Goal: Obtain resource: Download file/media

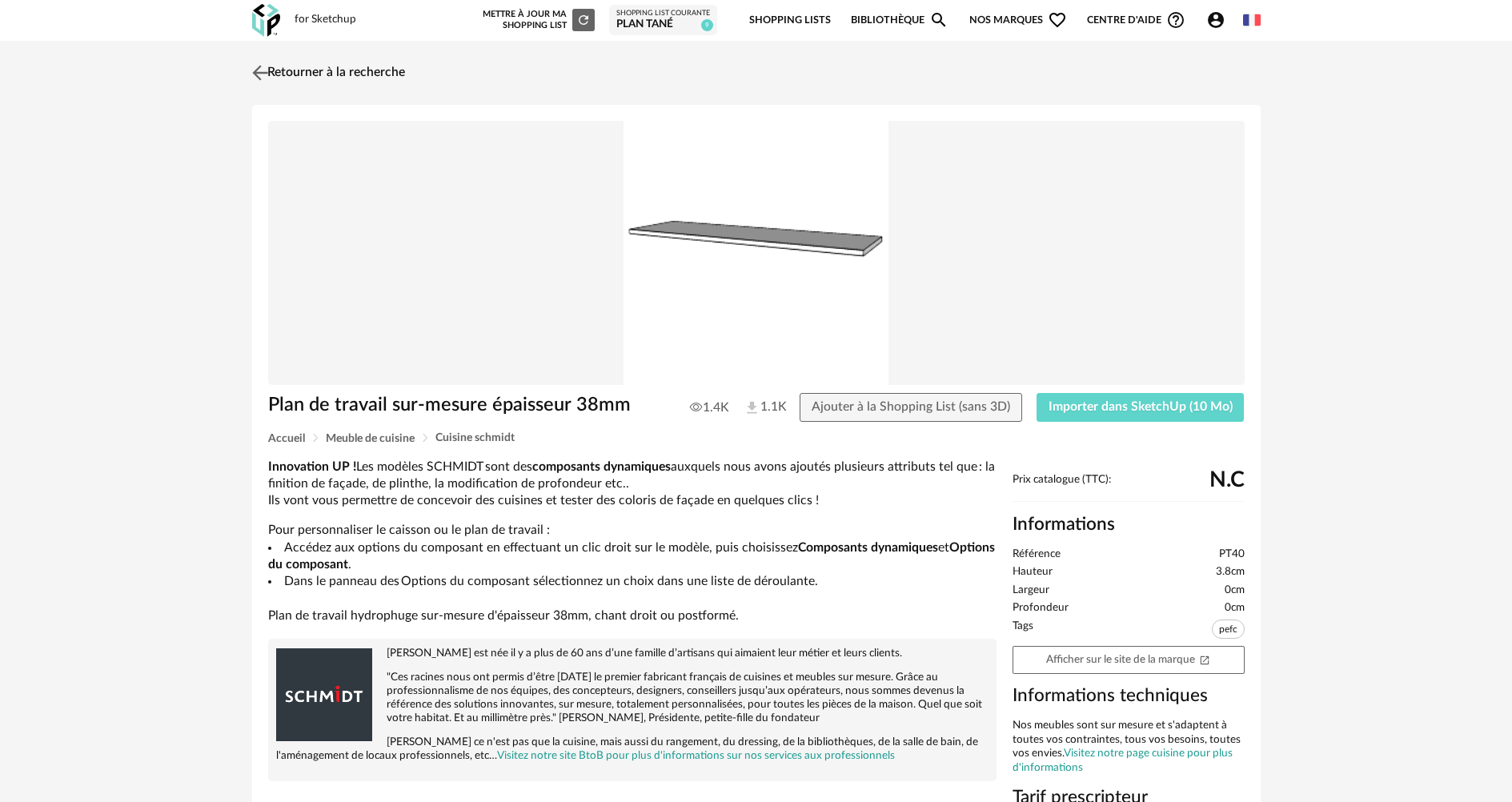
click at [259, 74] on img at bounding box center [259, 72] width 23 height 23
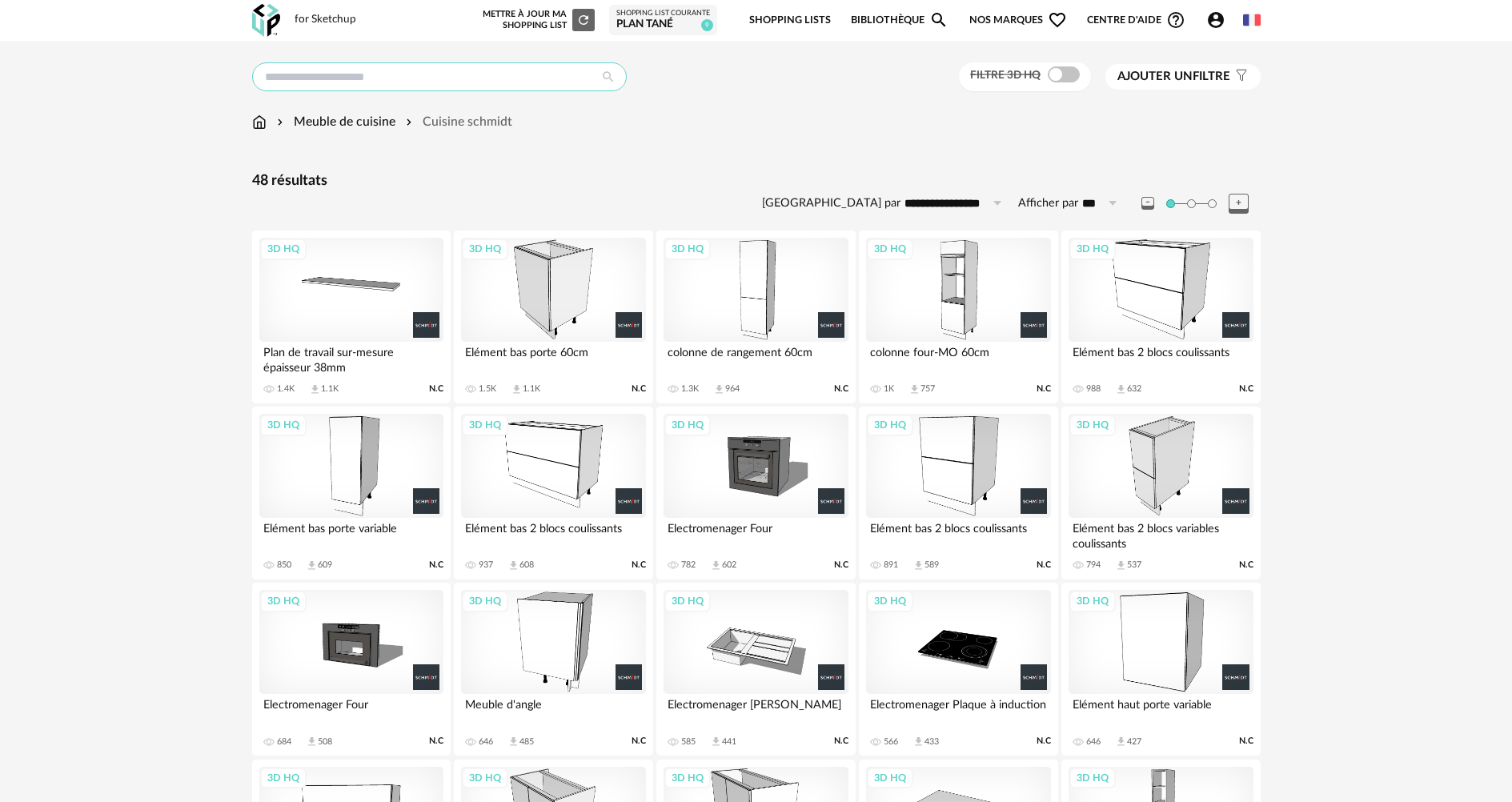
click at [322, 81] on input "text" at bounding box center [439, 77] width 374 height 29
type input "**********"
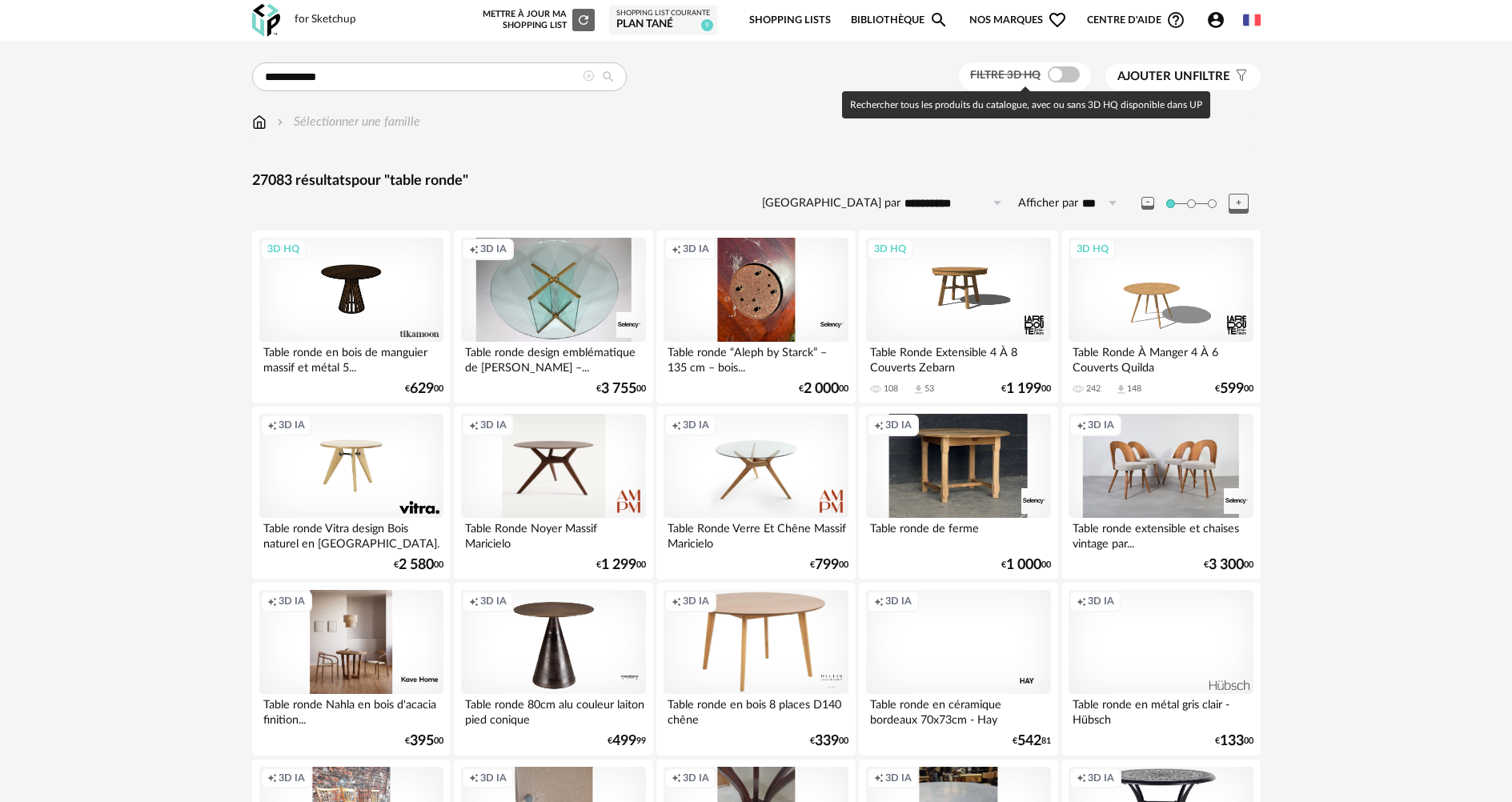
click at [1072, 70] on span at bounding box center [1063, 74] width 32 height 16
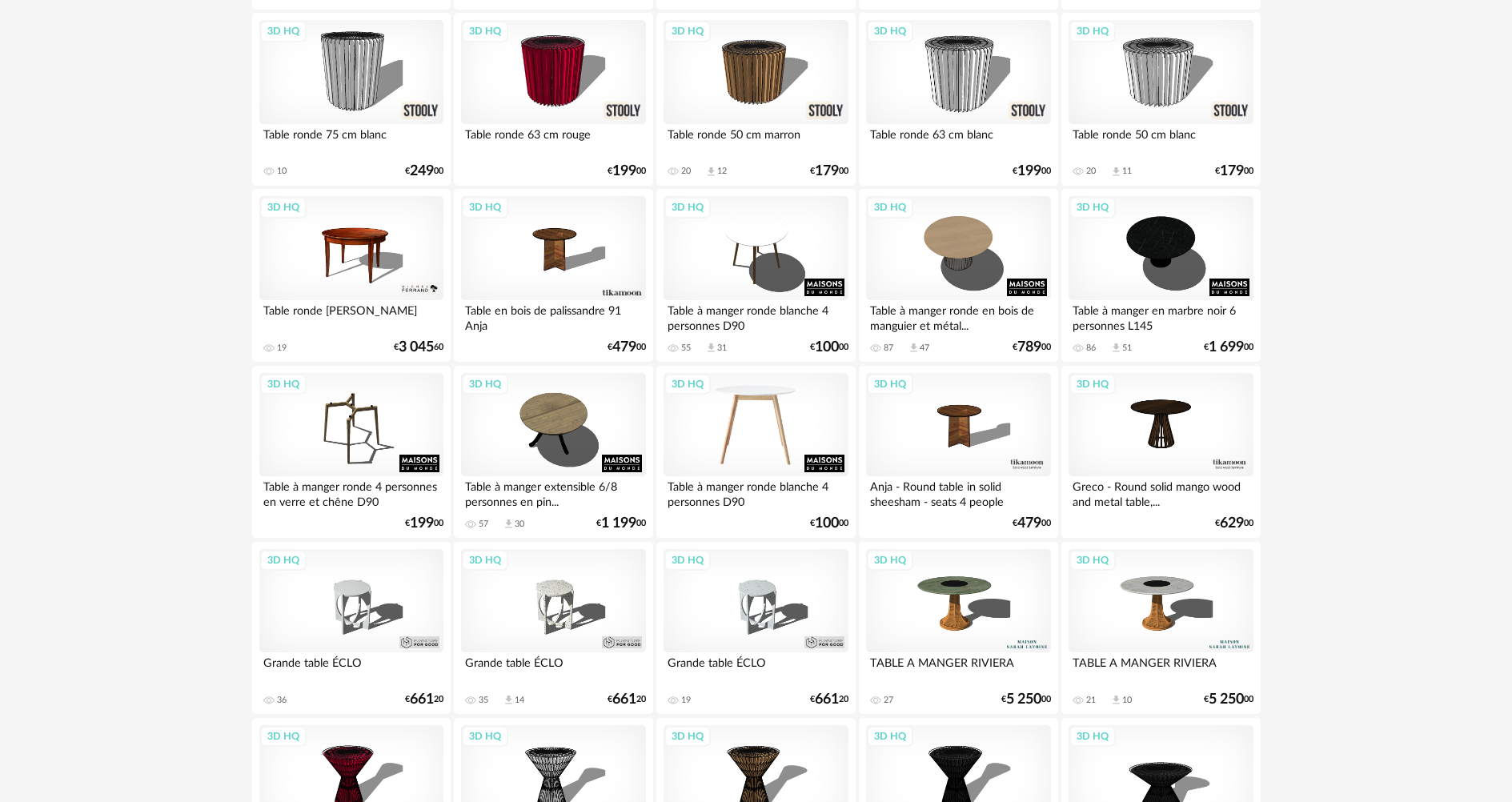
scroll to position [400, 0]
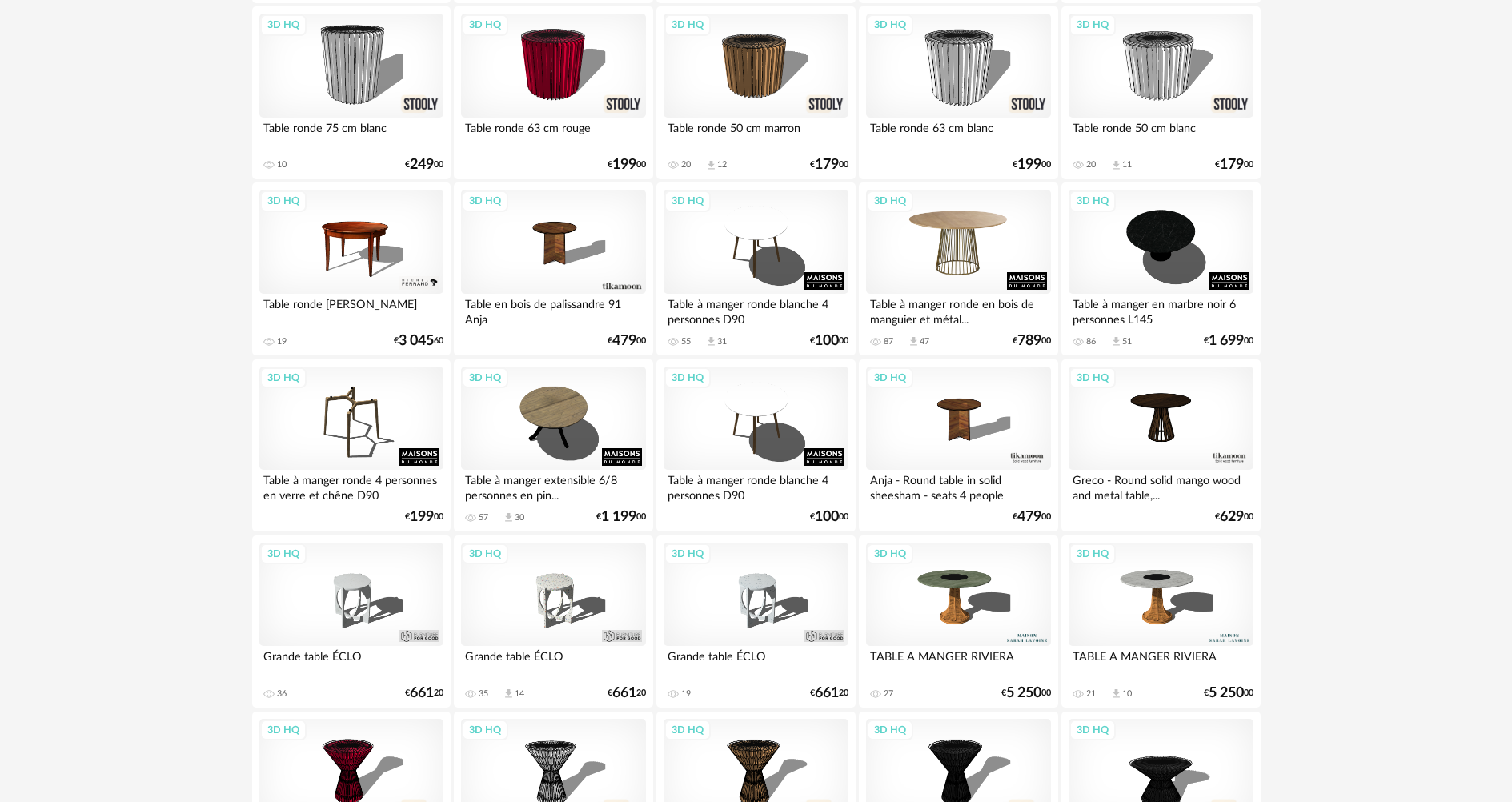
click at [951, 245] on div "3D HQ" at bounding box center [957, 242] width 184 height 104
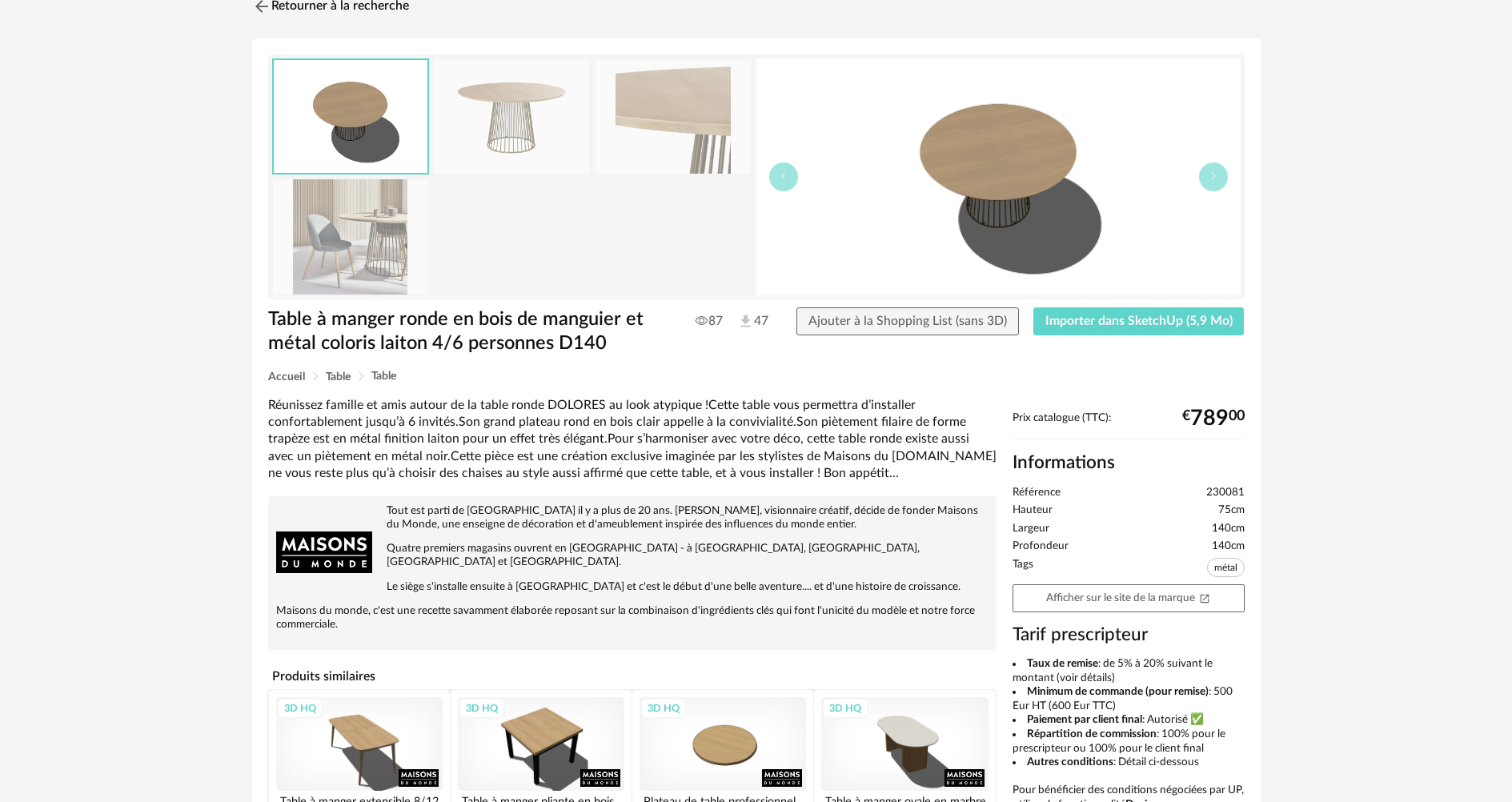
scroll to position [160, 0]
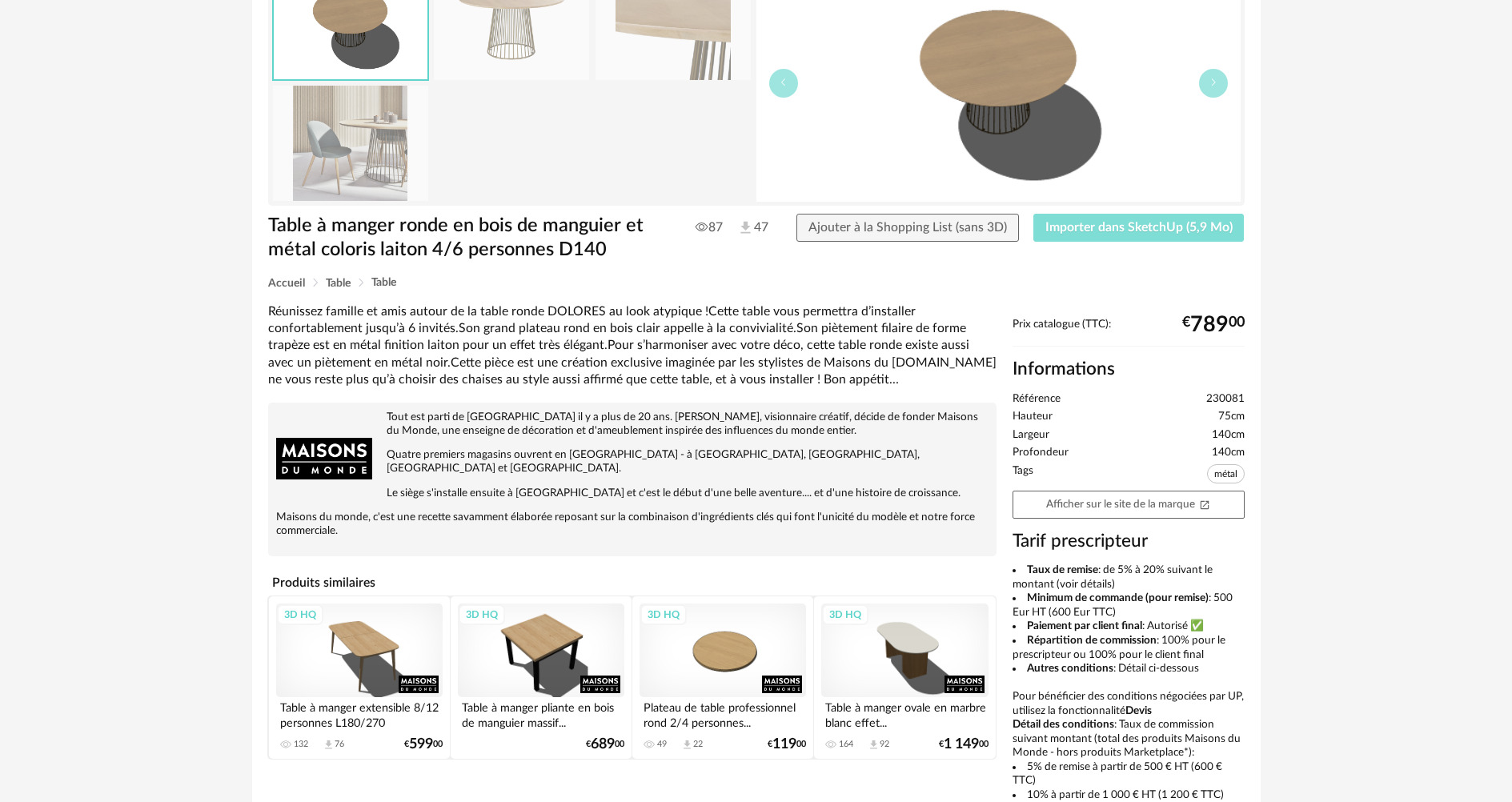
click at [1099, 233] on span "Importer dans SketchUp (5,9 Mo)" at bounding box center [1138, 227] width 187 height 13
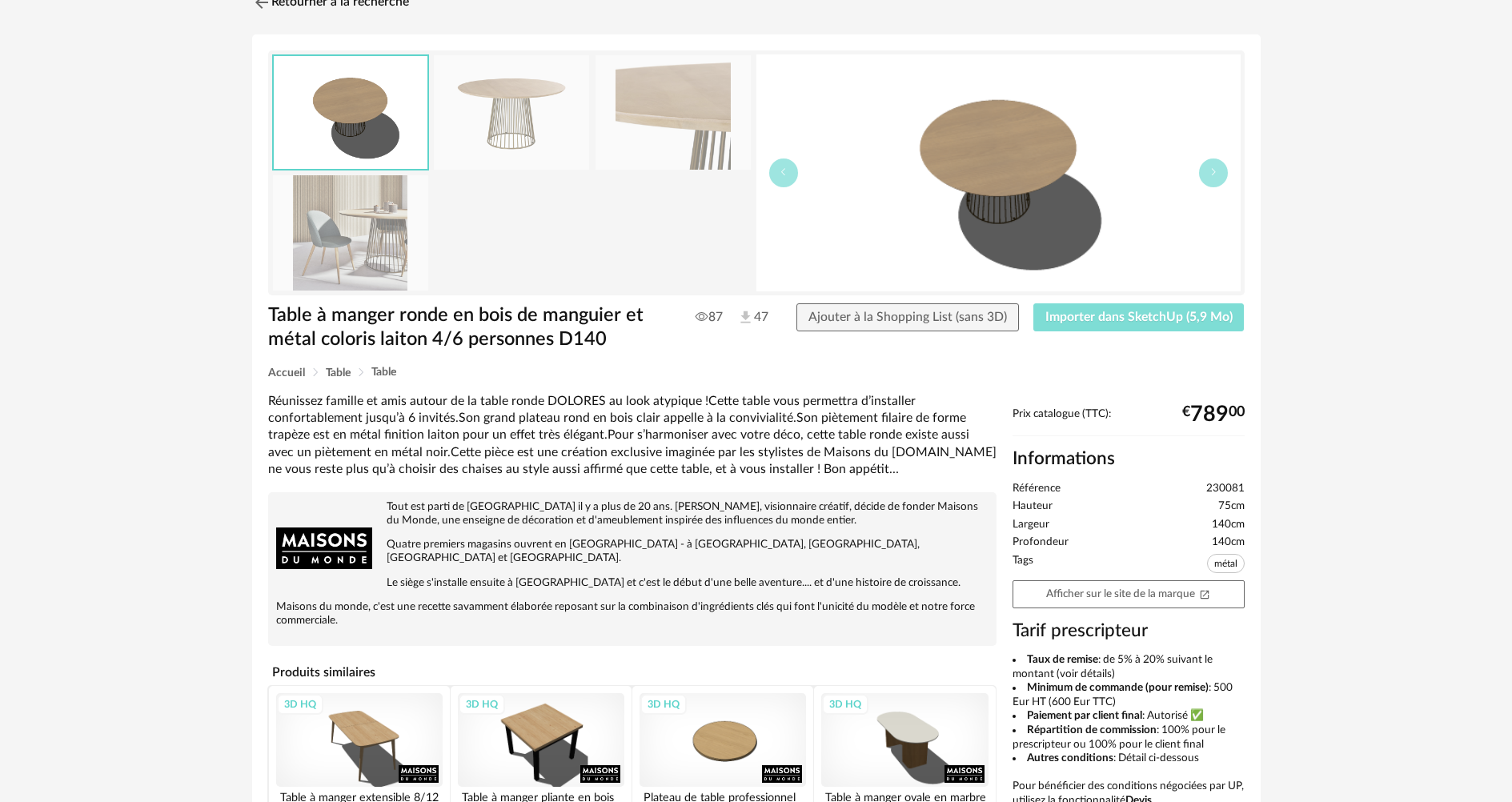
scroll to position [0, 0]
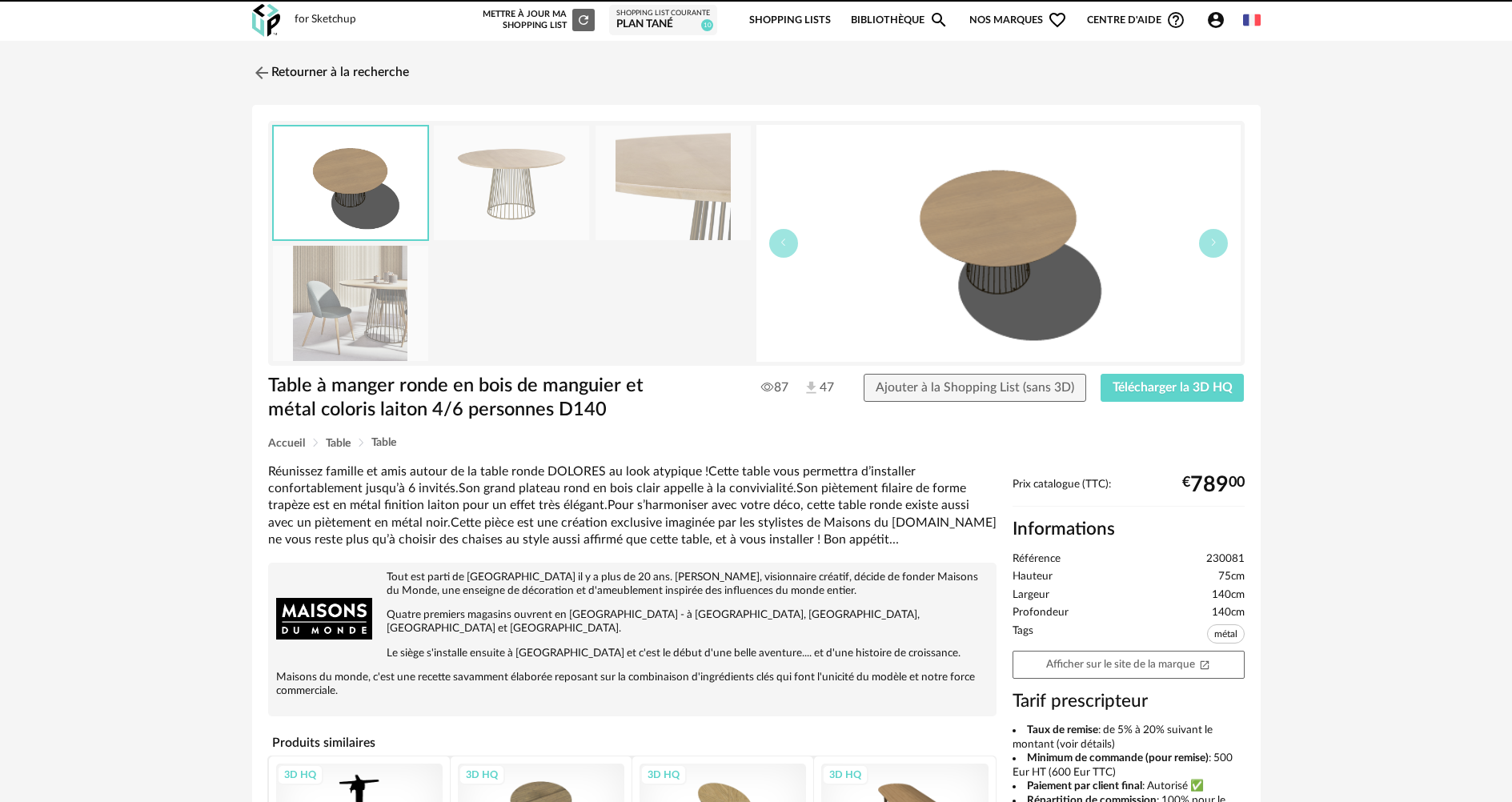
click at [268, 74] on img at bounding box center [262, 73] width 19 height 19
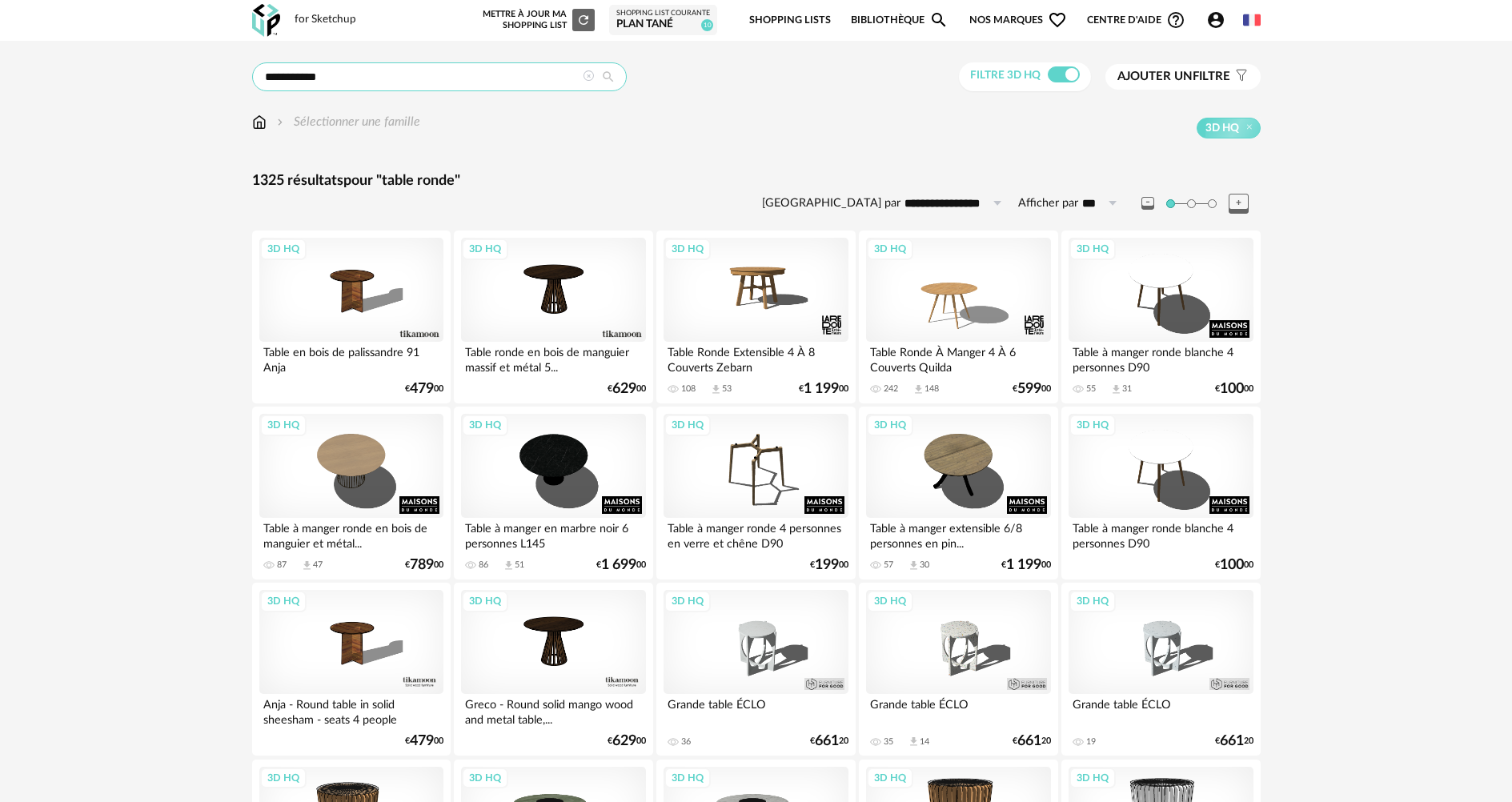
click at [314, 81] on input "**********" at bounding box center [439, 77] width 374 height 29
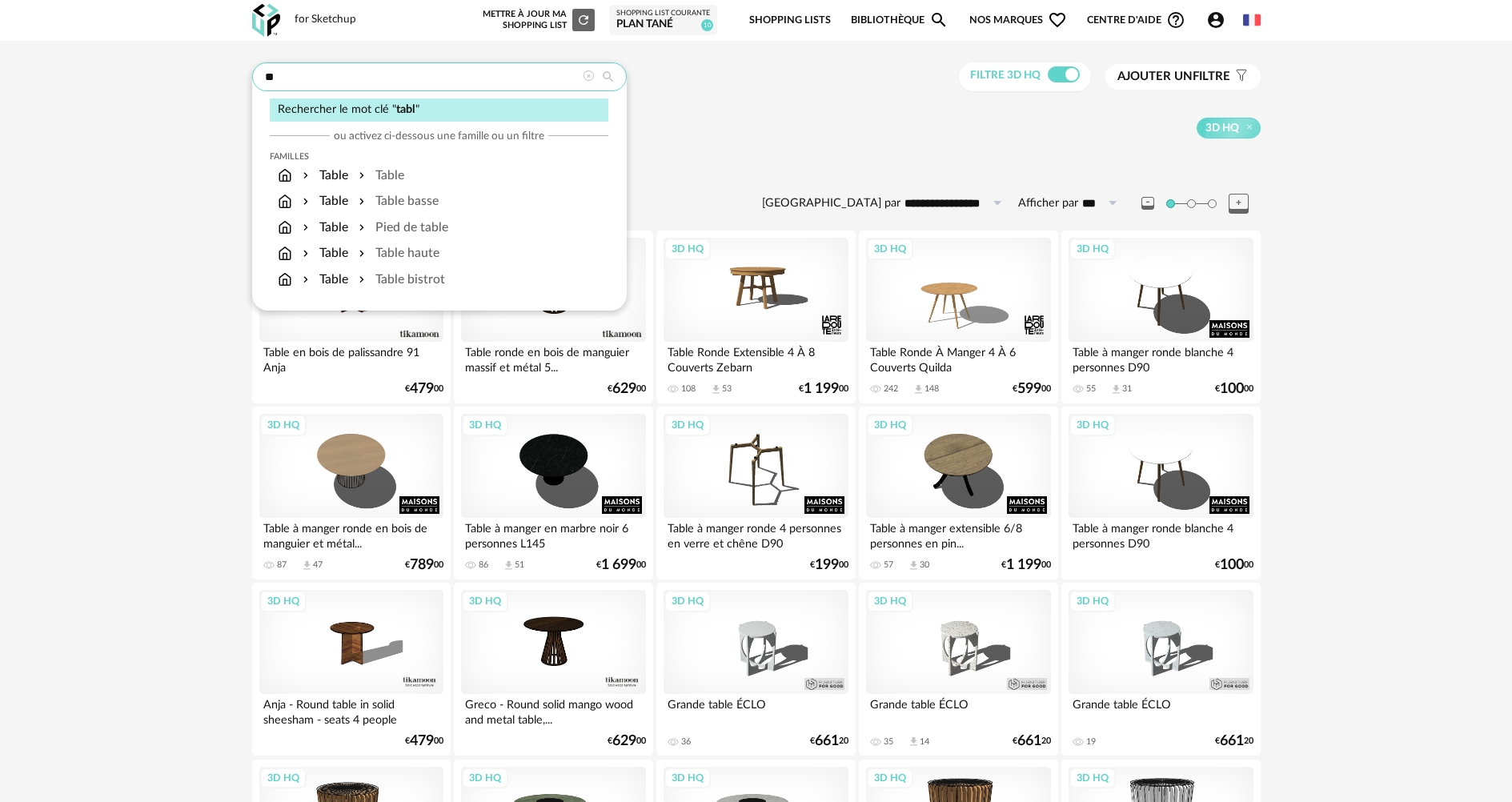
type input "*"
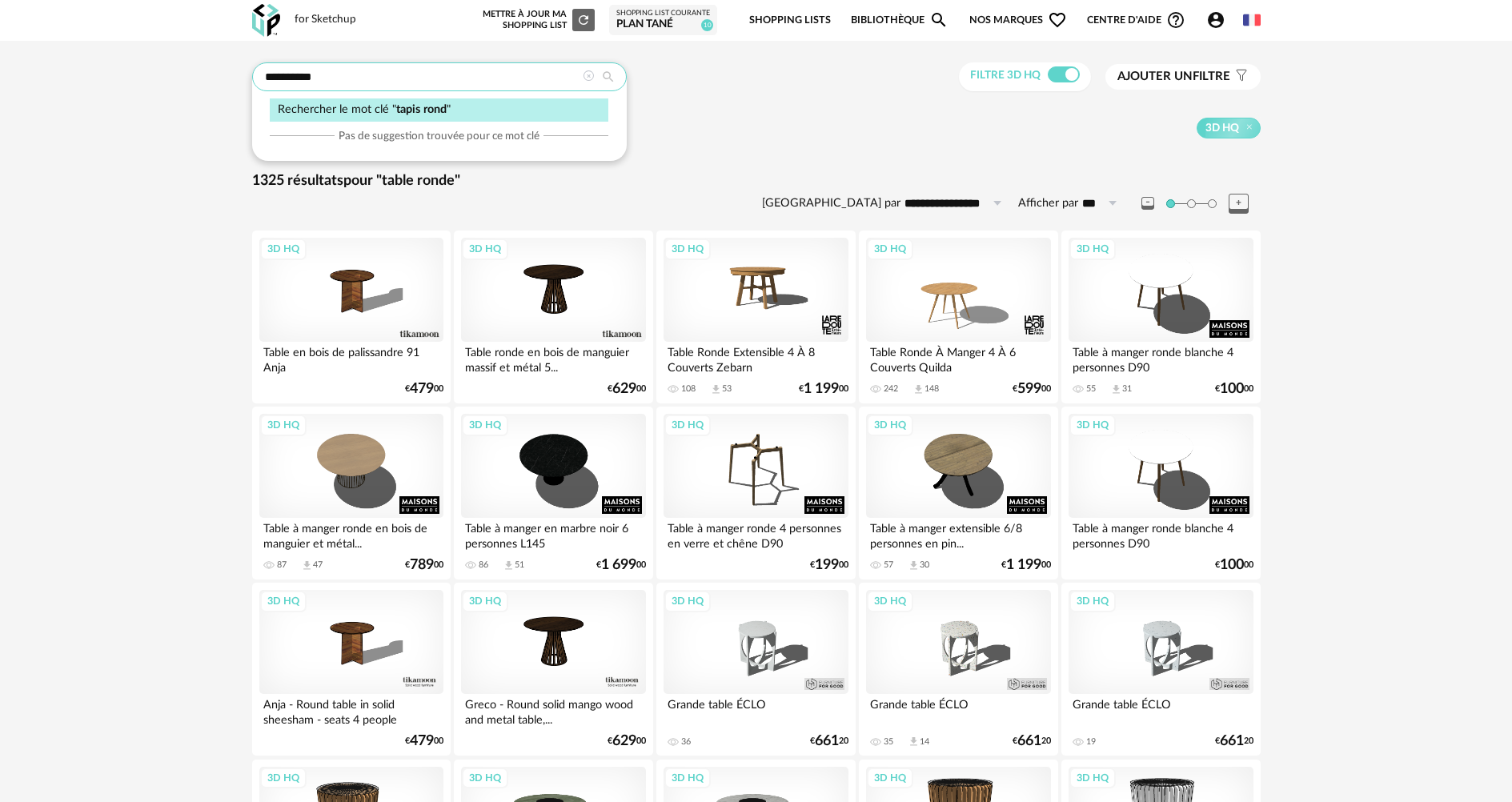
type input "**********"
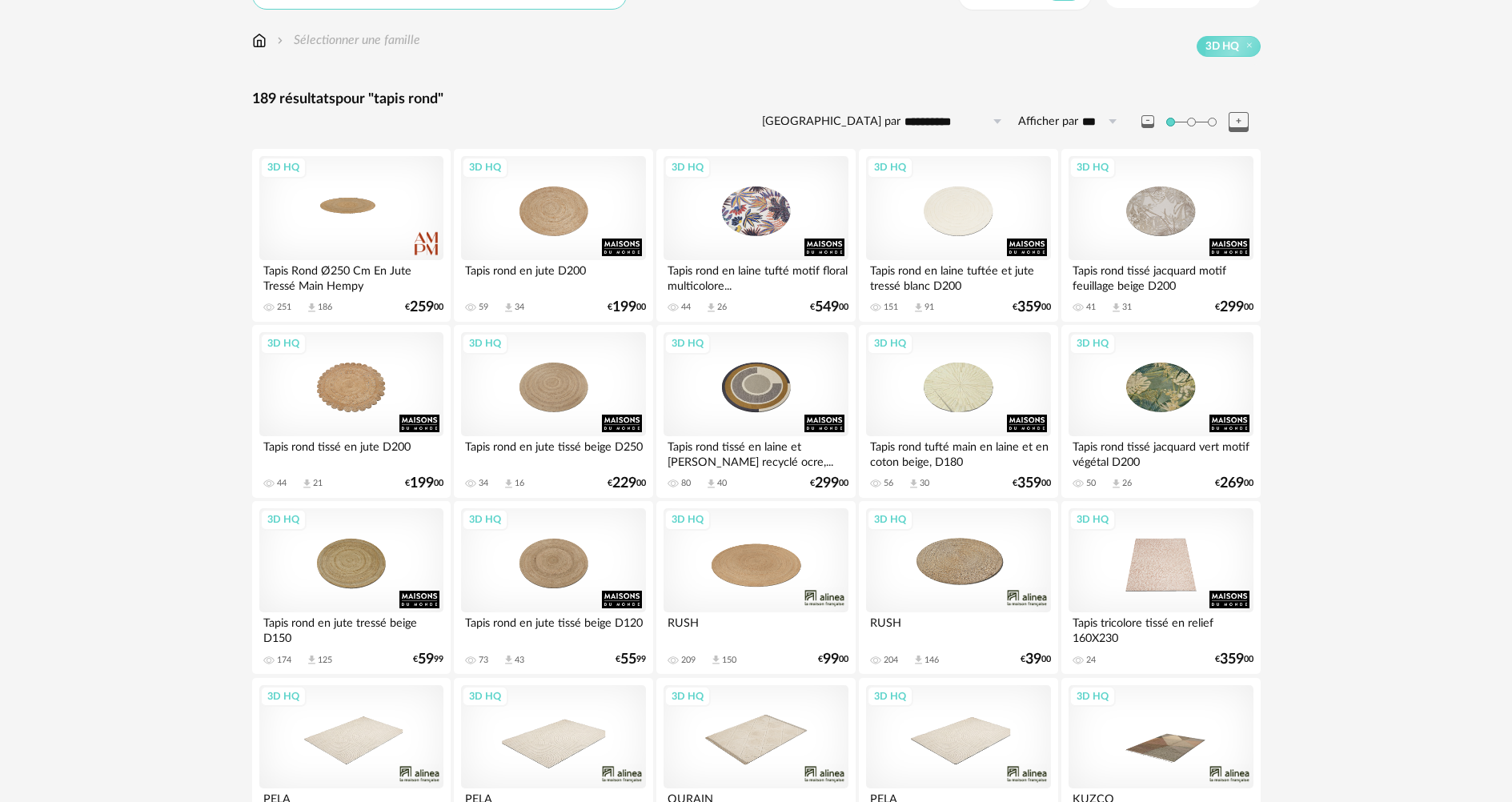
scroll to position [240, 0]
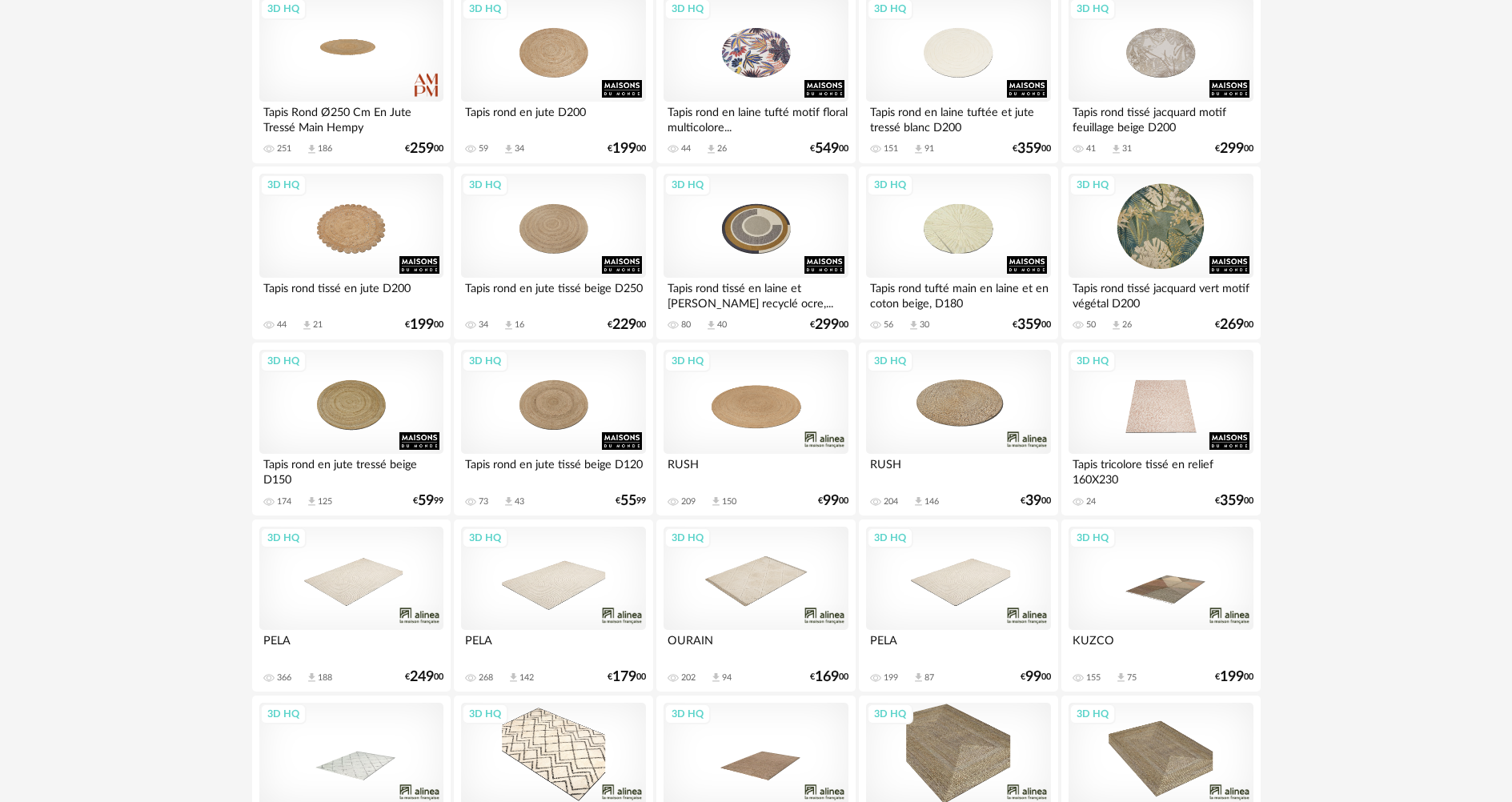
click at [1164, 227] on div "3D HQ" at bounding box center [1160, 226] width 184 height 104
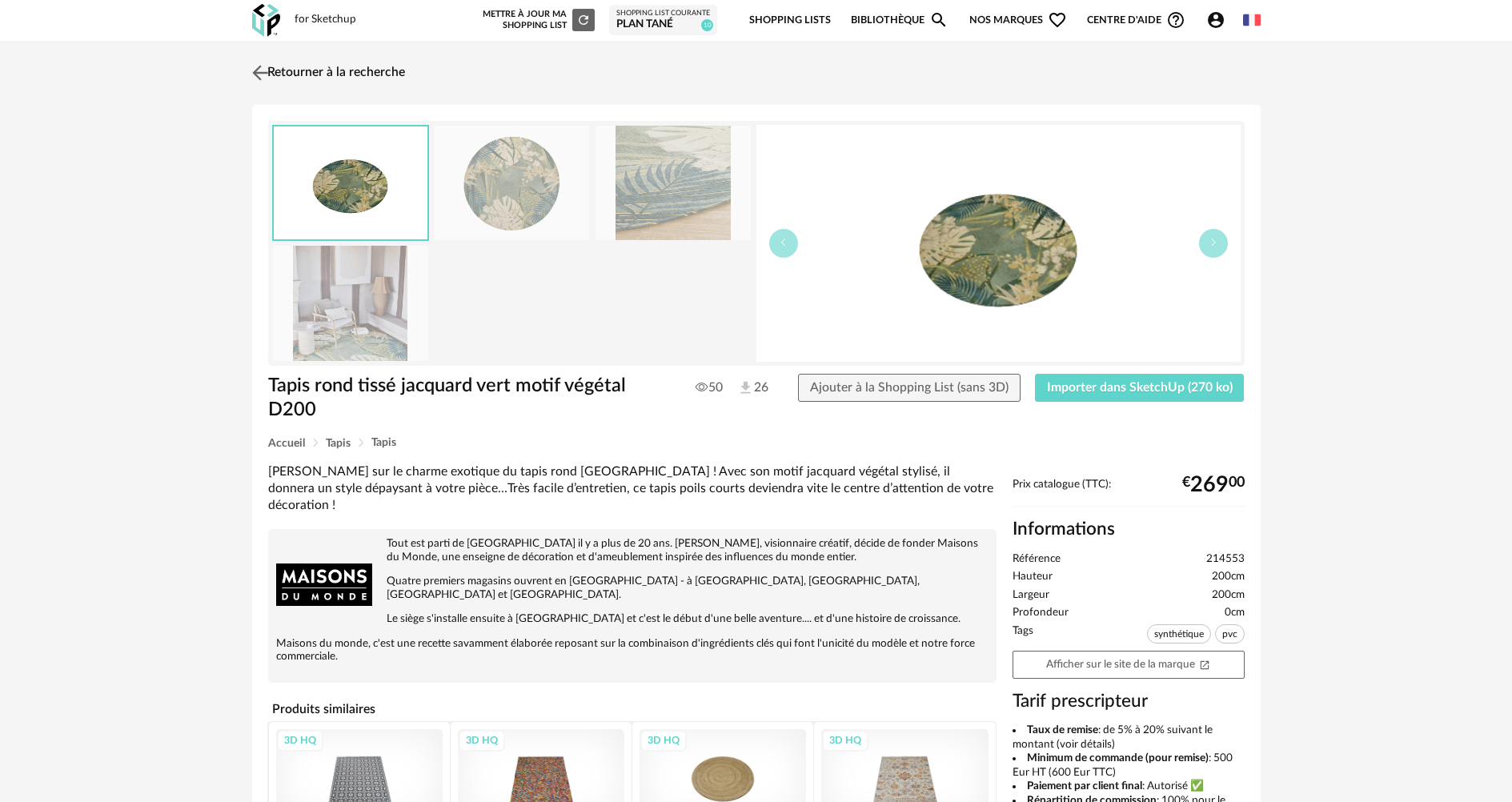
click at [257, 67] on img at bounding box center [259, 72] width 23 height 23
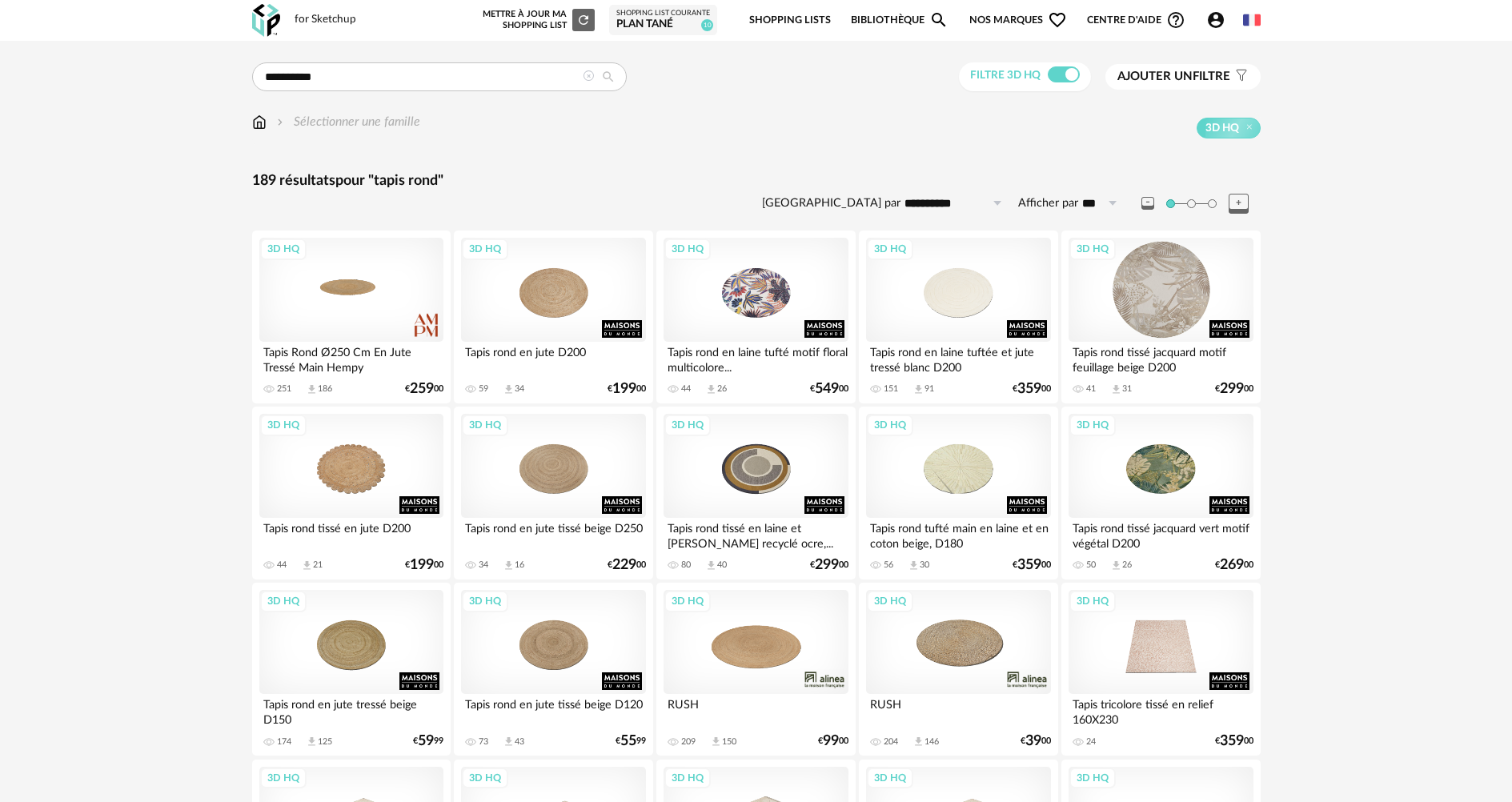
click at [1139, 304] on div "3D HQ" at bounding box center [1160, 290] width 184 height 104
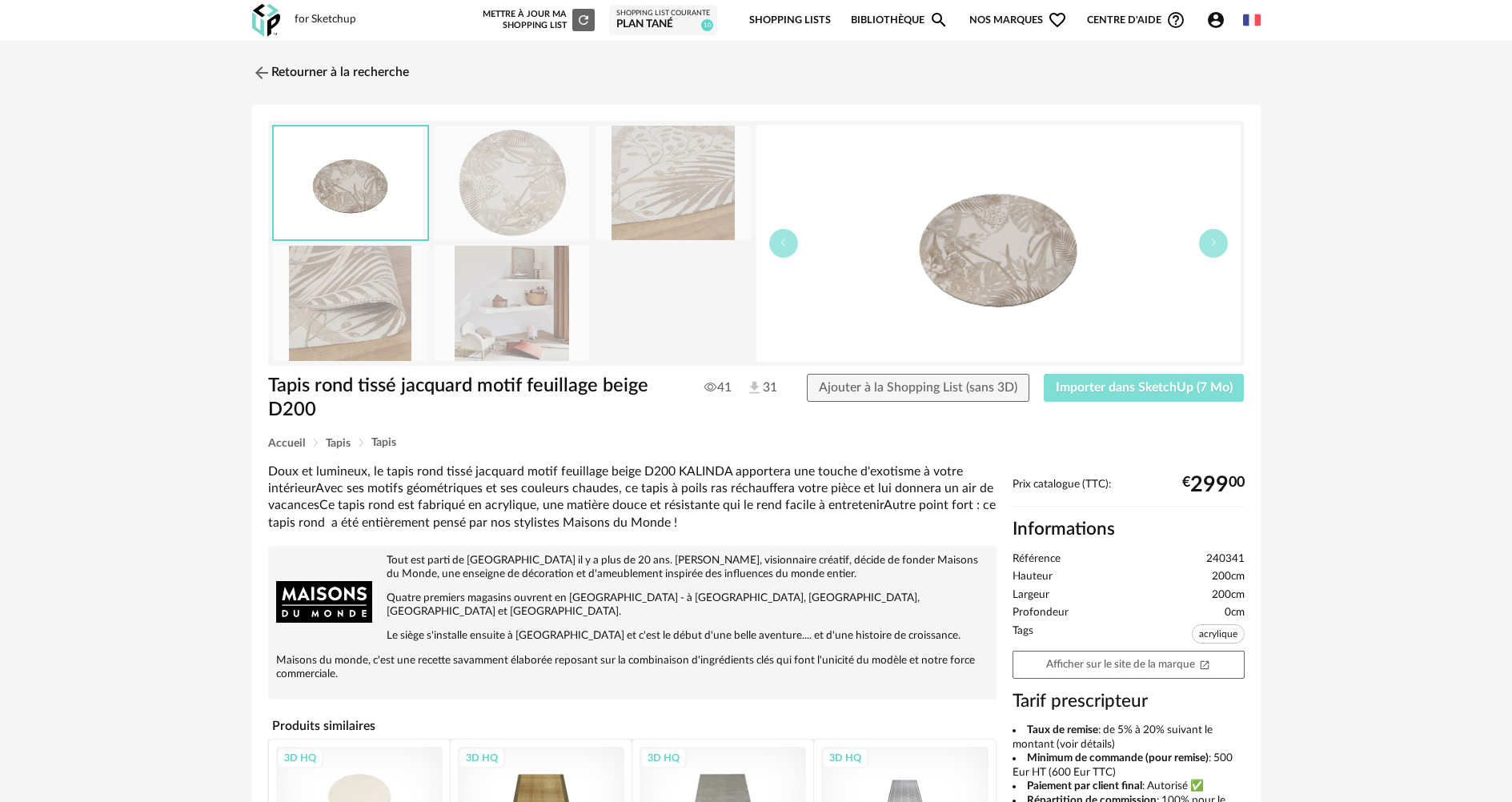
click at [1133, 388] on span "Importer dans SketchUp (7 Mo)" at bounding box center [1144, 387] width 177 height 13
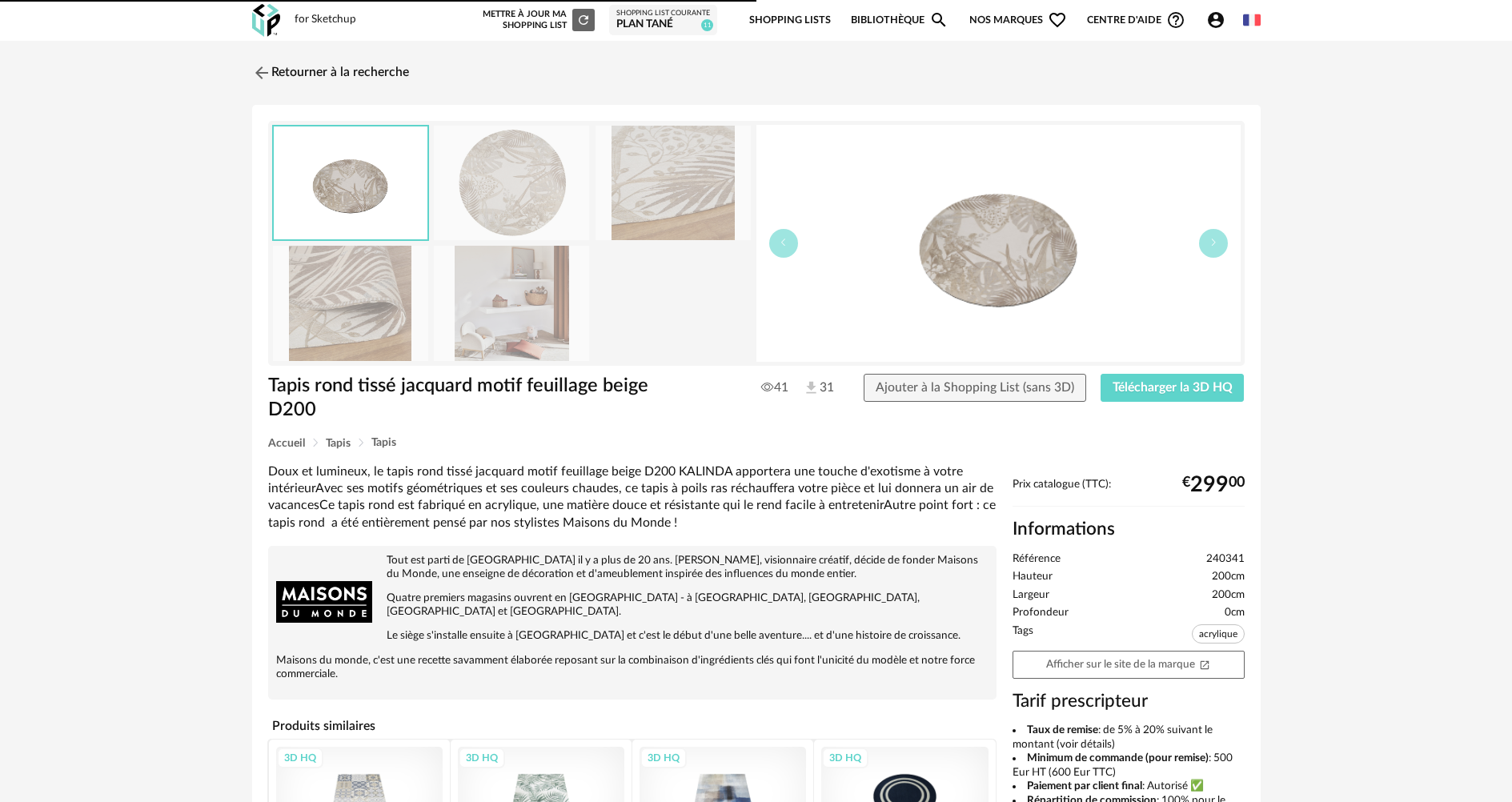
click at [262, 72] on img at bounding box center [262, 73] width 19 height 19
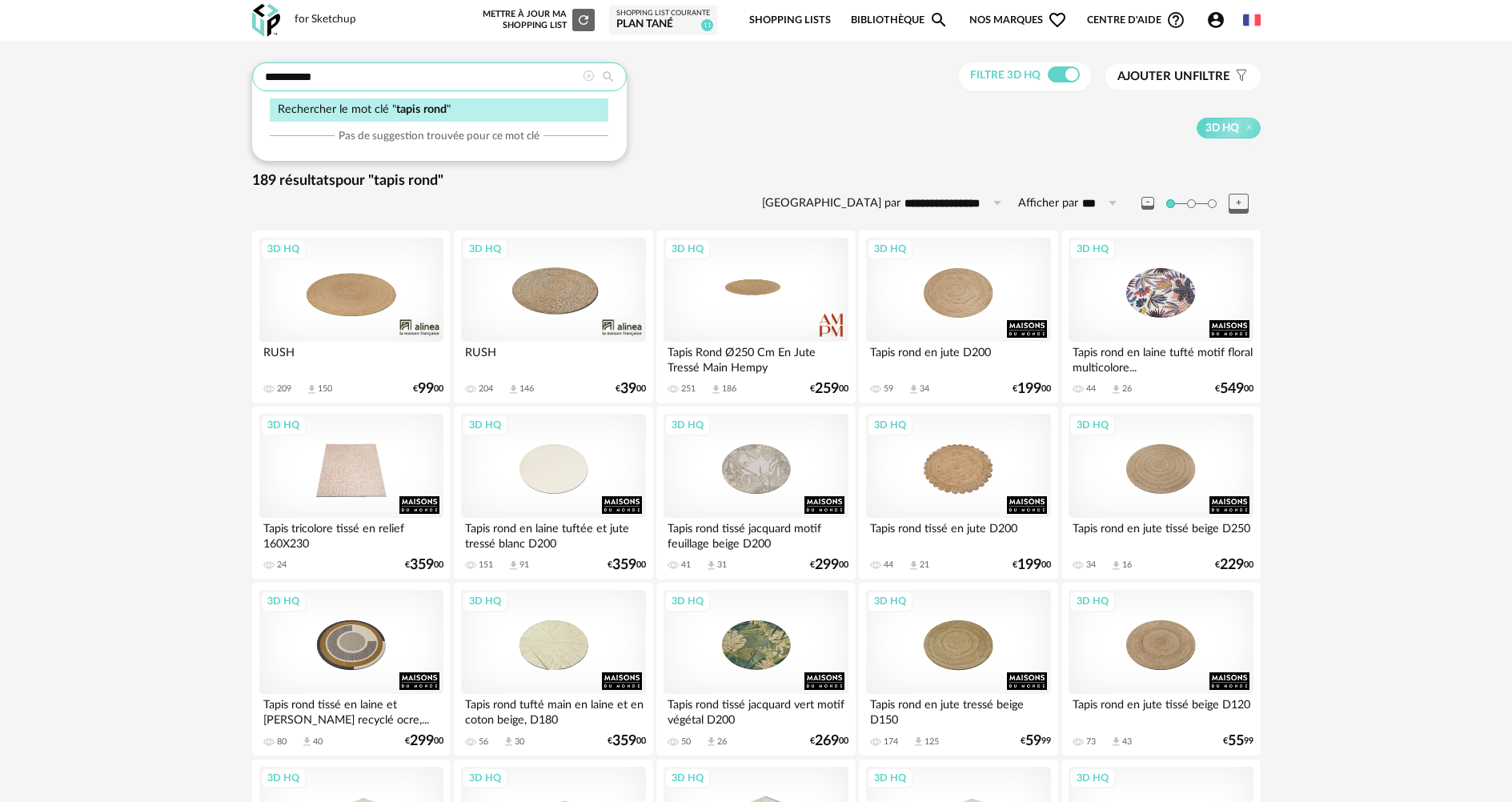
drag, startPoint x: 373, startPoint y: 80, endPoint x: 339, endPoint y: 83, distance: 34.1
click at [339, 83] on input "**********" at bounding box center [439, 77] width 374 height 29
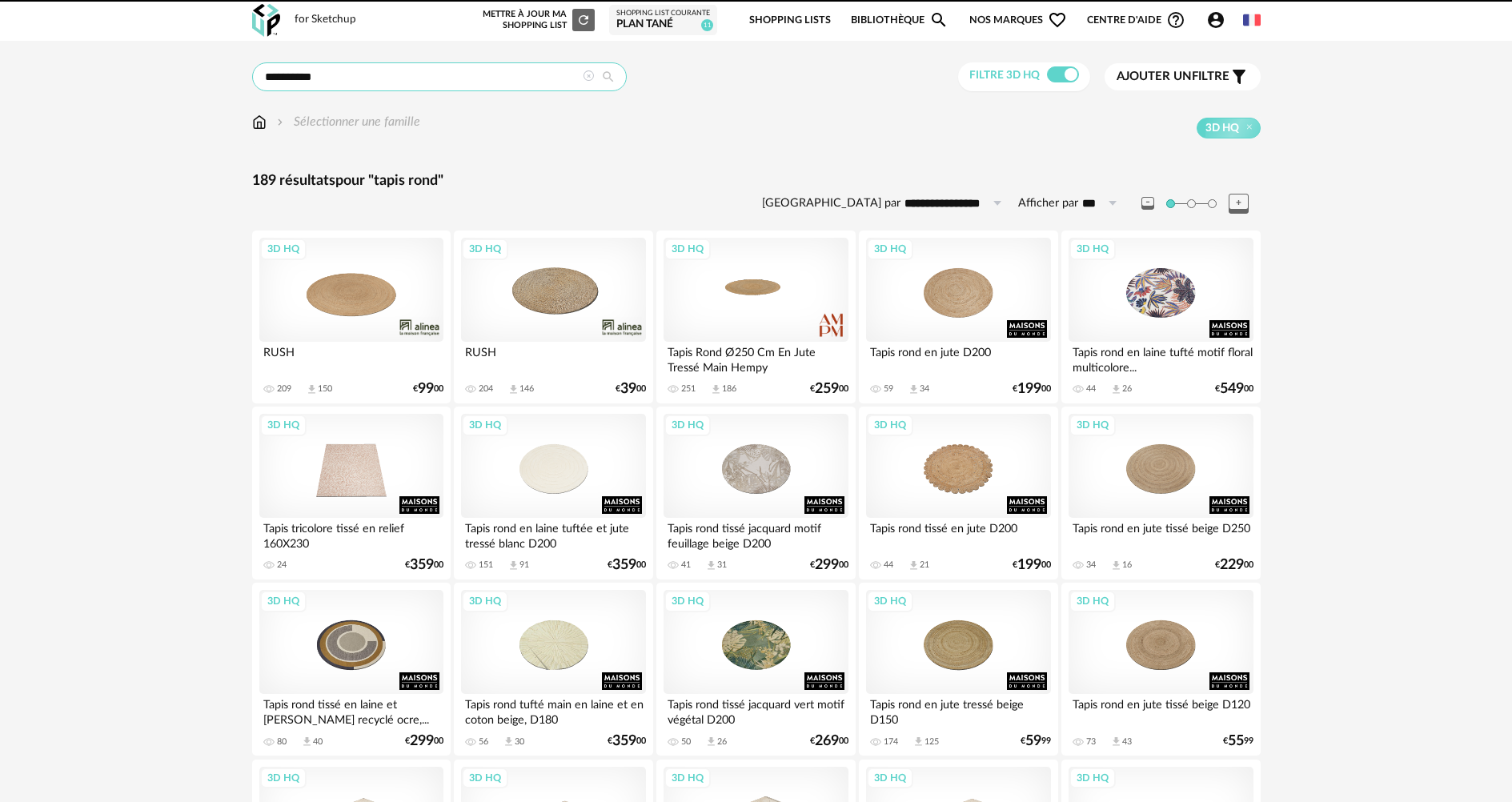
click at [338, 73] on input "**********" at bounding box center [439, 77] width 374 height 29
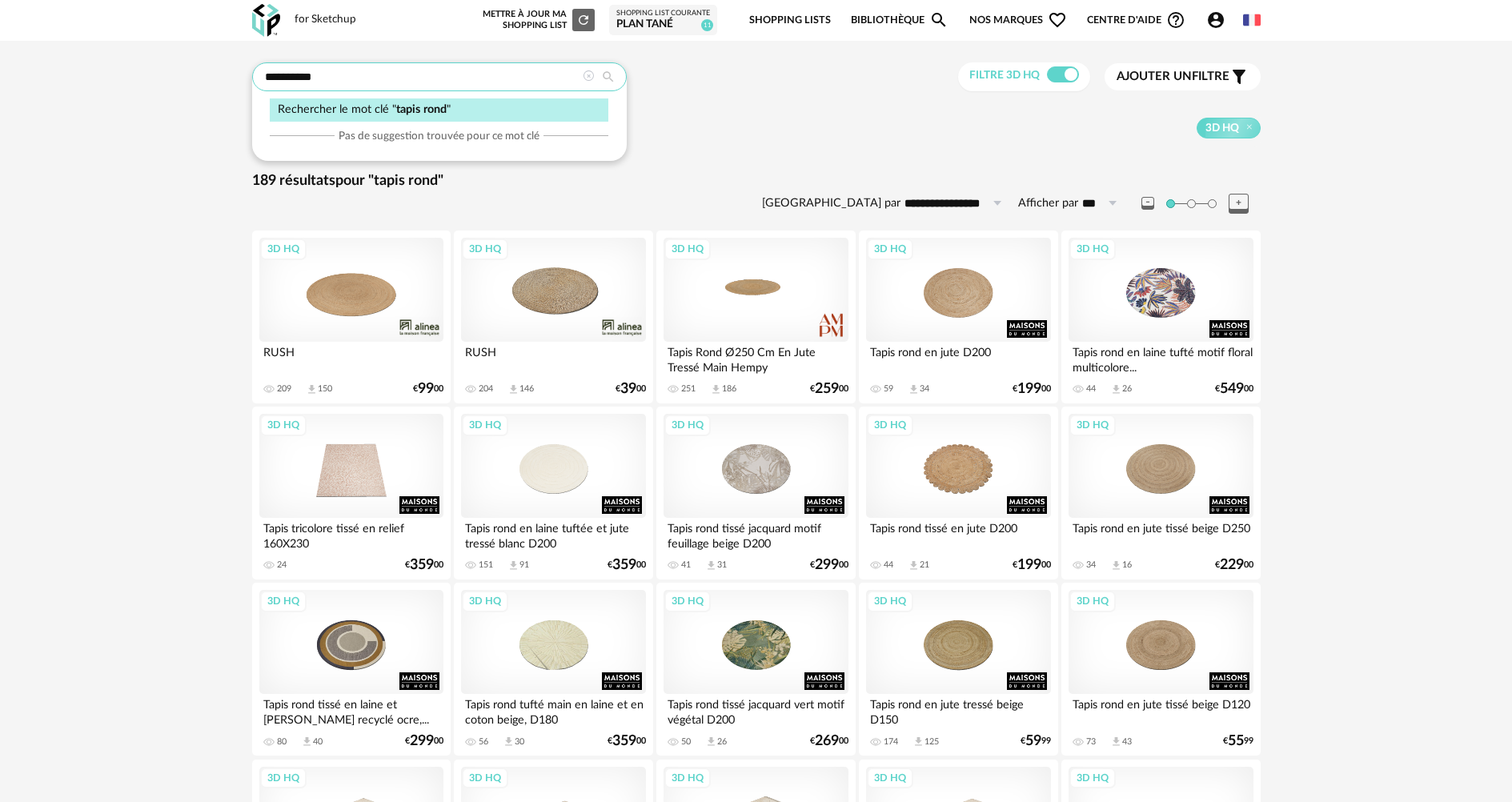
drag, startPoint x: 338, startPoint y: 73, endPoint x: 81, endPoint y: 91, distance: 257.6
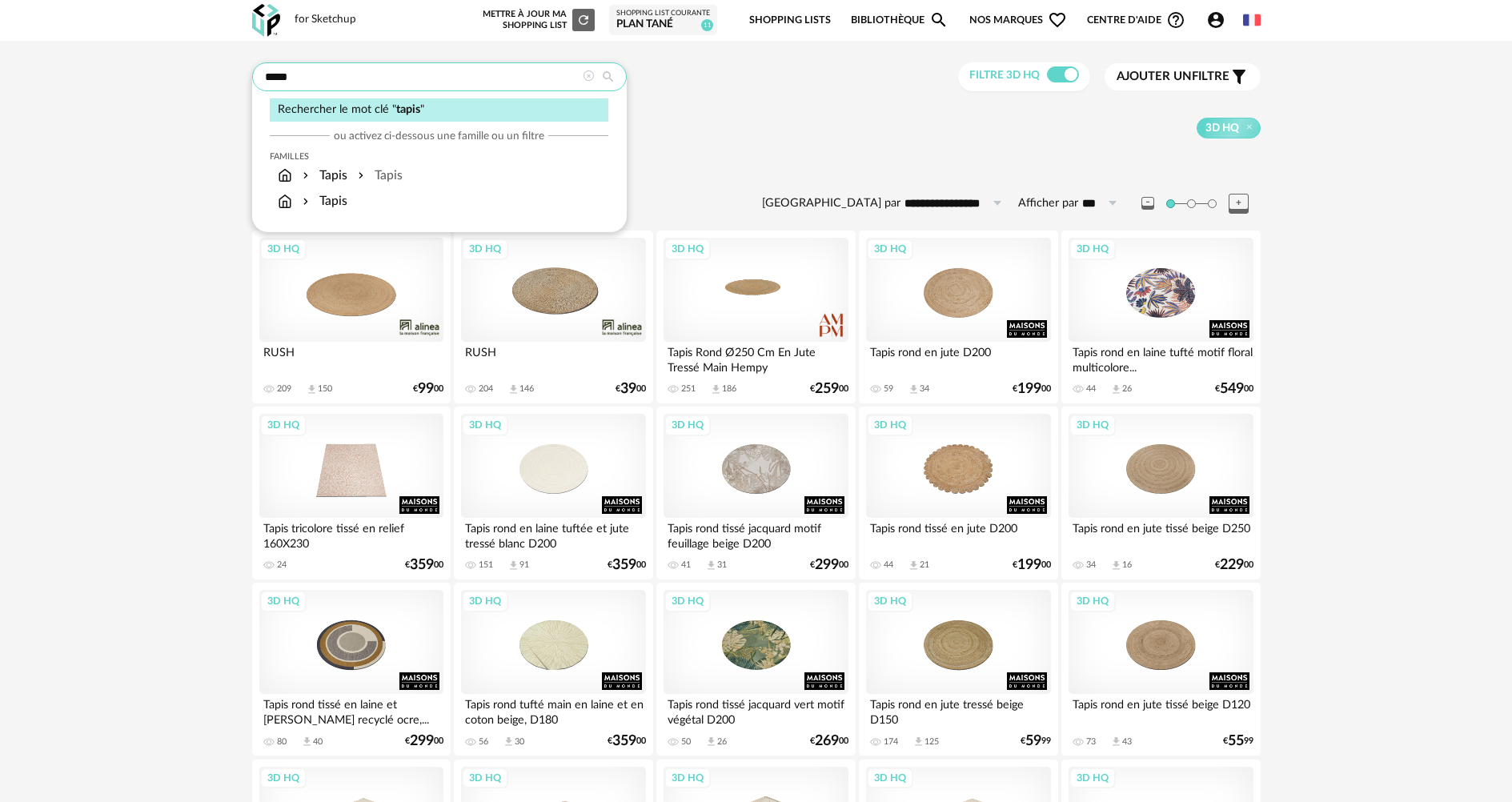
type input "*****"
type input "**********"
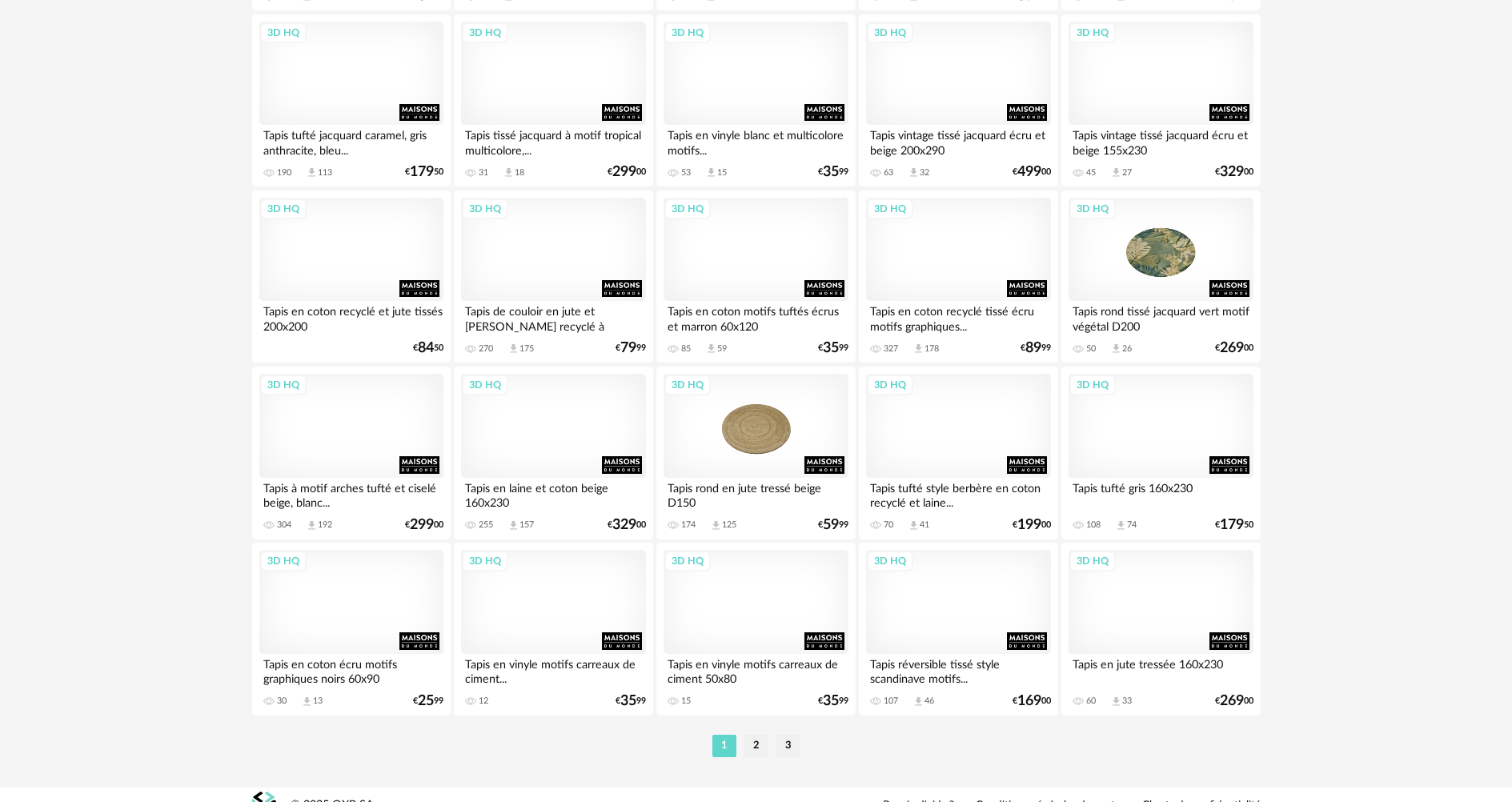
scroll to position [3042, 0]
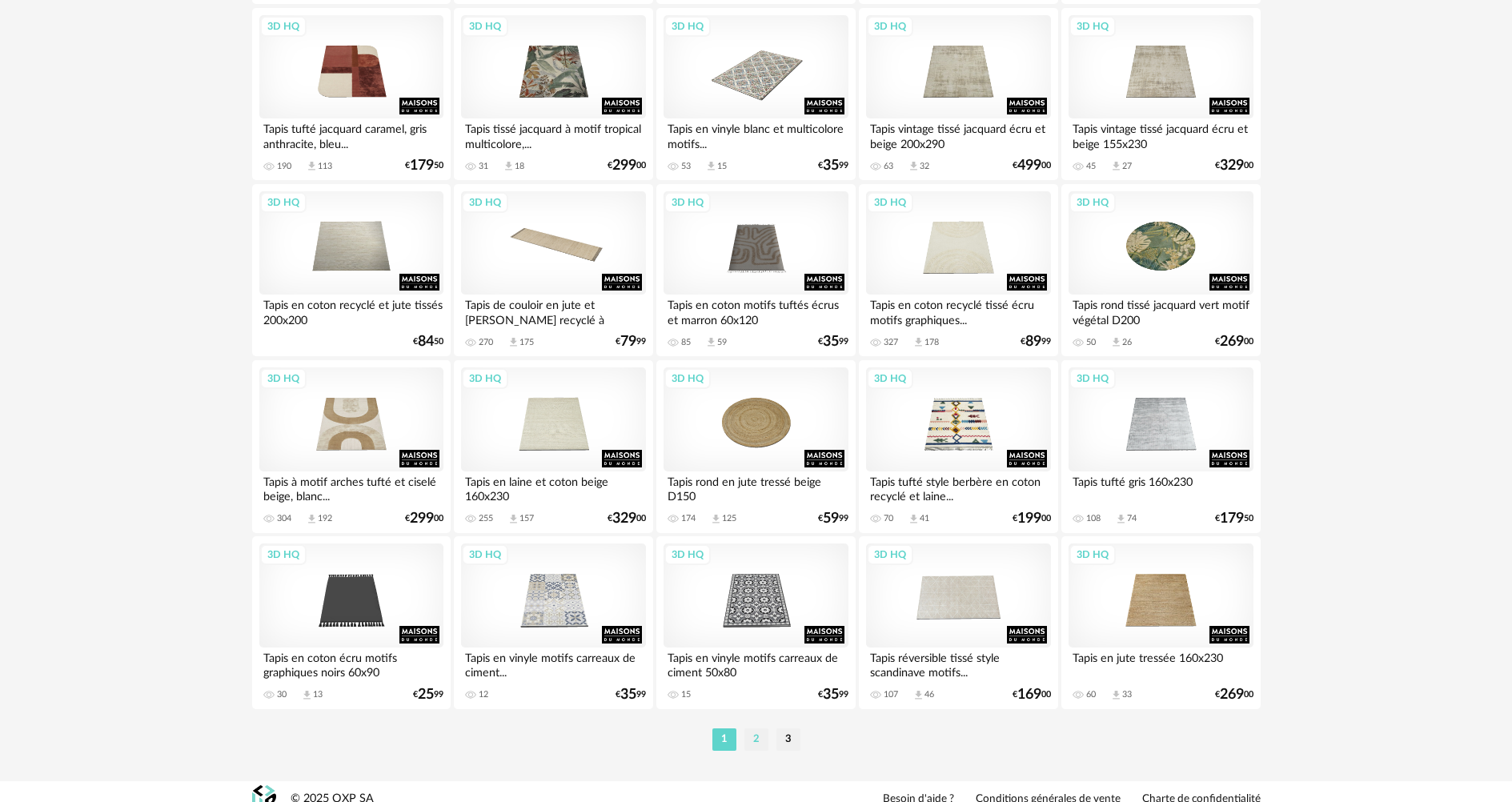
click at [762, 737] on li "2" at bounding box center [756, 740] width 24 height 22
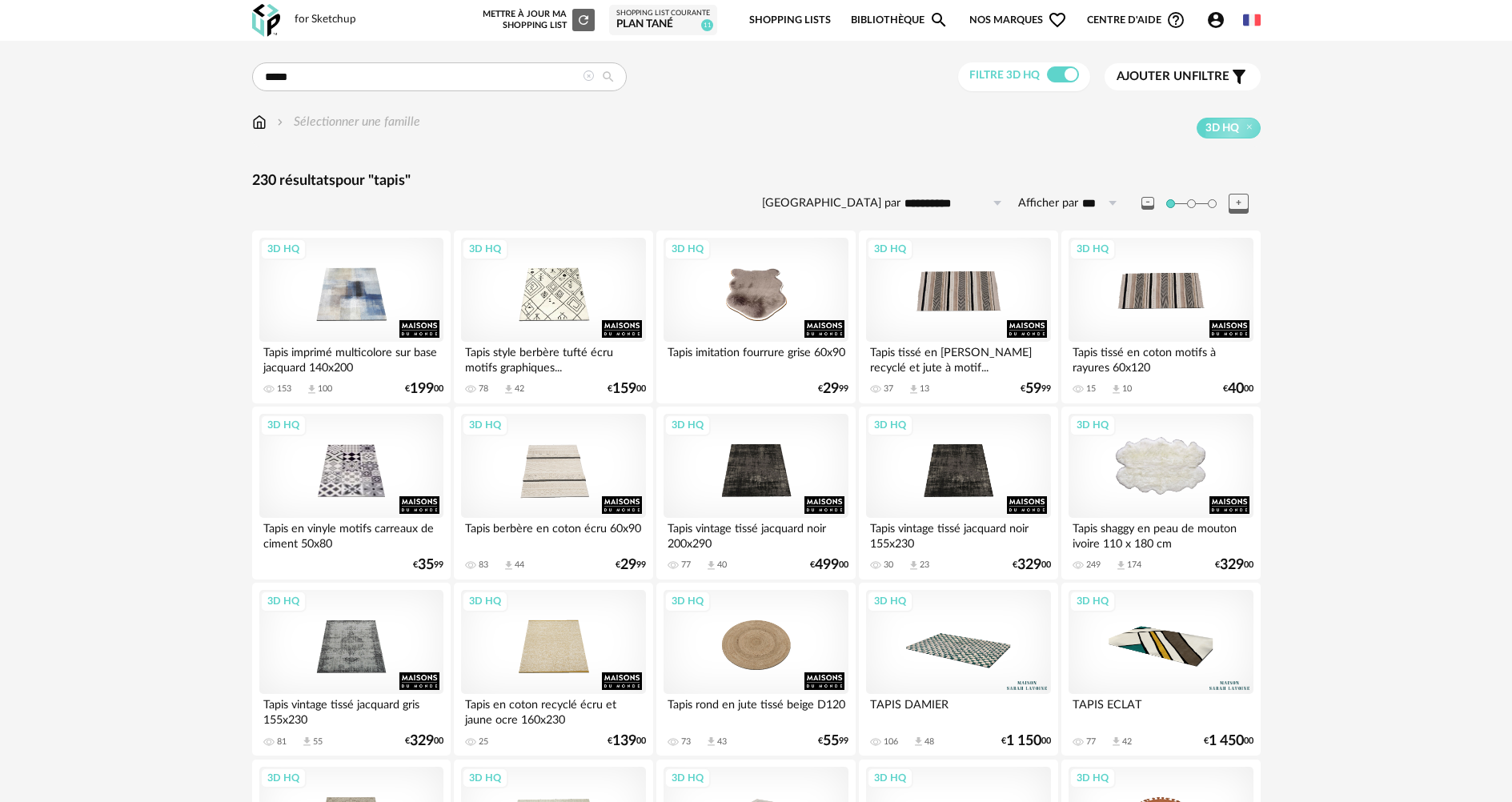
click at [1183, 481] on div "3D HQ" at bounding box center [1160, 466] width 184 height 104
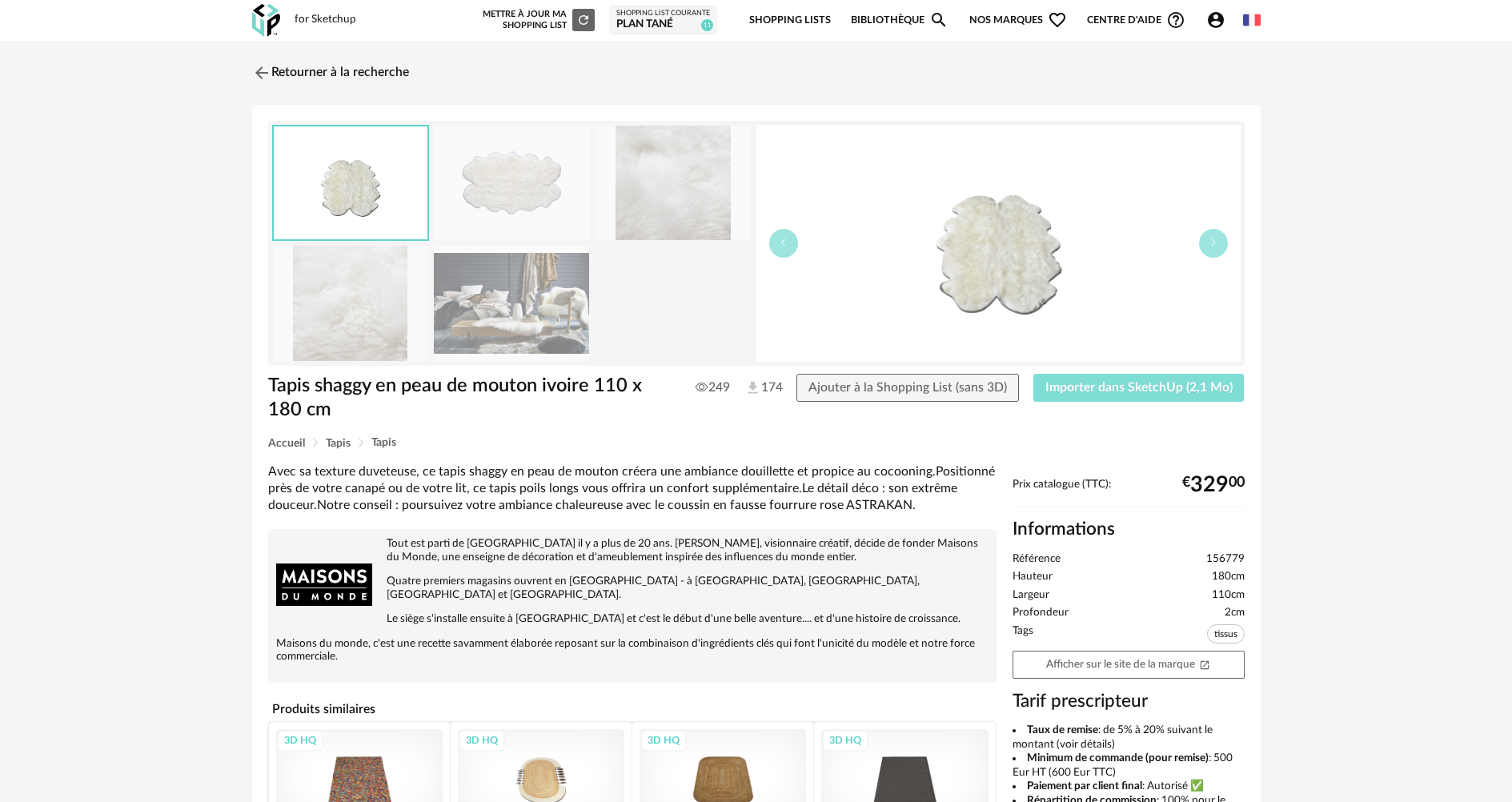
click at [1146, 392] on span "Importer dans SketchUp (2,1 Mo)" at bounding box center [1138, 387] width 187 height 13
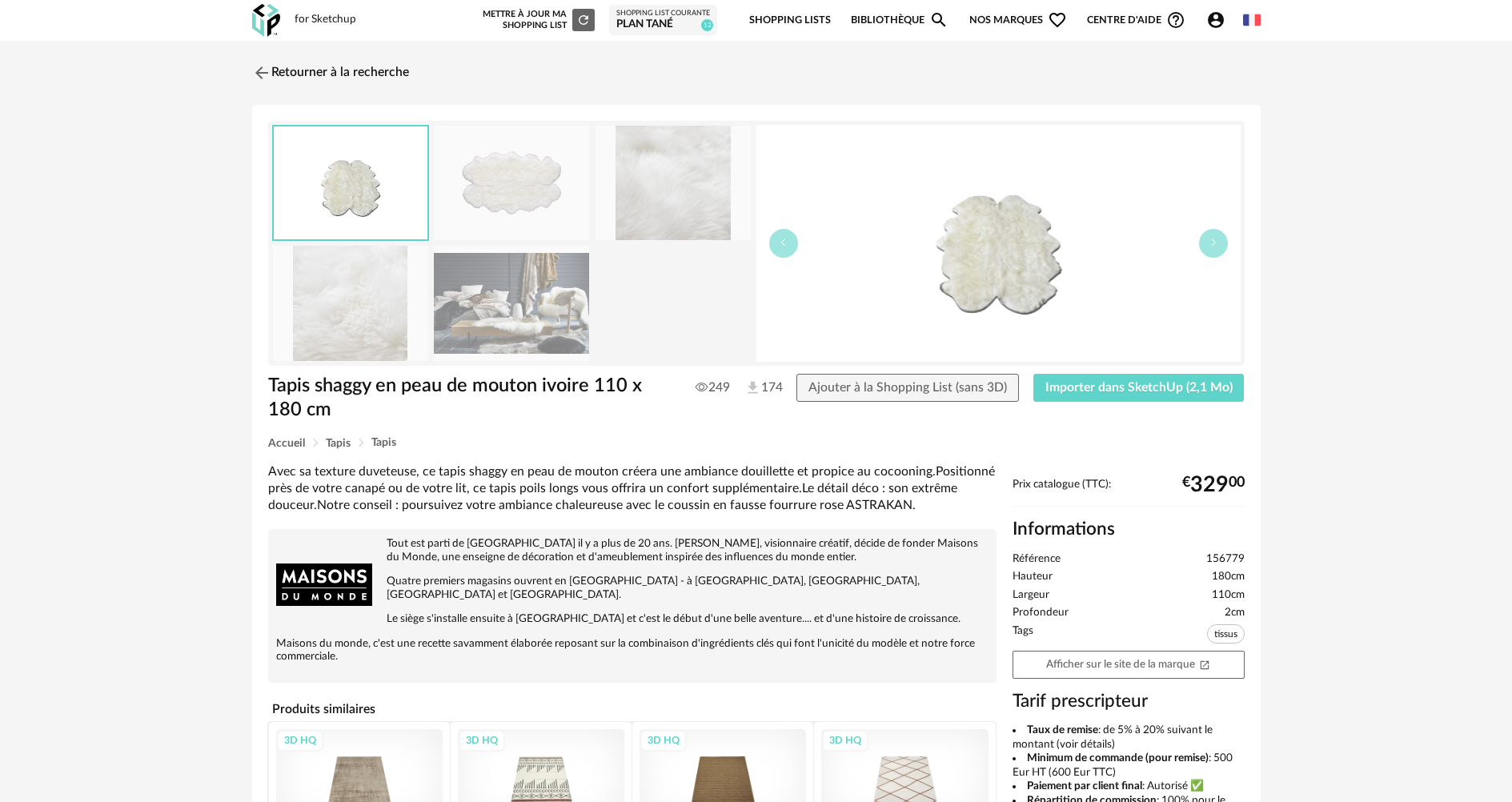
click at [255, 71] on img at bounding box center [262, 73] width 19 height 19
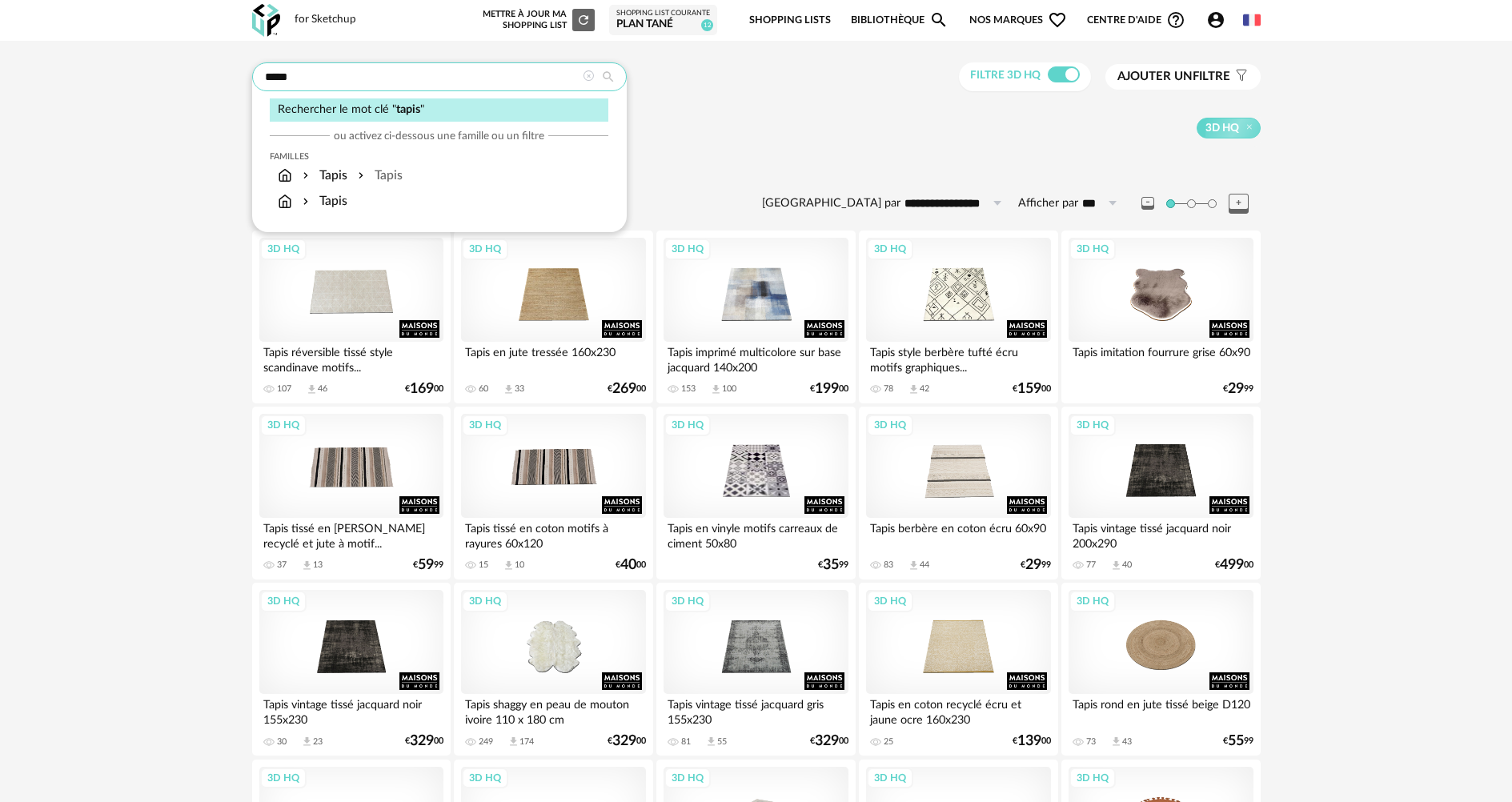
click at [308, 82] on input "*****" at bounding box center [439, 77] width 374 height 29
drag, startPoint x: 309, startPoint y: 74, endPoint x: 208, endPoint y: 69, distance: 101.1
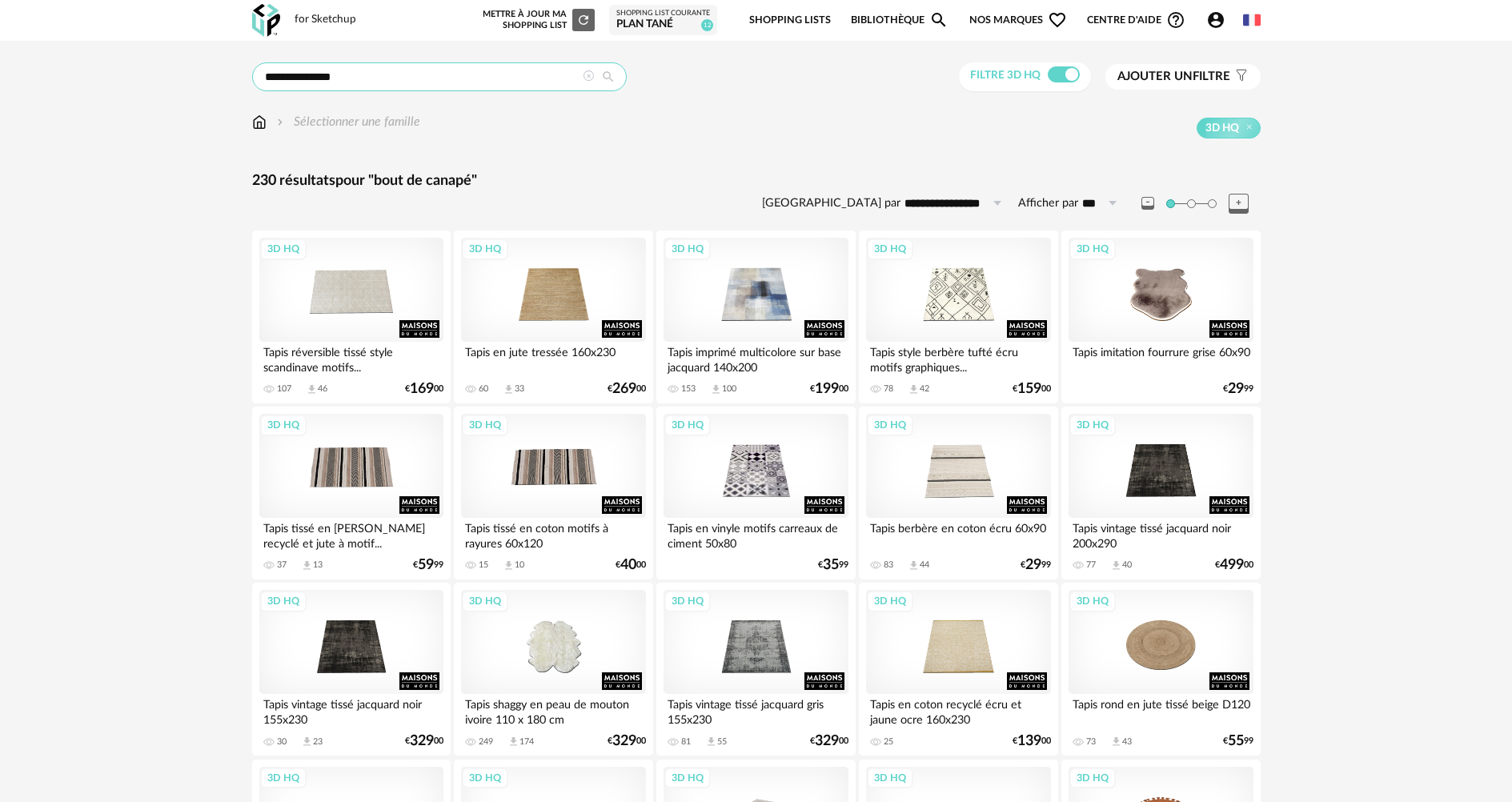
type input "**********"
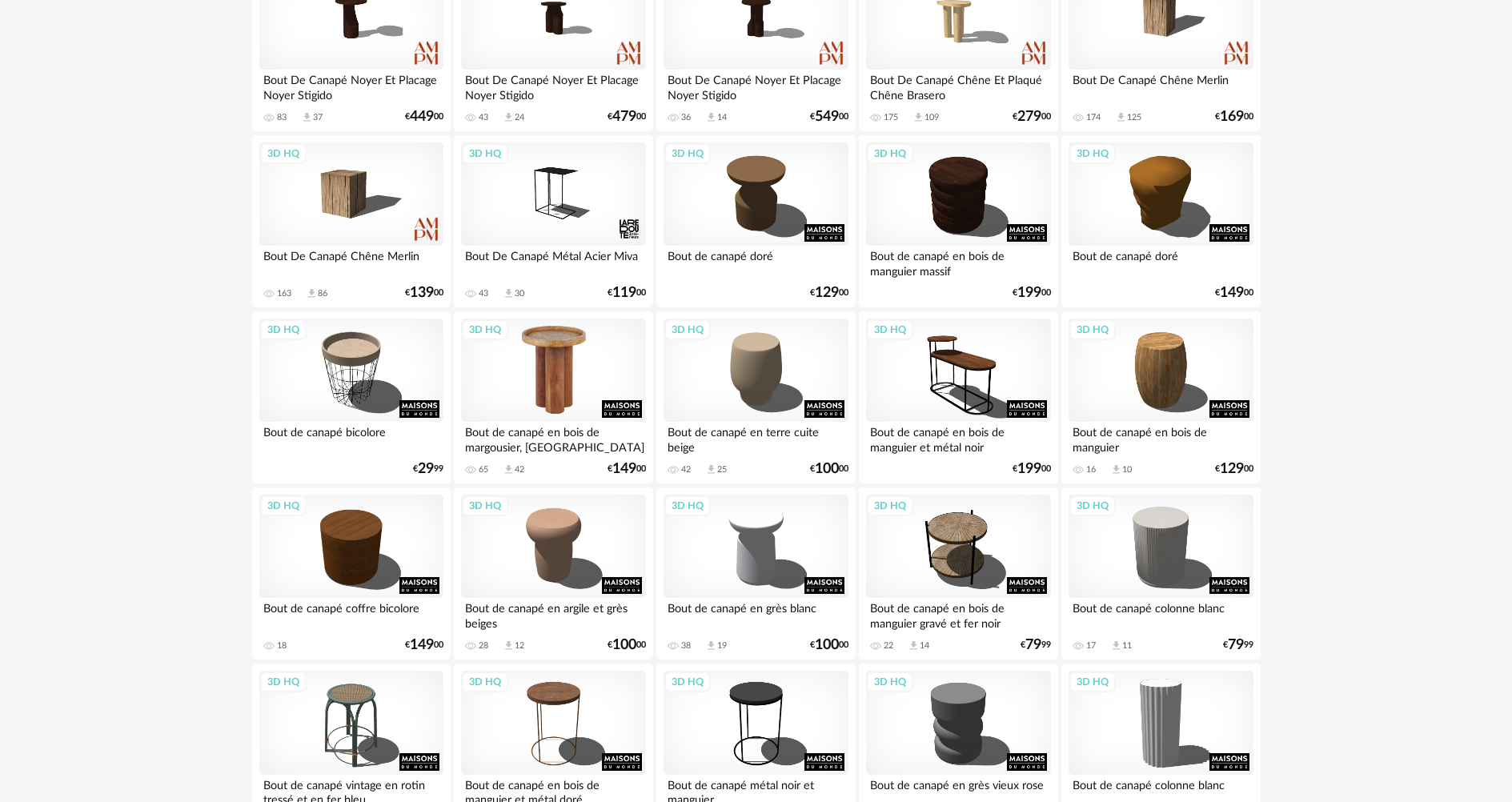
scroll to position [1041, 0]
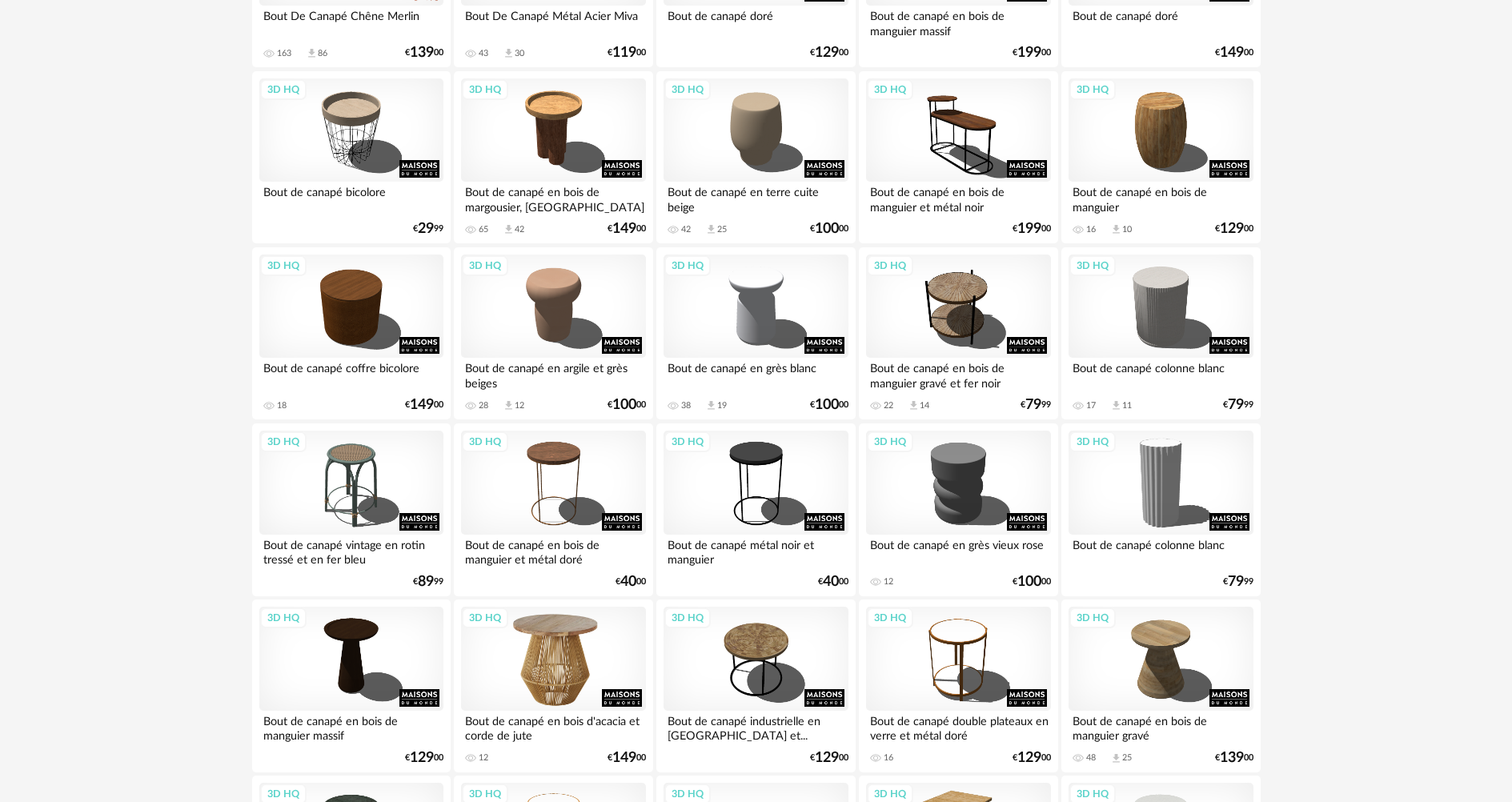
click at [556, 644] on div "3D HQ" at bounding box center [552, 659] width 184 height 104
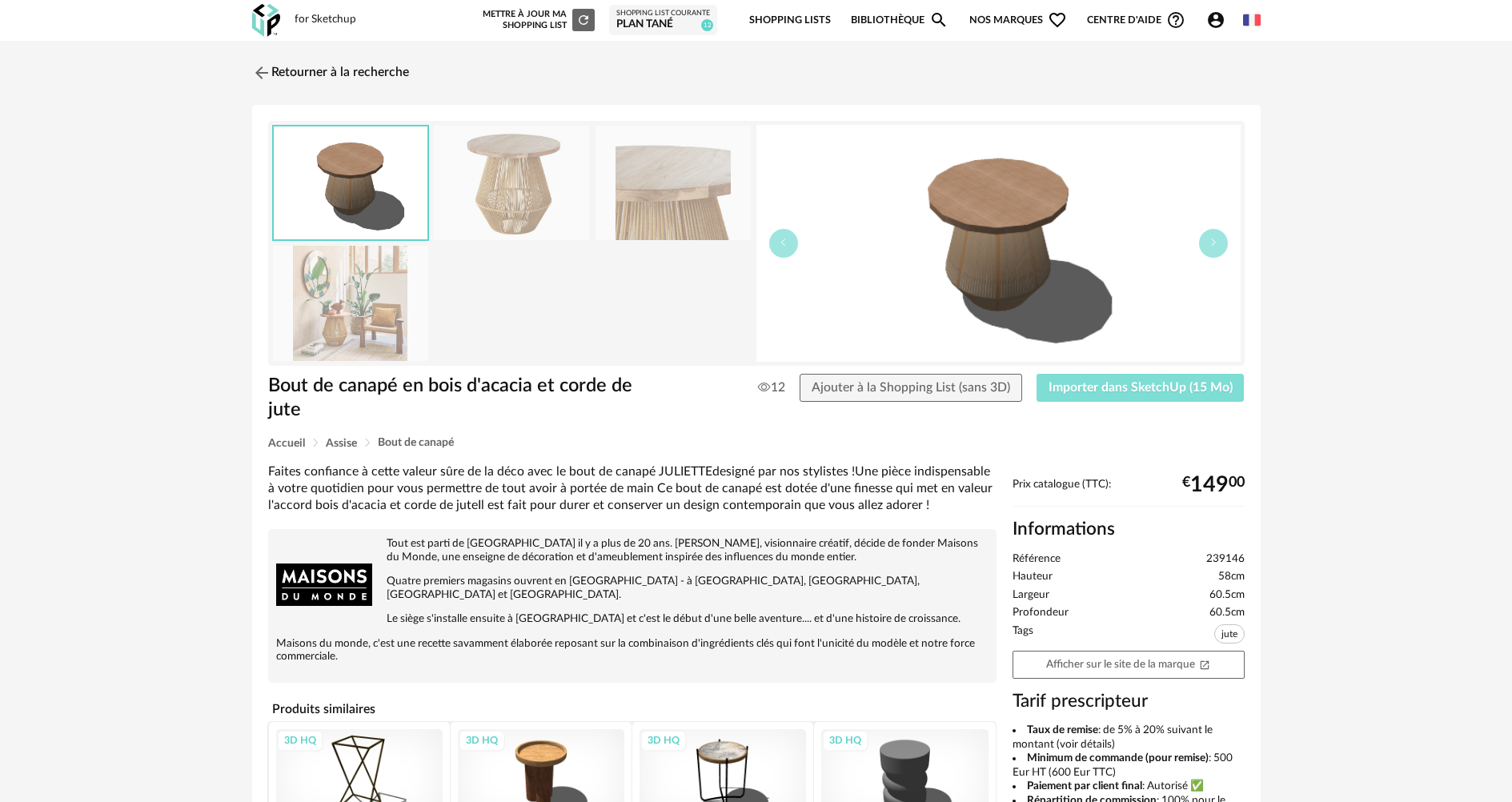
click at [1138, 386] on span "Importer dans SketchUp (15 Mo)" at bounding box center [1140, 387] width 184 height 13
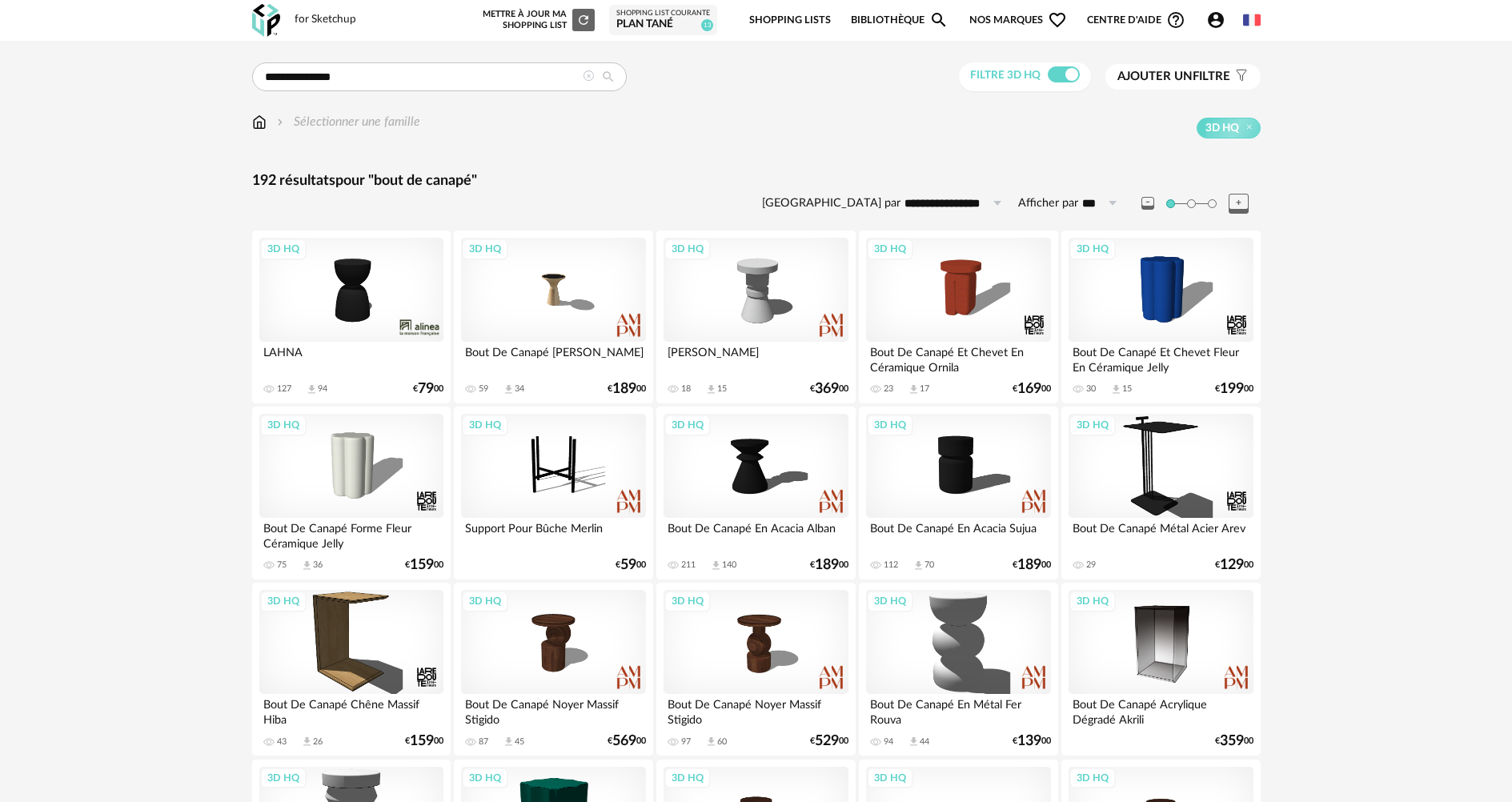
click at [259, 125] on img at bounding box center [259, 122] width 15 height 19
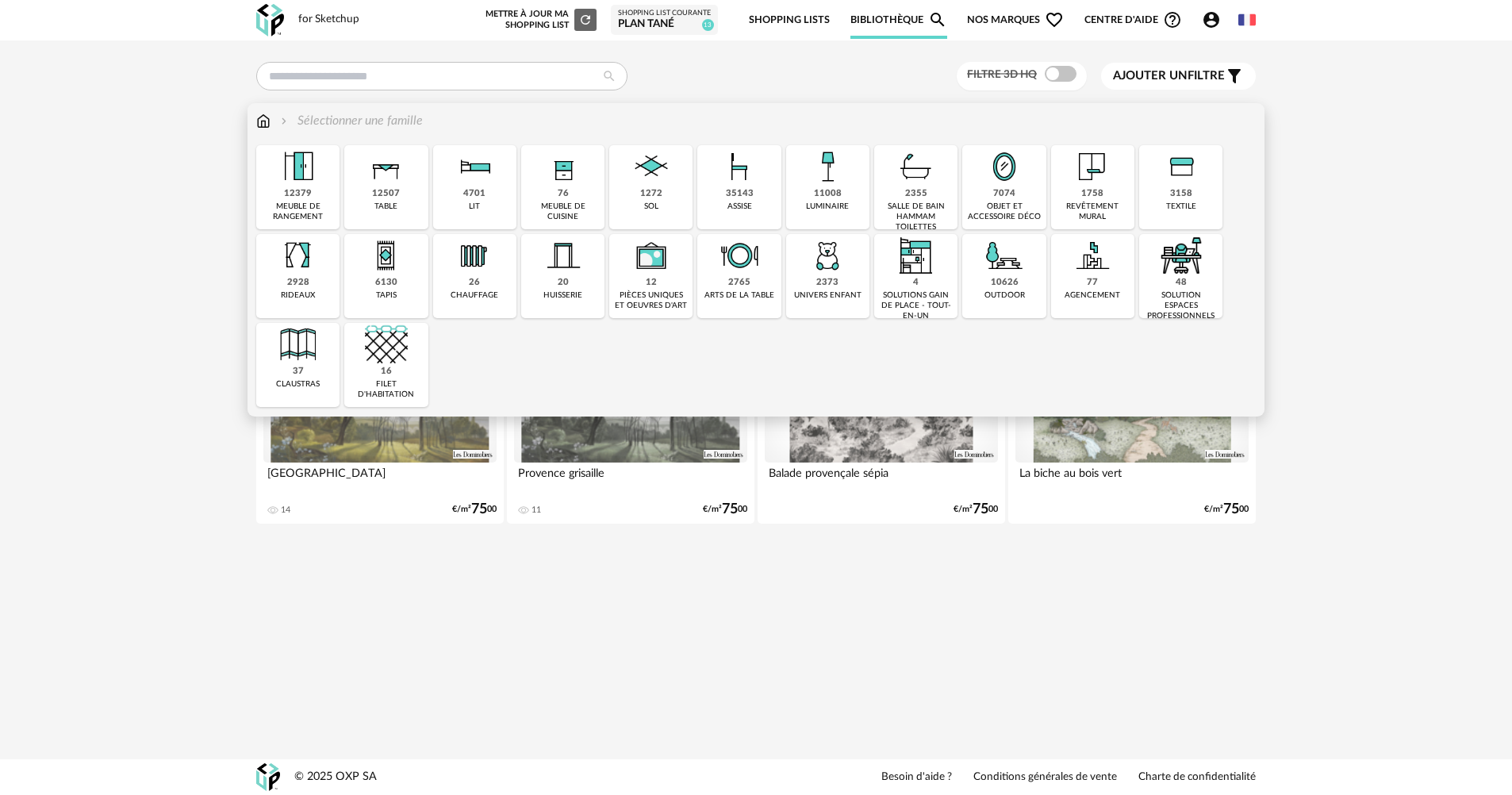
click at [307, 199] on div "12379 meuble de rangement" at bounding box center [297, 186] width 83 height 84
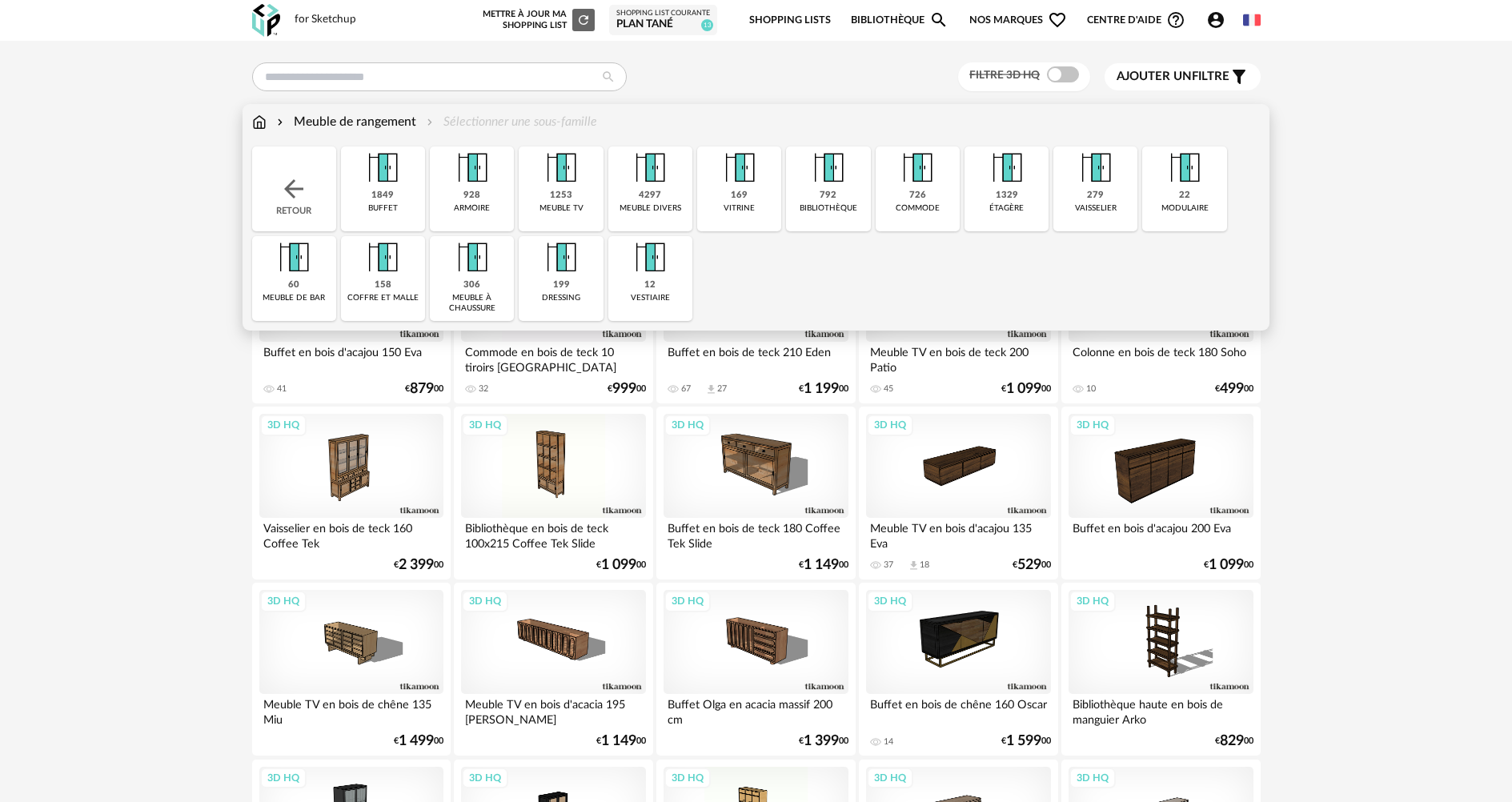
click at [548, 178] on img at bounding box center [561, 168] width 44 height 44
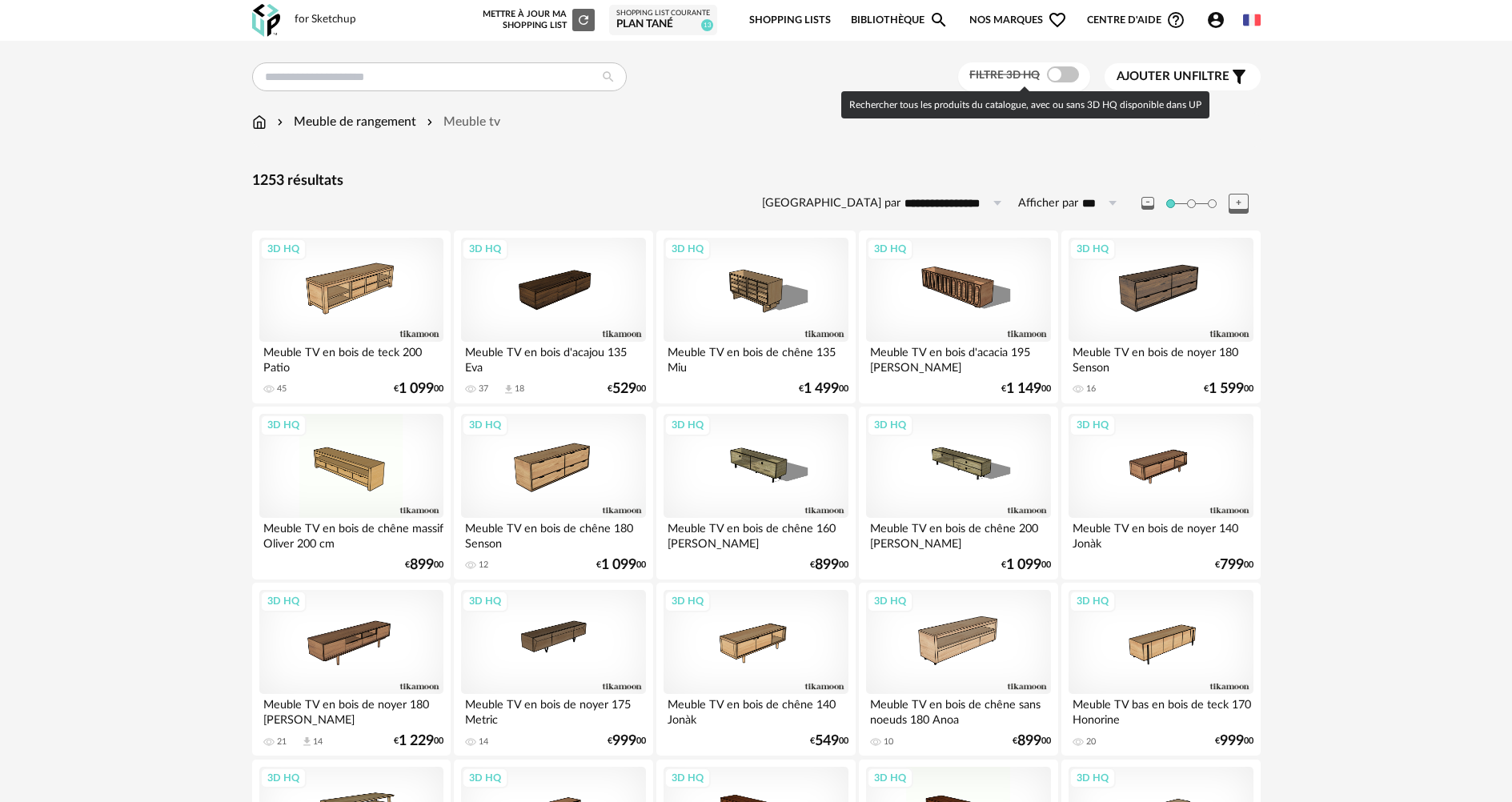
click at [1071, 74] on span at bounding box center [1062, 74] width 32 height 16
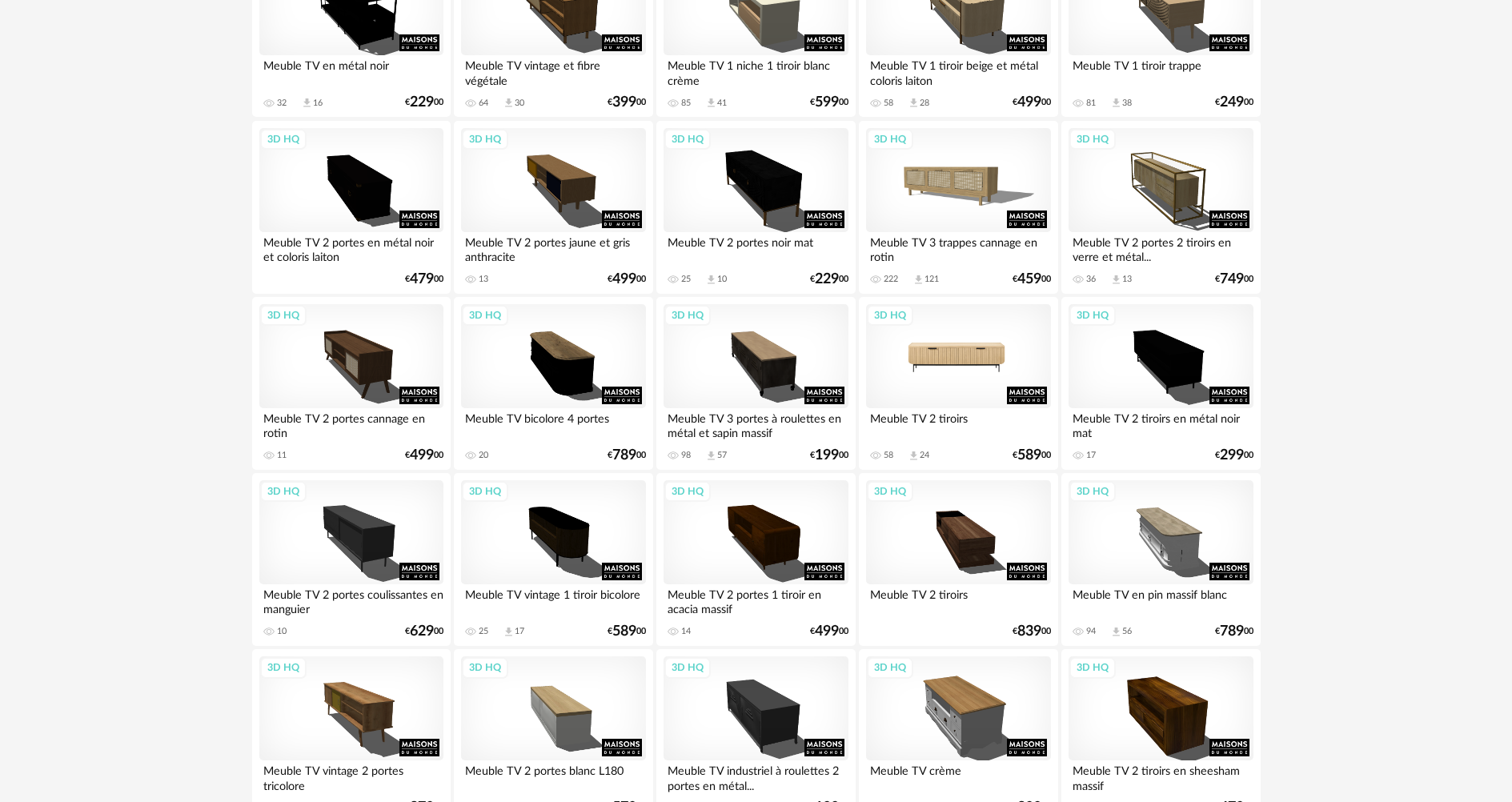
scroll to position [1361, 0]
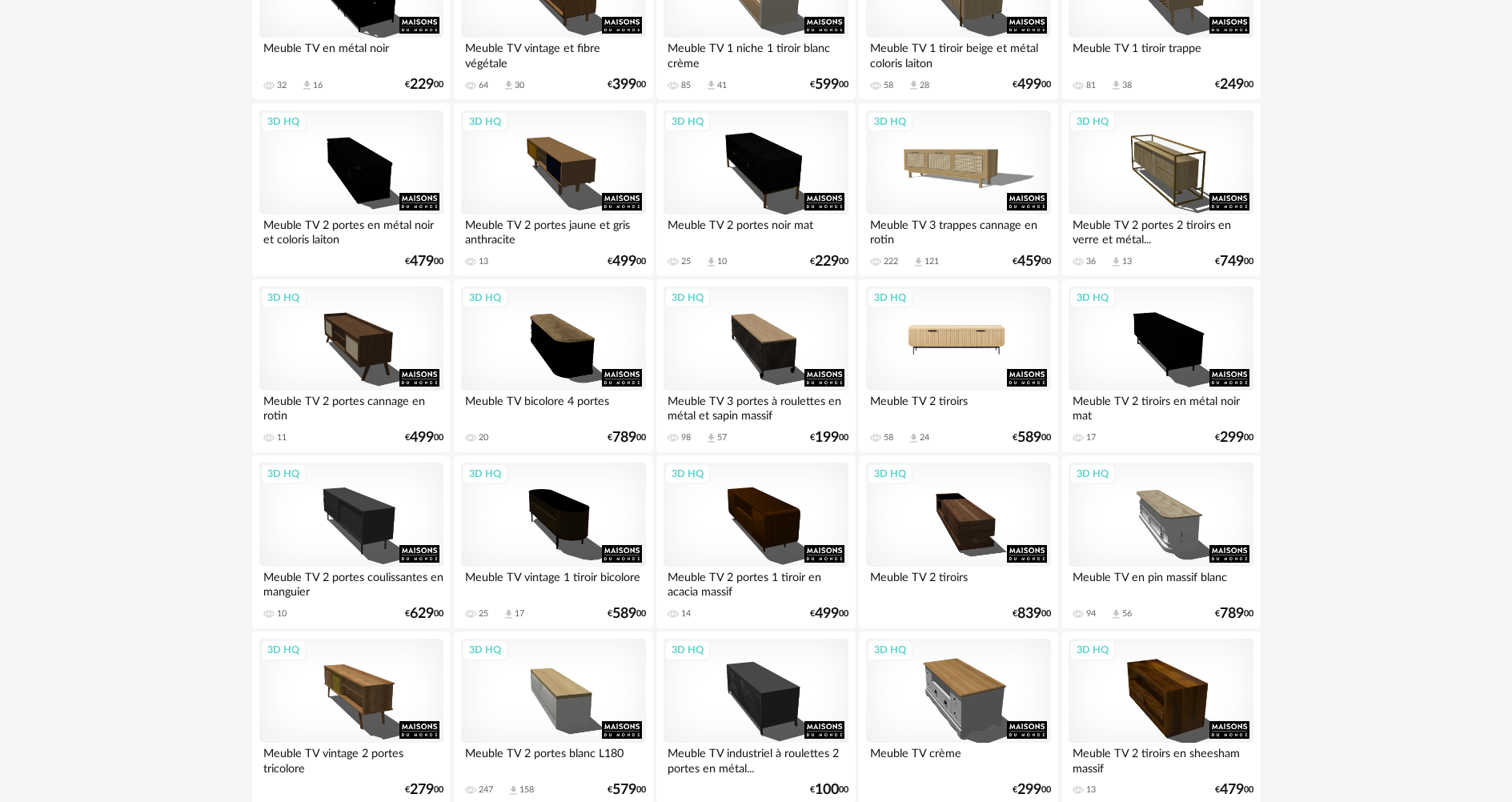
click at [997, 347] on div "3D HQ" at bounding box center [957, 339] width 184 height 104
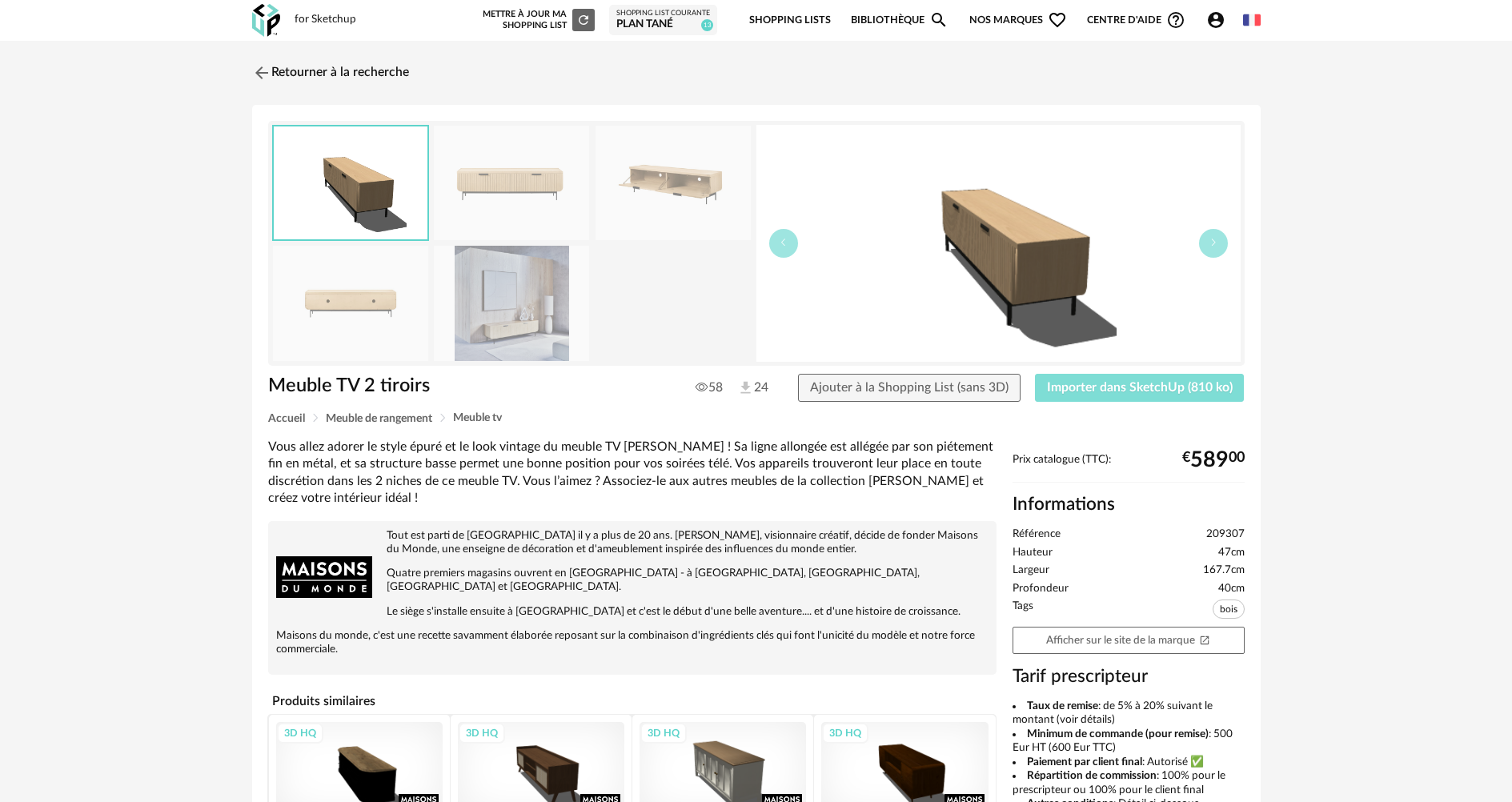
click at [1145, 384] on span "Importer dans SketchUp (810 ko)" at bounding box center [1139, 387] width 185 height 13
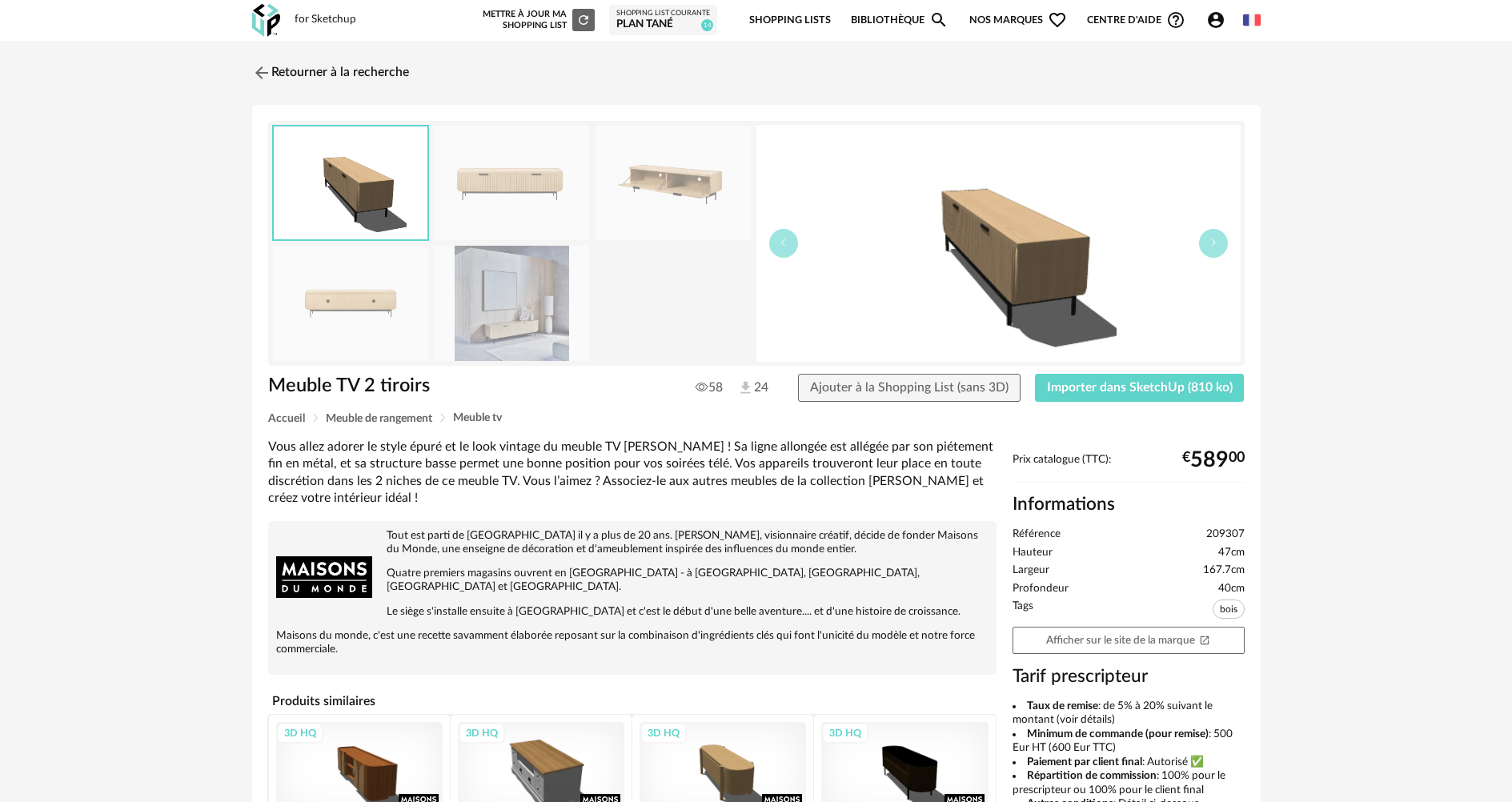
click at [258, 79] on img at bounding box center [262, 73] width 19 height 19
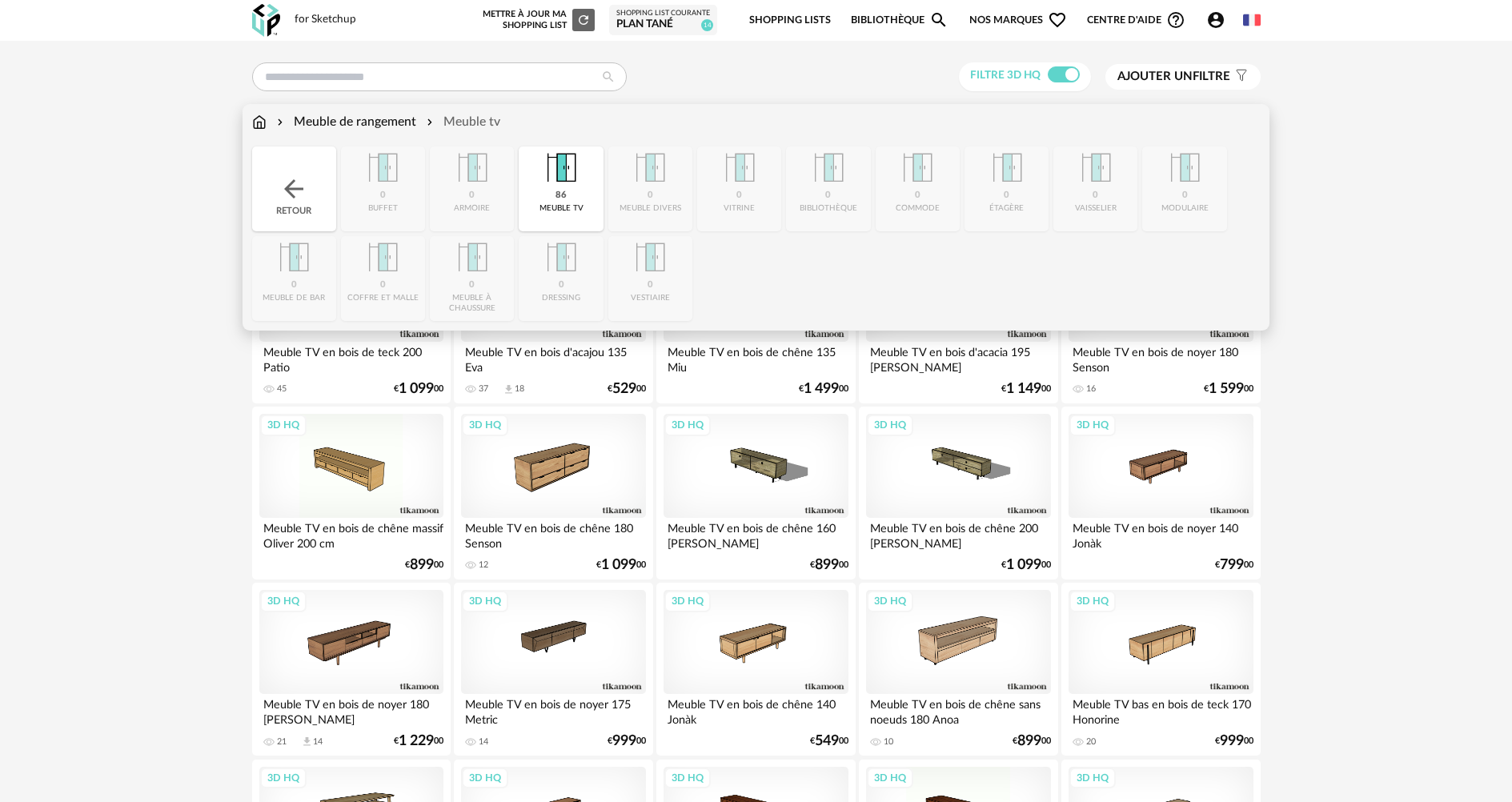
click at [261, 120] on img at bounding box center [259, 122] width 15 height 19
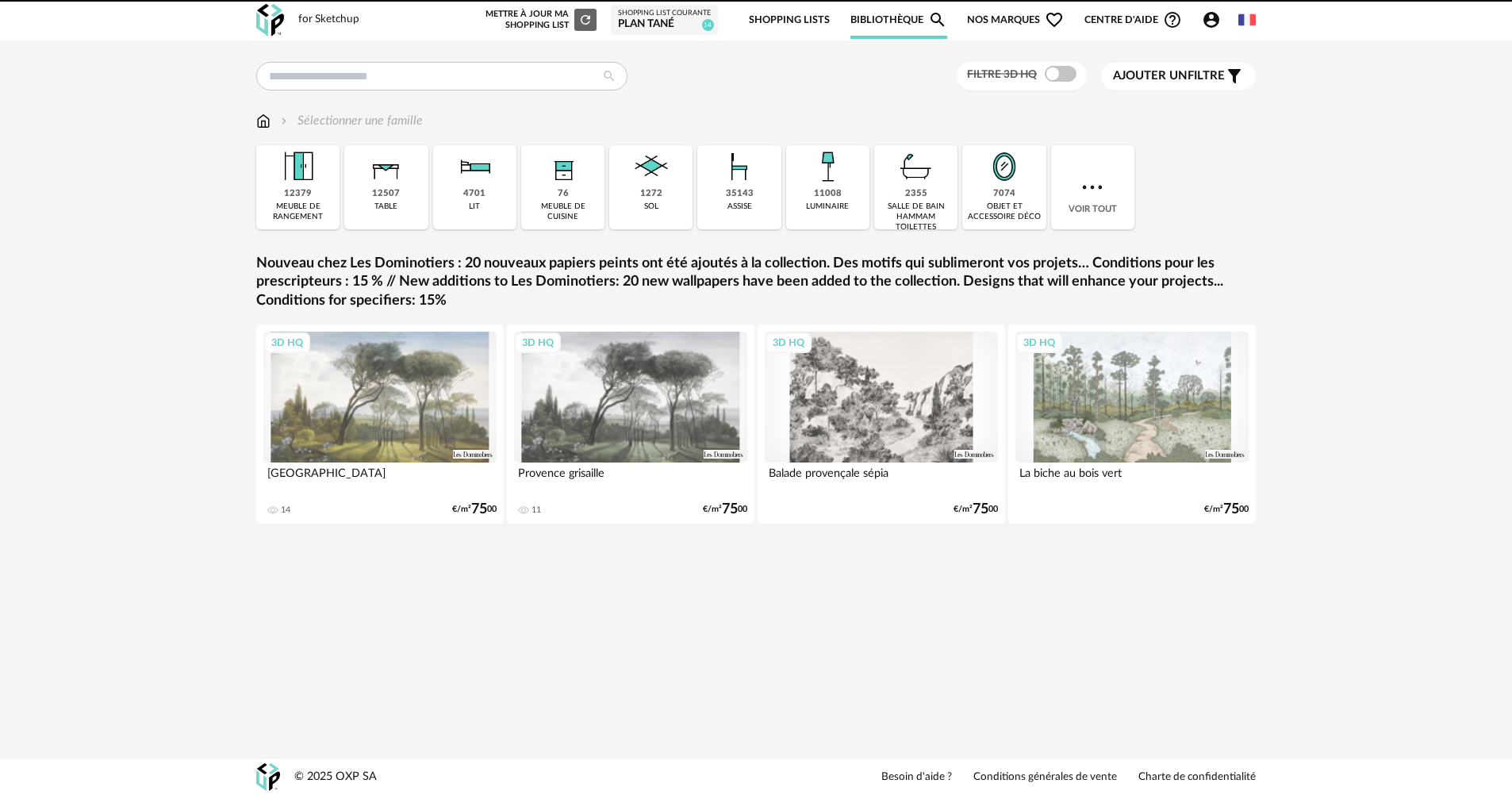
click at [1088, 192] on img at bounding box center [1093, 187] width 29 height 29
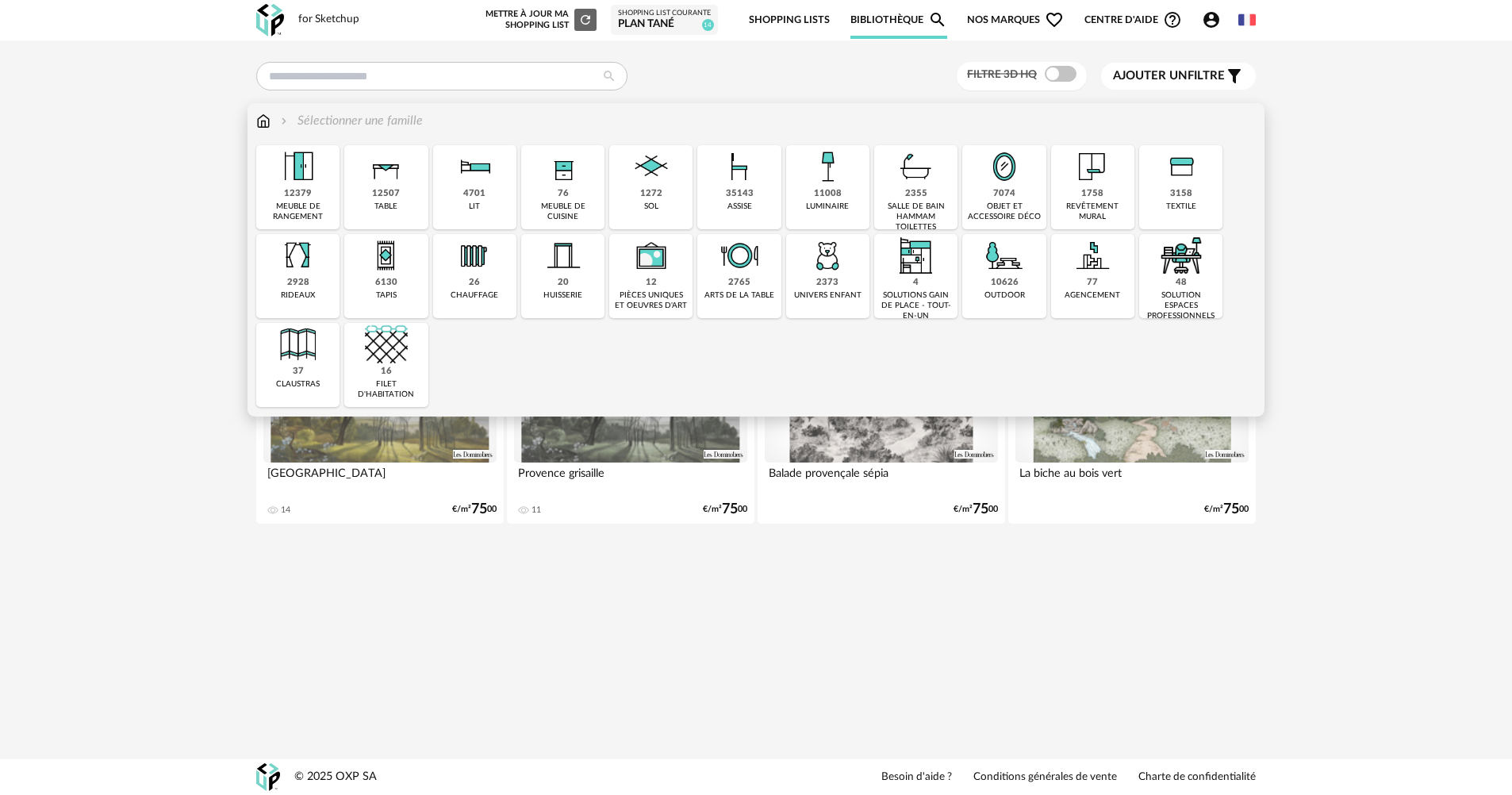
click at [1084, 209] on div "revêtement mural" at bounding box center [1092, 212] width 74 height 20
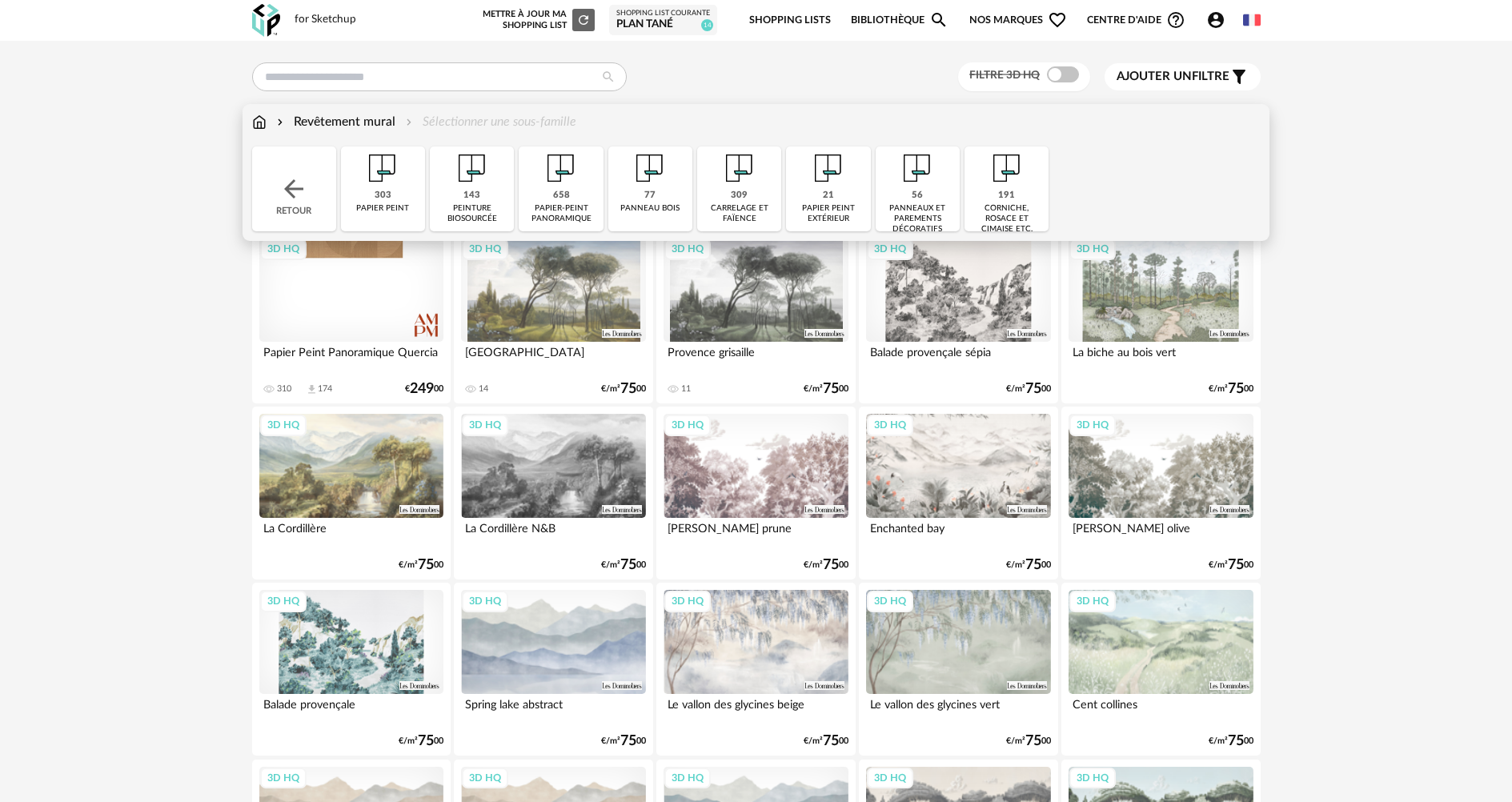
click at [256, 121] on img at bounding box center [259, 122] width 15 height 19
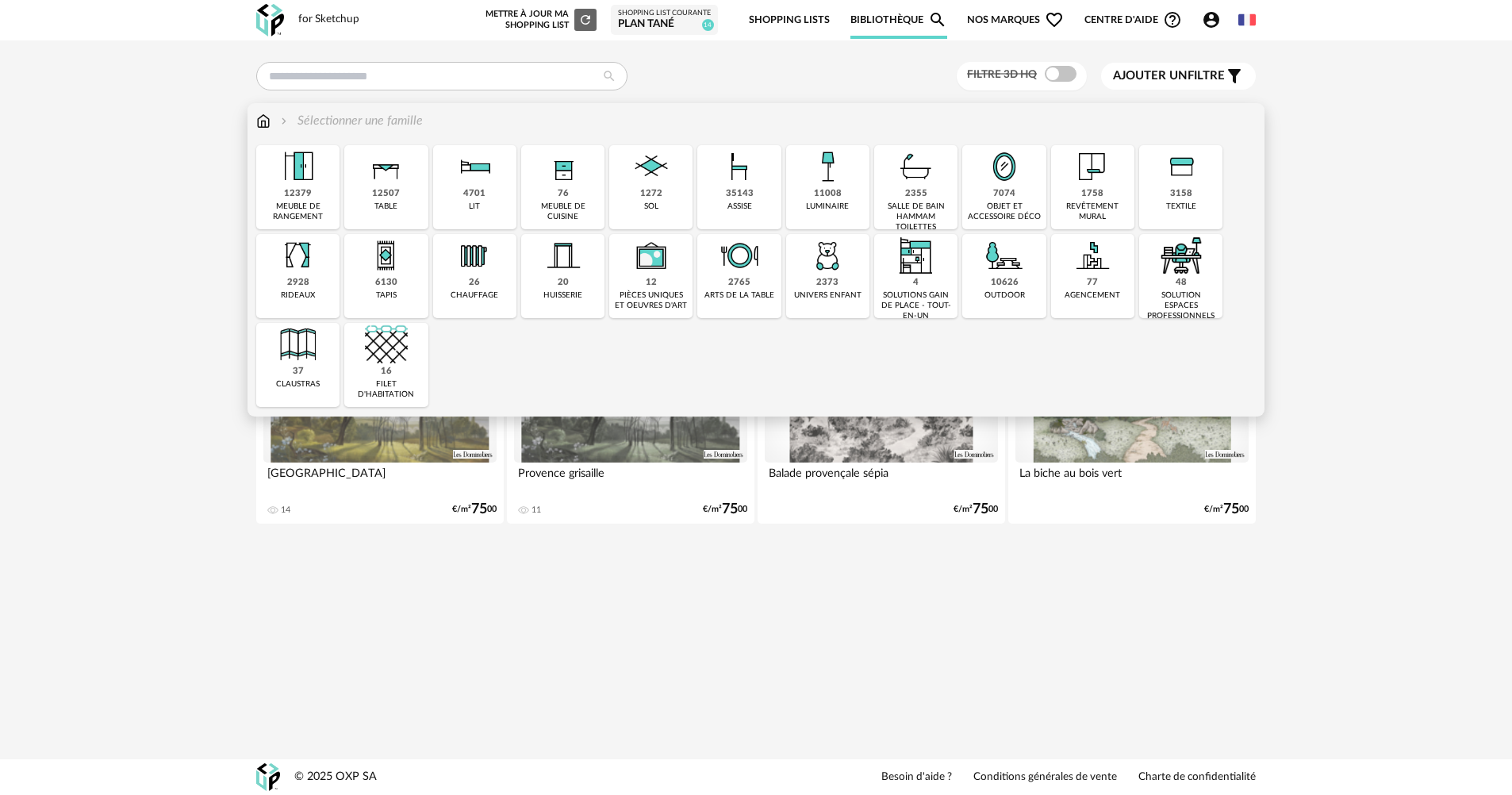
click at [1099, 185] on img at bounding box center [1092, 166] width 43 height 43
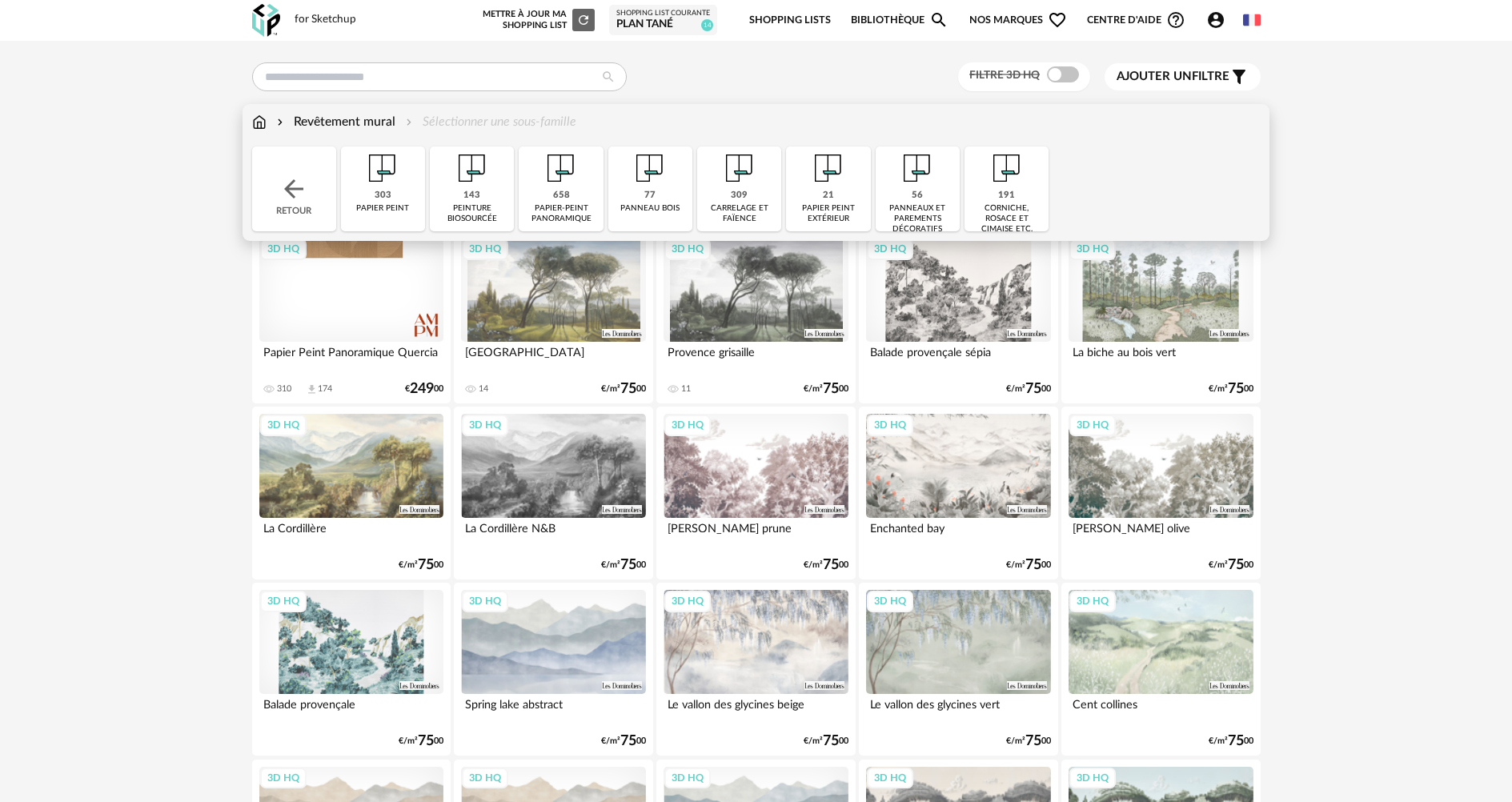
click at [573, 197] on div "658 papier-peint panoramique" at bounding box center [561, 188] width 84 height 85
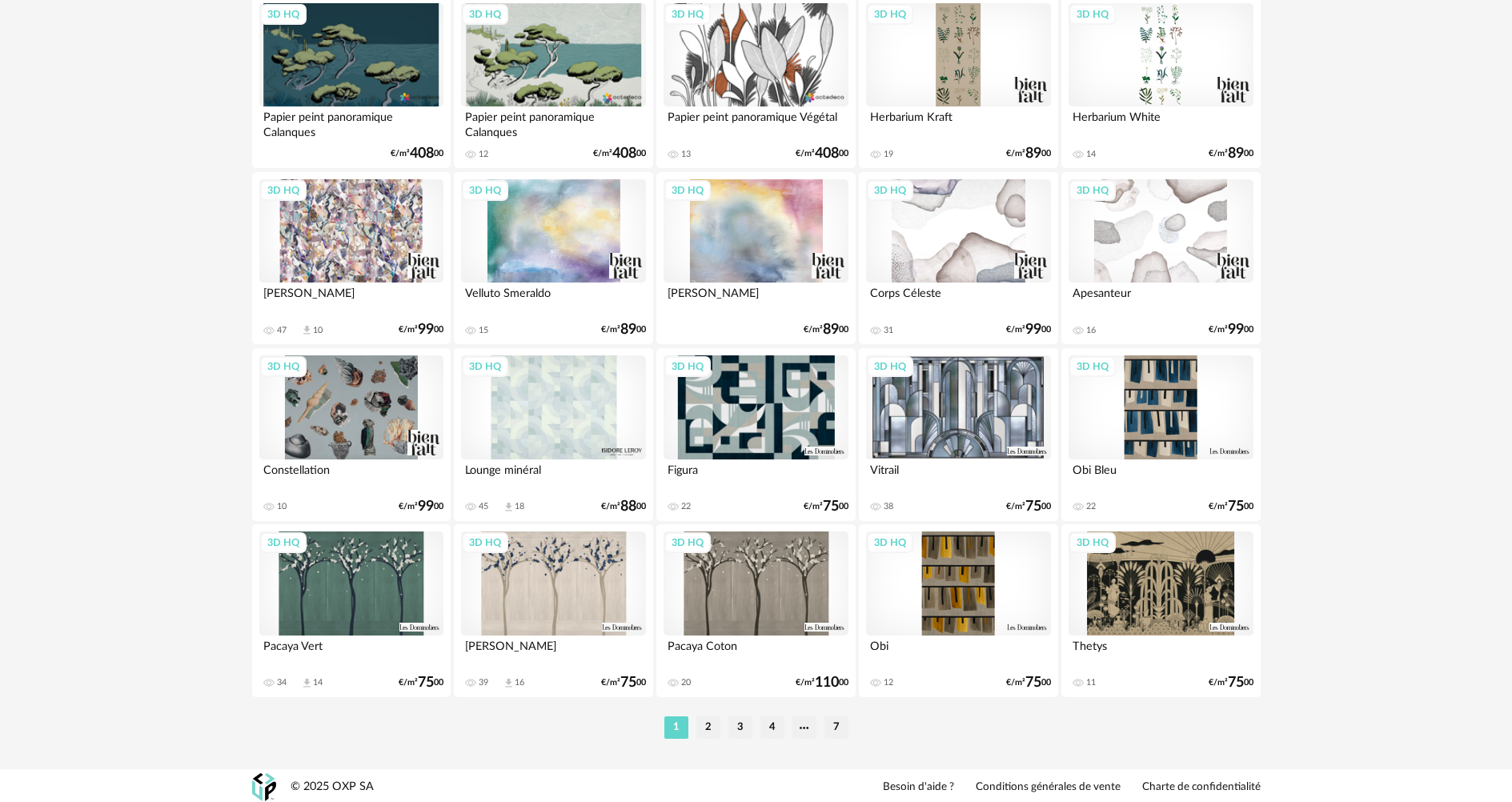
scroll to position [3057, 0]
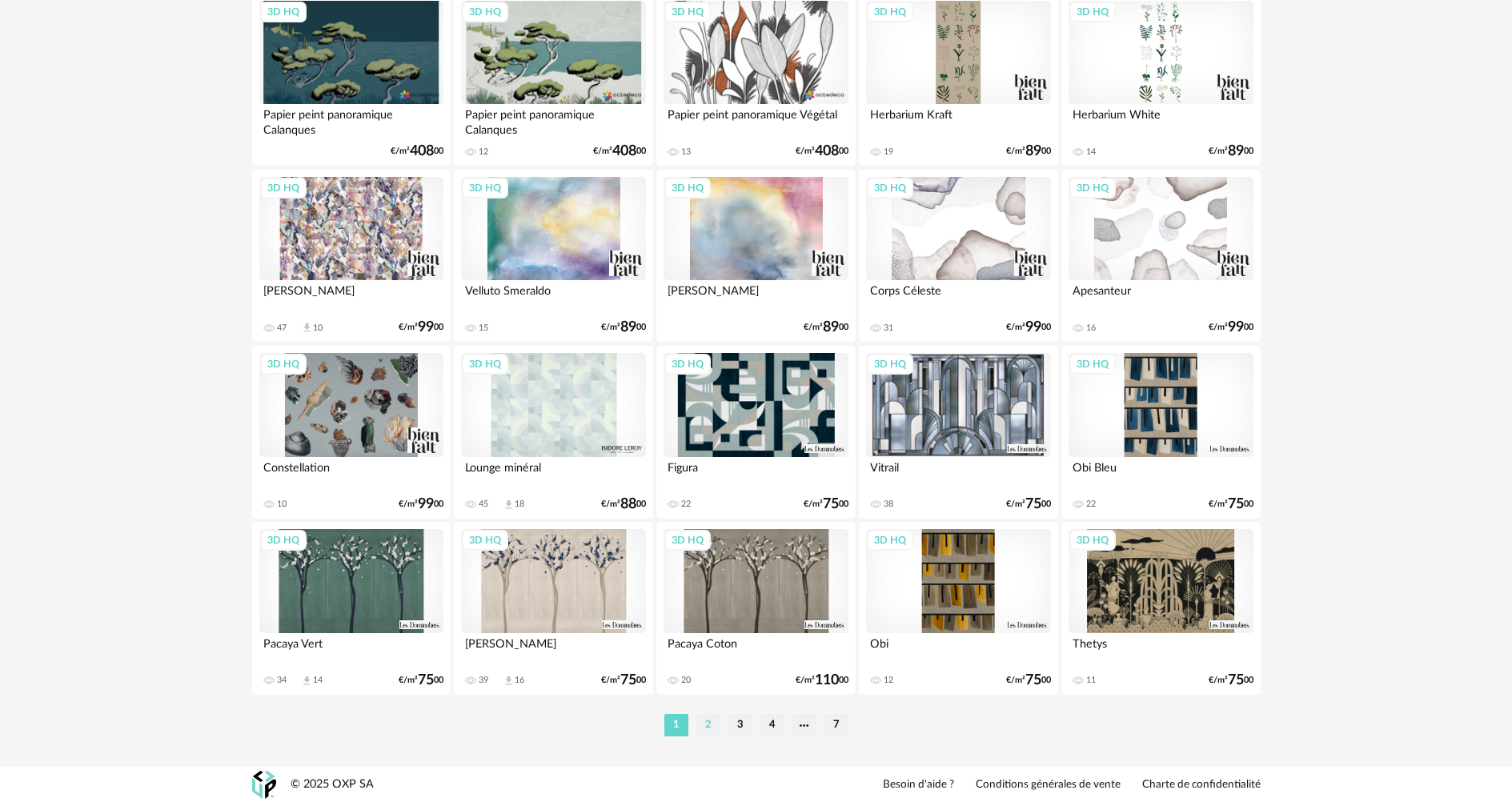
click at [713, 720] on li "2" at bounding box center [709, 725] width 24 height 22
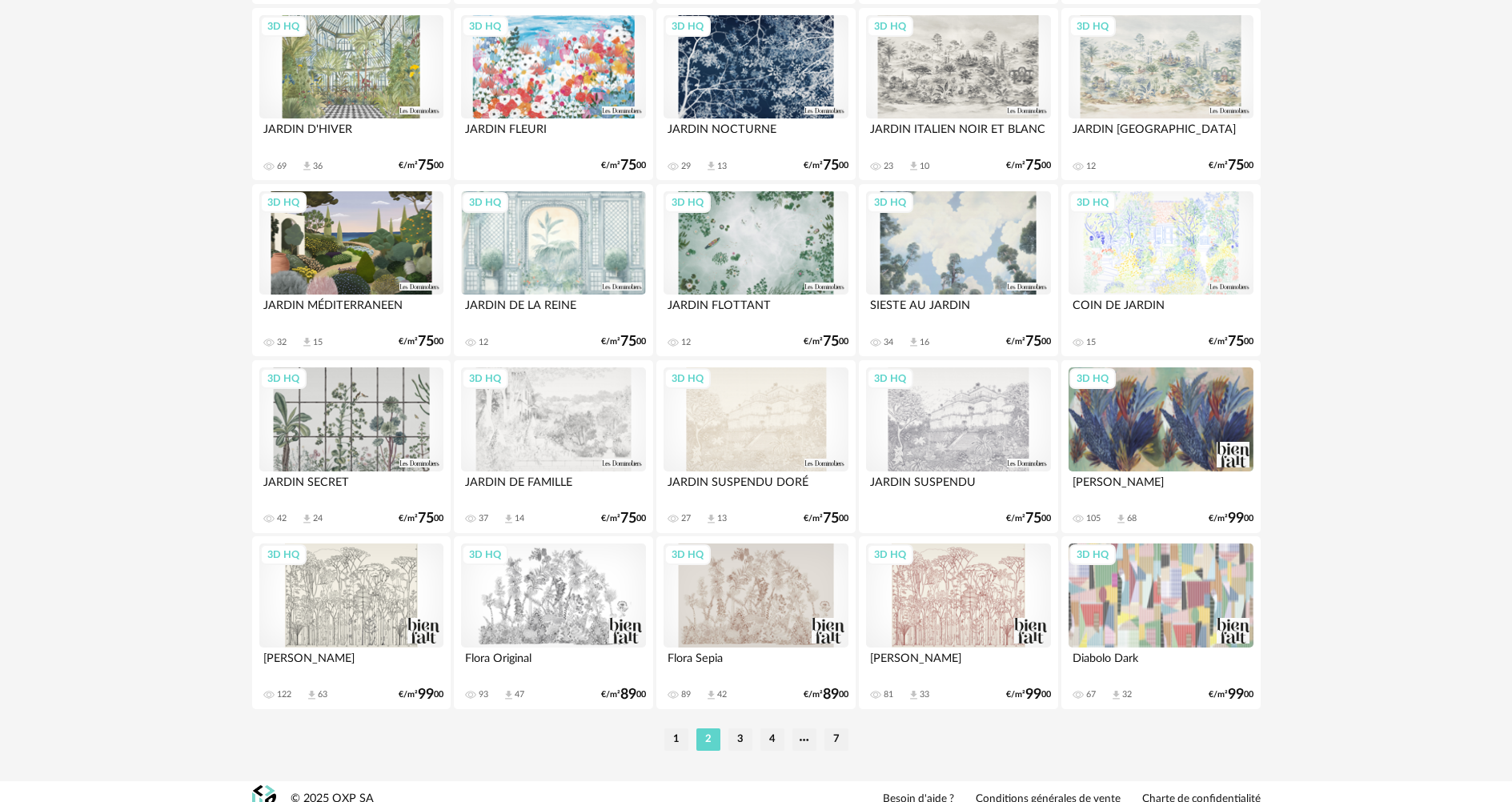
scroll to position [3057, 0]
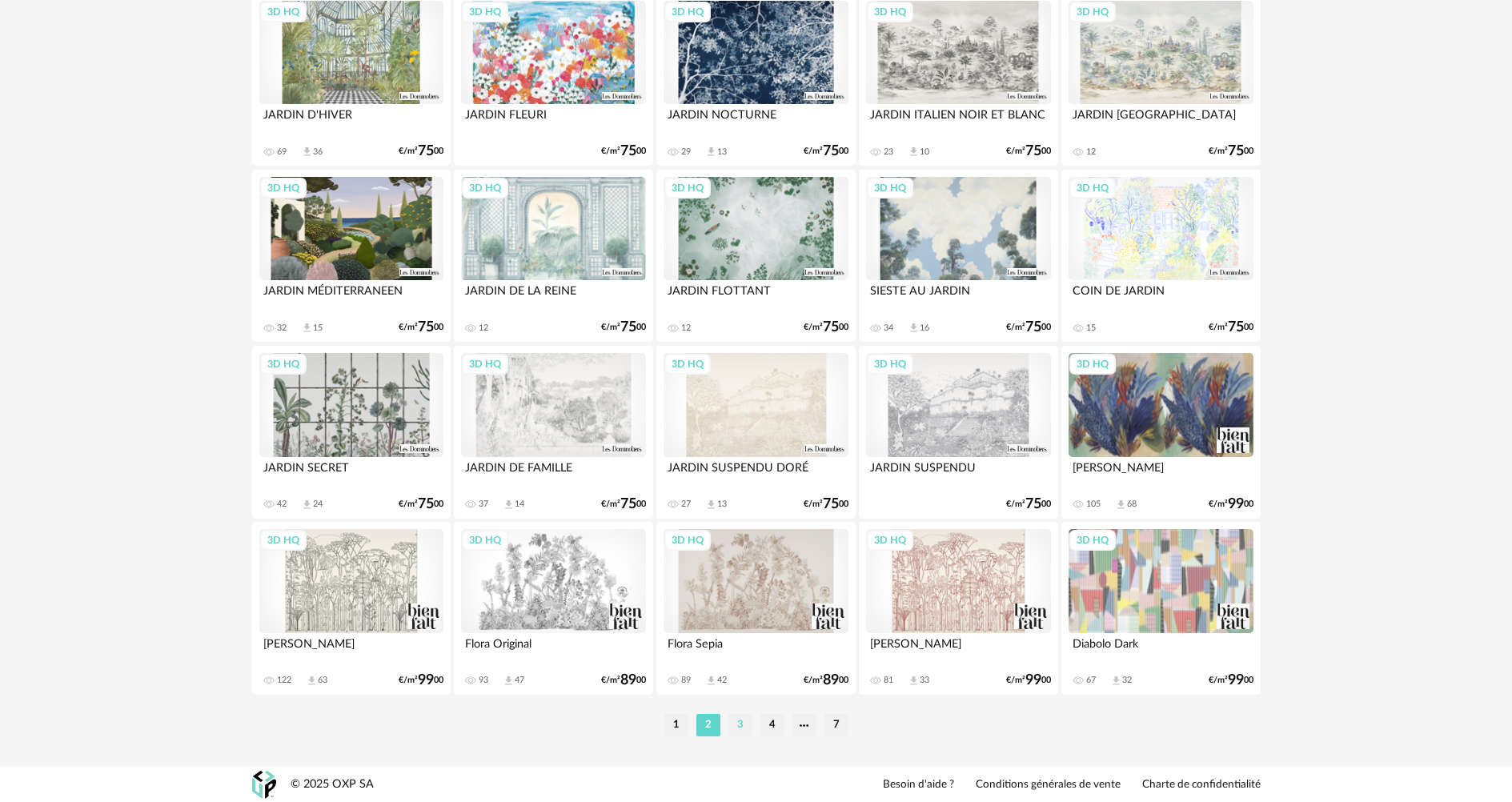
click at [738, 716] on li "3" at bounding box center [740, 725] width 24 height 22
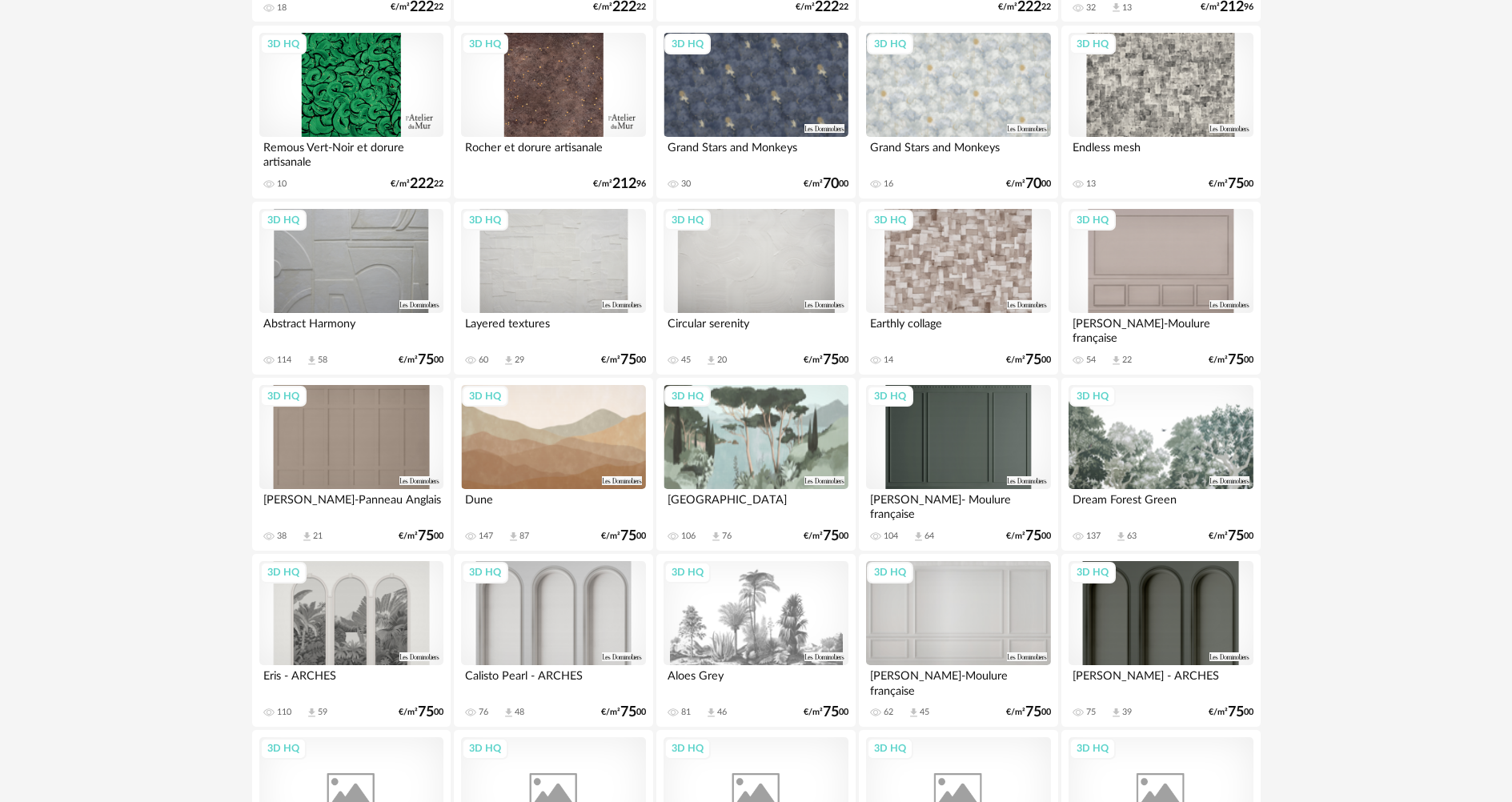
scroll to position [1442, 0]
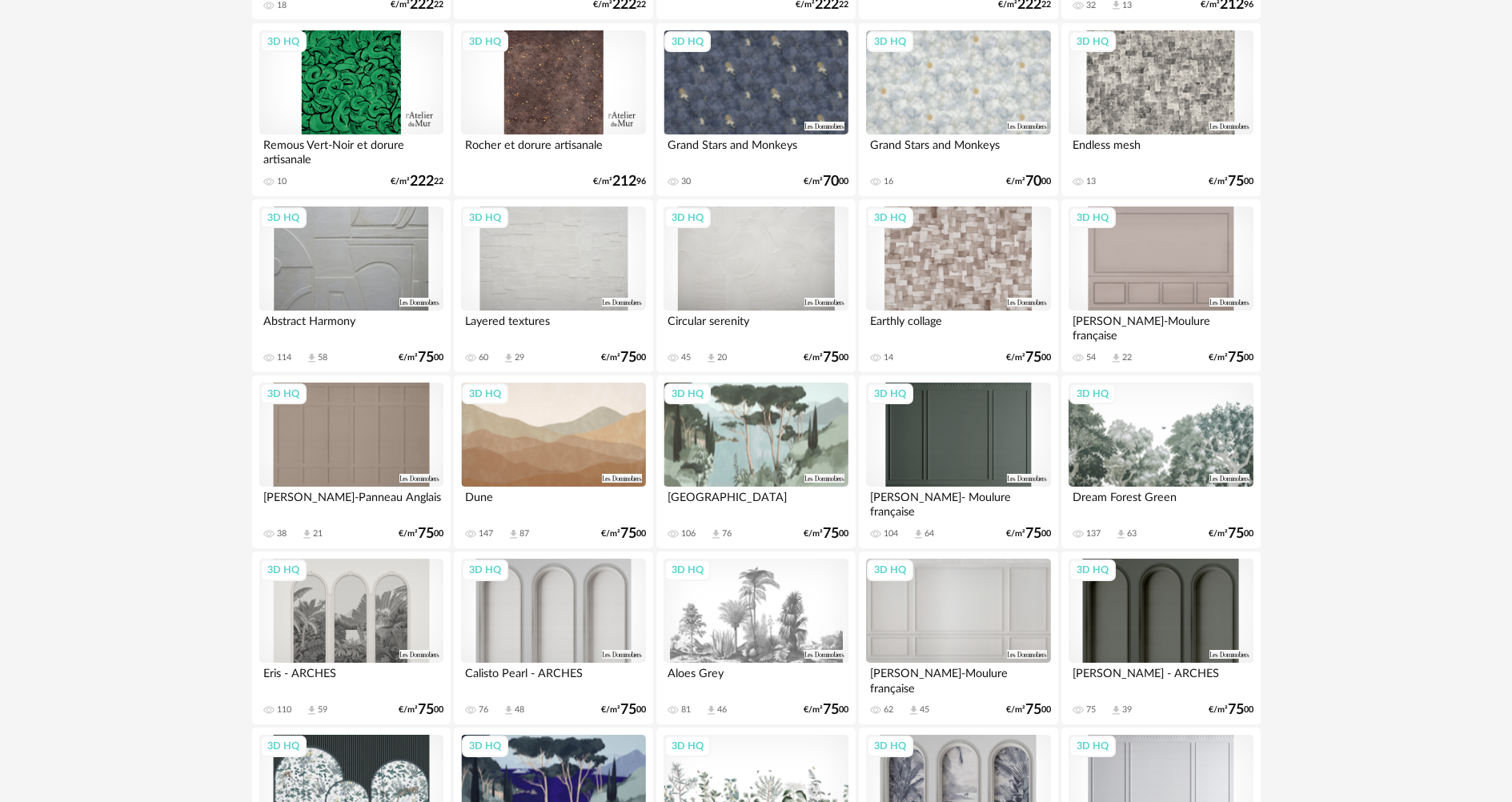
click at [1132, 441] on div "3D HQ" at bounding box center [1160, 435] width 184 height 104
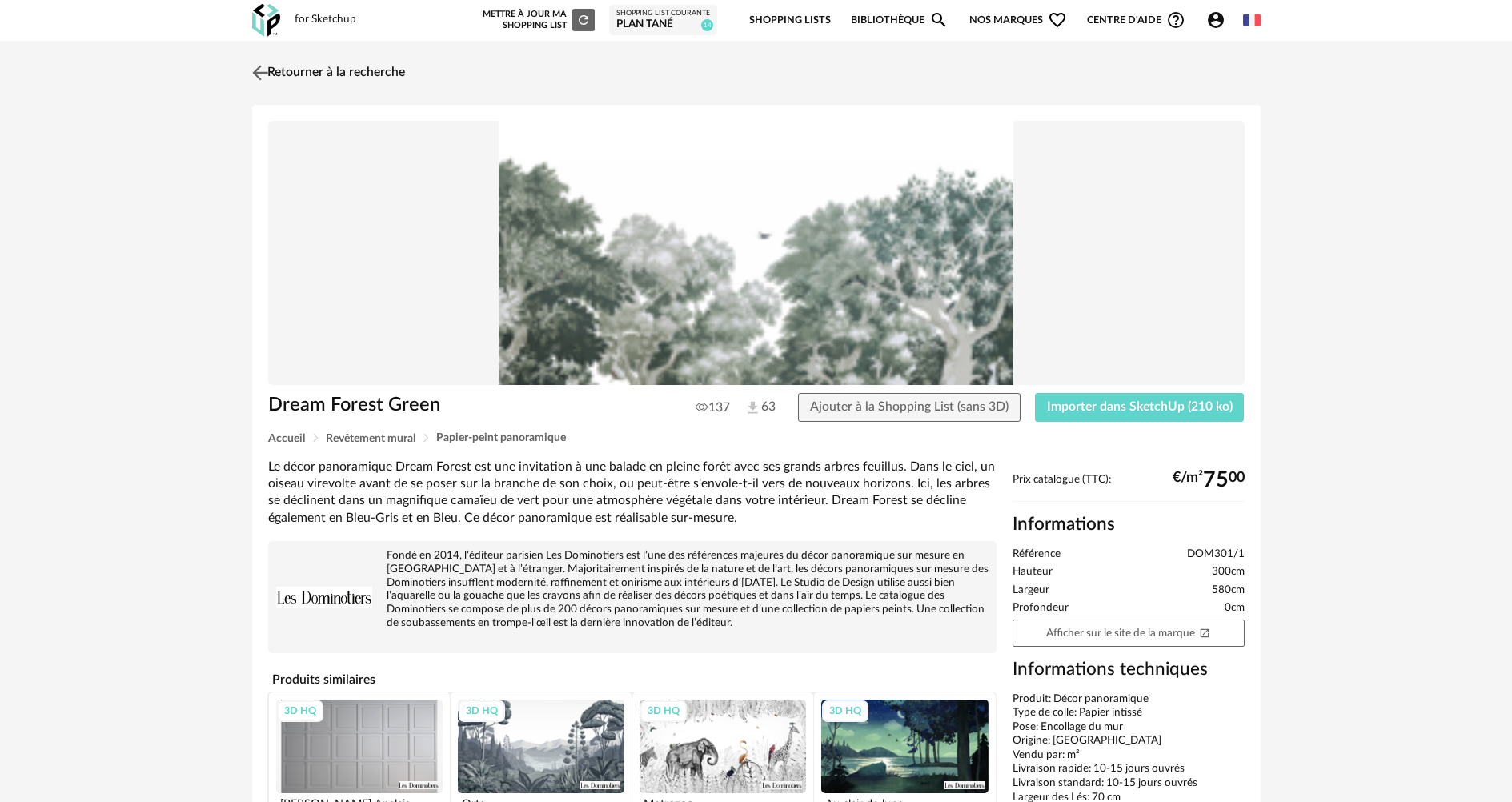
click at [262, 74] on img at bounding box center [259, 72] width 23 height 23
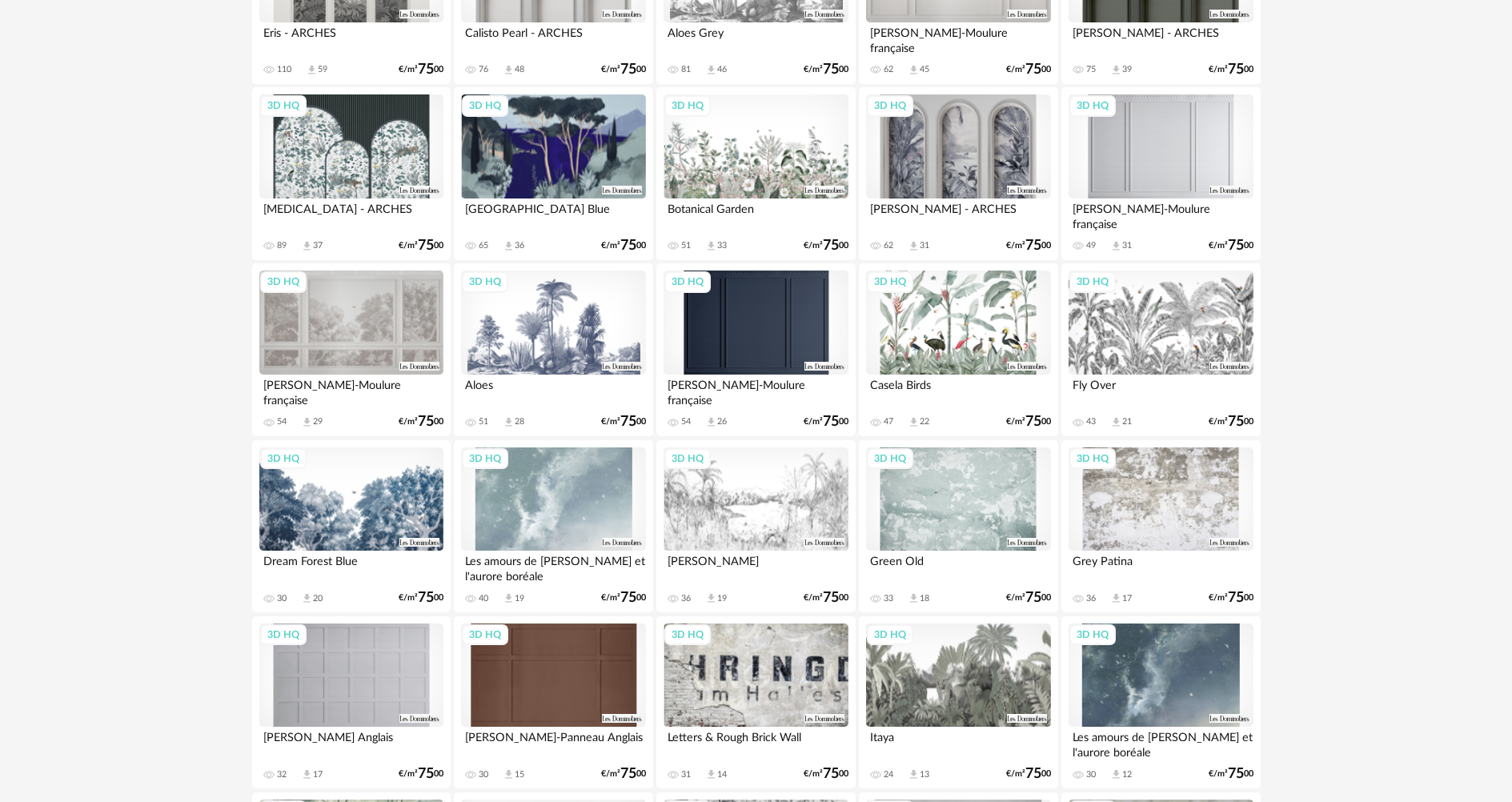
scroll to position [2161, 0]
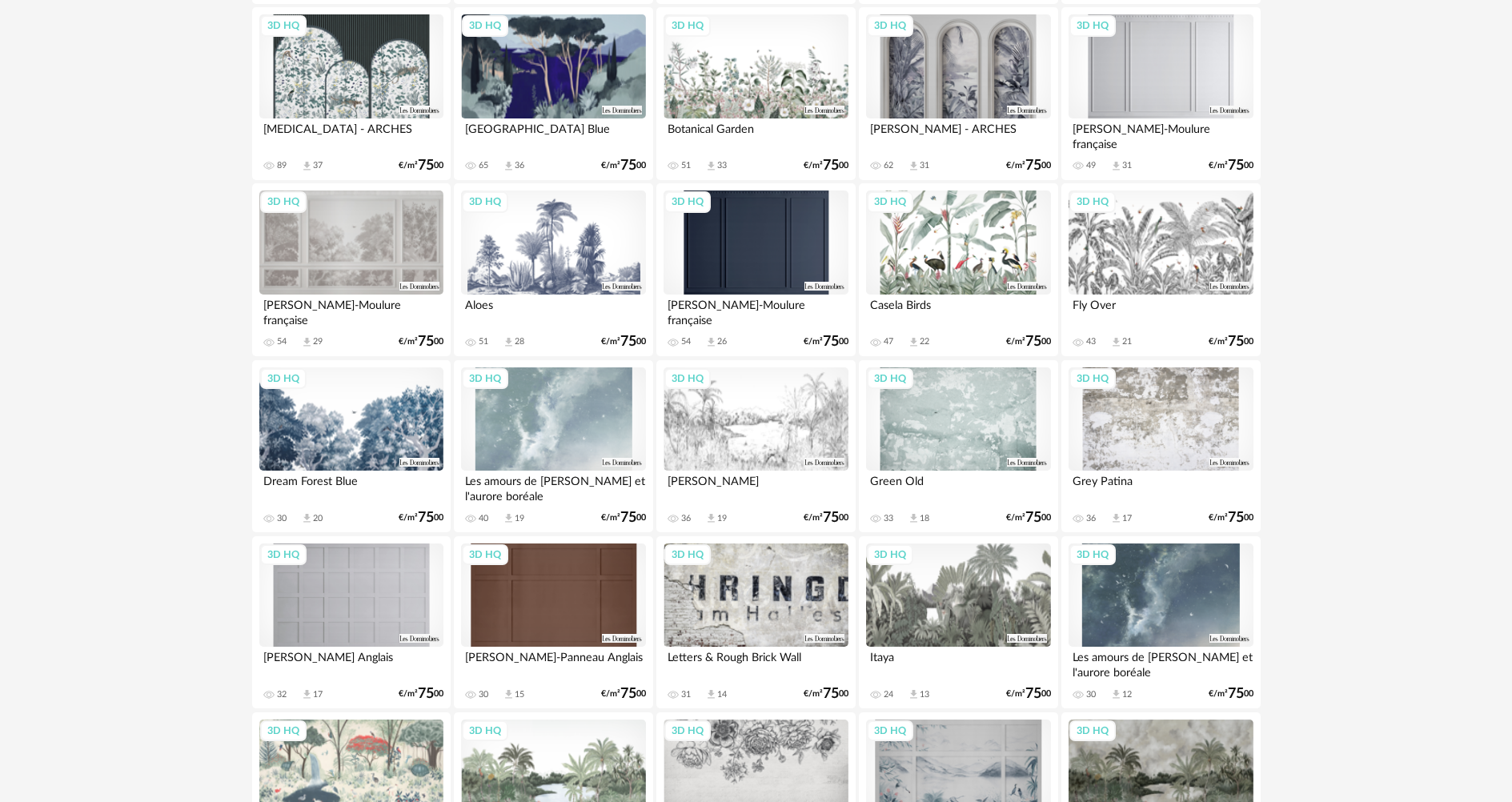
click at [932, 416] on div "3D HQ" at bounding box center [957, 420] width 184 height 104
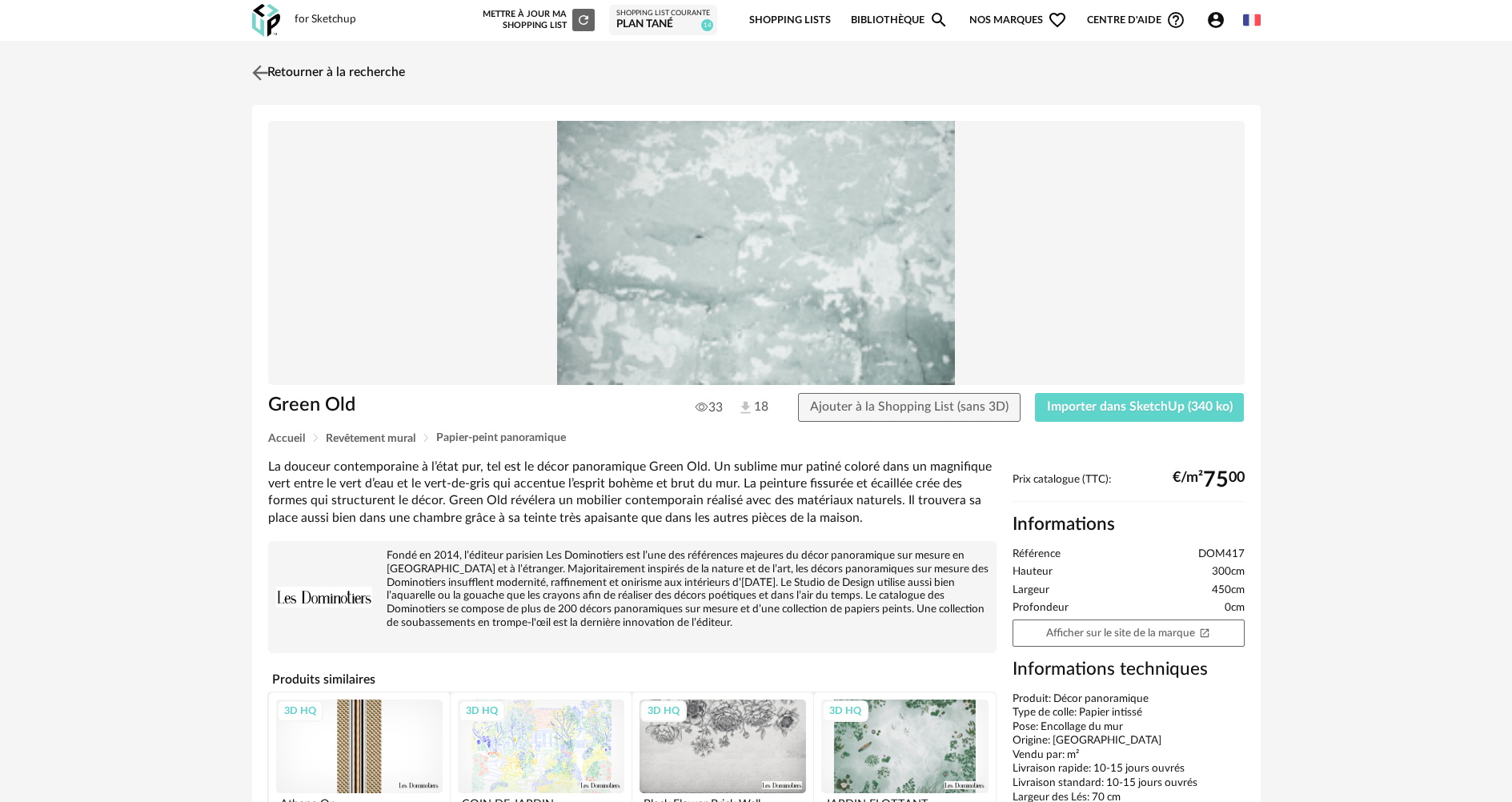
click at [261, 72] on img at bounding box center [259, 72] width 23 height 23
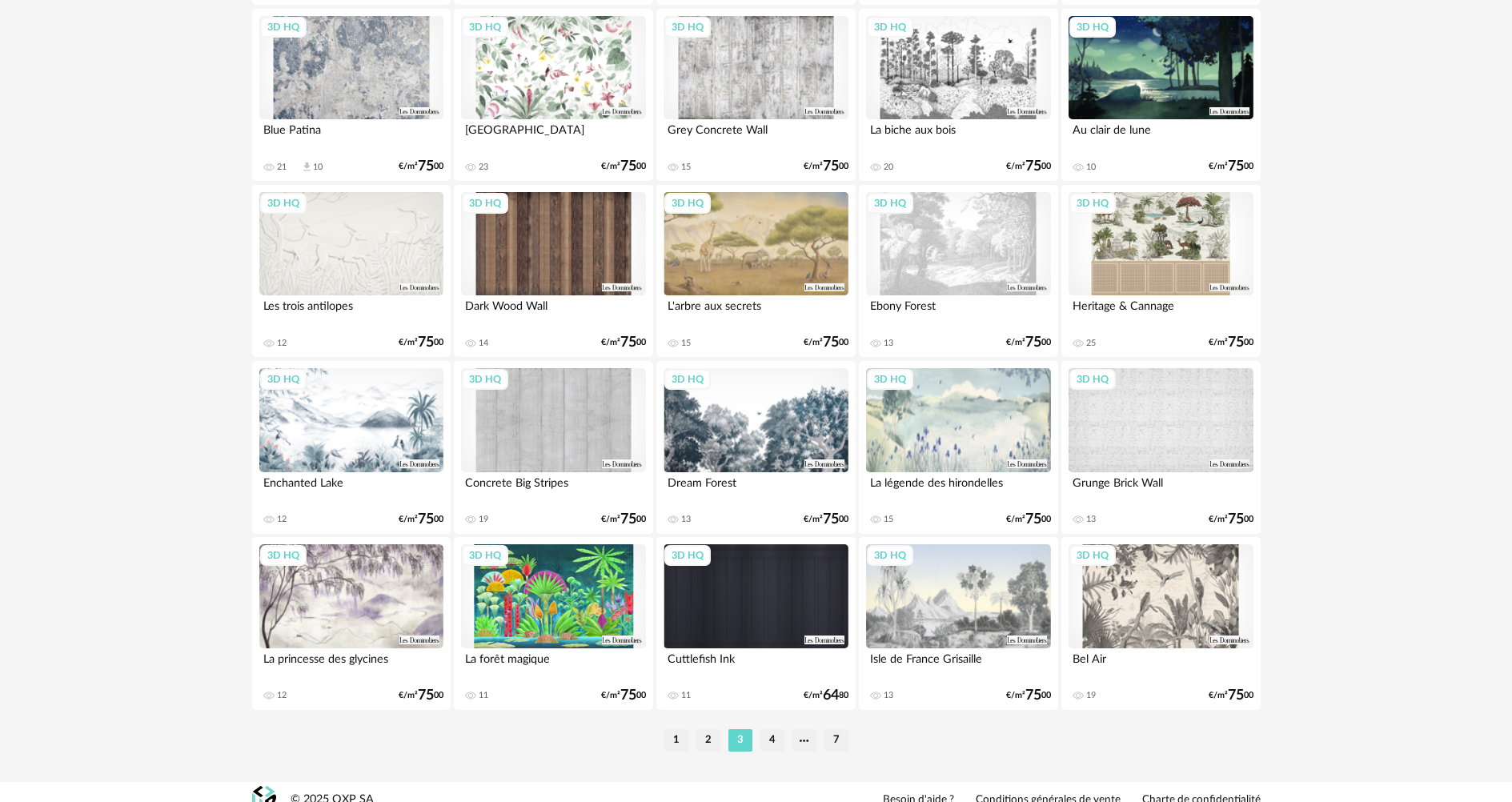
scroll to position [3057, 0]
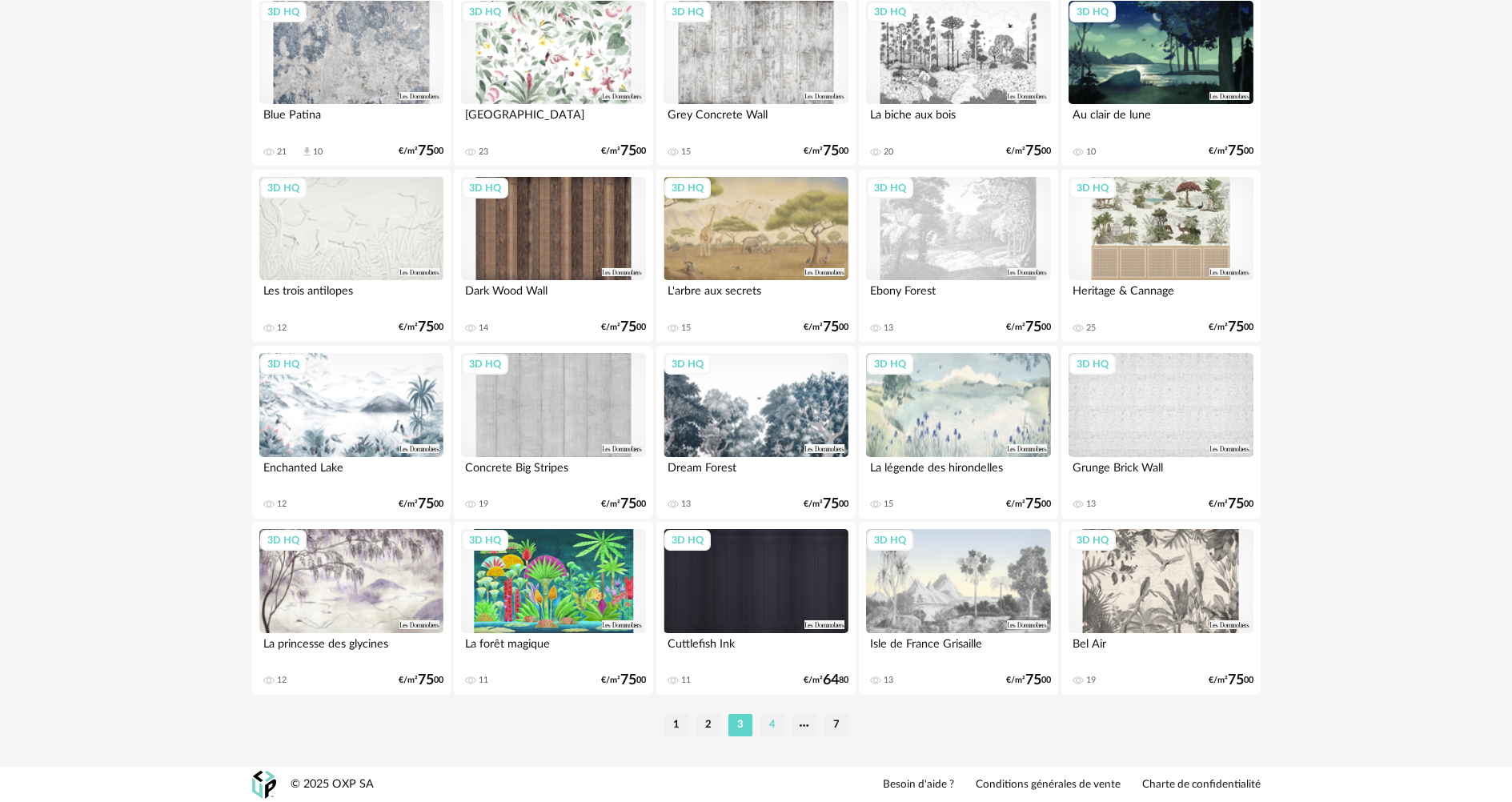
click at [767, 722] on li "4" at bounding box center [773, 725] width 24 height 22
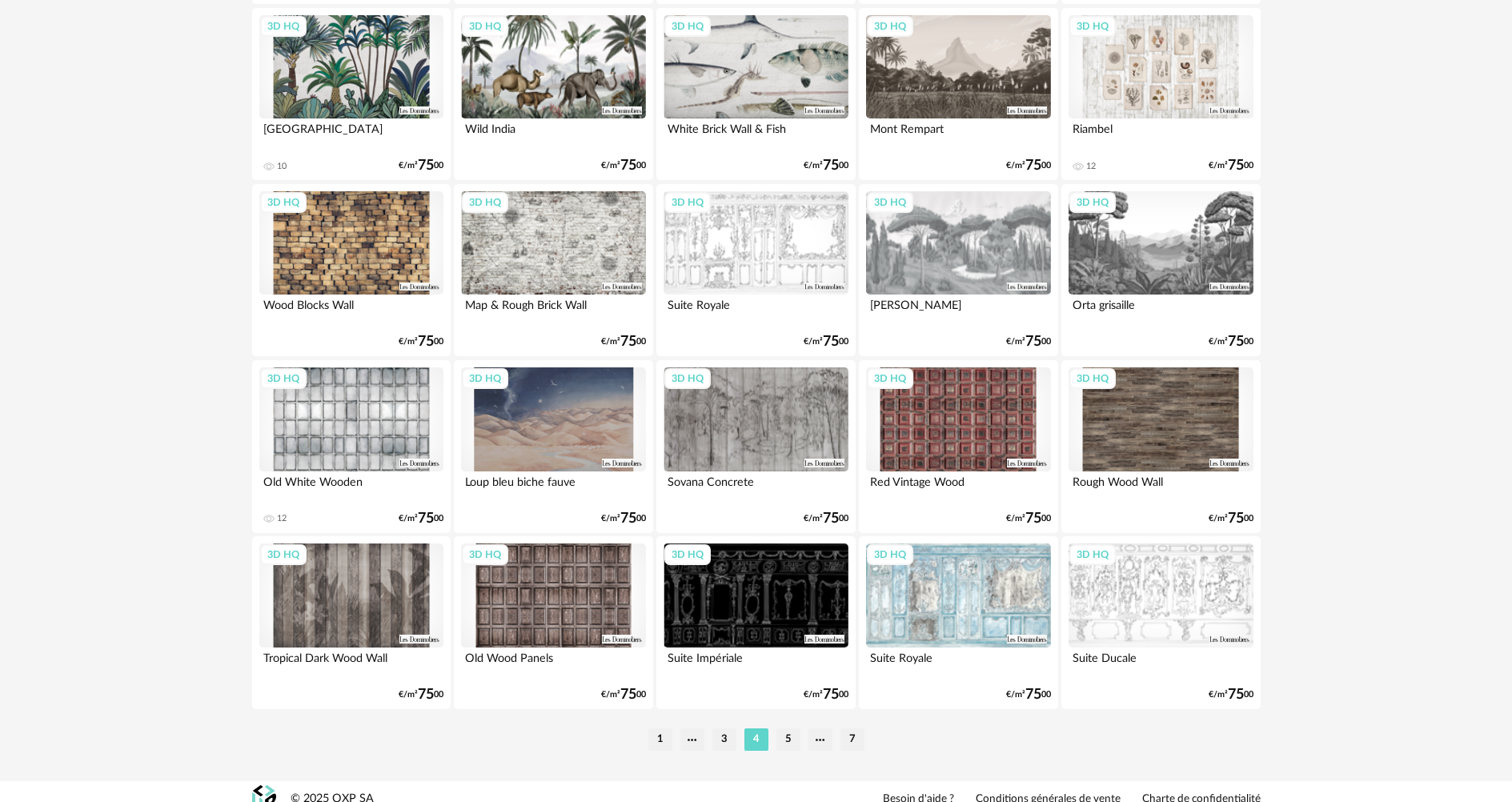
scroll to position [3057, 0]
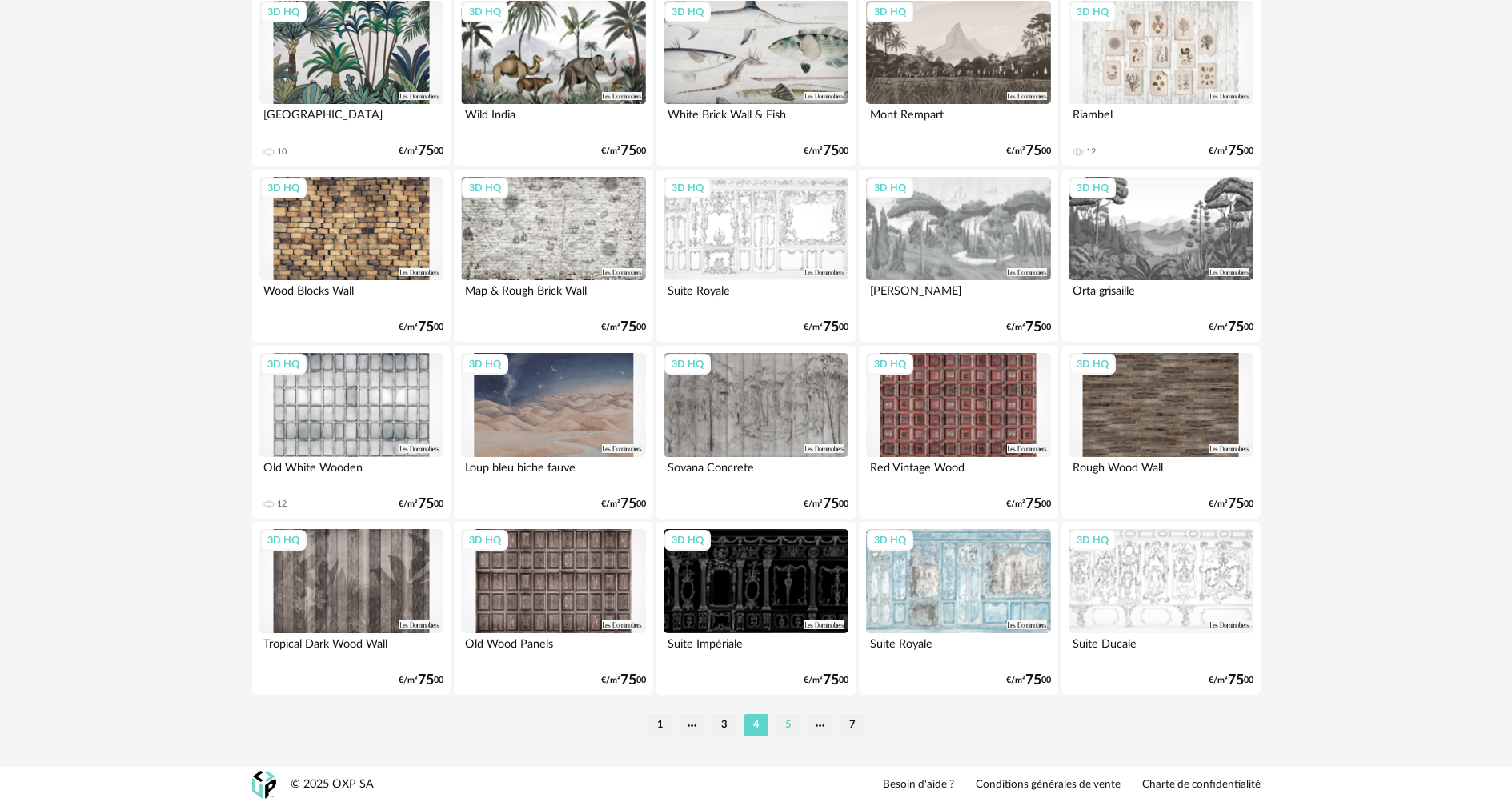
click at [782, 722] on li "5" at bounding box center [788, 725] width 24 height 22
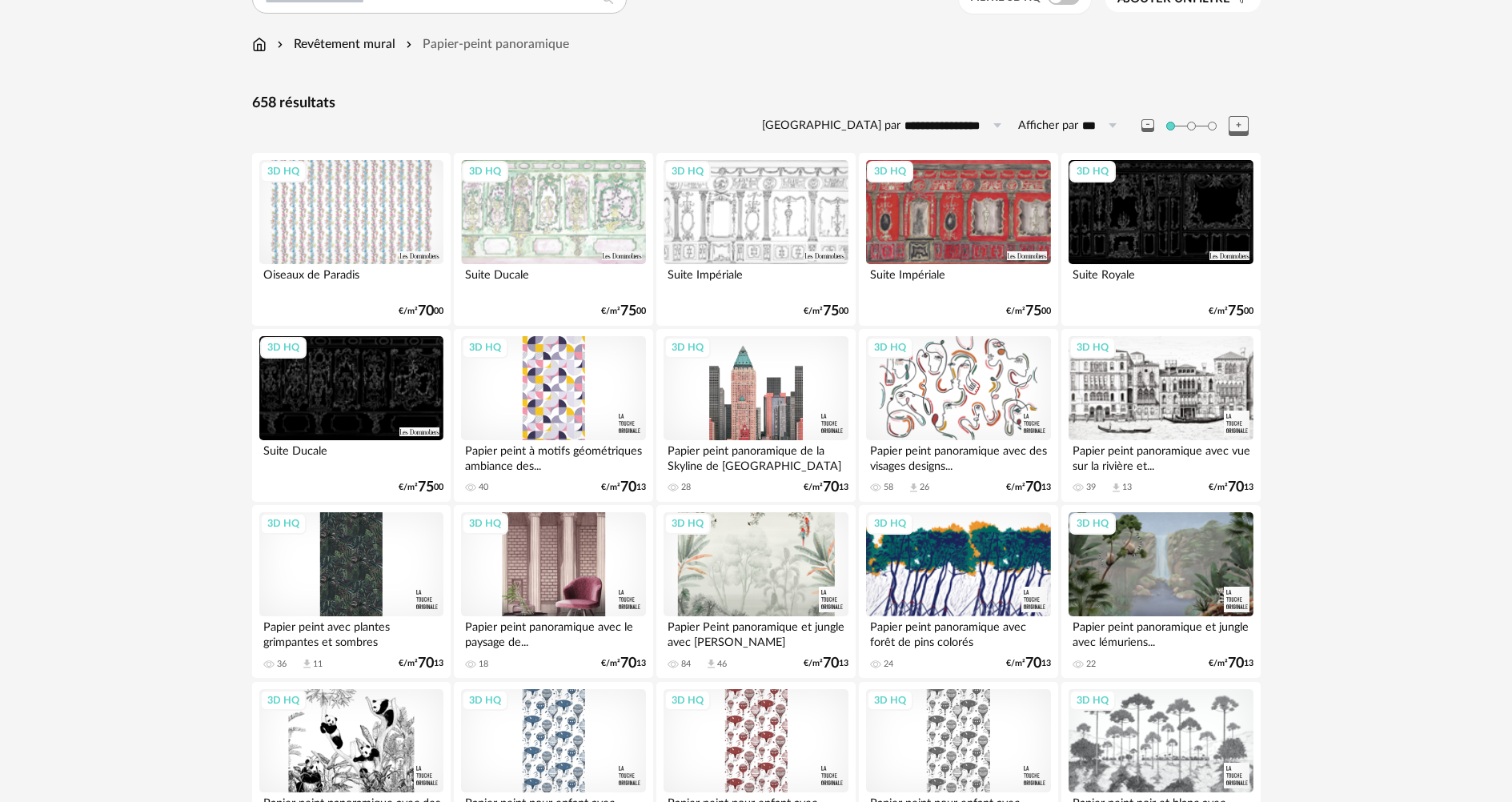
scroll to position [321, 0]
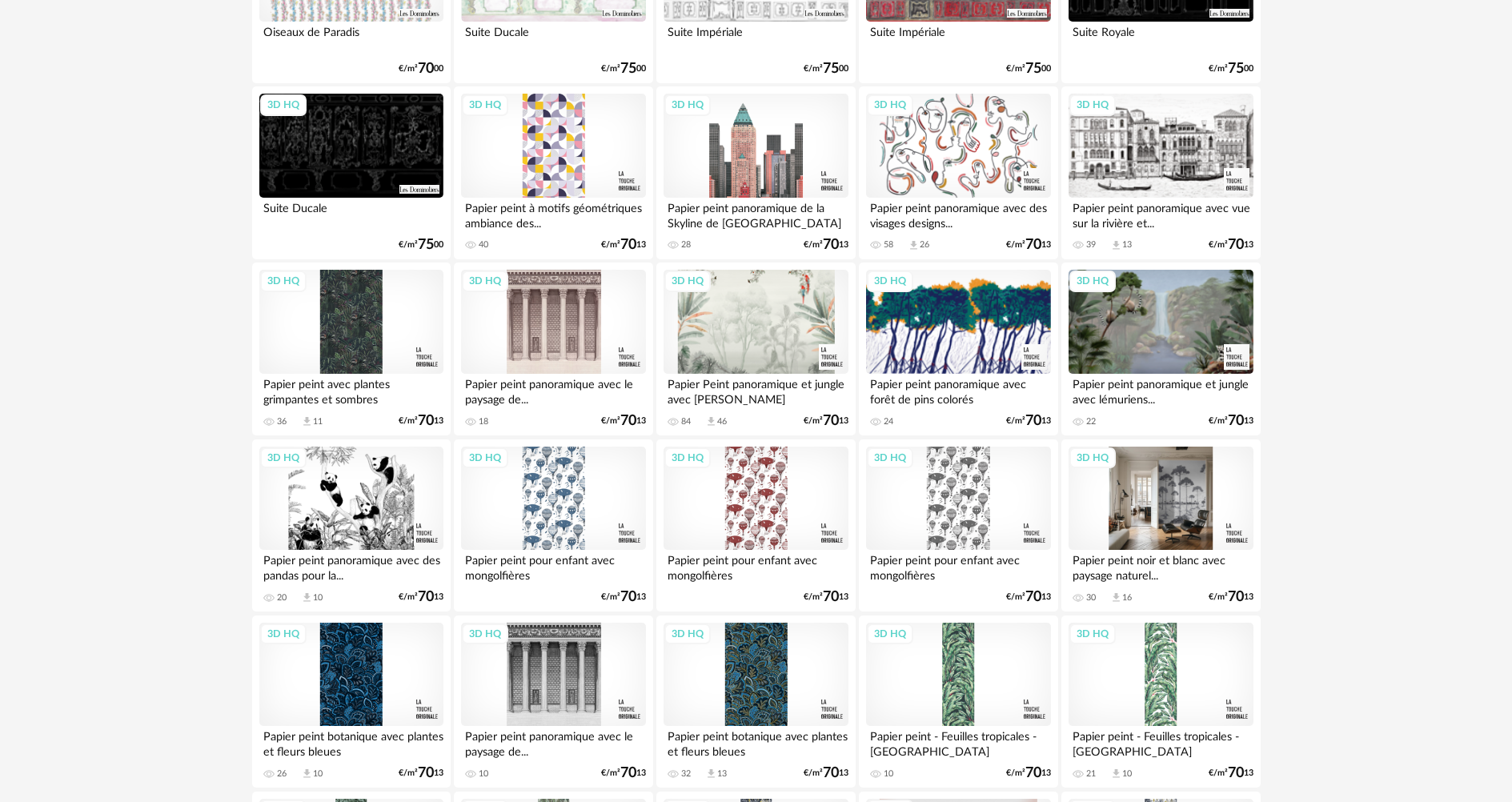
click at [1138, 493] on div "3D HQ" at bounding box center [1160, 499] width 184 height 104
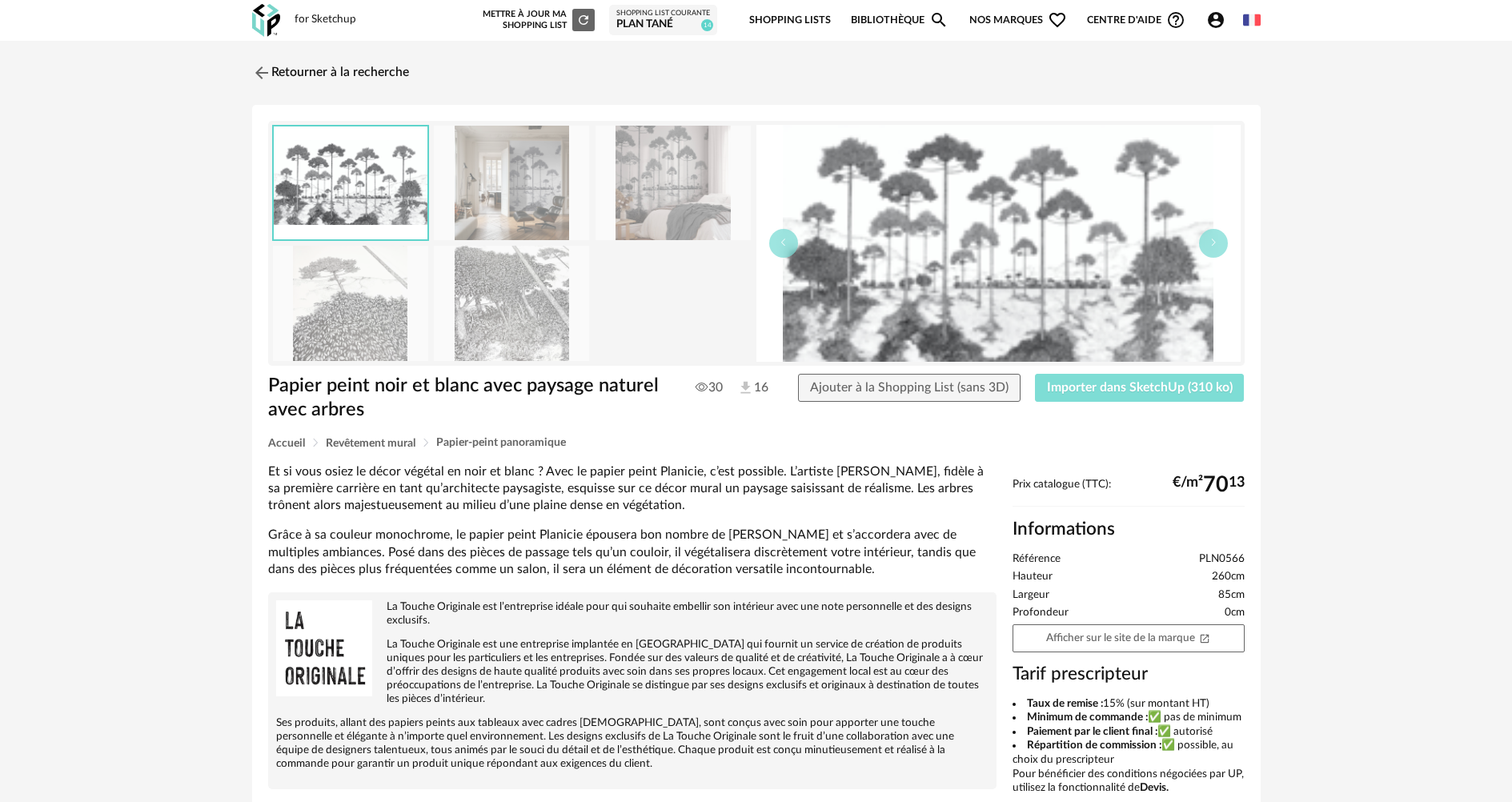
click at [1105, 389] on span "Importer dans SketchUp (310 ko)" at bounding box center [1139, 387] width 185 height 13
click at [257, 70] on img at bounding box center [259, 72] width 23 height 23
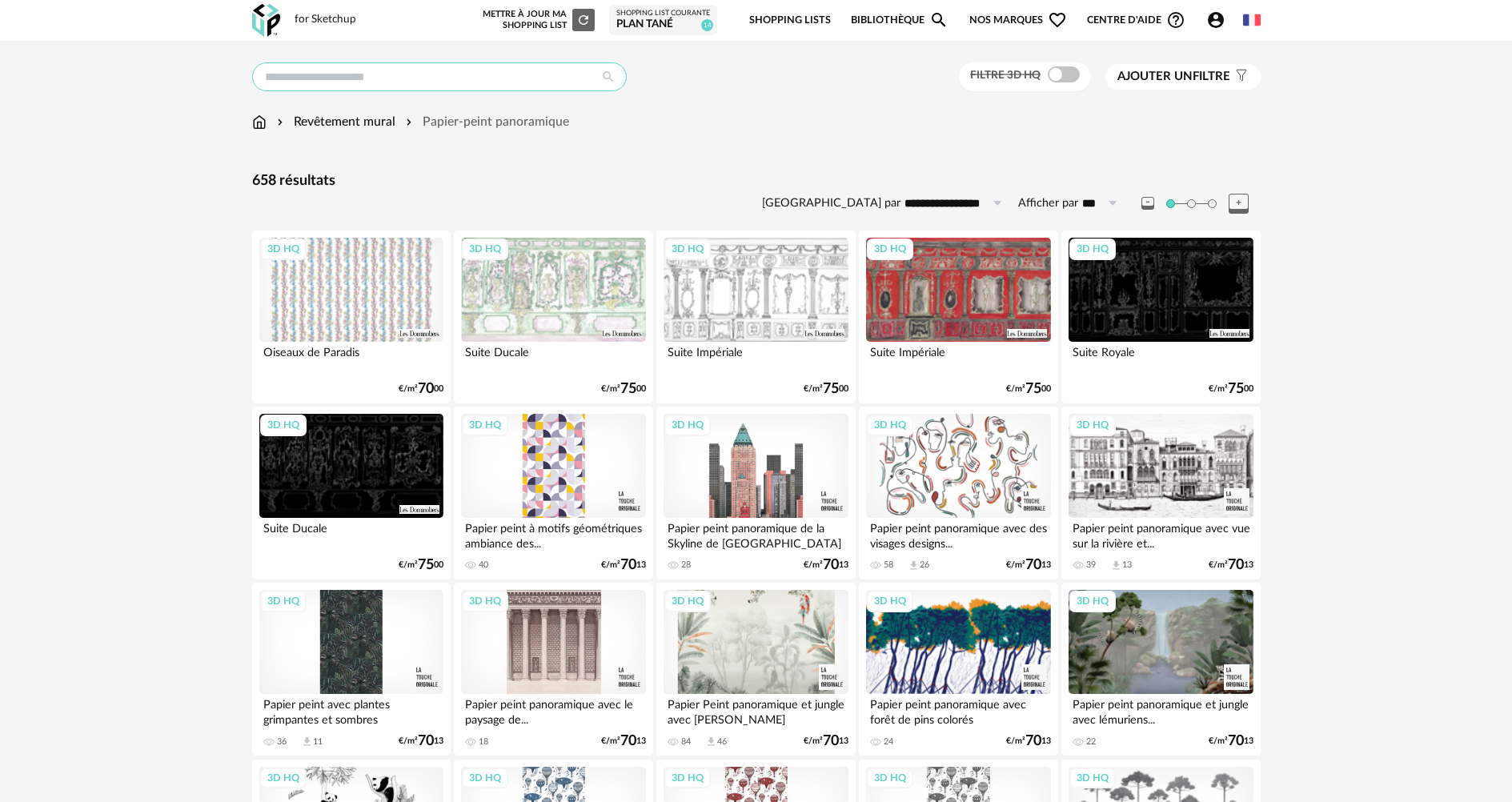
click at [420, 81] on input "text" at bounding box center [439, 77] width 374 height 29
type input "**********"
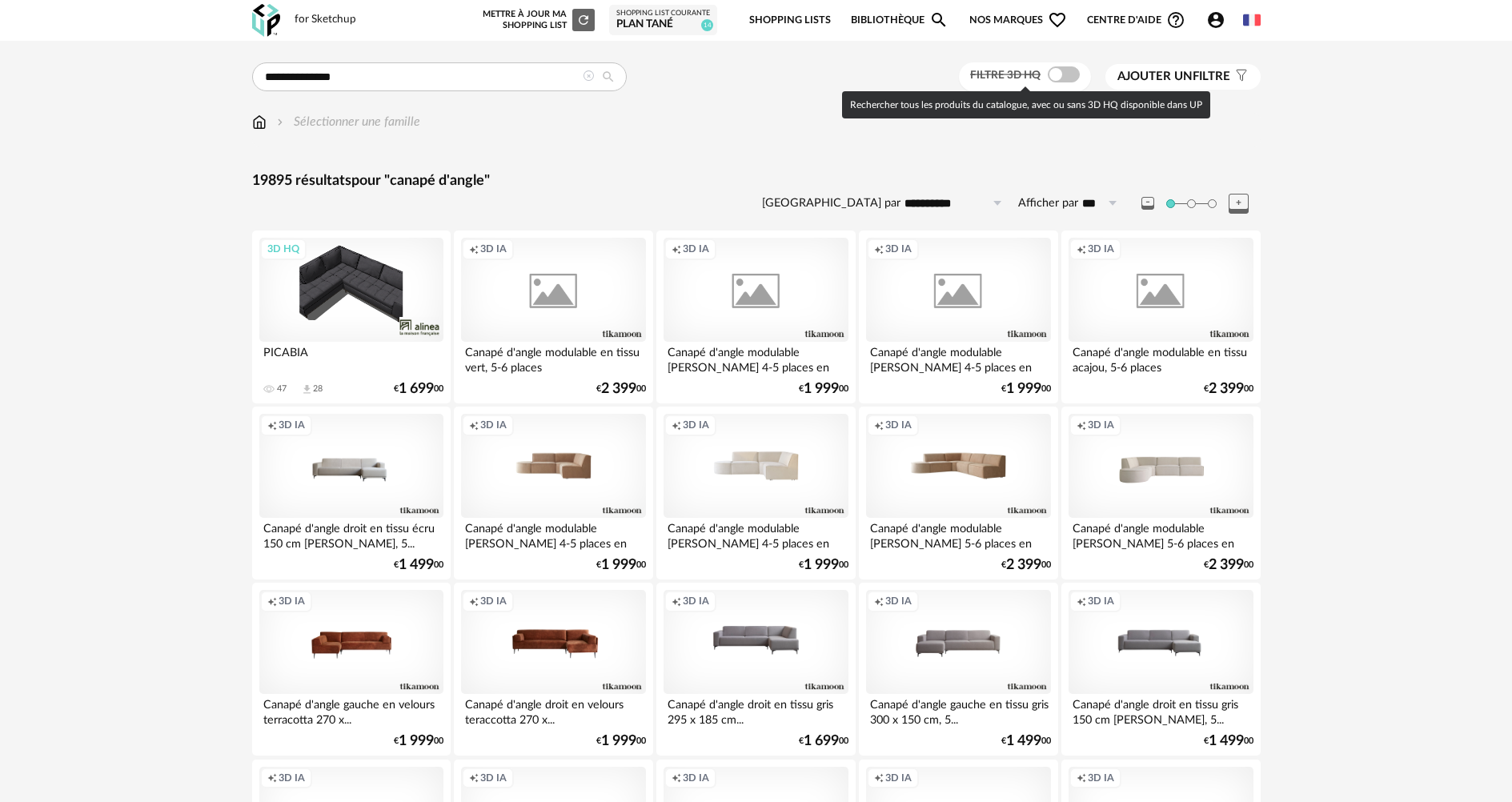
click at [1064, 72] on span at bounding box center [1063, 74] width 32 height 16
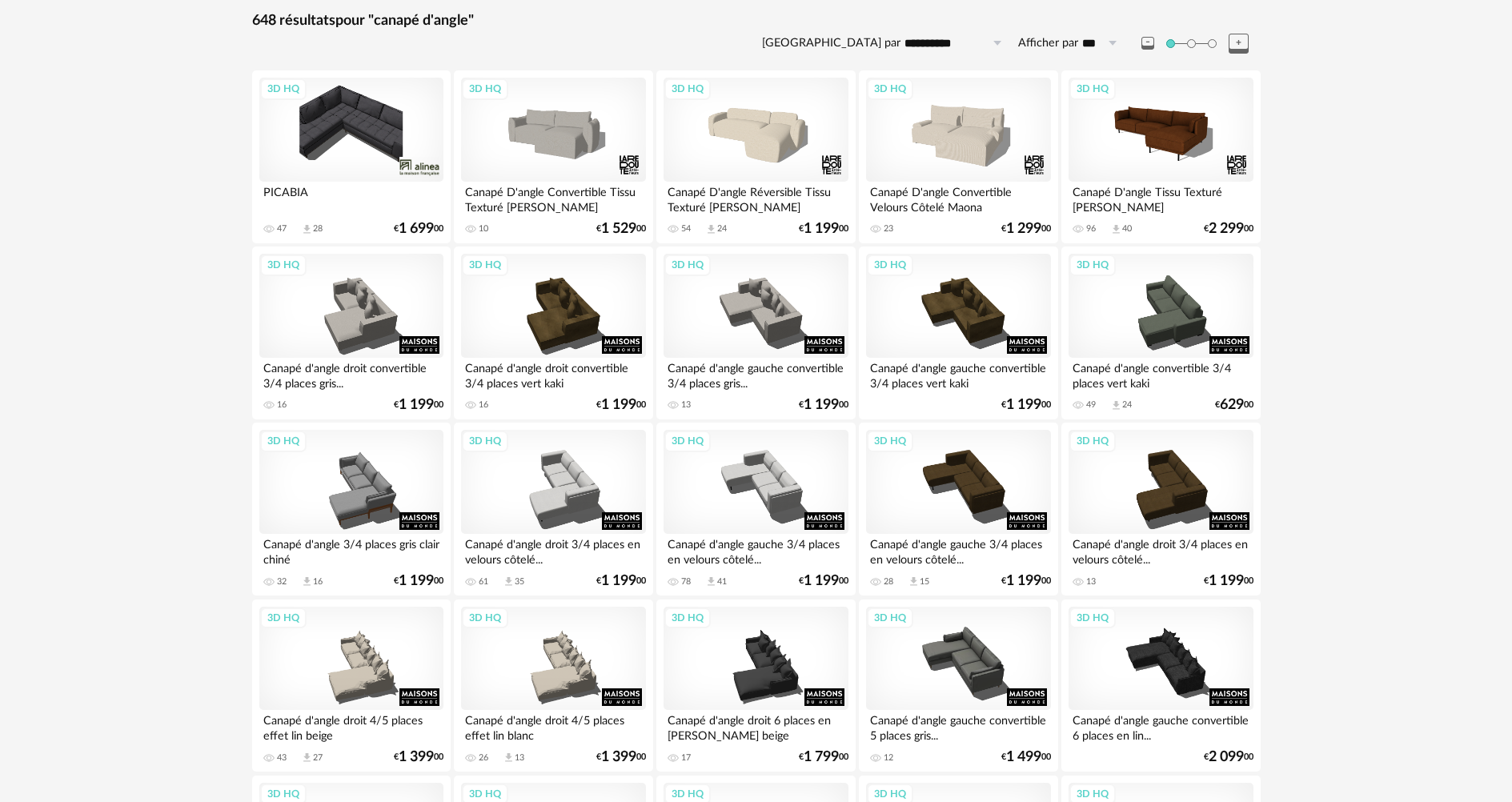
scroll to position [240, 0]
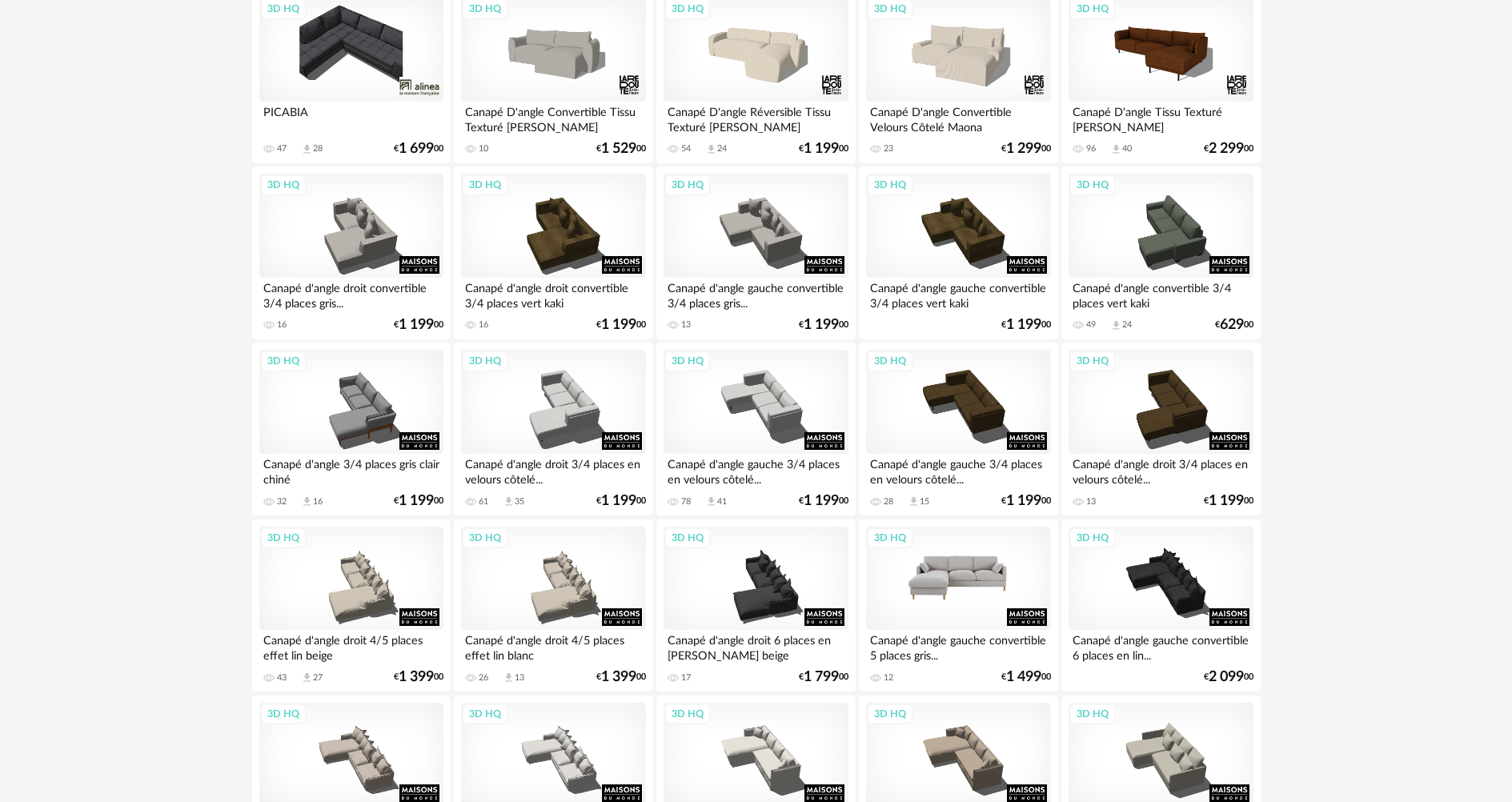
click at [964, 570] on div "3D HQ" at bounding box center [957, 579] width 184 height 104
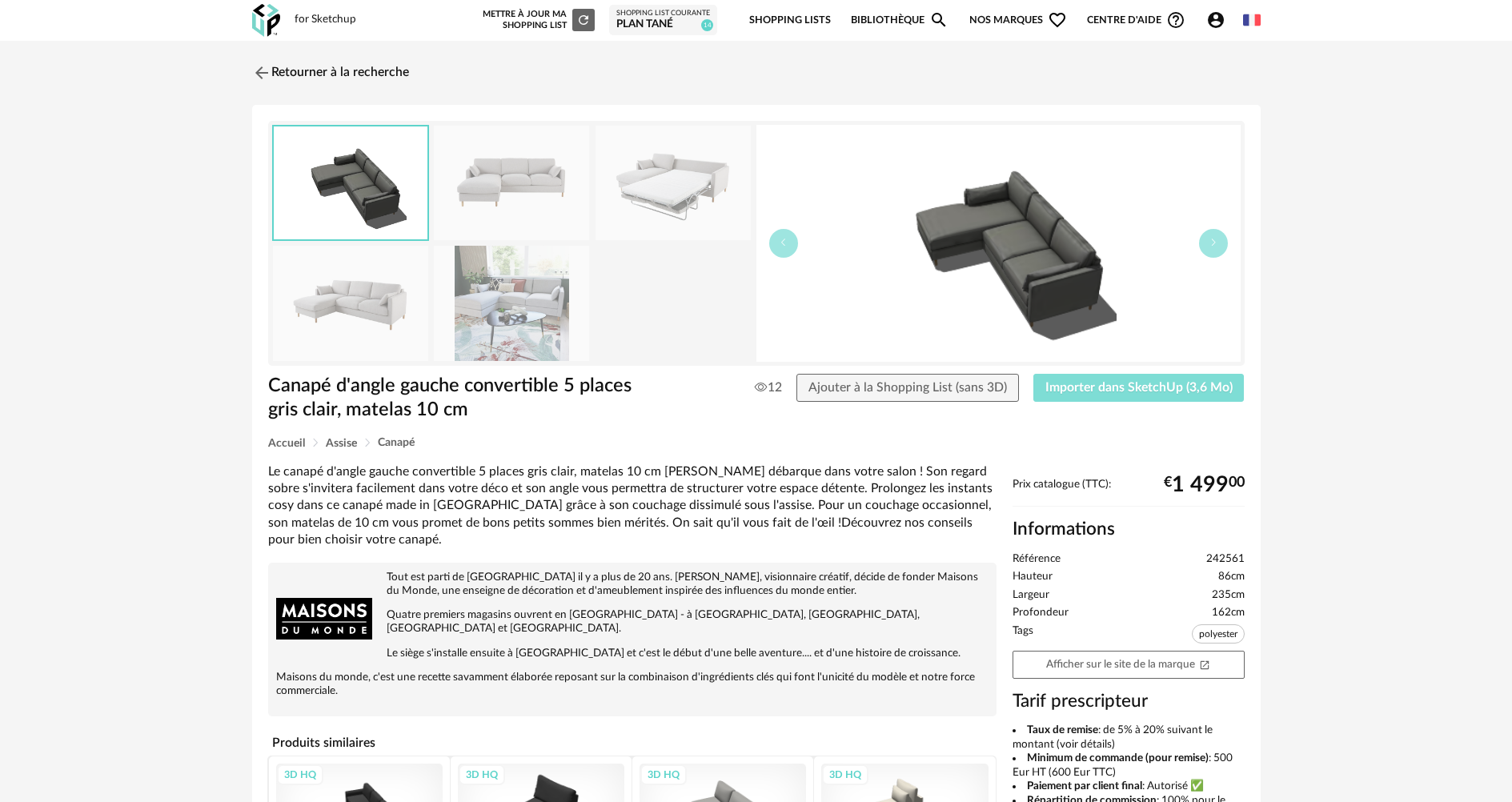
click at [1147, 385] on span "Importer dans SketchUp (3,6 Mo)" at bounding box center [1138, 387] width 187 height 13
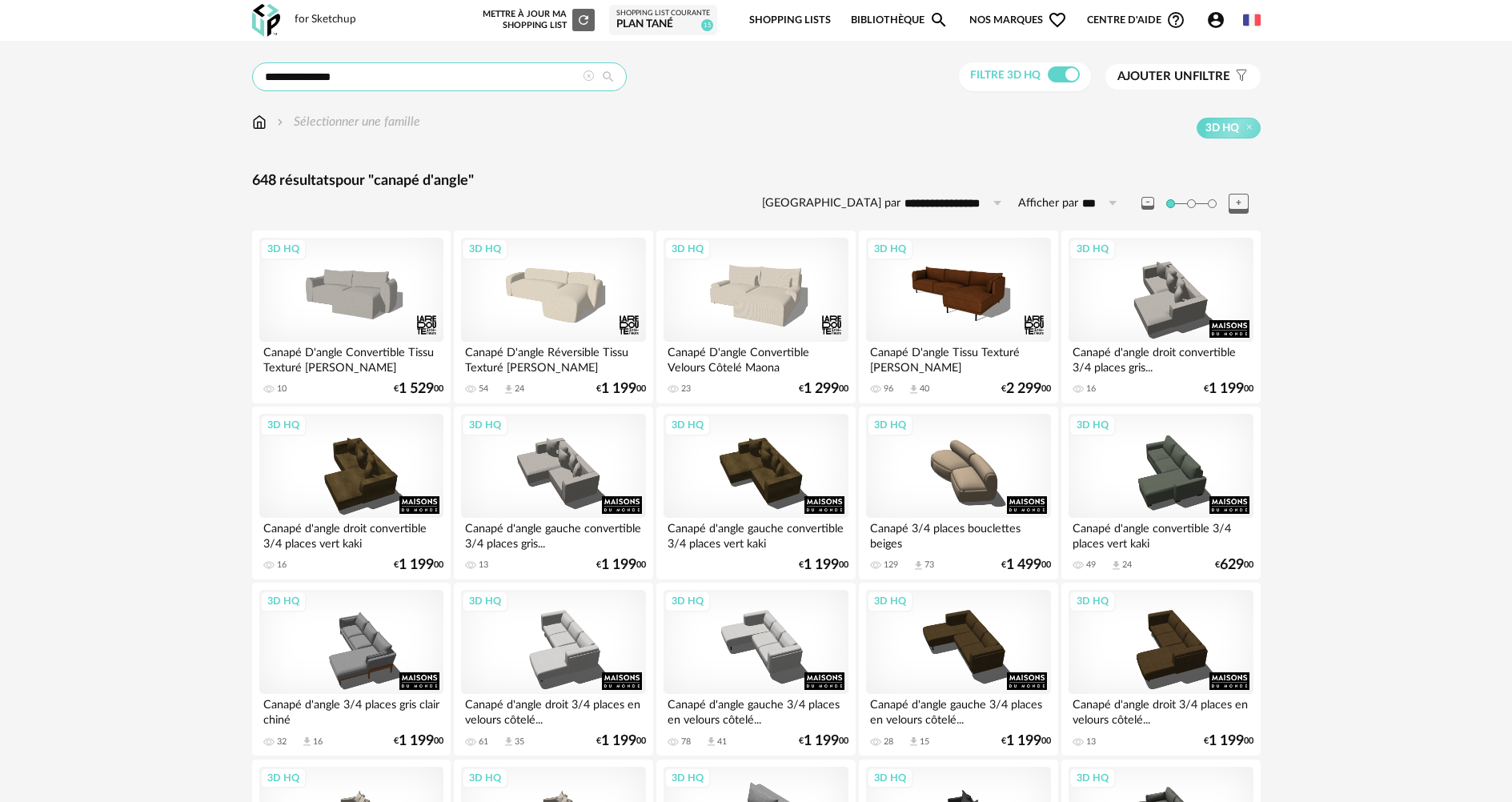
click at [357, 77] on input "**********" at bounding box center [439, 77] width 374 height 29
drag, startPoint x: 357, startPoint y: 77, endPoint x: 175, endPoint y: 80, distance: 182.0
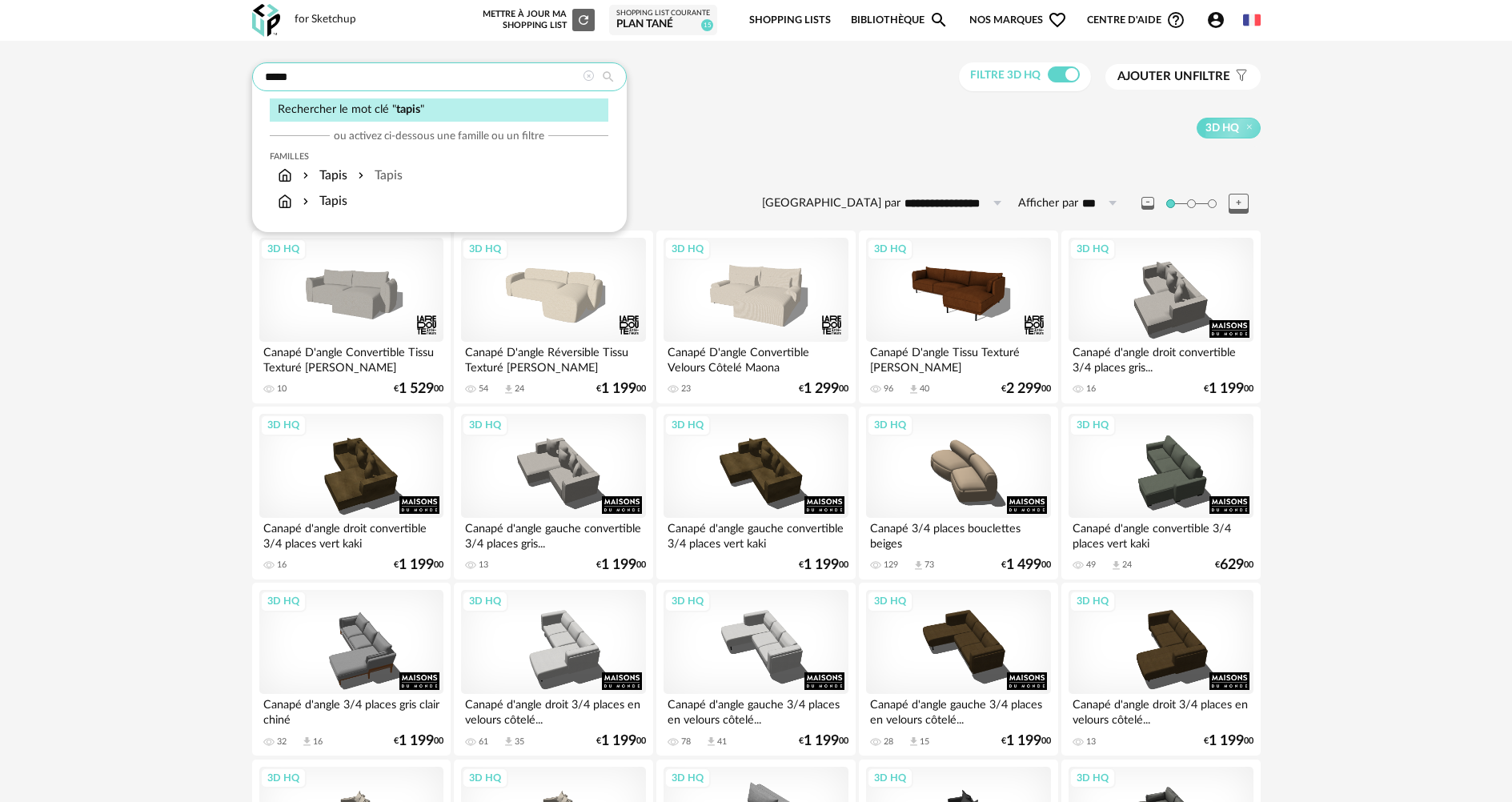
type input "*****"
type input "**********"
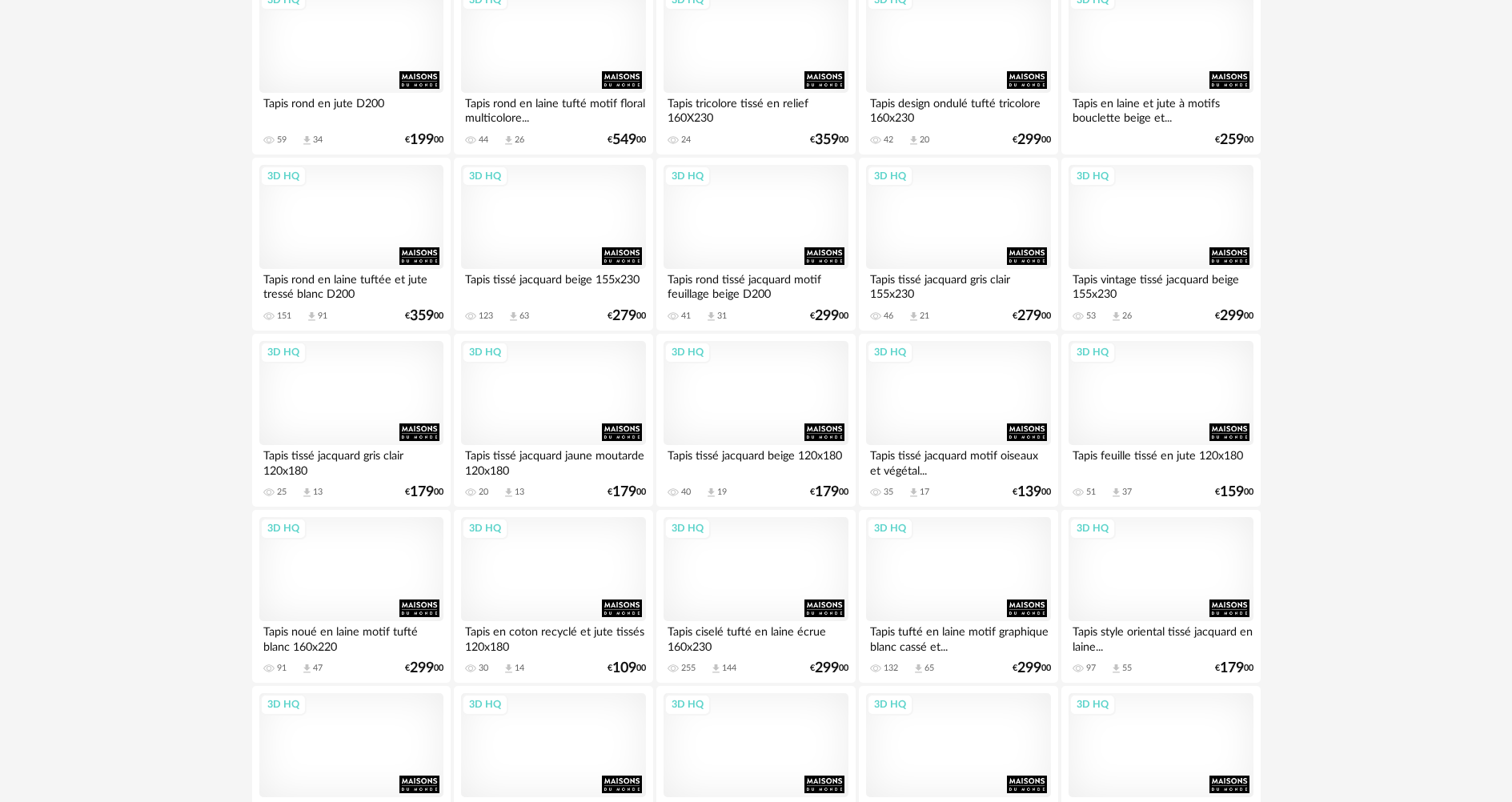
scroll to position [1681, 0]
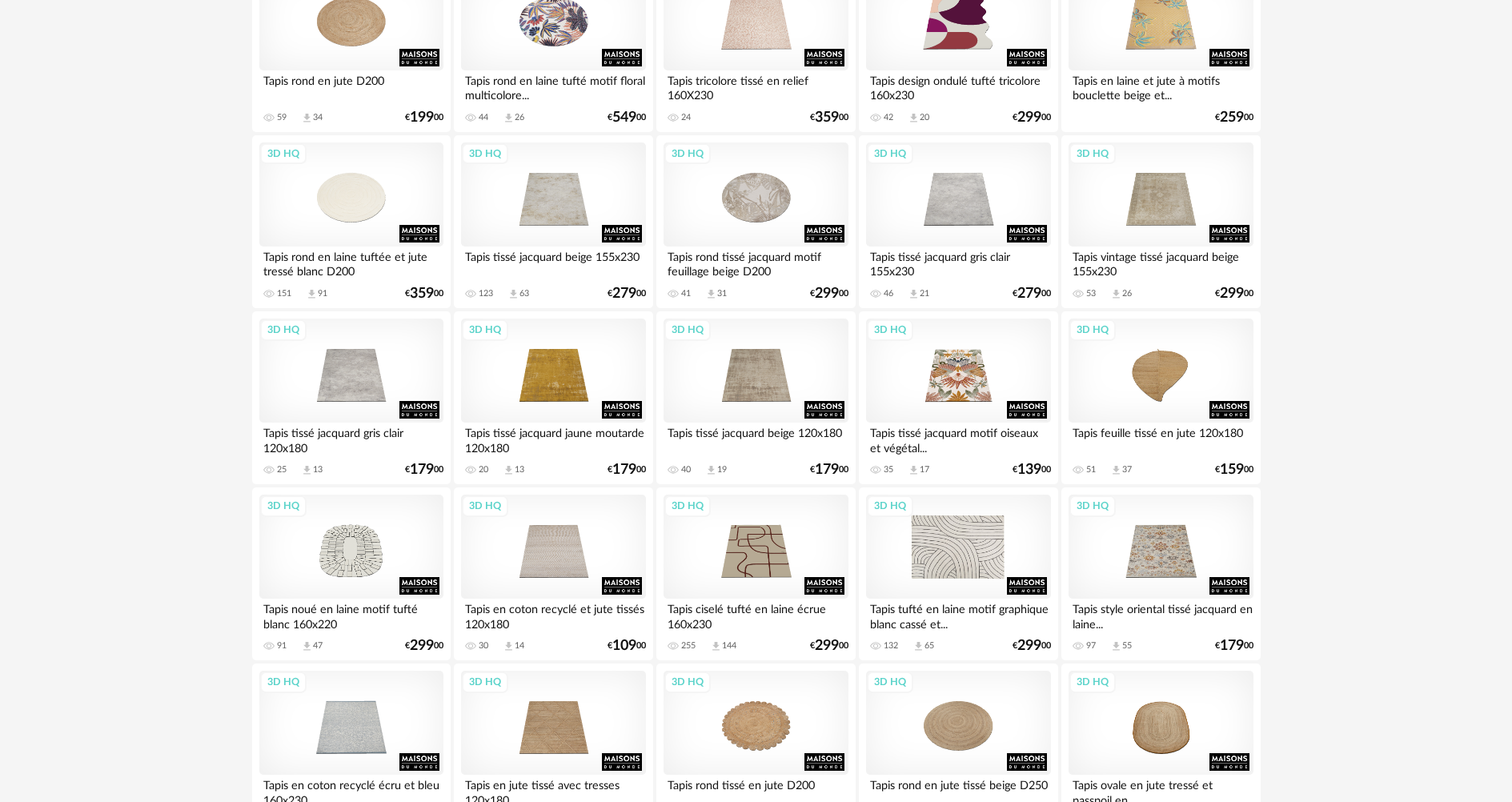
click at [973, 551] on div "3D HQ" at bounding box center [957, 547] width 184 height 104
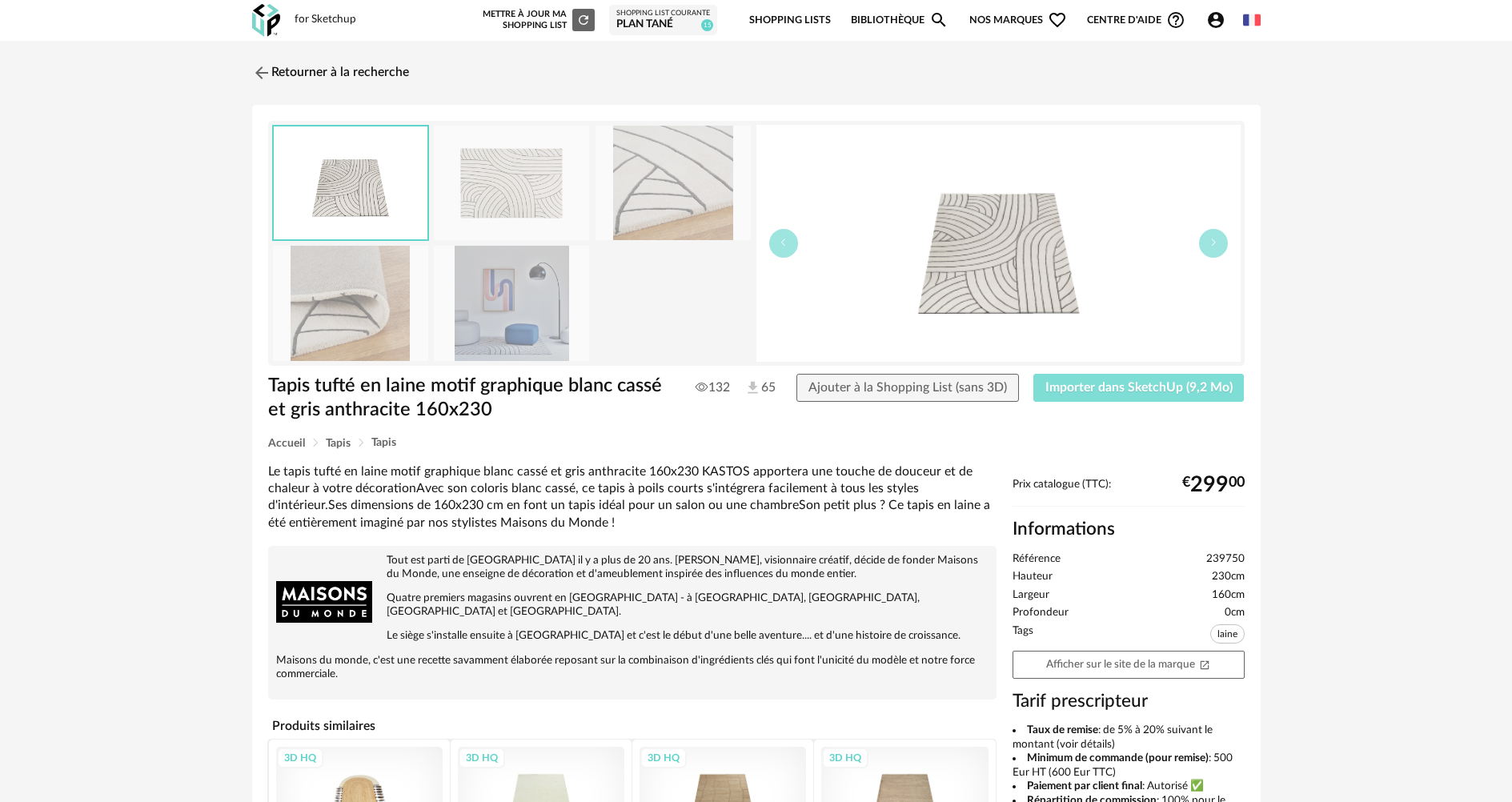
click at [1105, 393] on span "Importer dans SketchUp (9,2 Mo)" at bounding box center [1138, 387] width 187 height 13
click at [260, 79] on img at bounding box center [259, 72] width 23 height 23
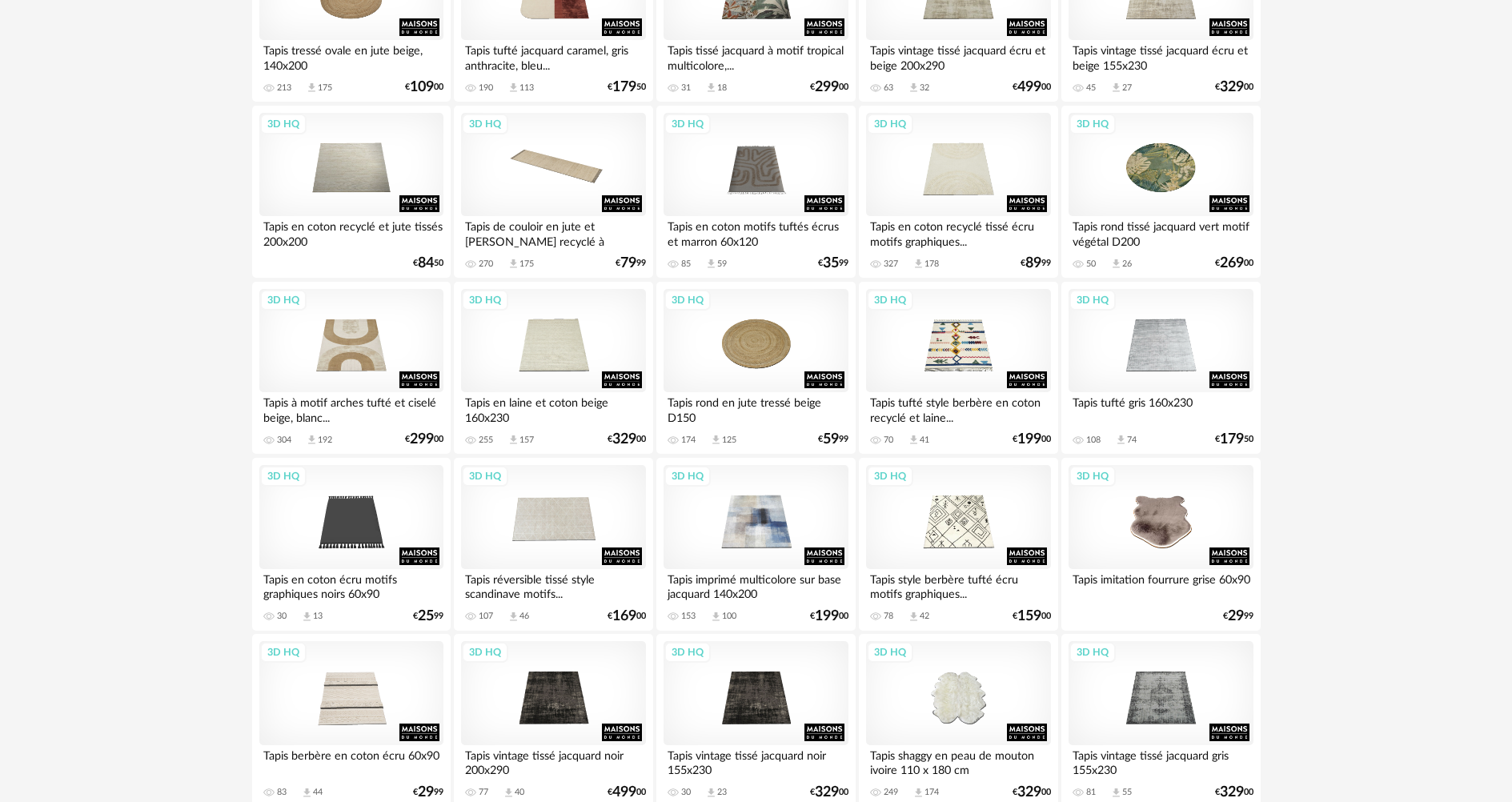
scroll to position [3057, 0]
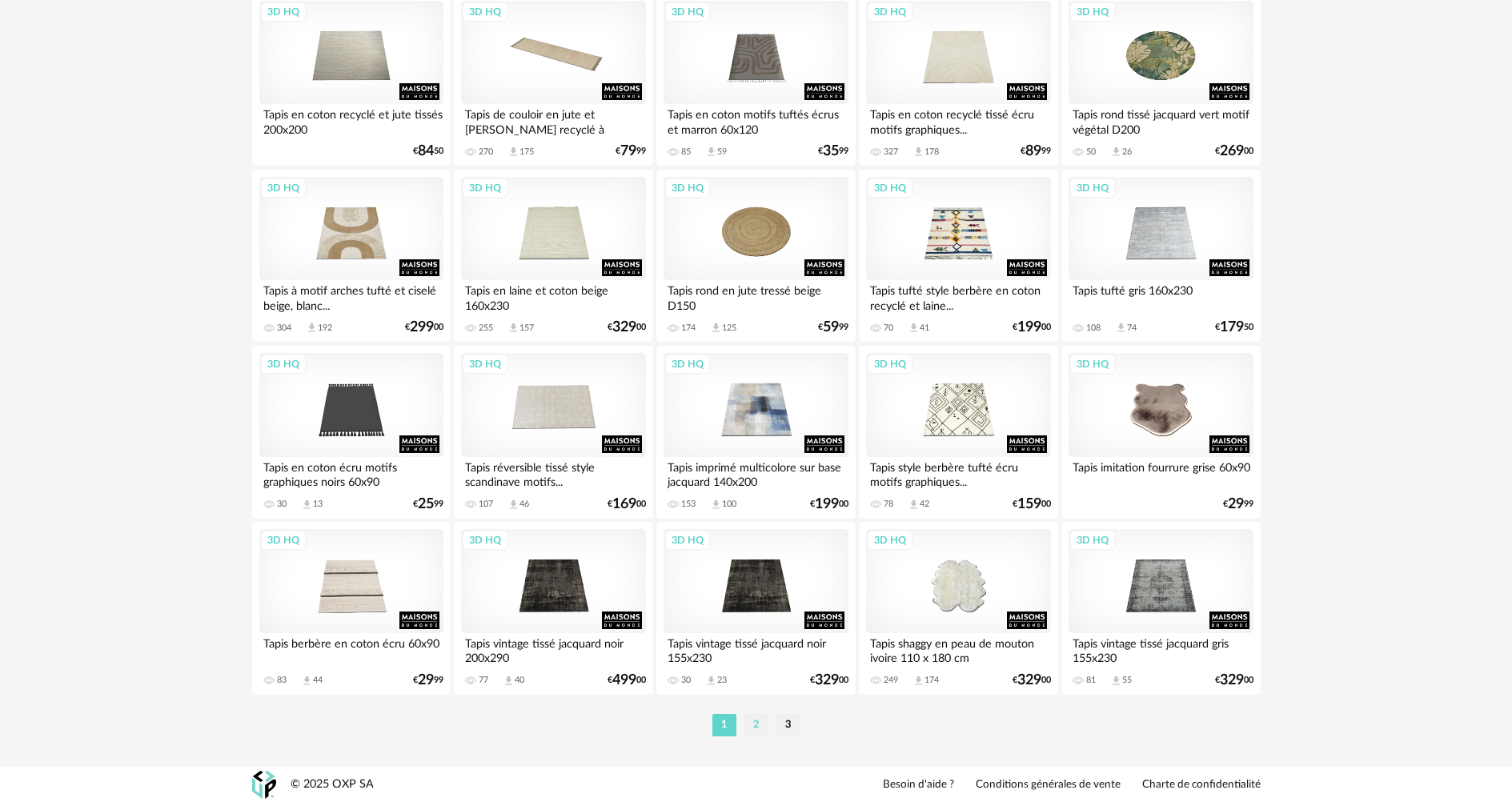
click at [749, 724] on li "2" at bounding box center [756, 725] width 24 height 22
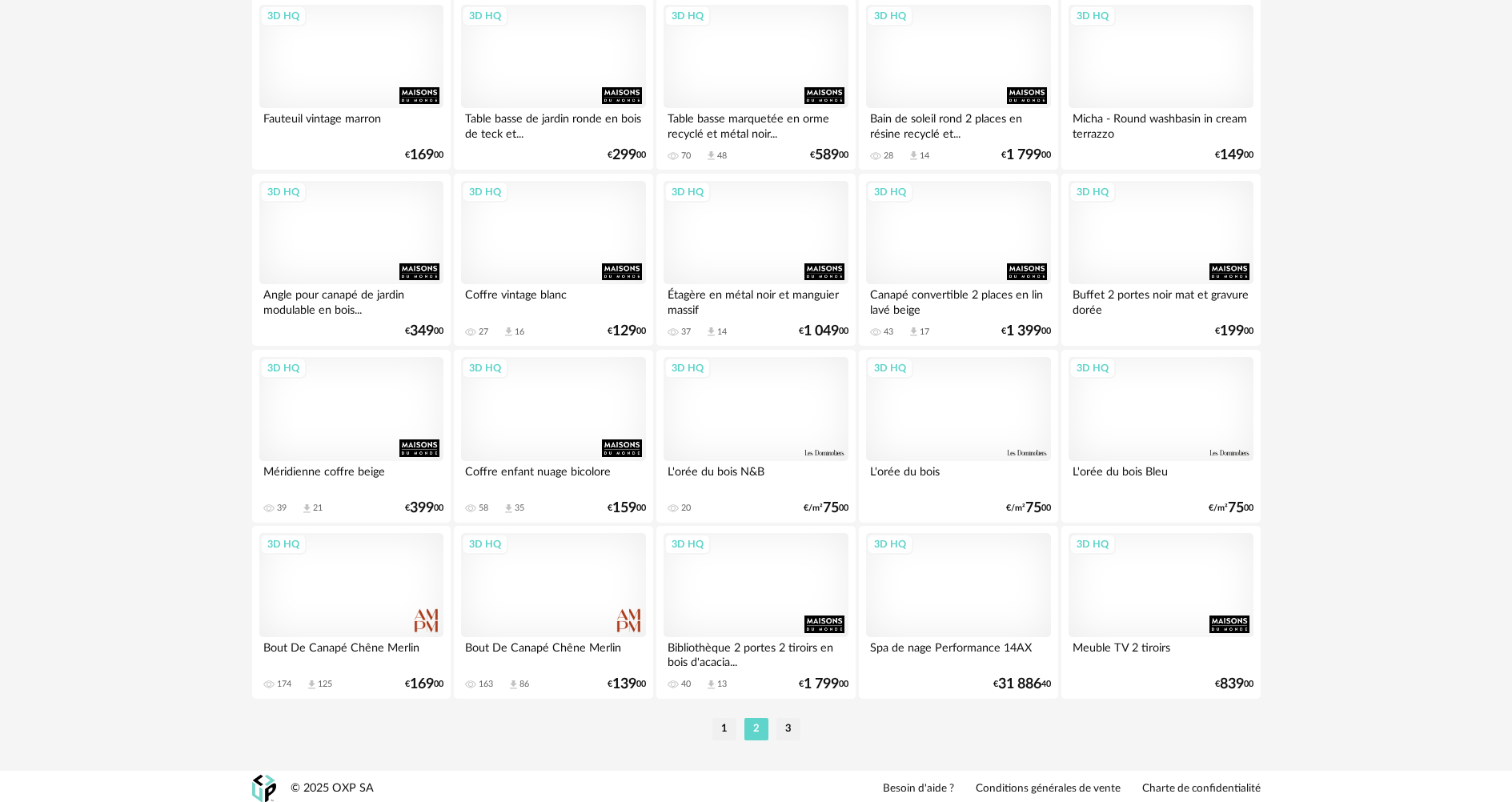
scroll to position [3057, 0]
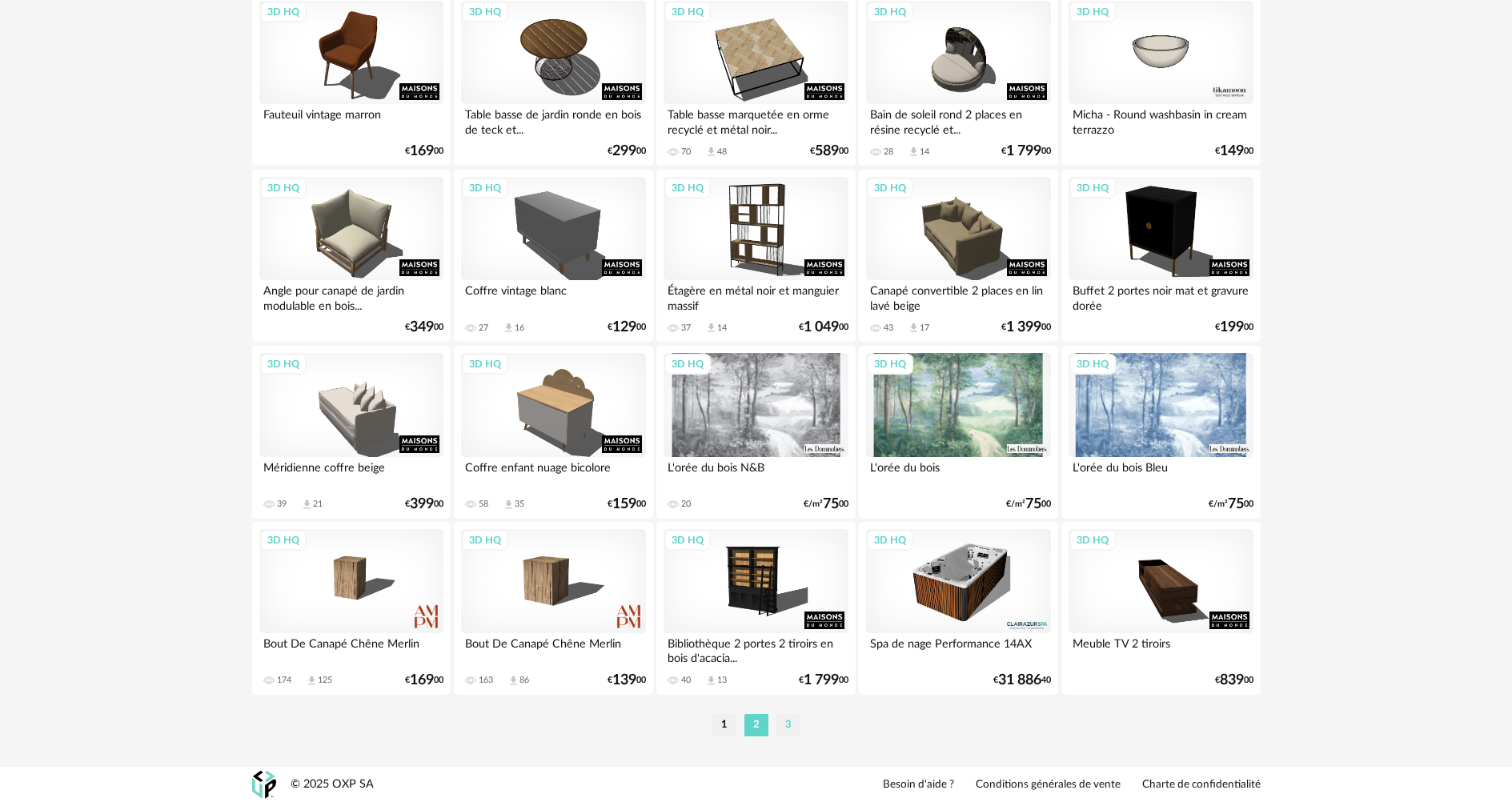
click at [791, 724] on li "3" at bounding box center [788, 725] width 24 height 22
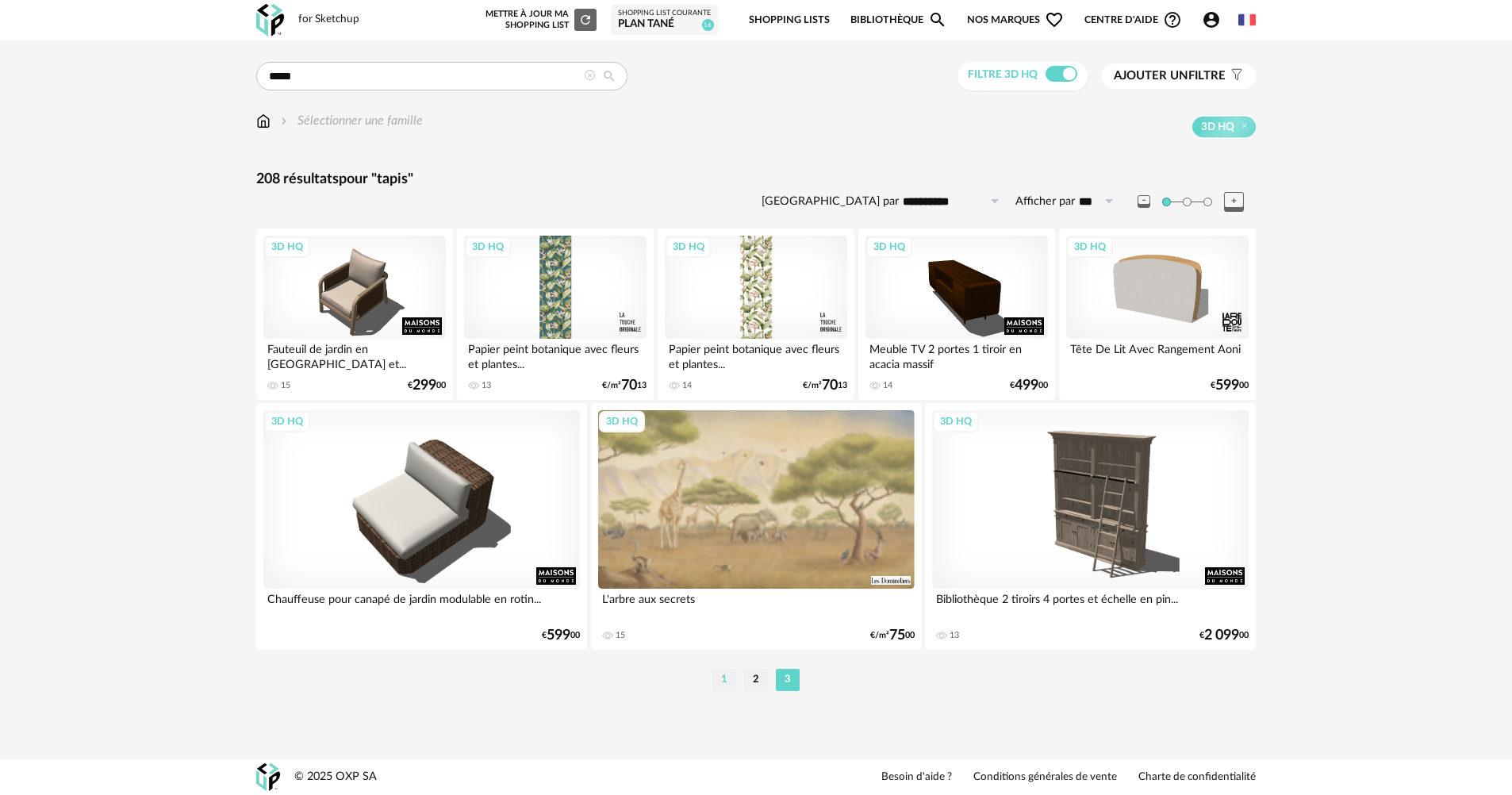
click at [718, 681] on li "1" at bounding box center [724, 680] width 24 height 22
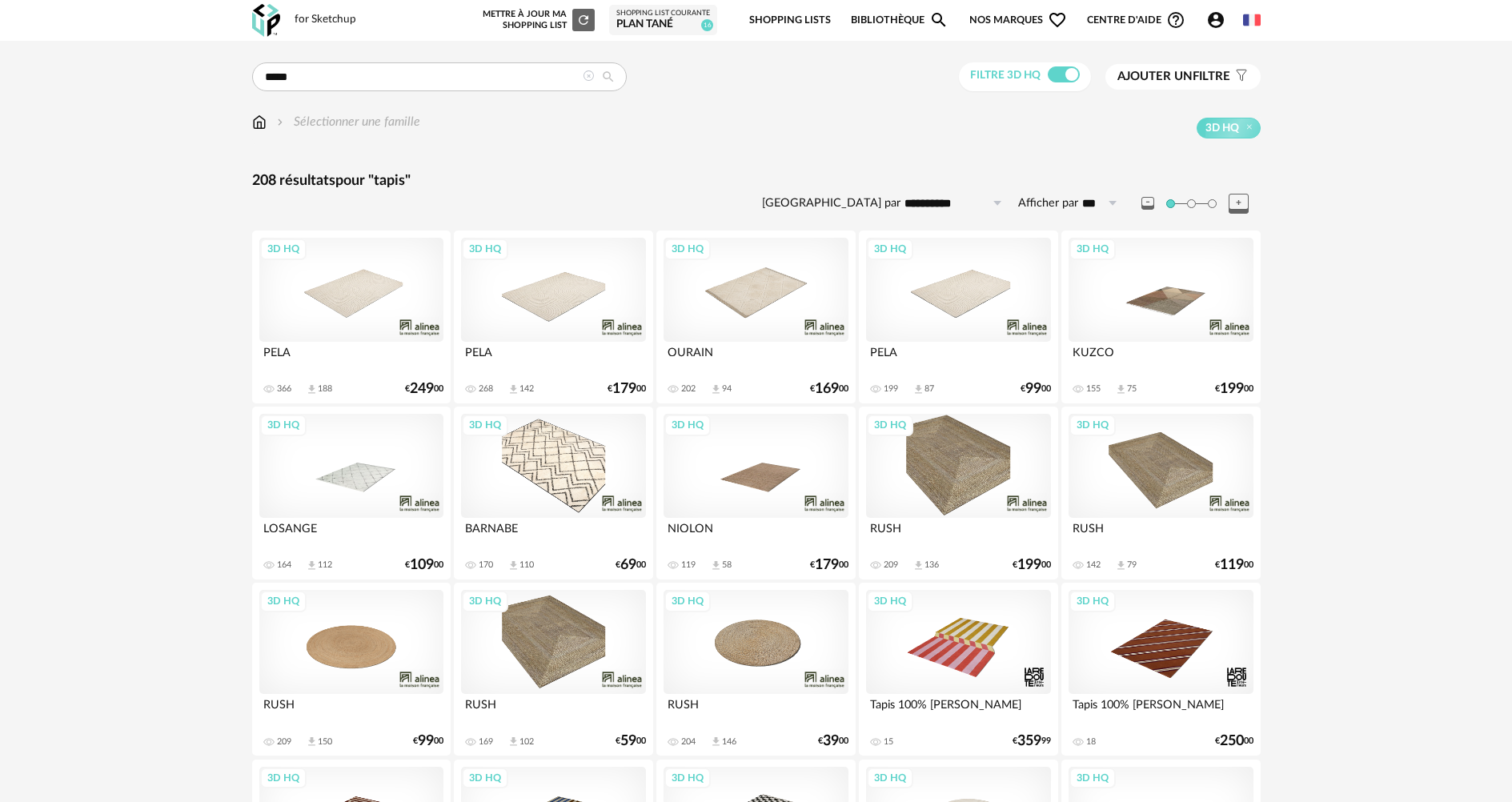
click at [557, 458] on div "3D HQ" at bounding box center [552, 466] width 184 height 104
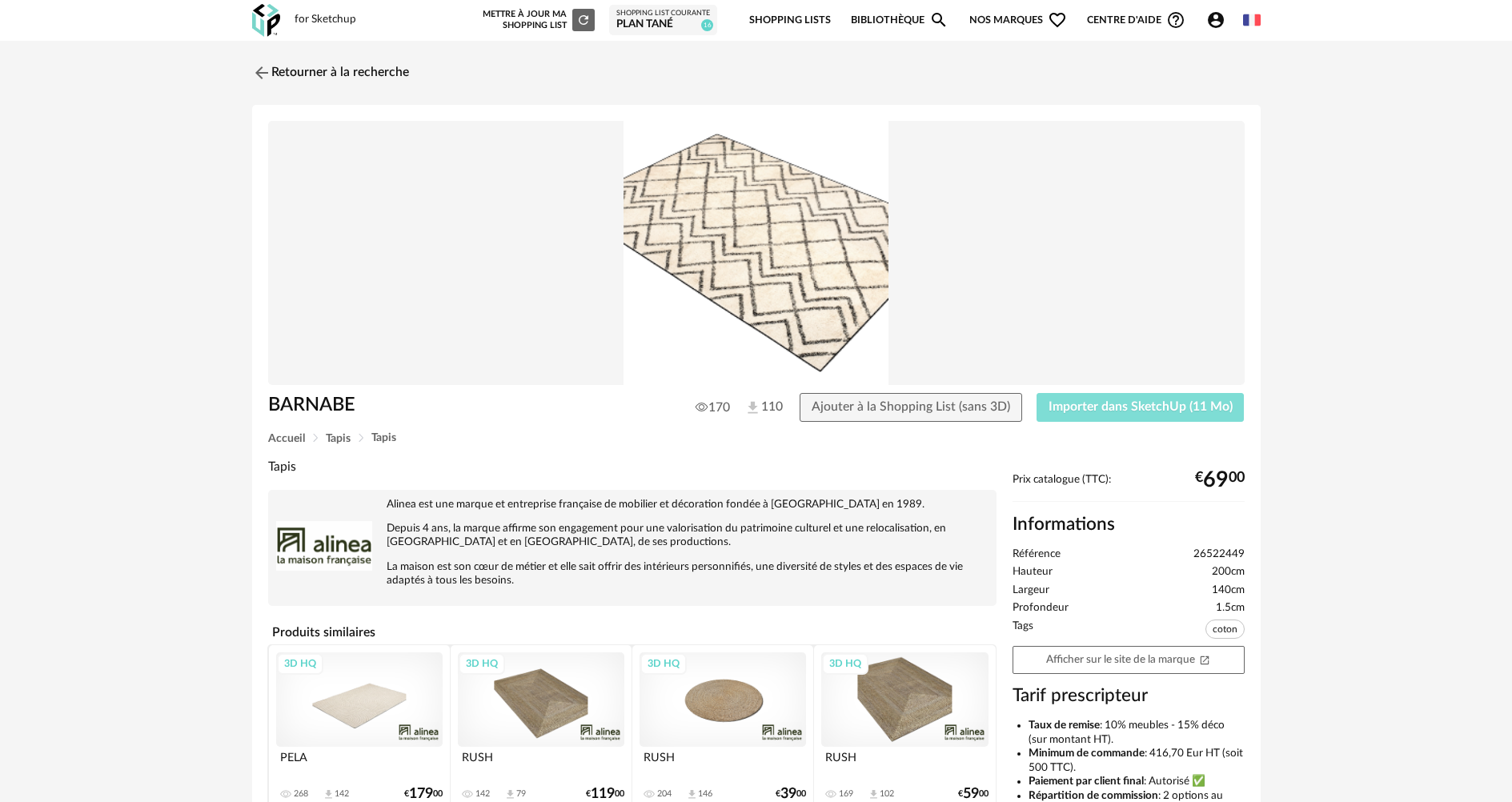
click at [1141, 407] on span "Importer dans SketchUp (11 Mo)" at bounding box center [1140, 406] width 184 height 13
click at [257, 76] on img at bounding box center [259, 72] width 23 height 23
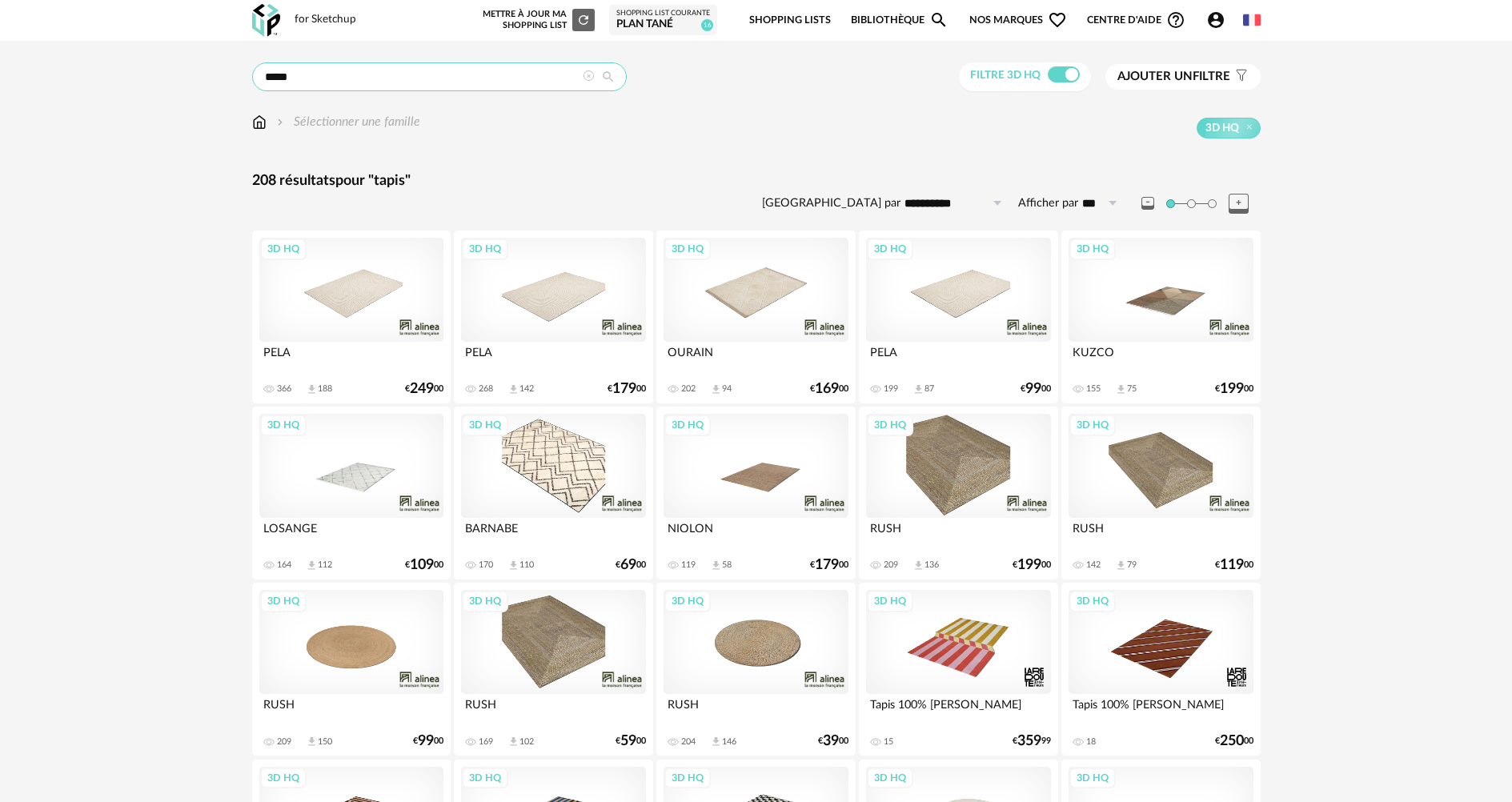
click at [315, 80] on input "*****" at bounding box center [439, 77] width 374 height 29
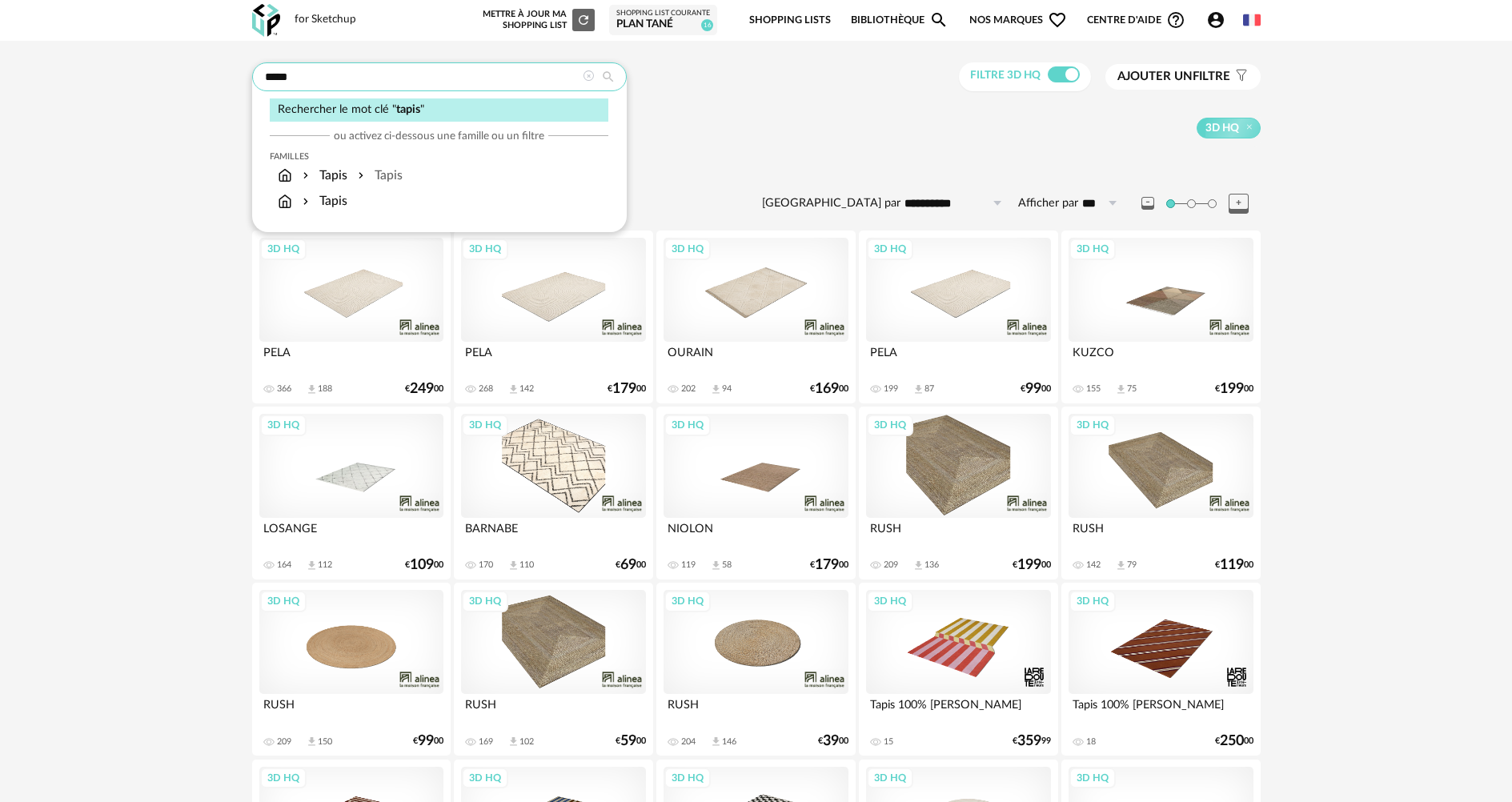
drag, startPoint x: 315, startPoint y: 80, endPoint x: 172, endPoint y: 80, distance: 143.0
type input "**********"
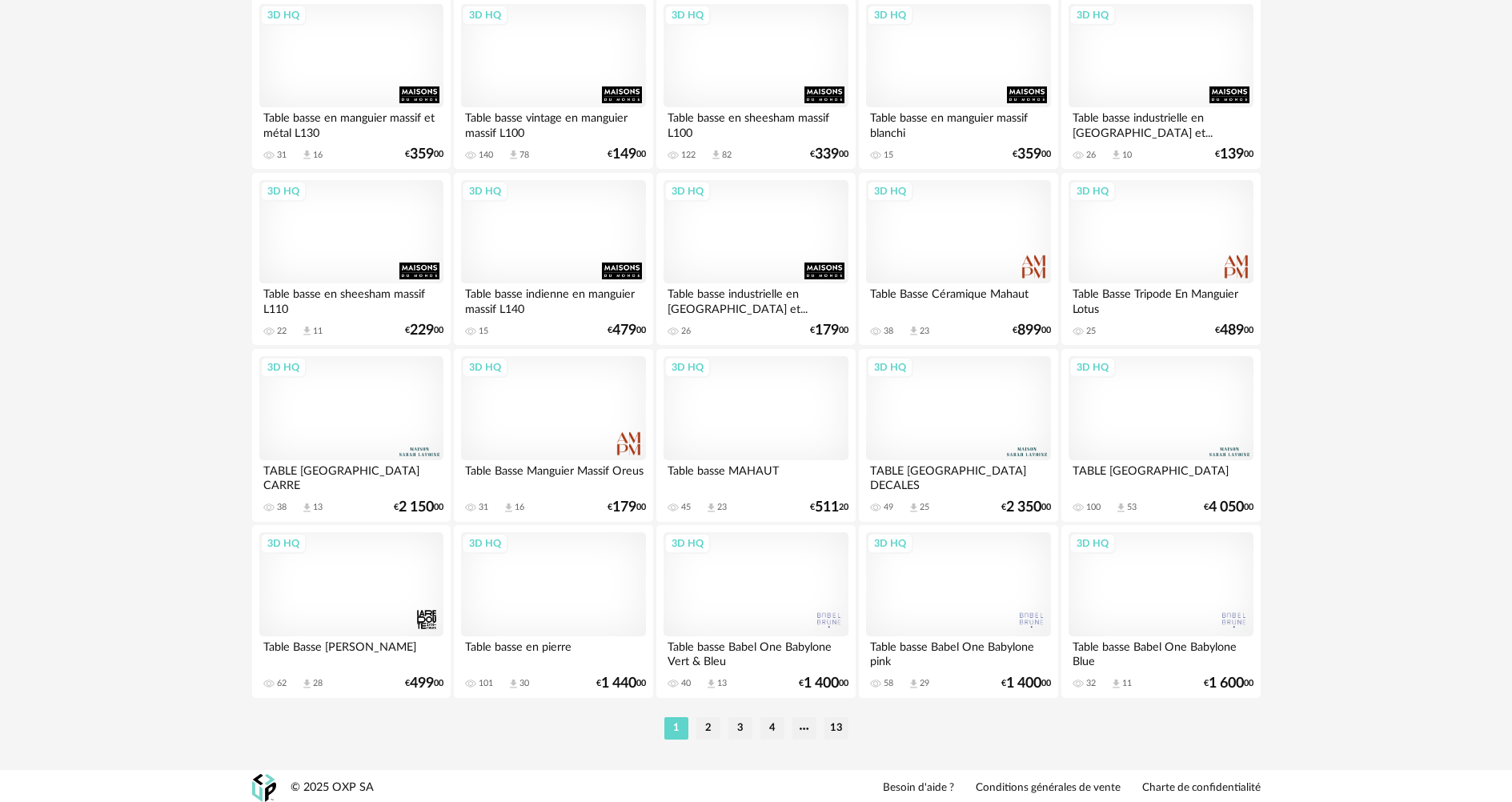
scroll to position [3057, 0]
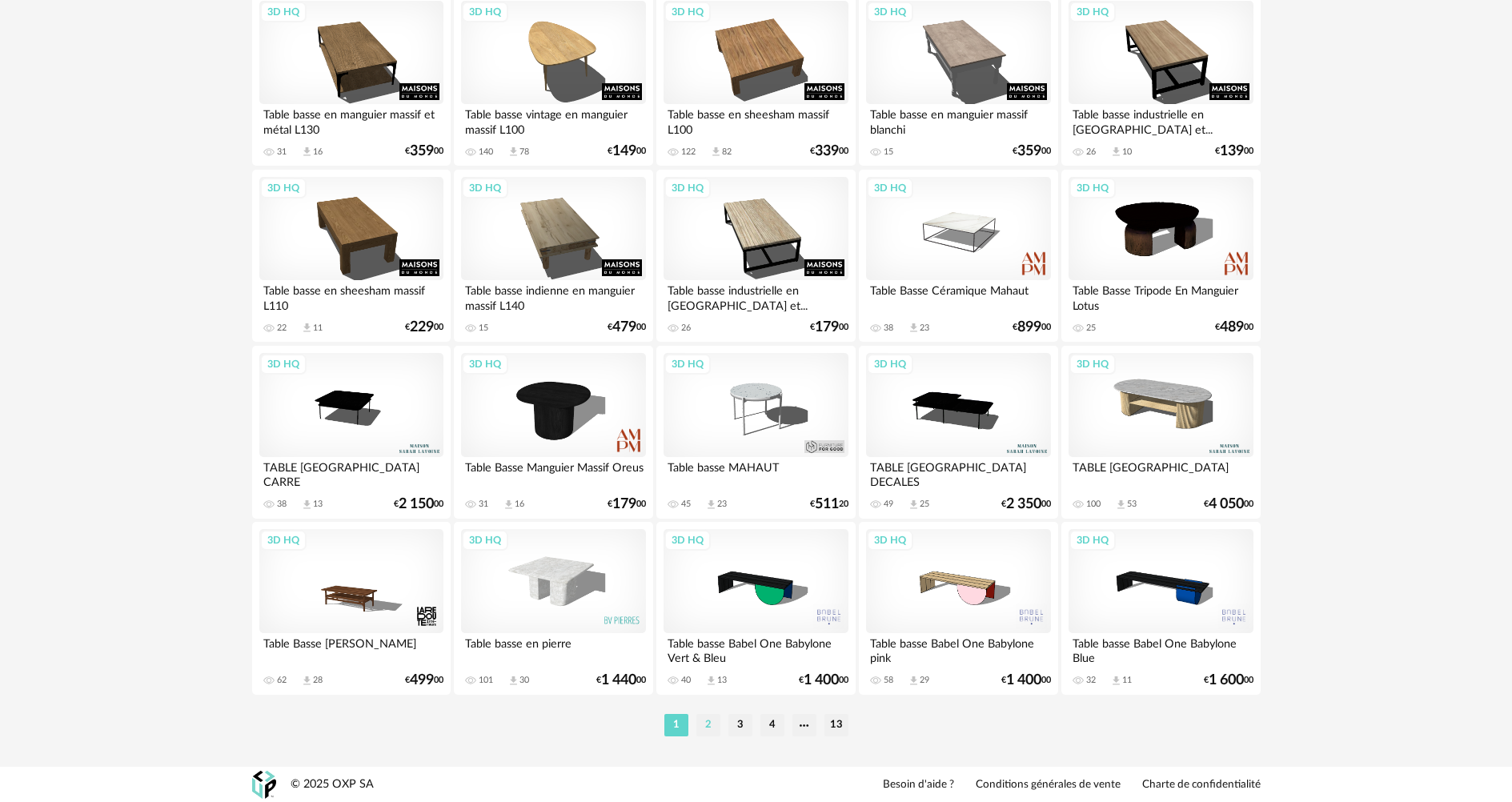
click at [715, 724] on li "2" at bounding box center [709, 725] width 24 height 22
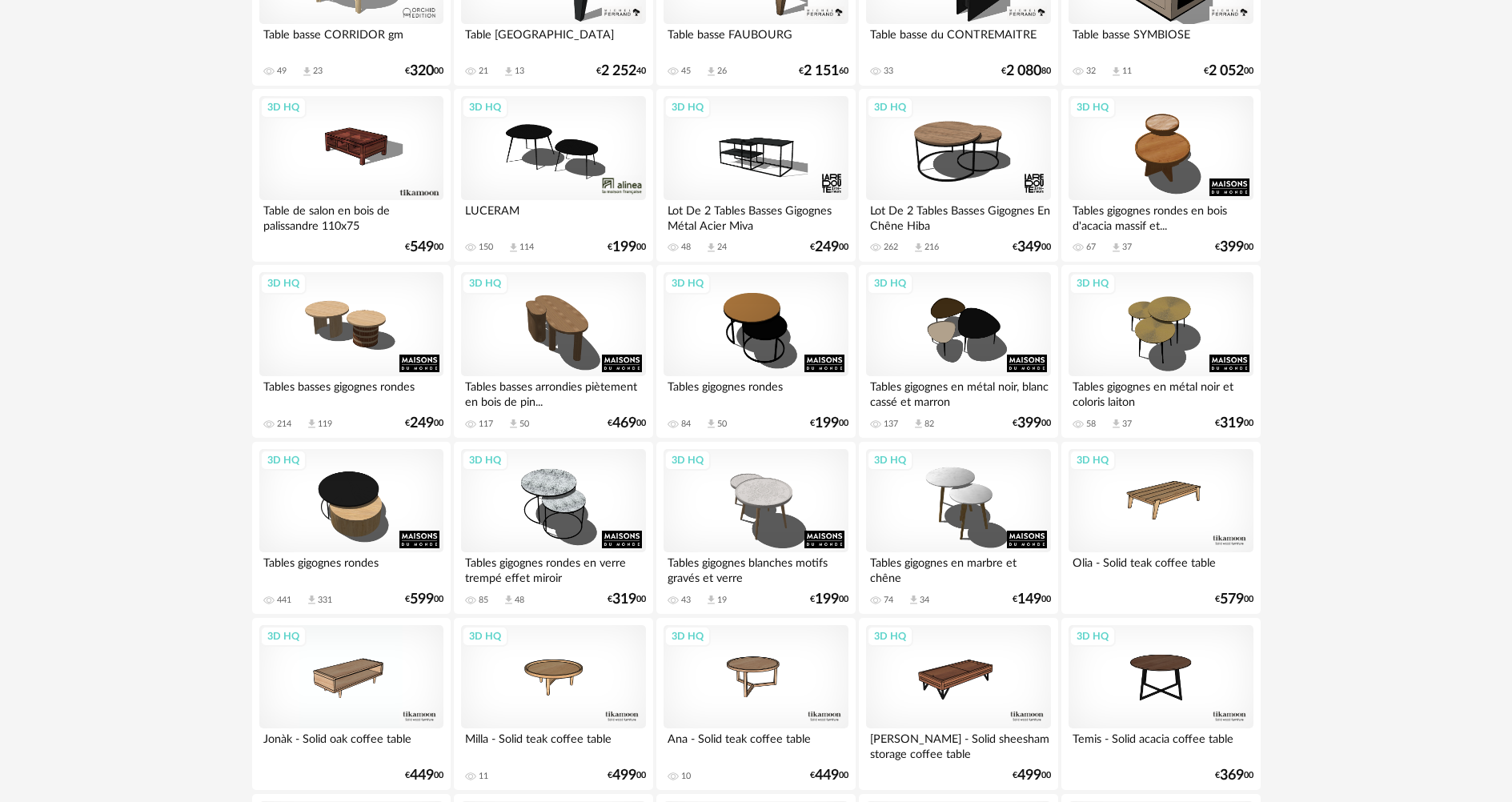
scroll to position [321, 0]
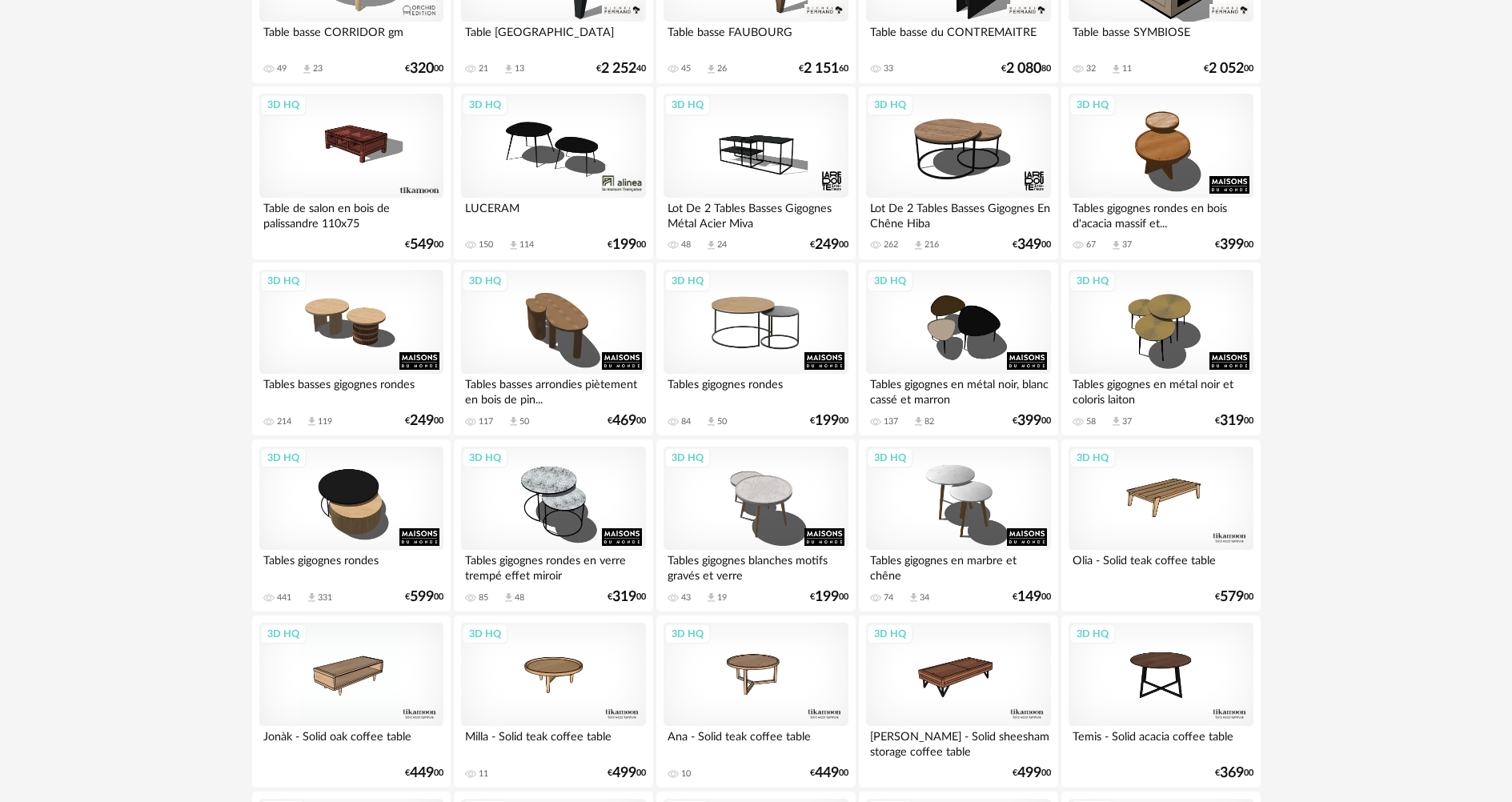
click at [749, 340] on div "3D HQ" at bounding box center [755, 322] width 184 height 104
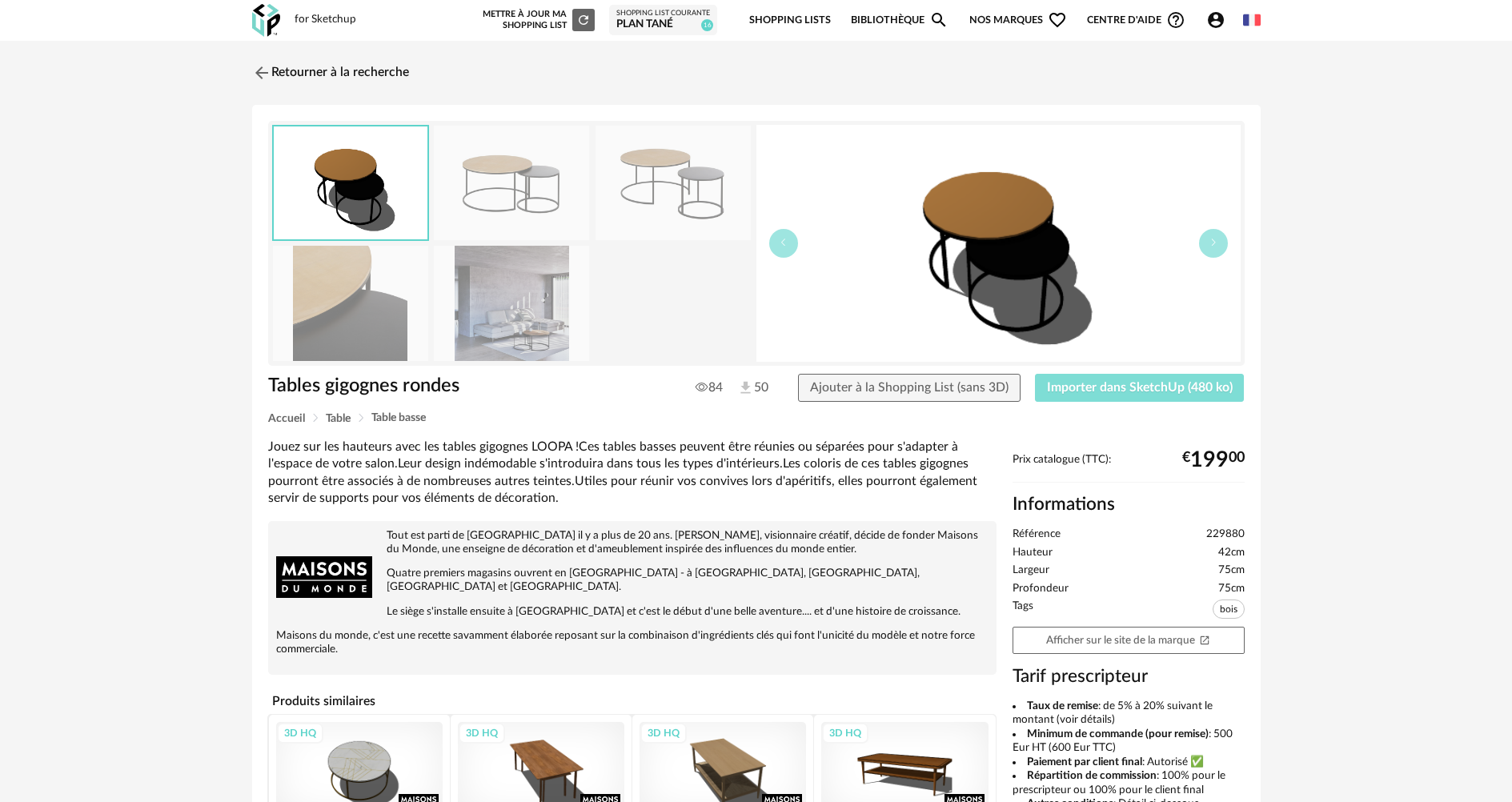
click at [1127, 388] on span "Importer dans SketchUp (480 ko)" at bounding box center [1139, 387] width 185 height 13
click at [257, 77] on img at bounding box center [259, 72] width 23 height 23
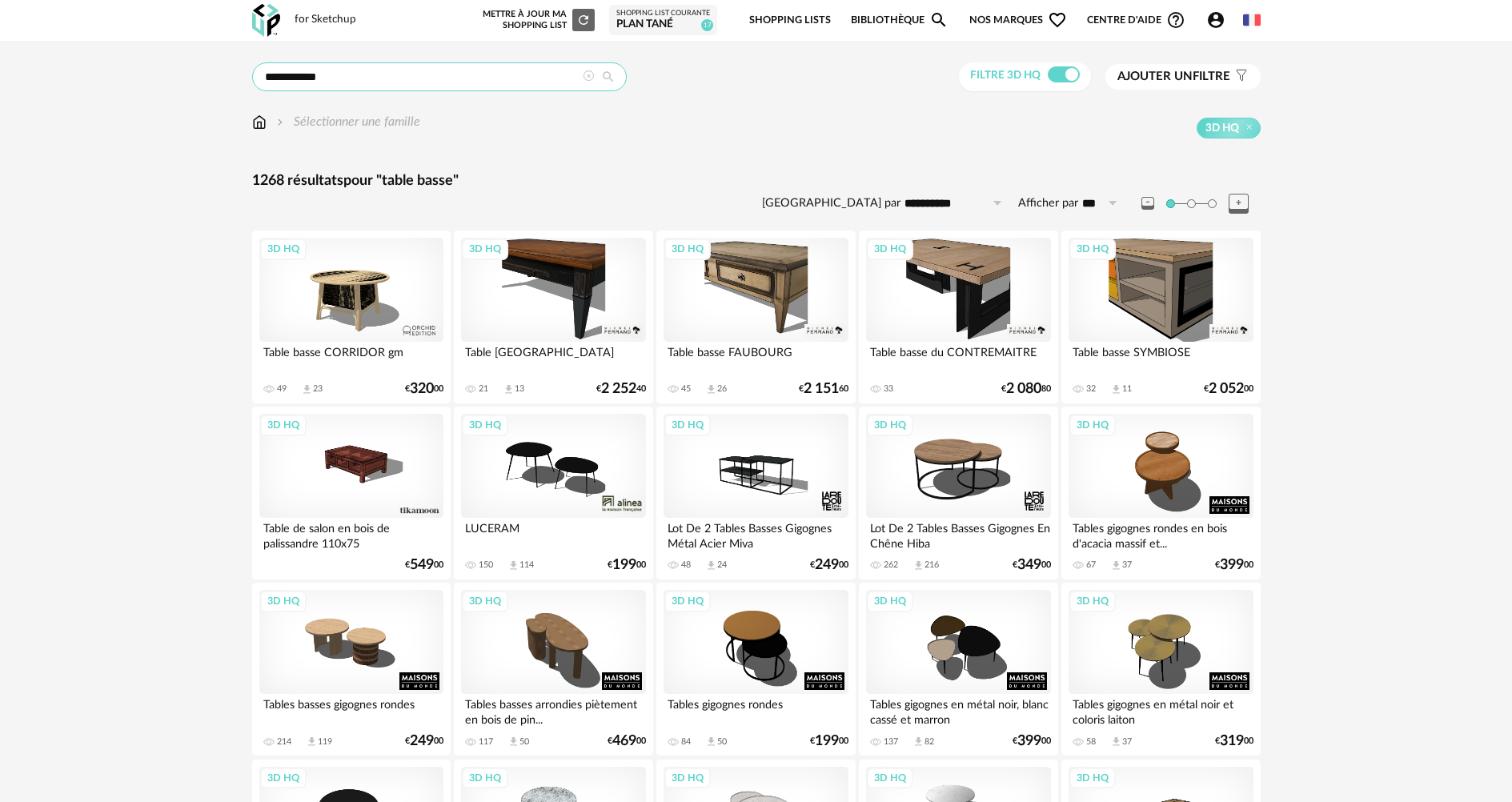
click at [362, 80] on input "**********" at bounding box center [439, 77] width 374 height 29
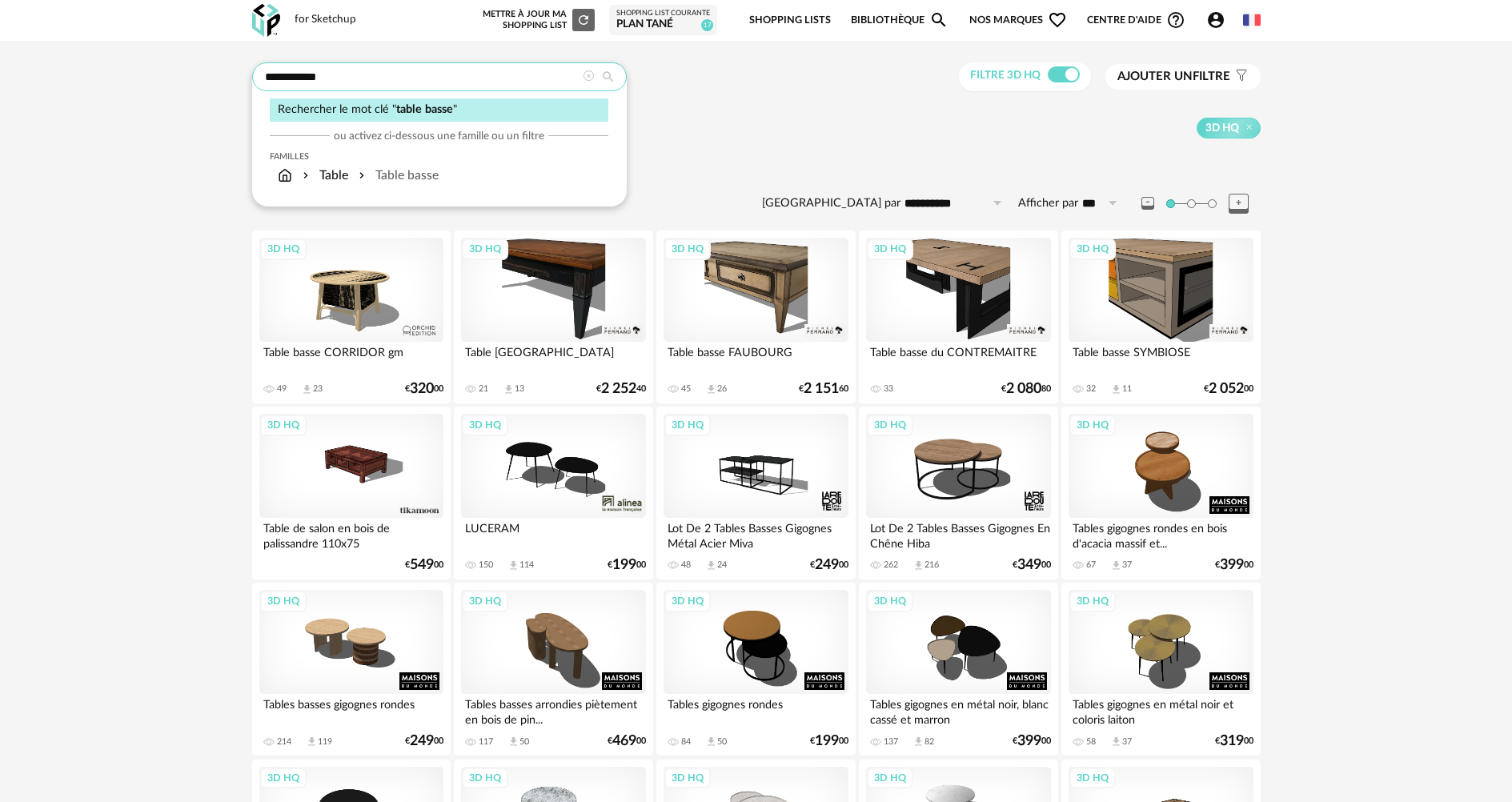
drag, startPoint x: 362, startPoint y: 80, endPoint x: 140, endPoint y: 75, distance: 222.1
type input "******"
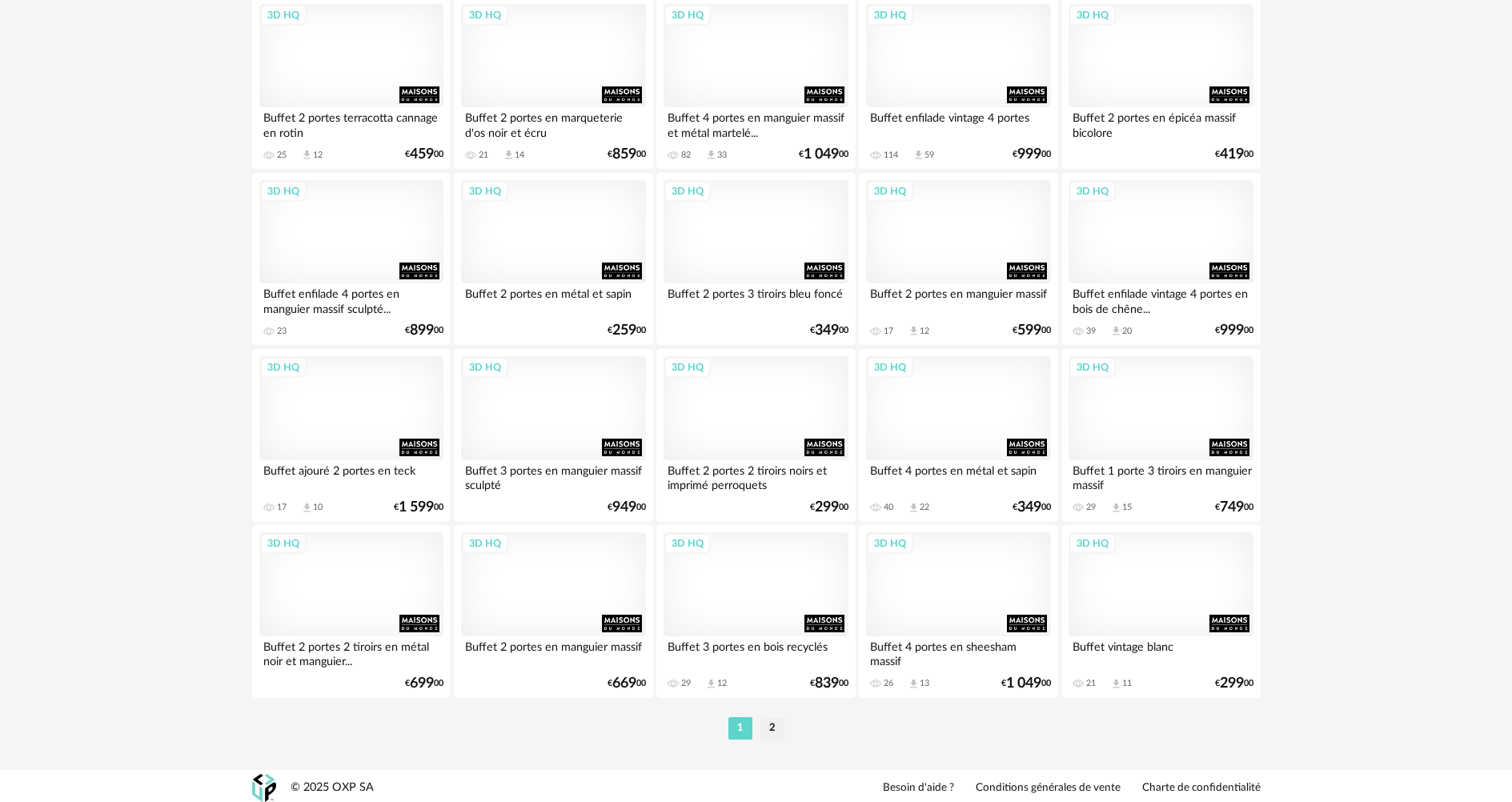
scroll to position [3057, 0]
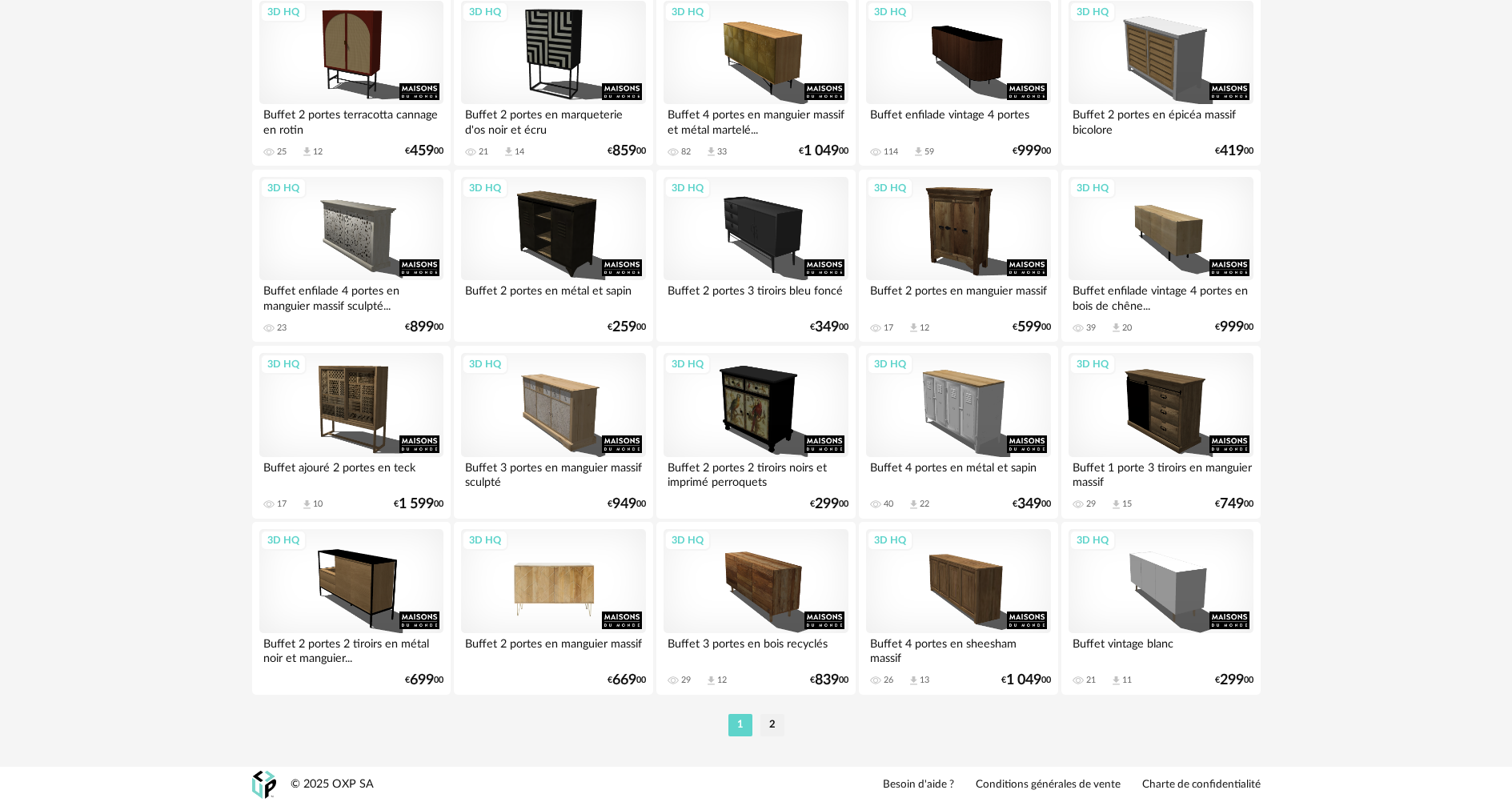
click at [550, 585] on div "3D HQ" at bounding box center [552, 581] width 184 height 104
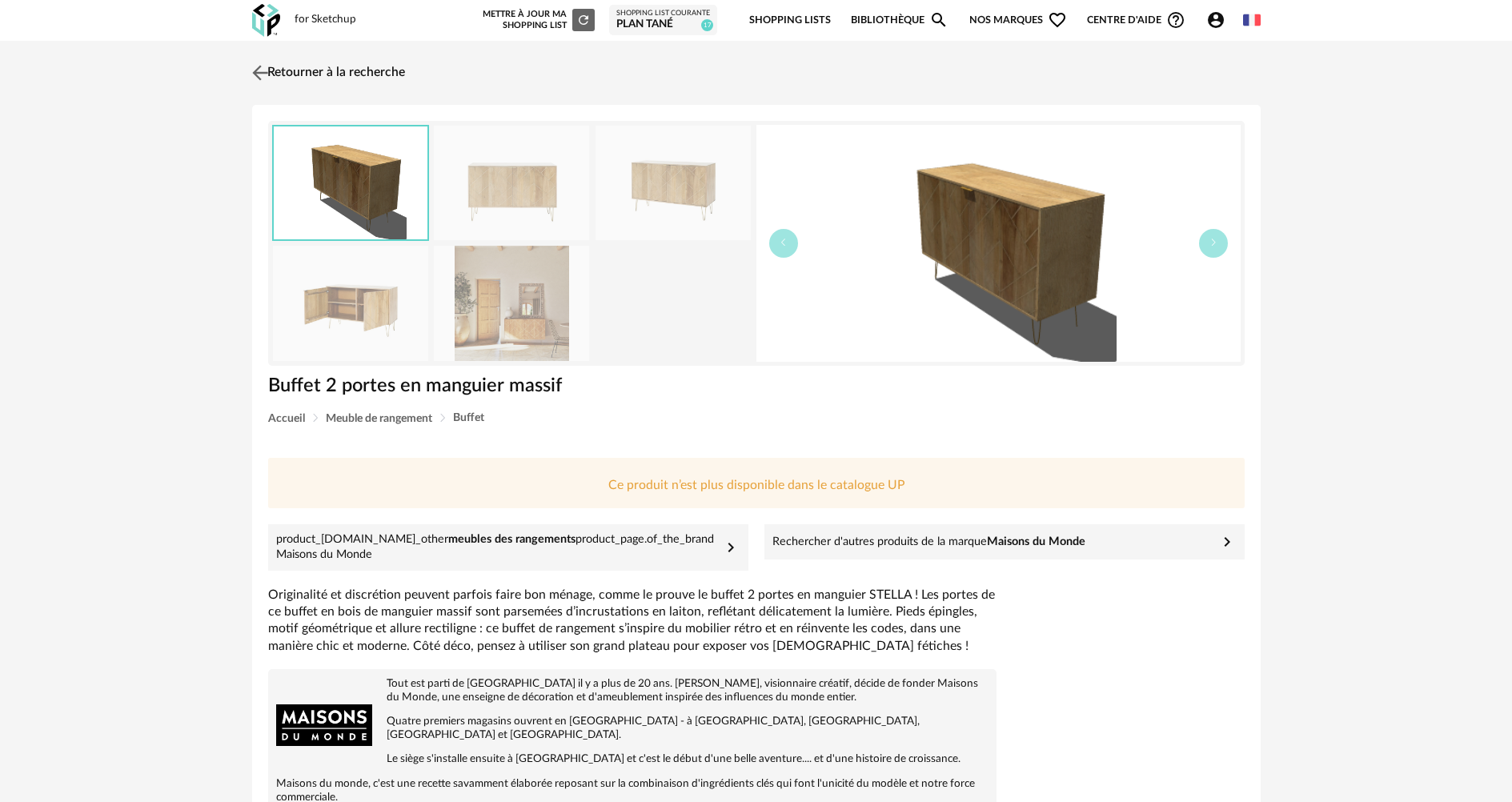
click at [266, 73] on img at bounding box center [259, 72] width 23 height 23
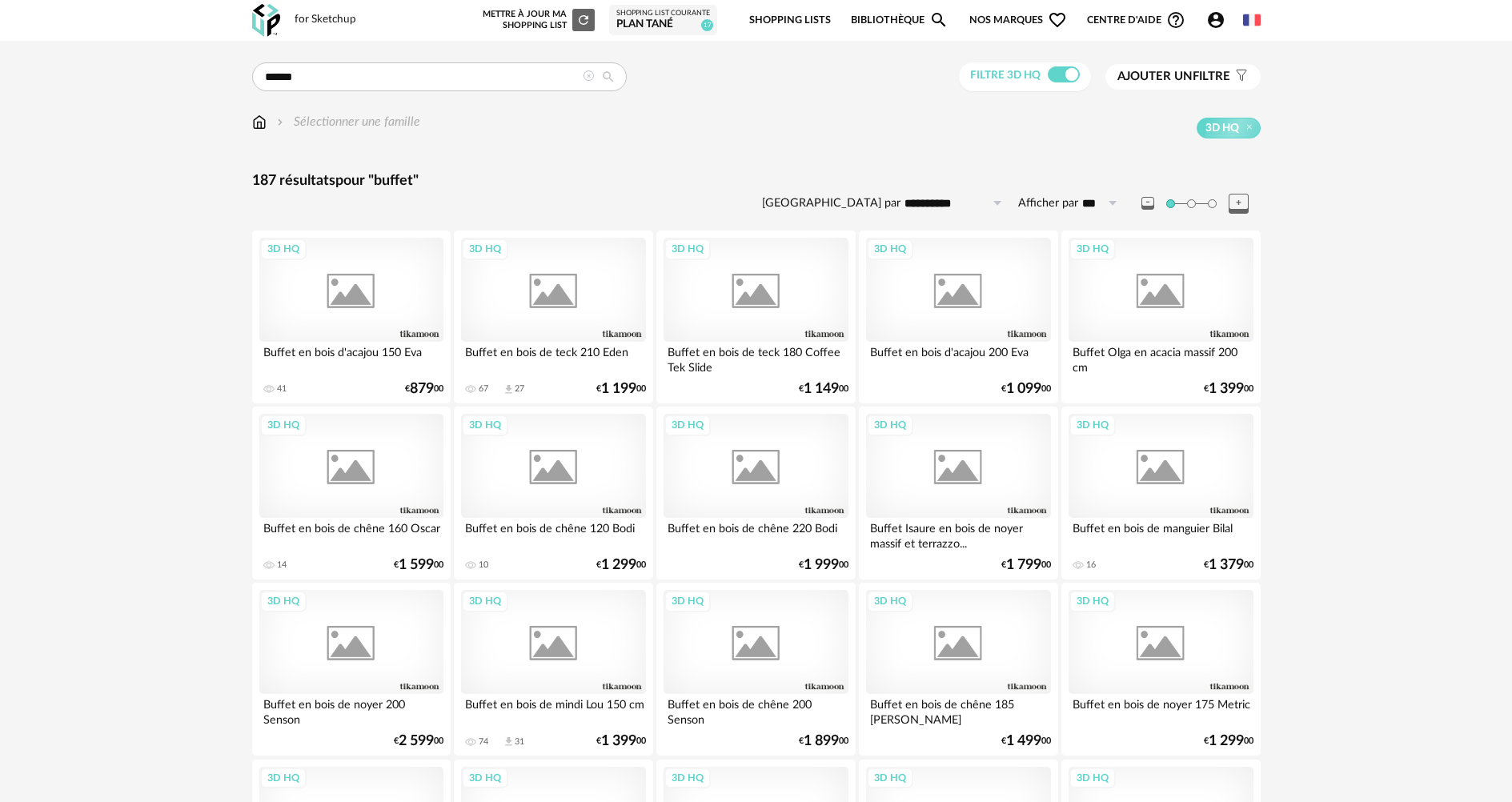
scroll to position [3057, 0]
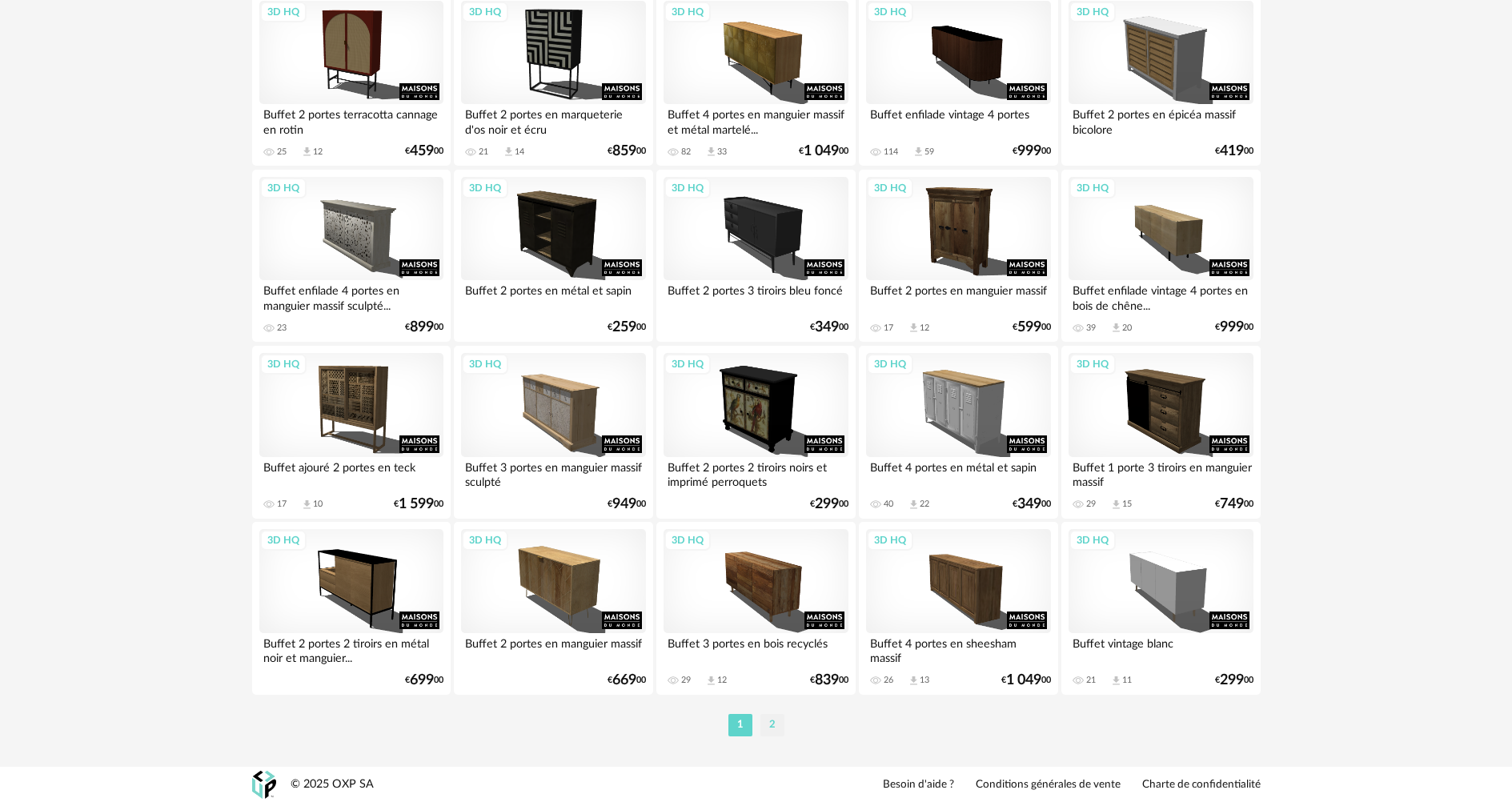
click at [770, 724] on li "2" at bounding box center [773, 725] width 24 height 22
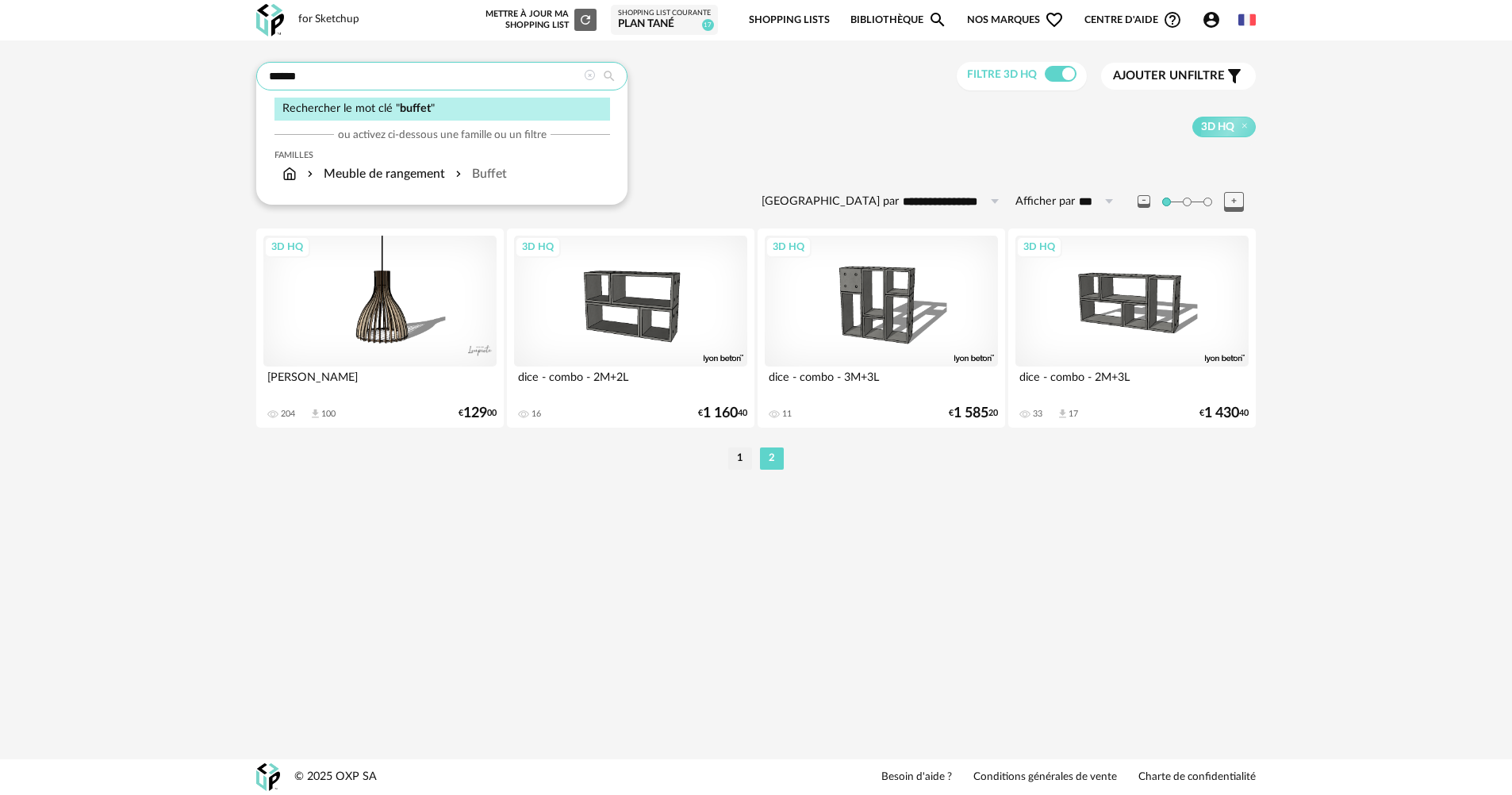
click at [339, 80] on input "******" at bounding box center [441, 76] width 371 height 29
drag, startPoint x: 339, startPoint y: 80, endPoint x: 119, endPoint y: 80, distance: 220.0
click at [119, 80] on div "**********" at bounding box center [756, 270] width 1512 height 459
type input "******"
type input "**********"
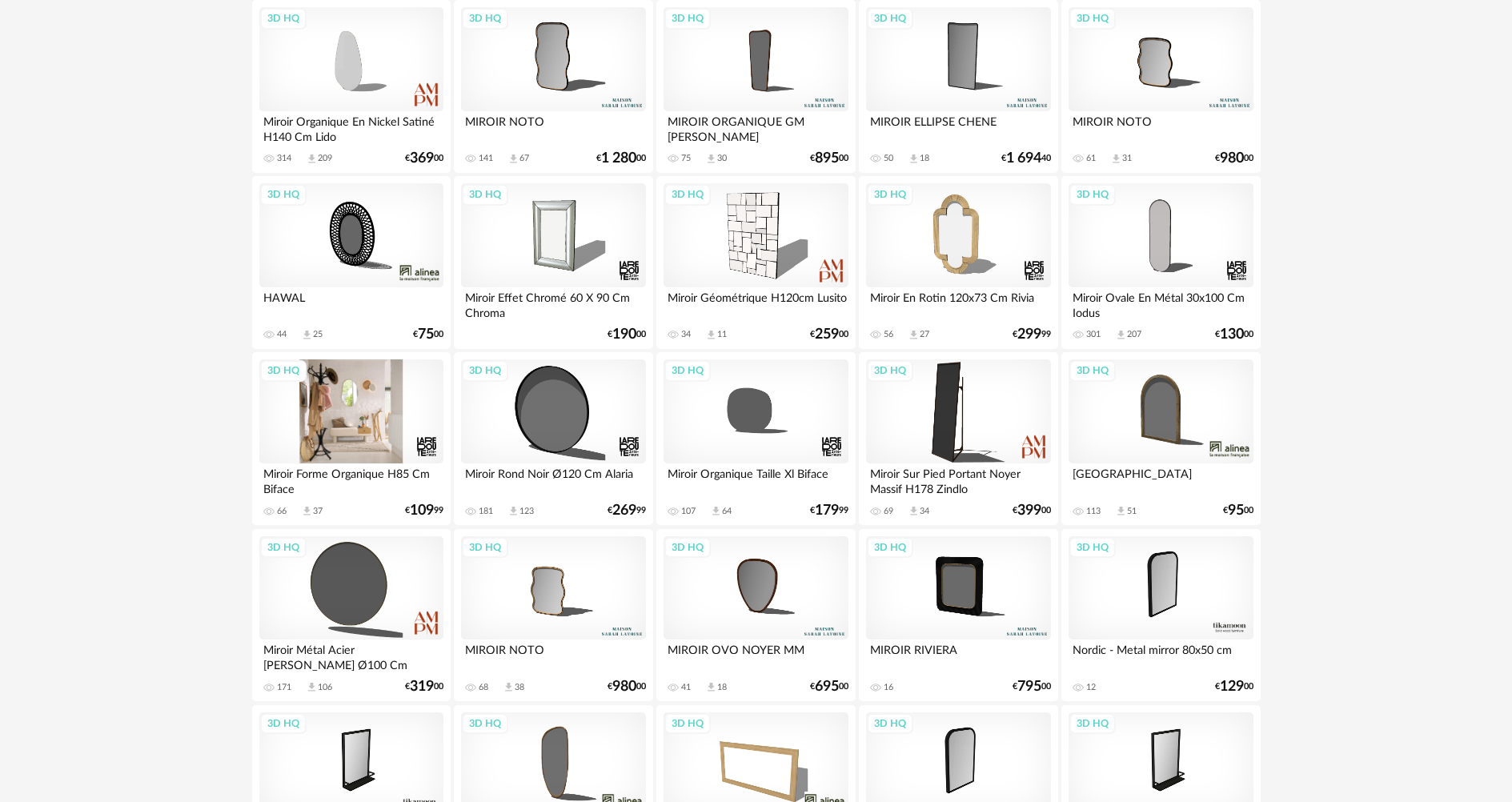
scroll to position [400, 0]
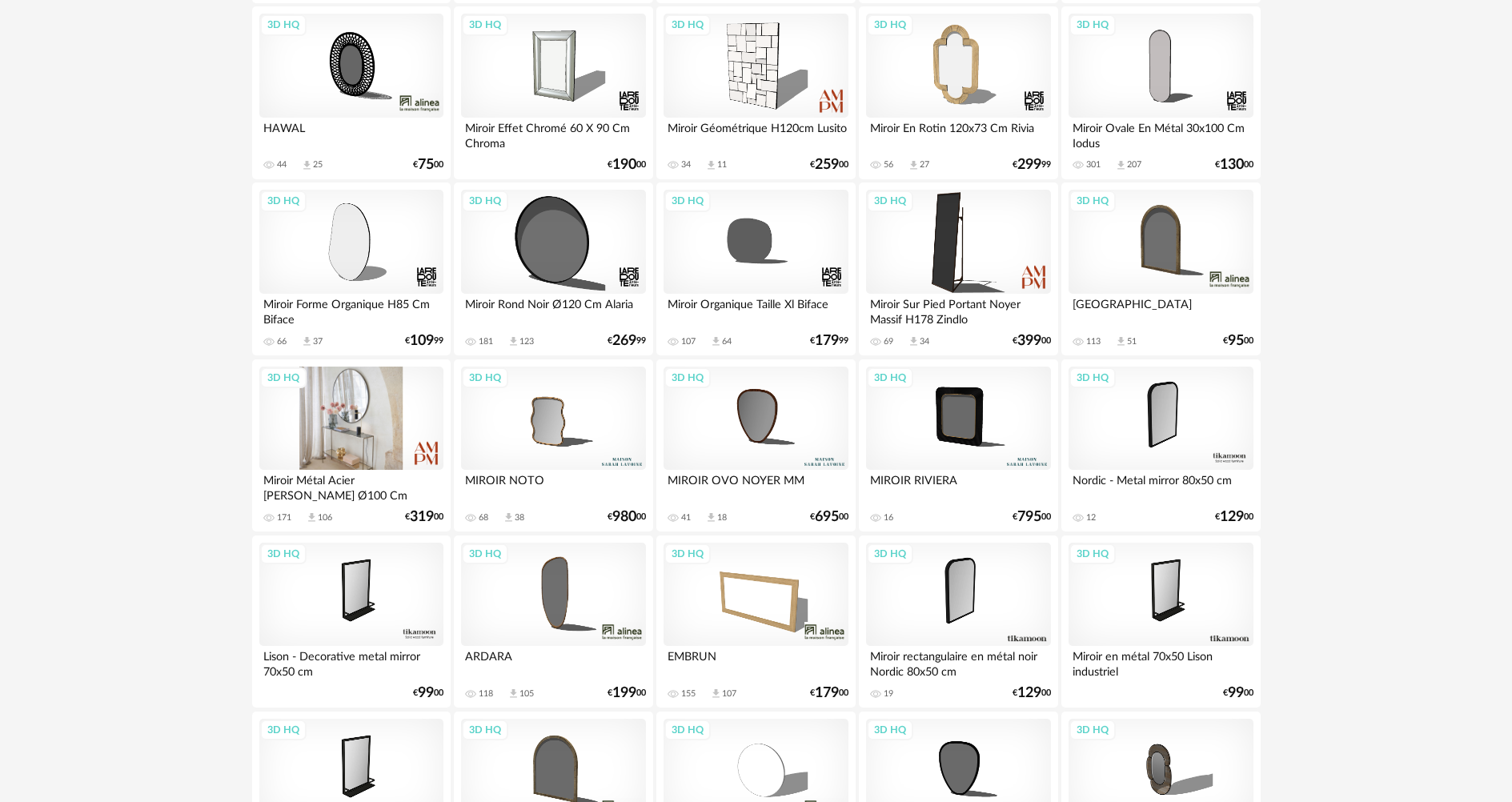
click at [368, 399] on div "3D HQ" at bounding box center [350, 419] width 184 height 104
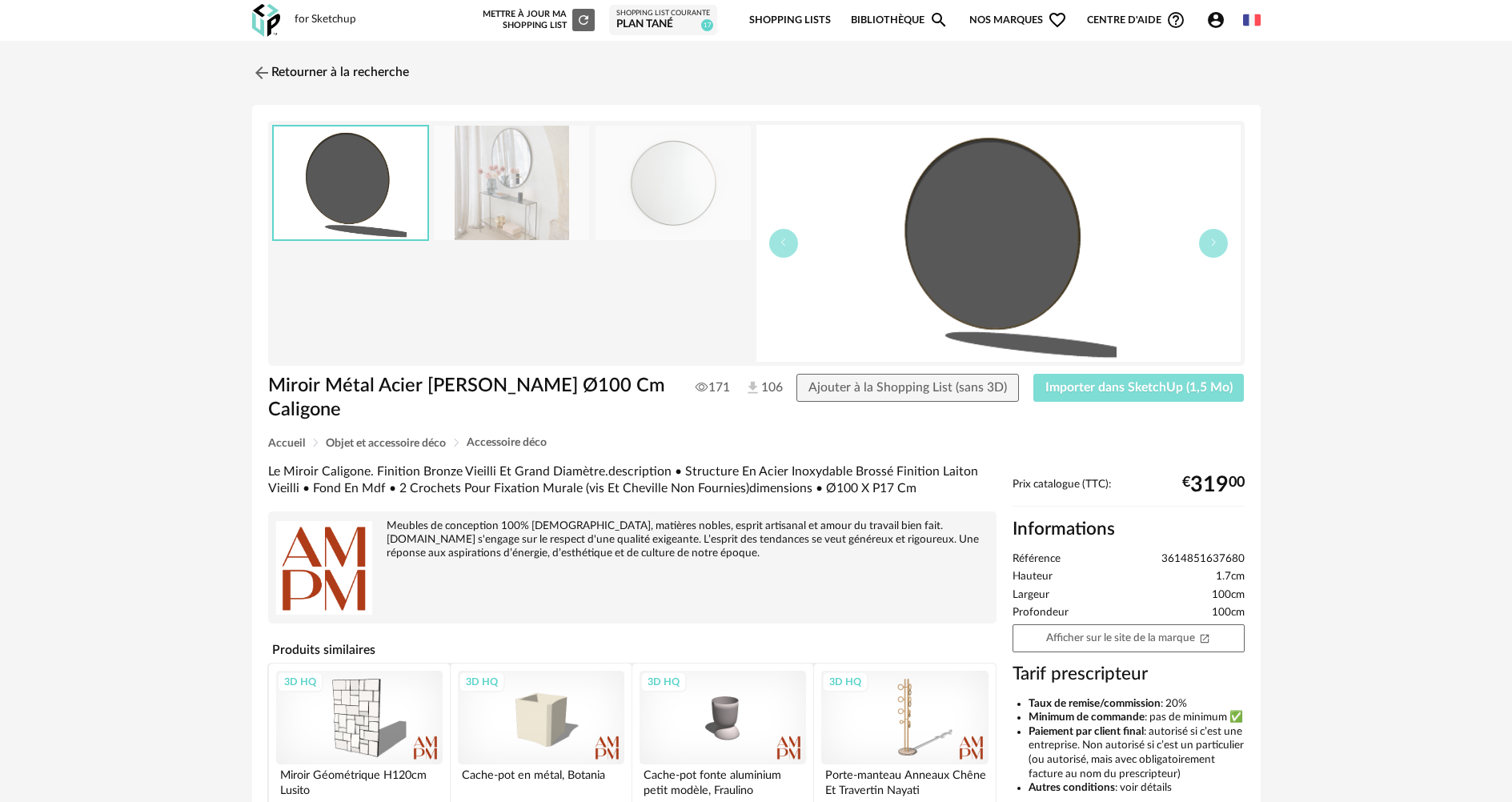
click at [1178, 384] on span "Importer dans SketchUp (1,5 Mo)" at bounding box center [1138, 387] width 187 height 13
click at [266, 73] on img at bounding box center [259, 72] width 23 height 23
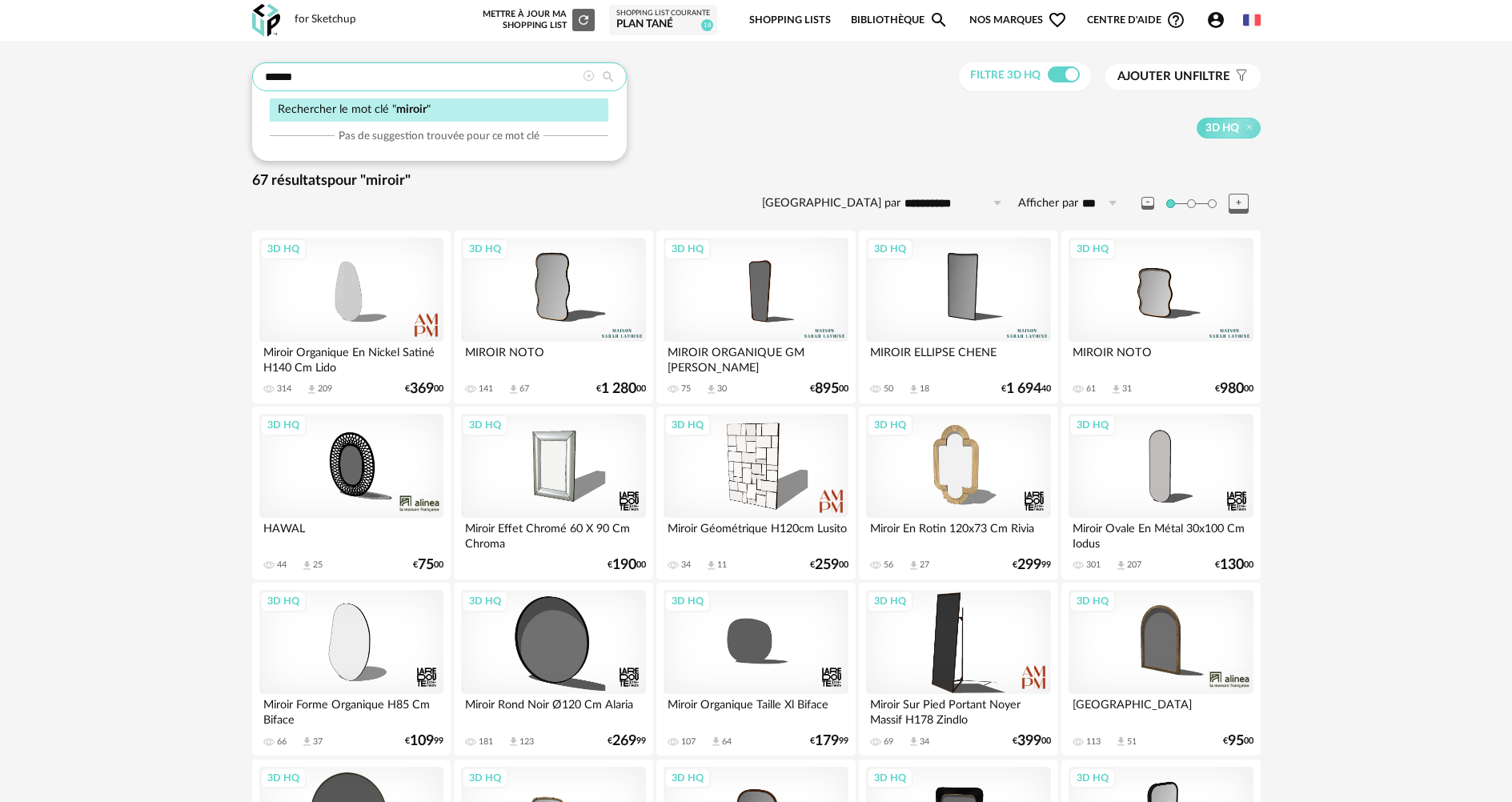
drag, startPoint x: 303, startPoint y: 79, endPoint x: 116, endPoint y: 86, distance: 187.1
type input "**********"
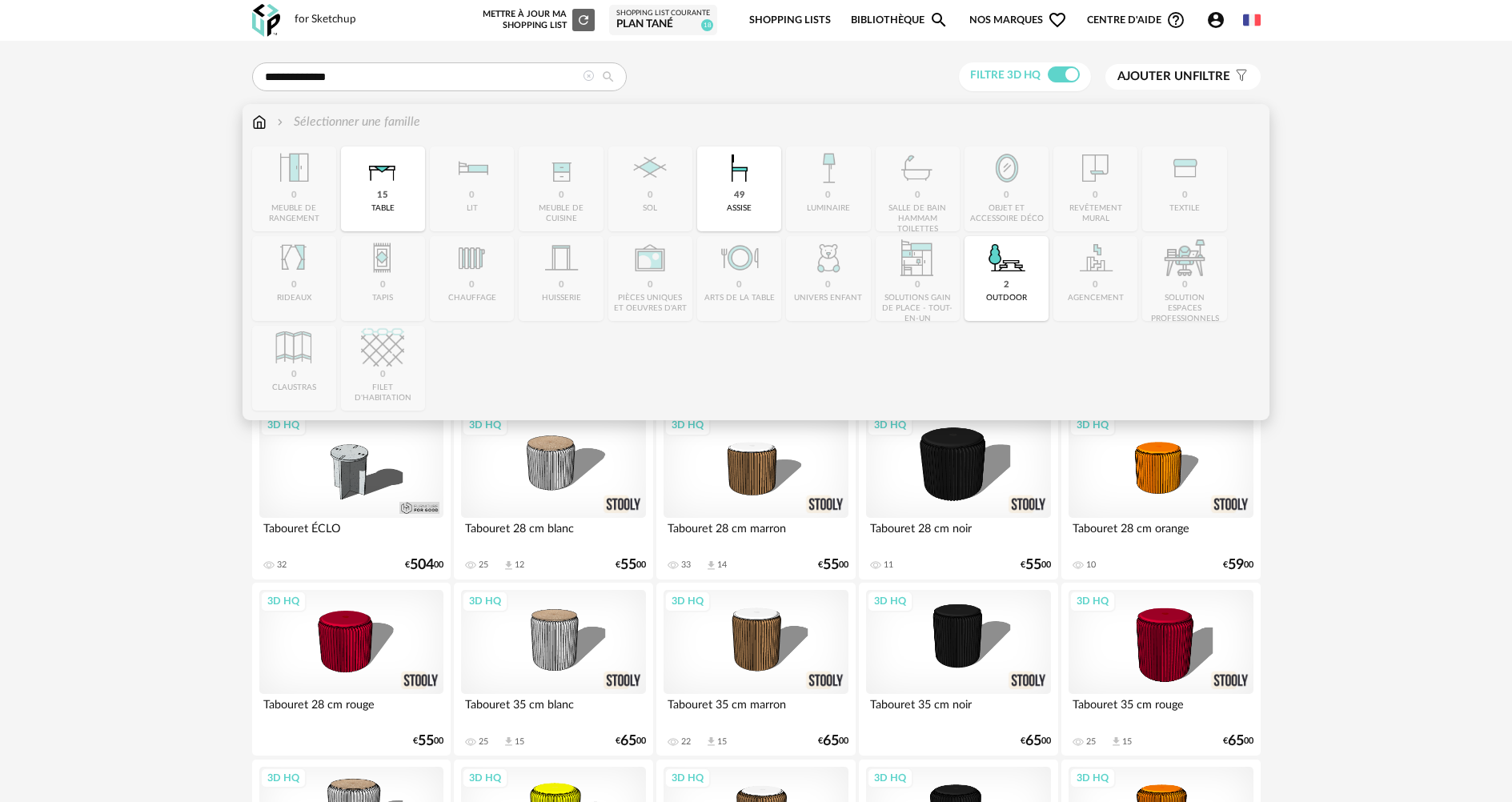
click at [262, 118] on img at bounding box center [259, 122] width 15 height 19
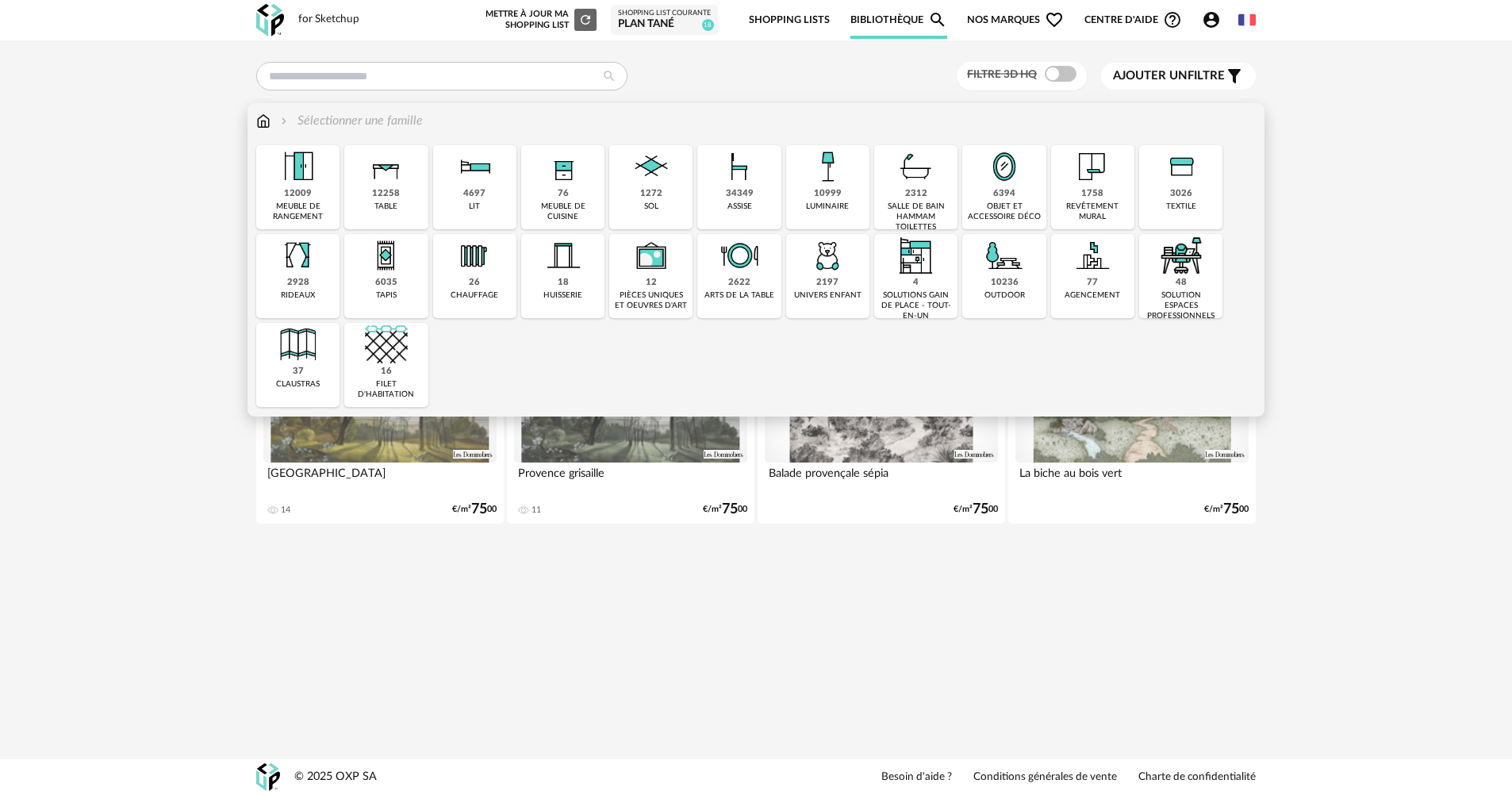
click at [744, 181] on img at bounding box center [739, 166] width 43 height 43
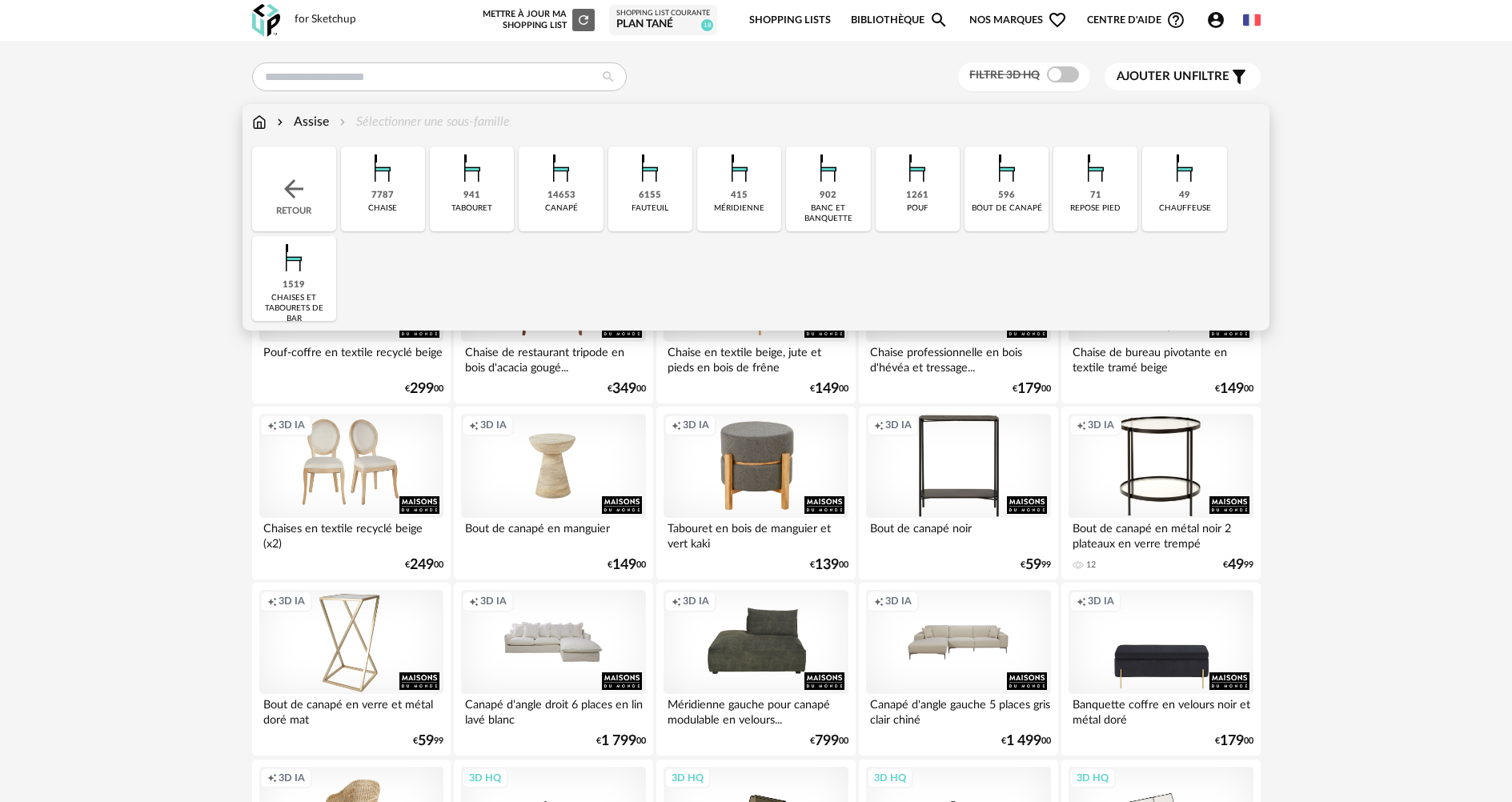
click at [477, 180] on img at bounding box center [472, 168] width 44 height 44
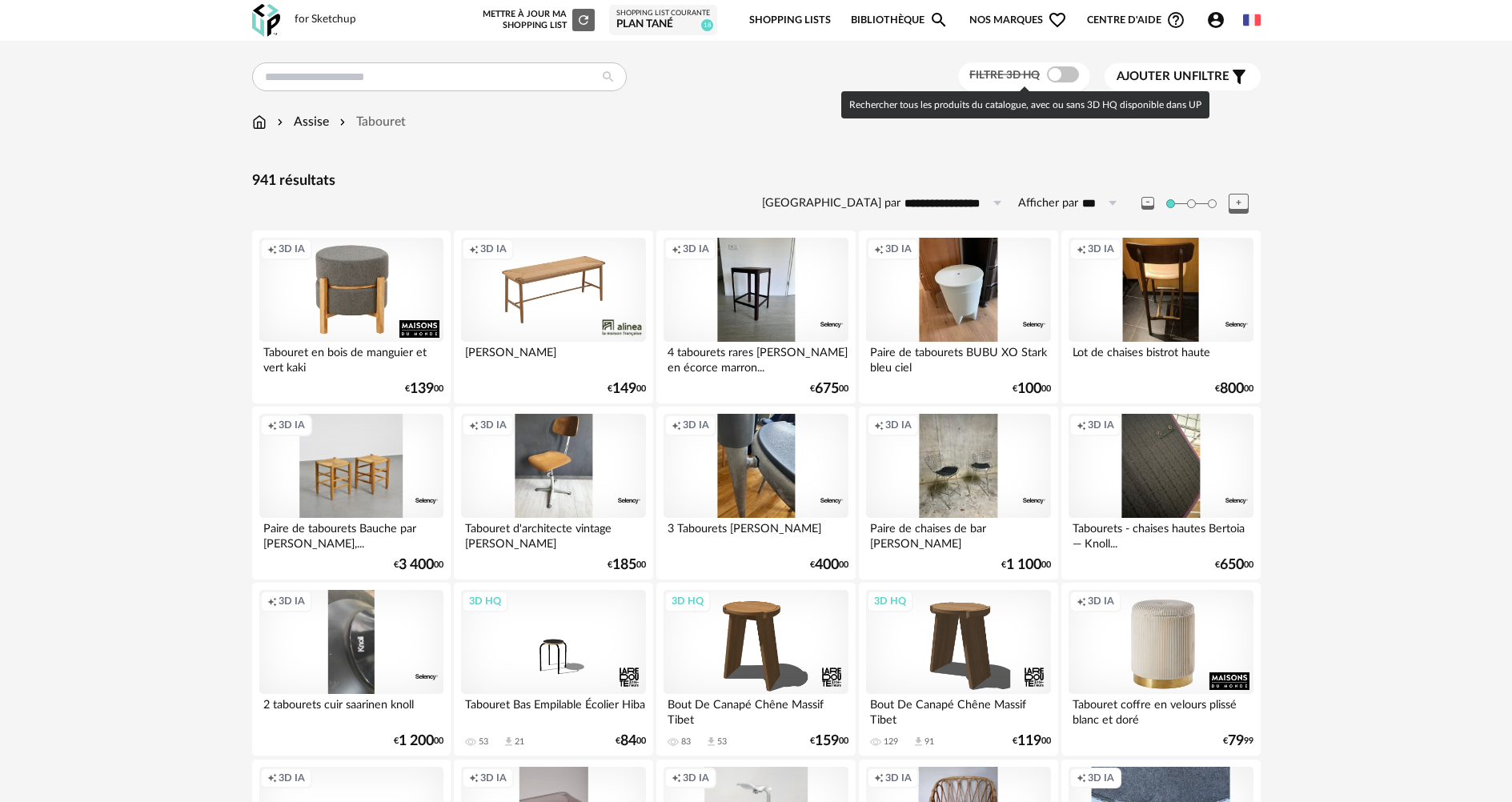
click at [1063, 77] on span at bounding box center [1062, 74] width 32 height 16
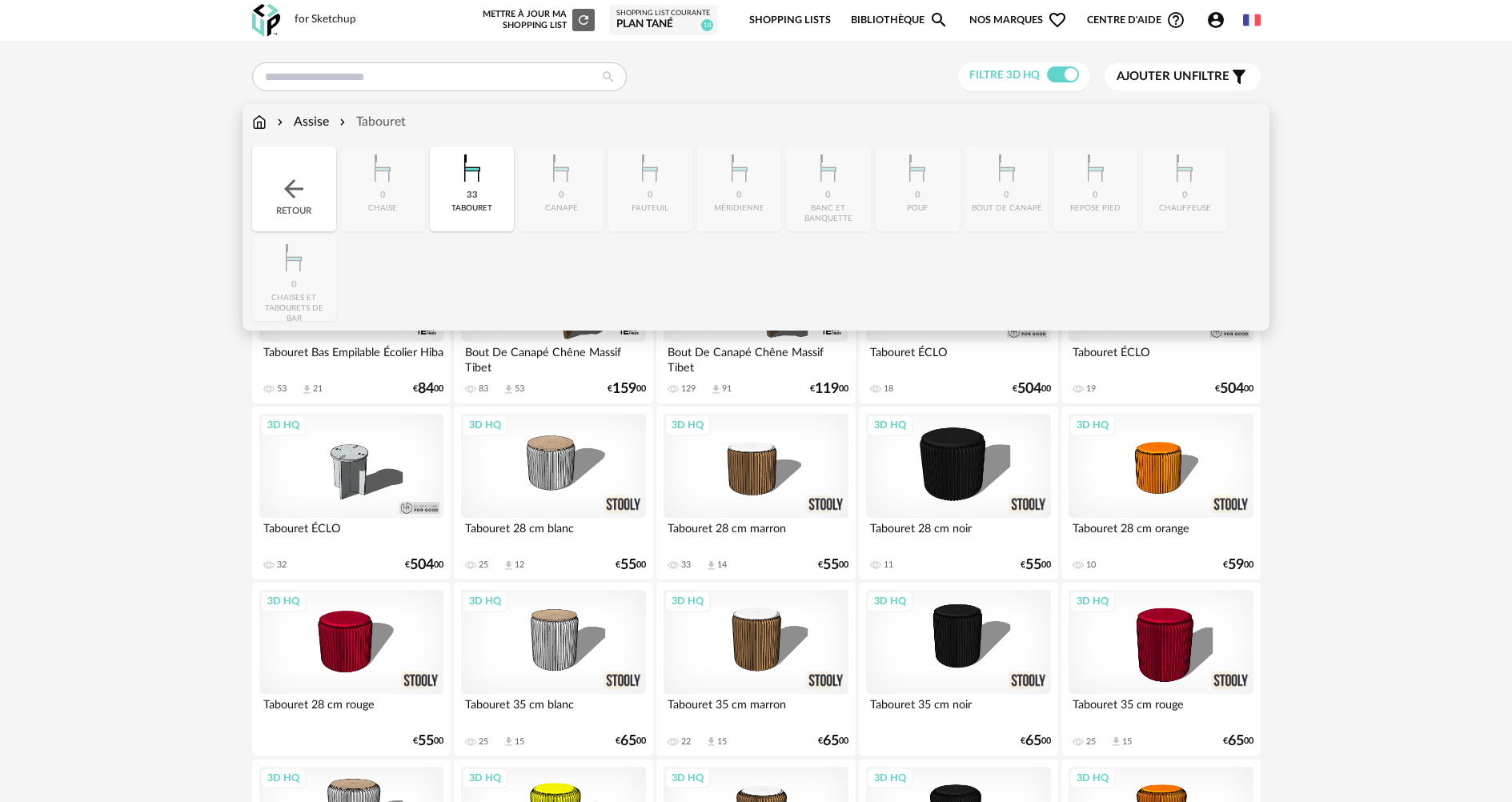
click at [309, 194] on div "Retour" at bounding box center [294, 188] width 84 height 85
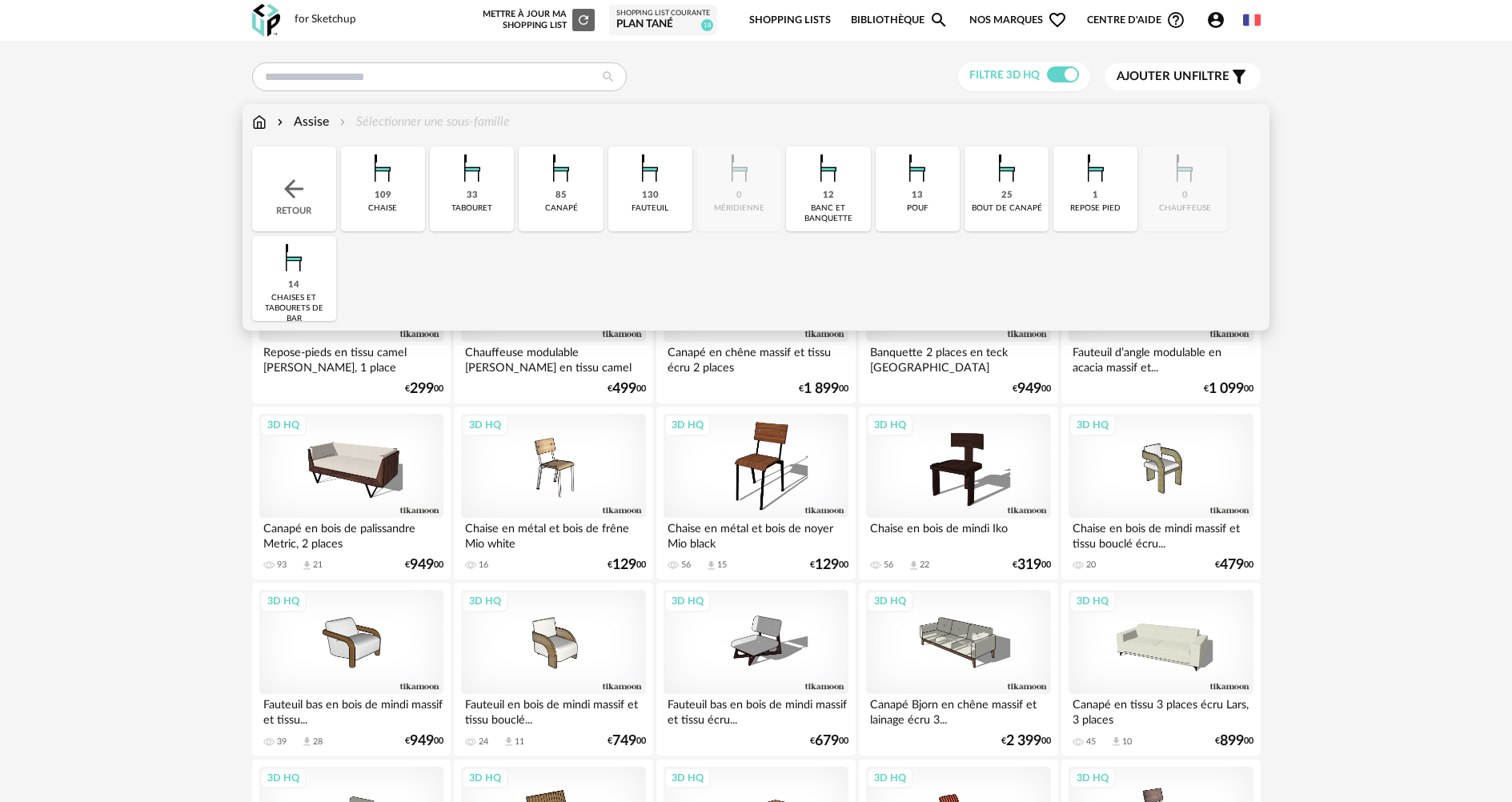
click at [305, 274] on img at bounding box center [293, 257] width 44 height 44
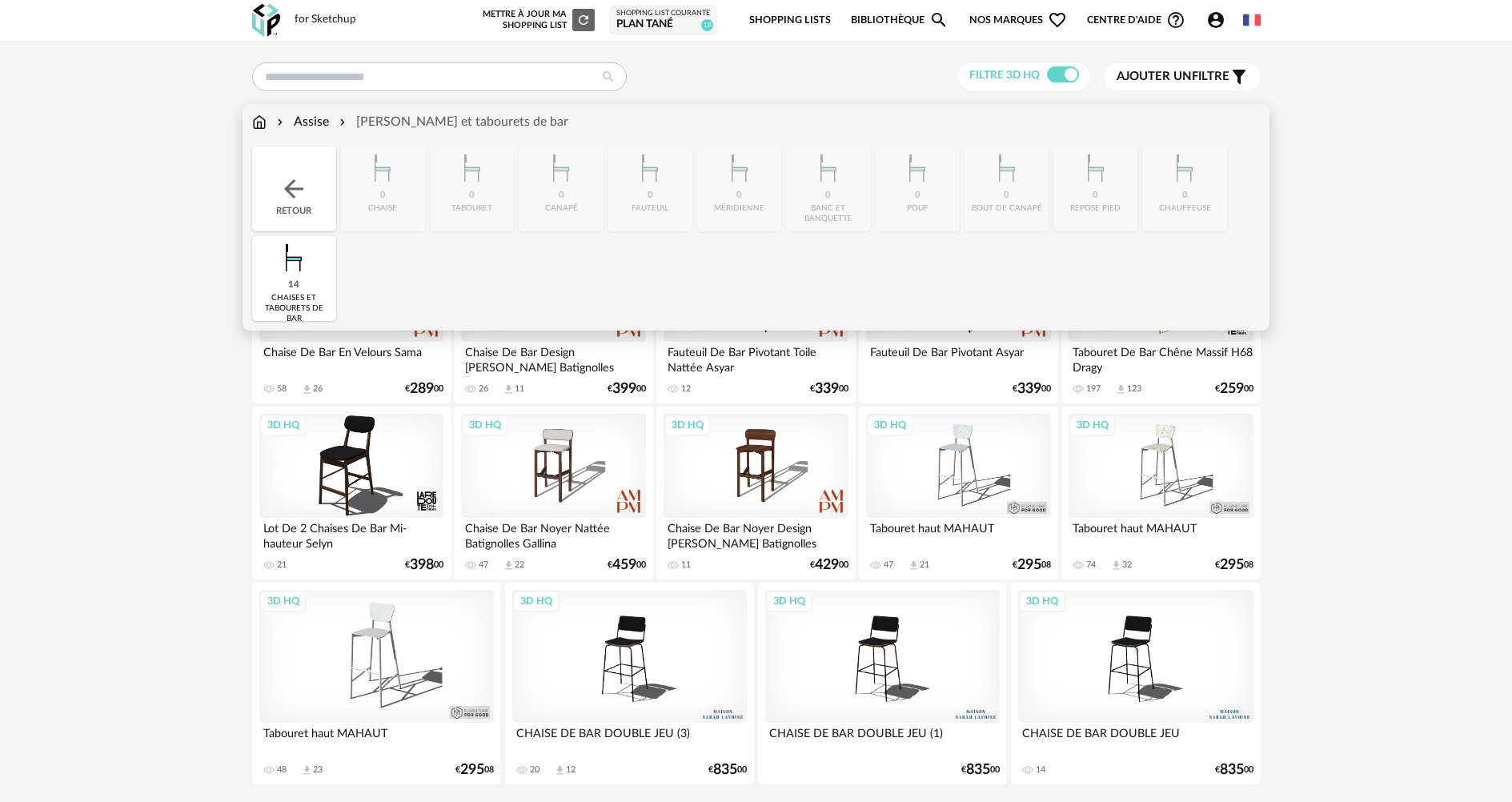
click at [256, 124] on img at bounding box center [259, 122] width 15 height 19
click at [294, 196] on img at bounding box center [294, 189] width 29 height 29
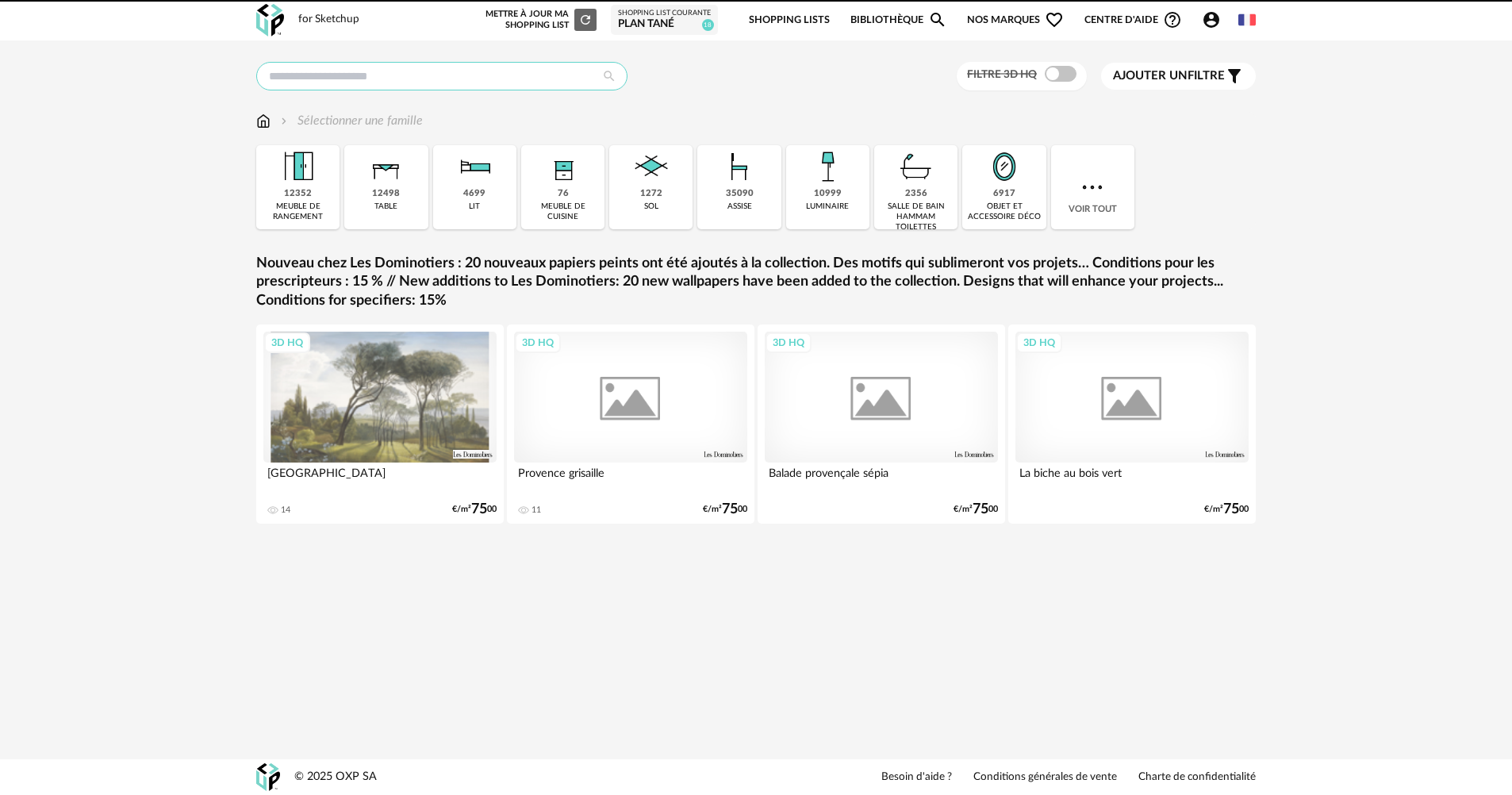
click at [382, 76] on input "text" at bounding box center [441, 76] width 371 height 29
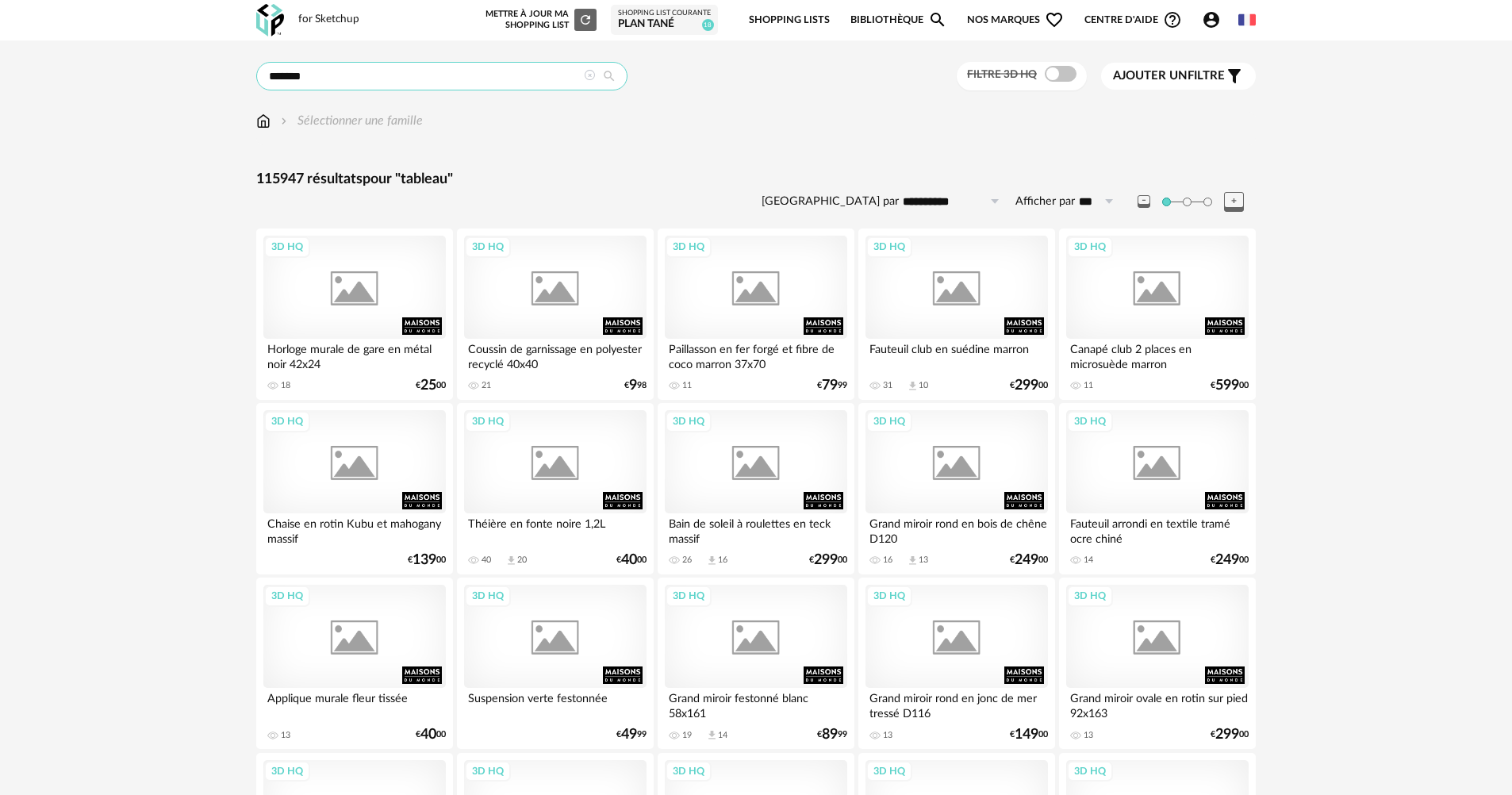
type input "*******"
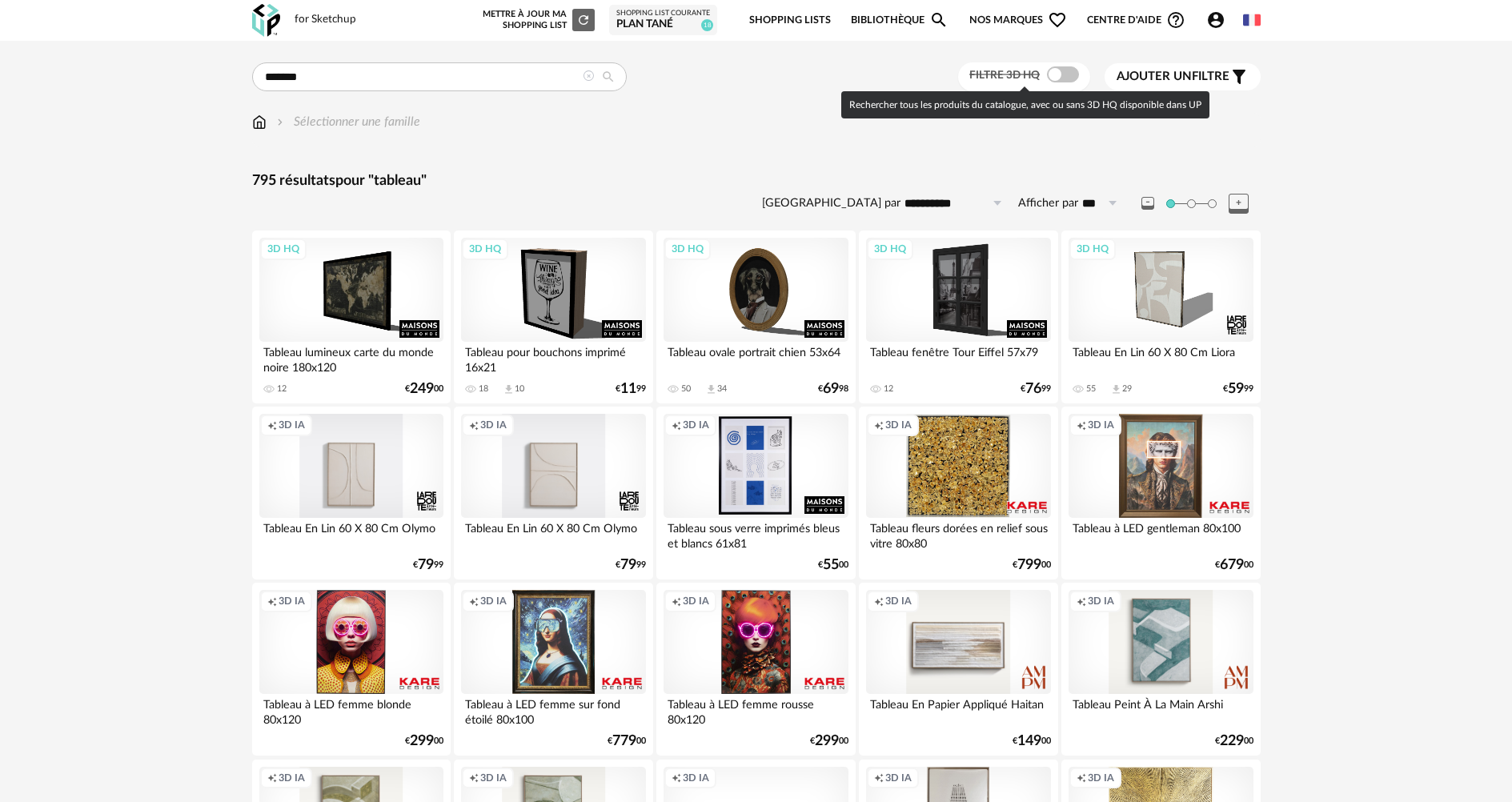
click at [1072, 68] on span at bounding box center [1062, 74] width 32 height 16
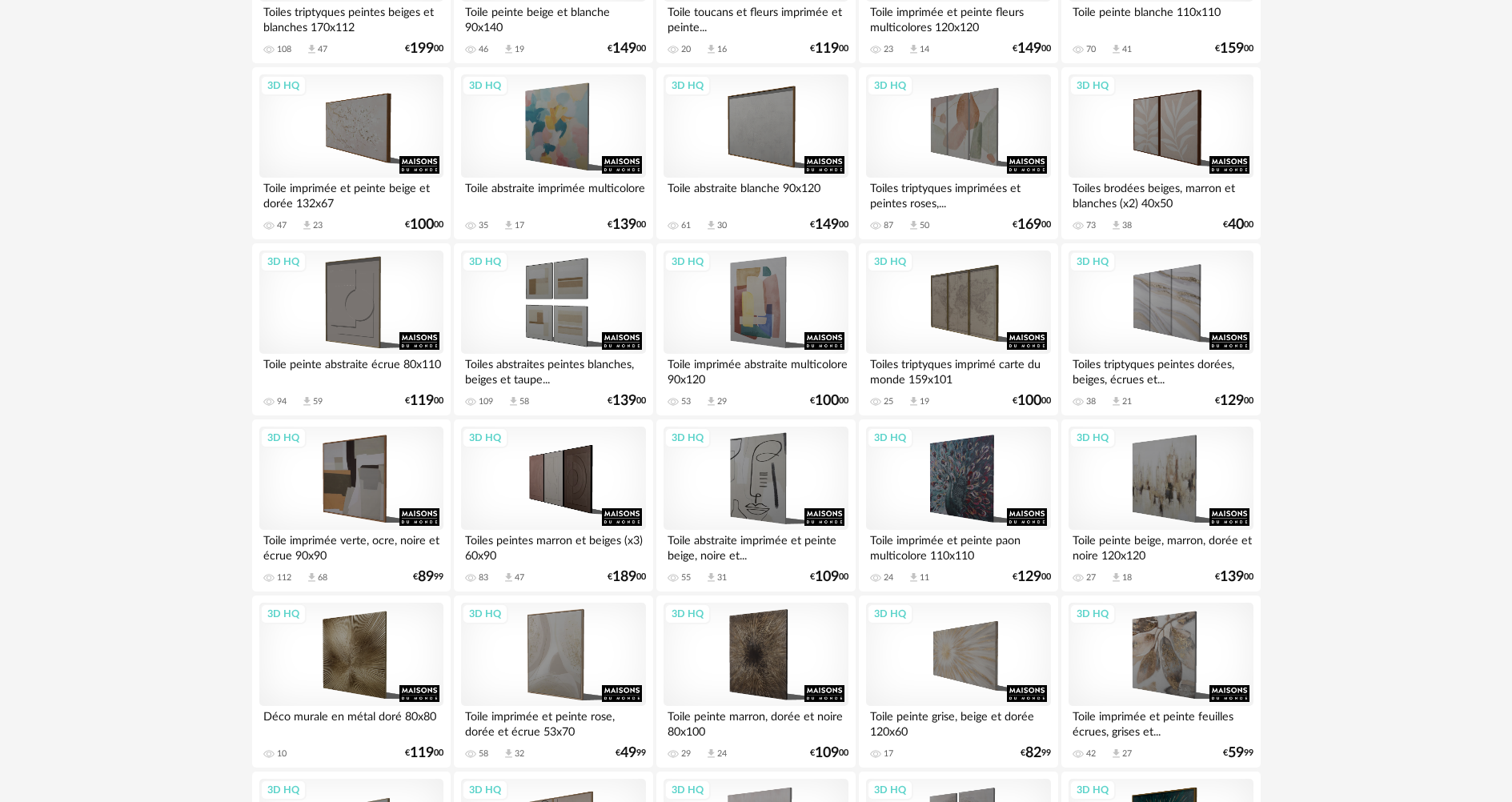
scroll to position [721, 0]
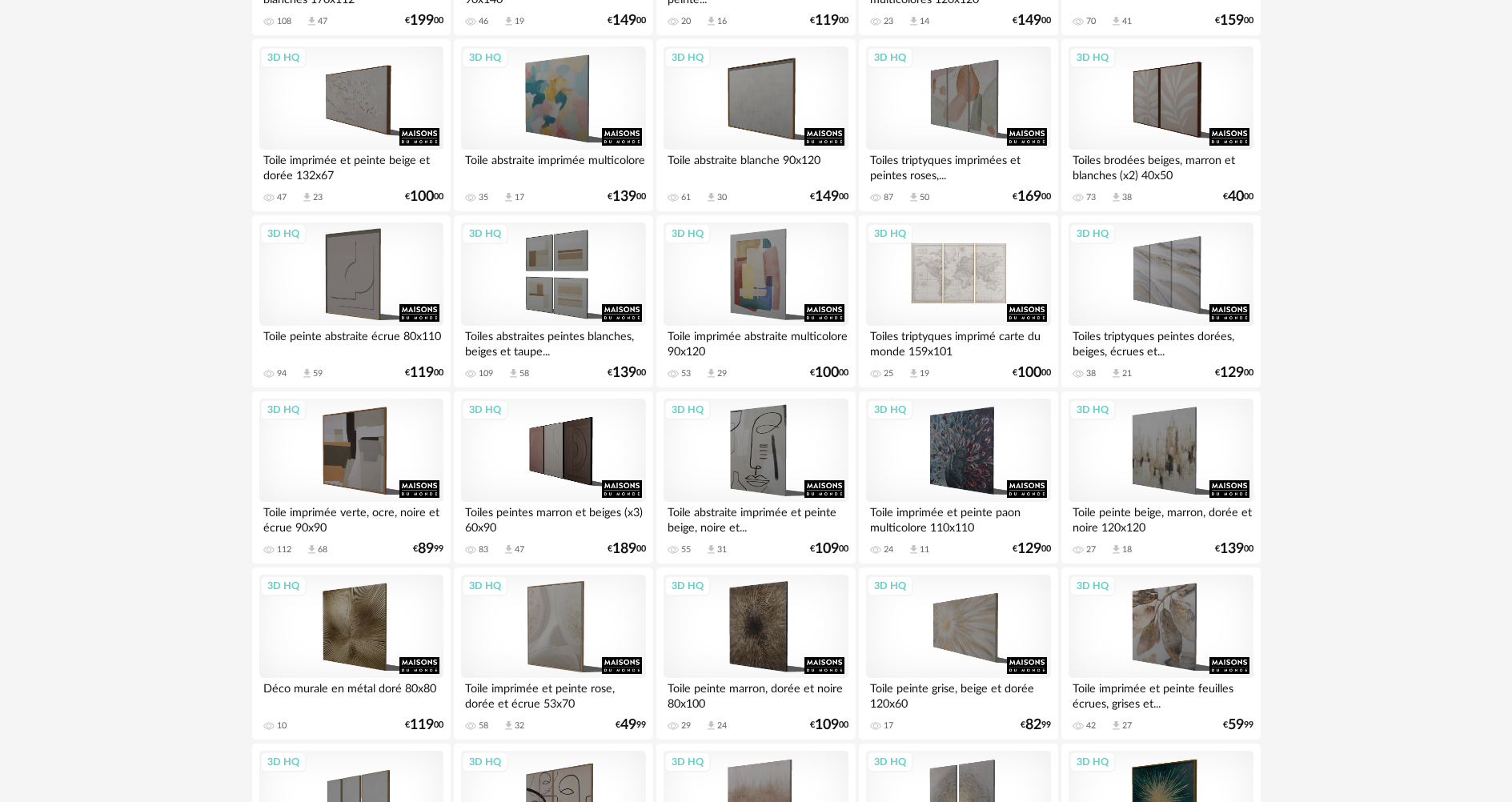
click at [989, 284] on div "3D HQ" at bounding box center [957, 274] width 184 height 104
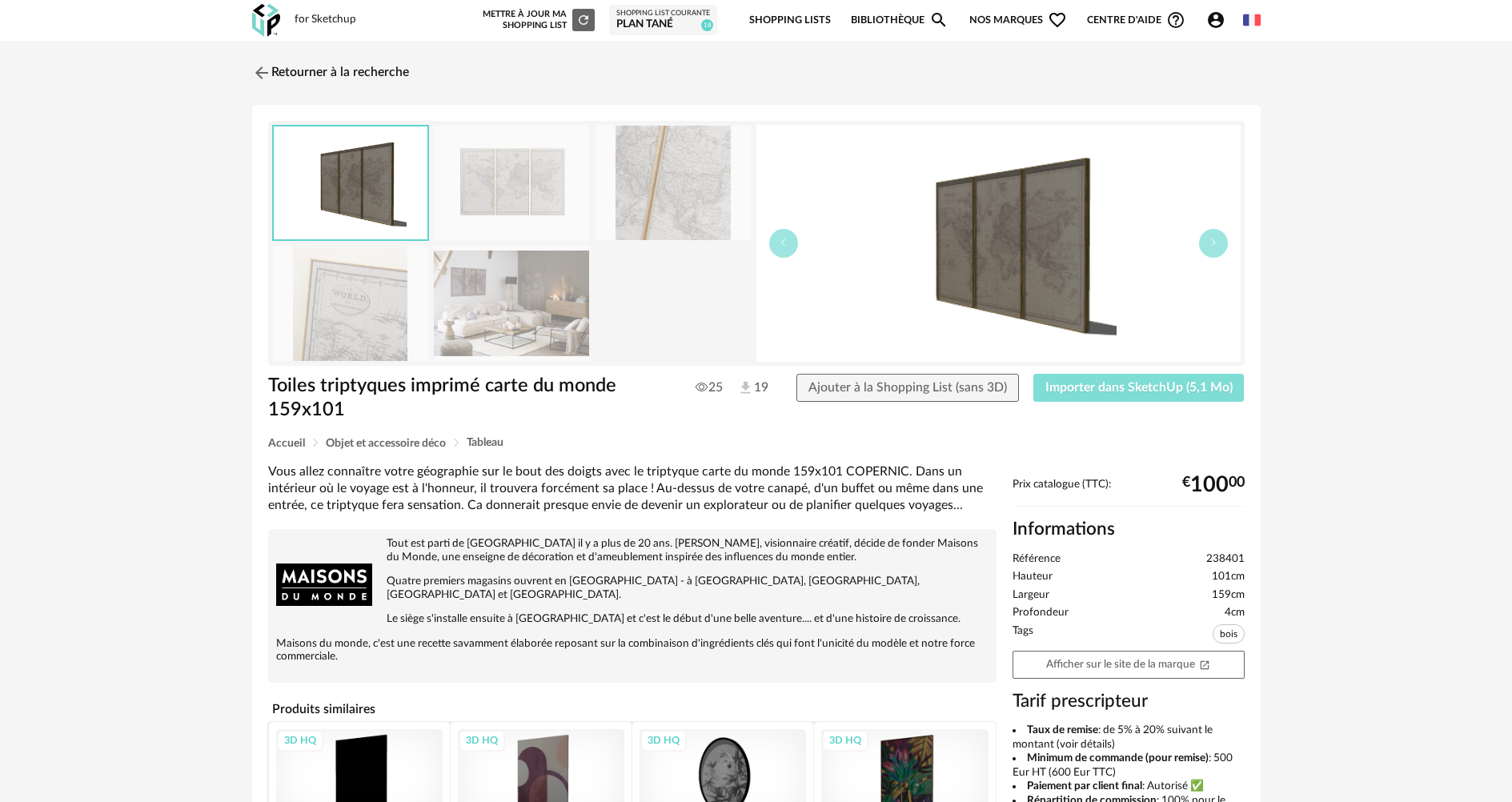
click at [1100, 381] on span "Importer dans SketchUp (5,1 Mo)" at bounding box center [1138, 387] width 187 height 13
click at [262, 70] on img at bounding box center [259, 72] width 23 height 23
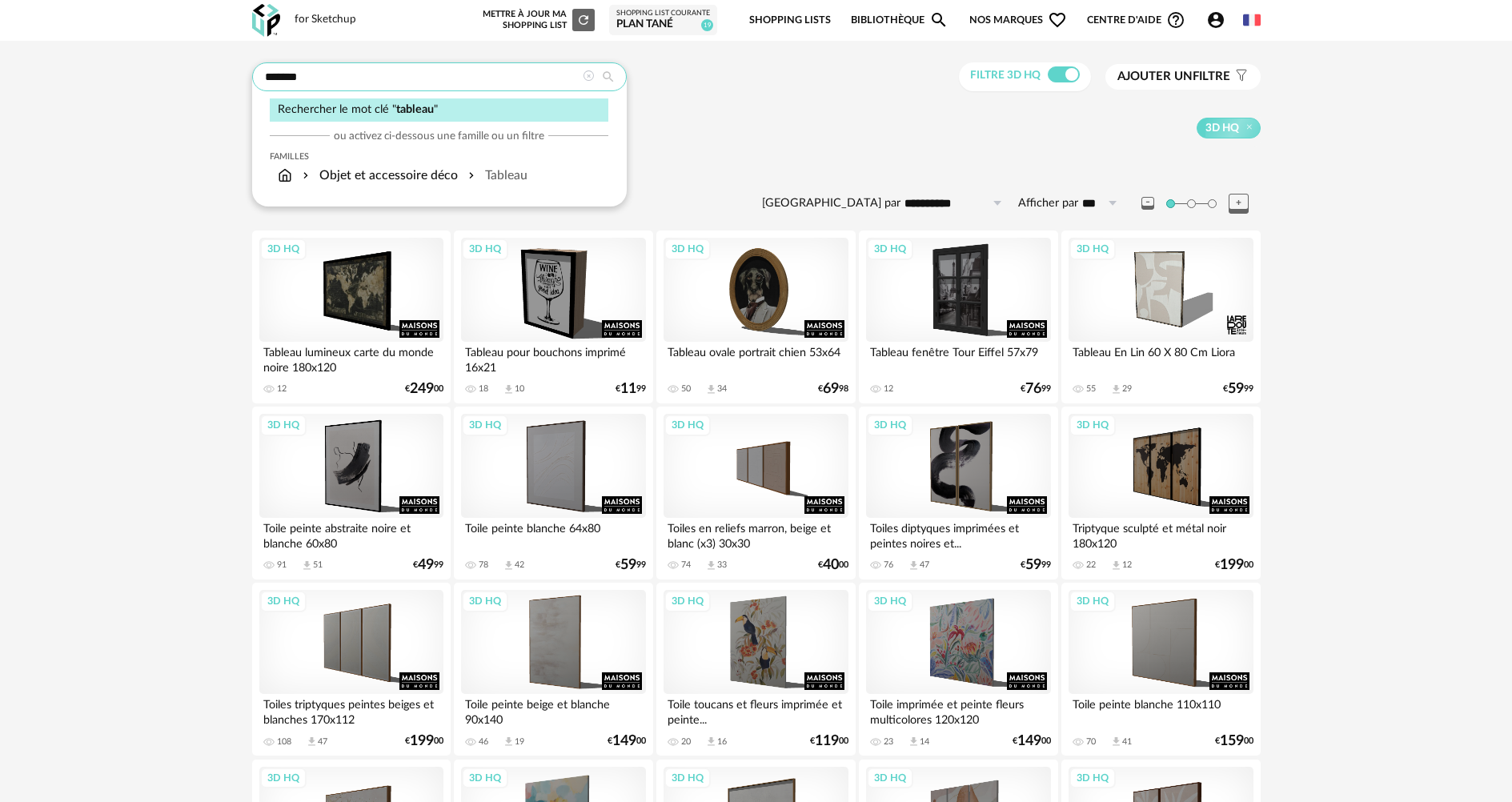
drag, startPoint x: 359, startPoint y: 82, endPoint x: 195, endPoint y: 90, distance: 164.2
type input "******"
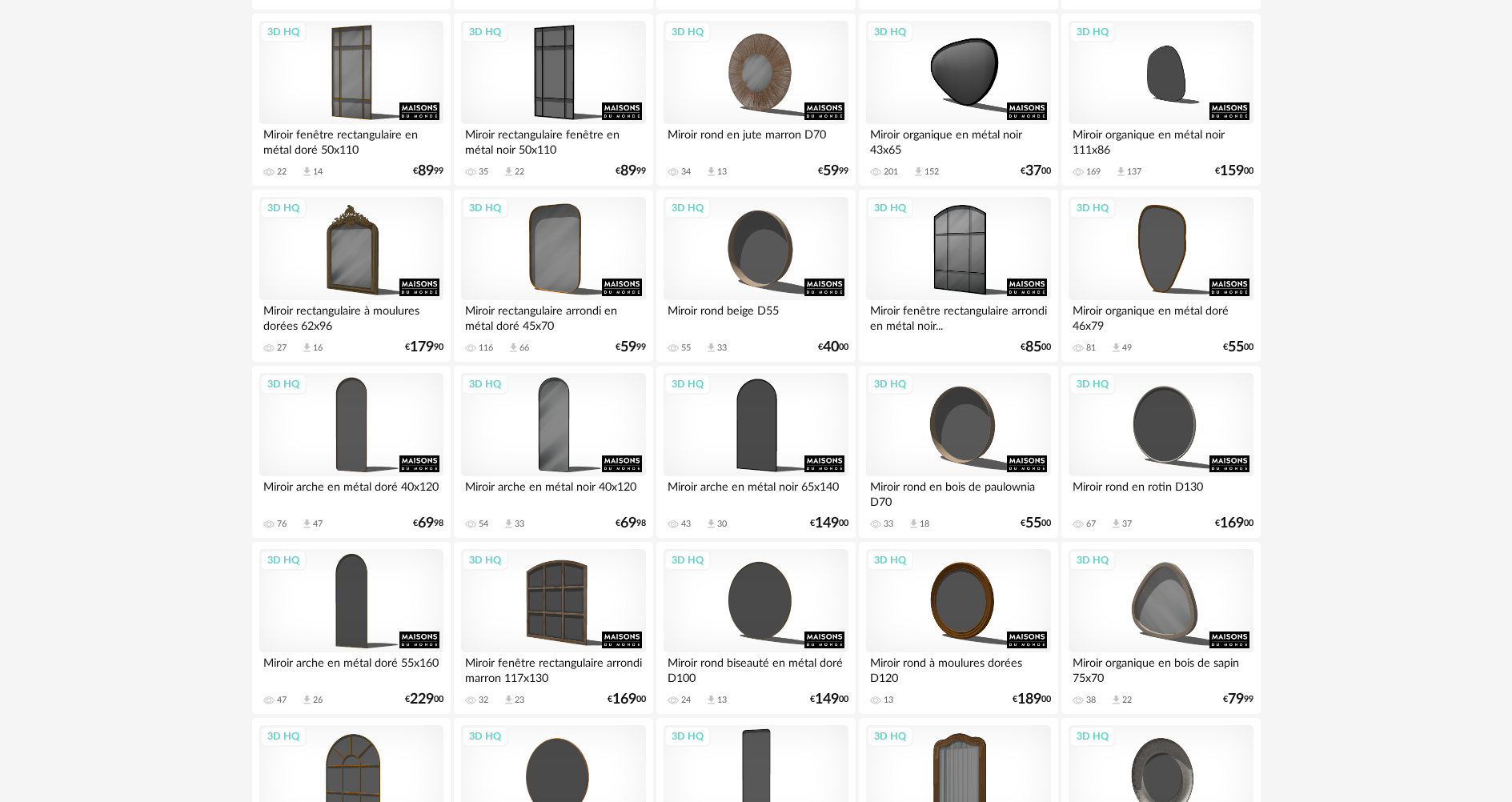
scroll to position [3042, 0]
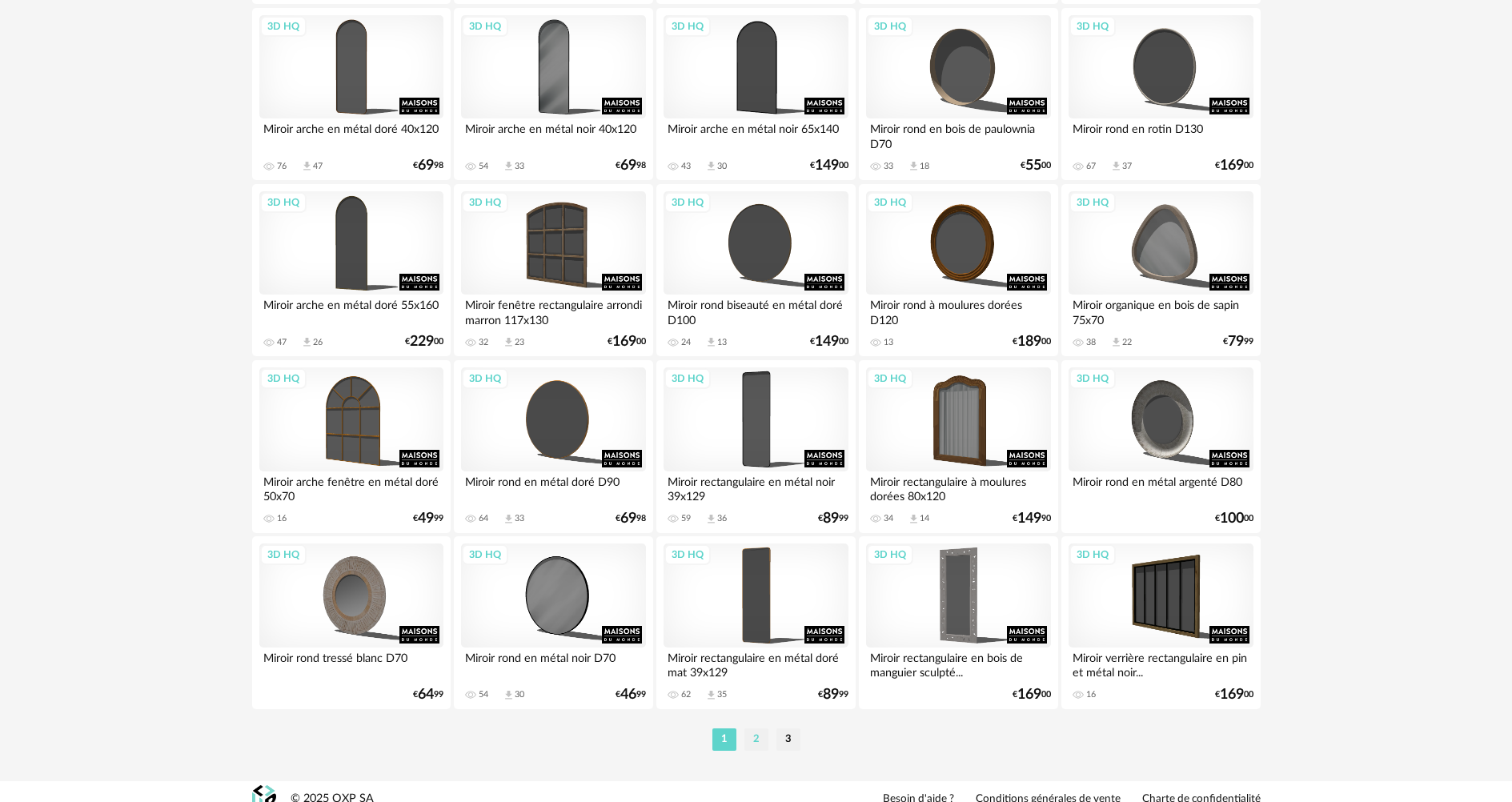
click at [756, 734] on li "2" at bounding box center [756, 740] width 24 height 22
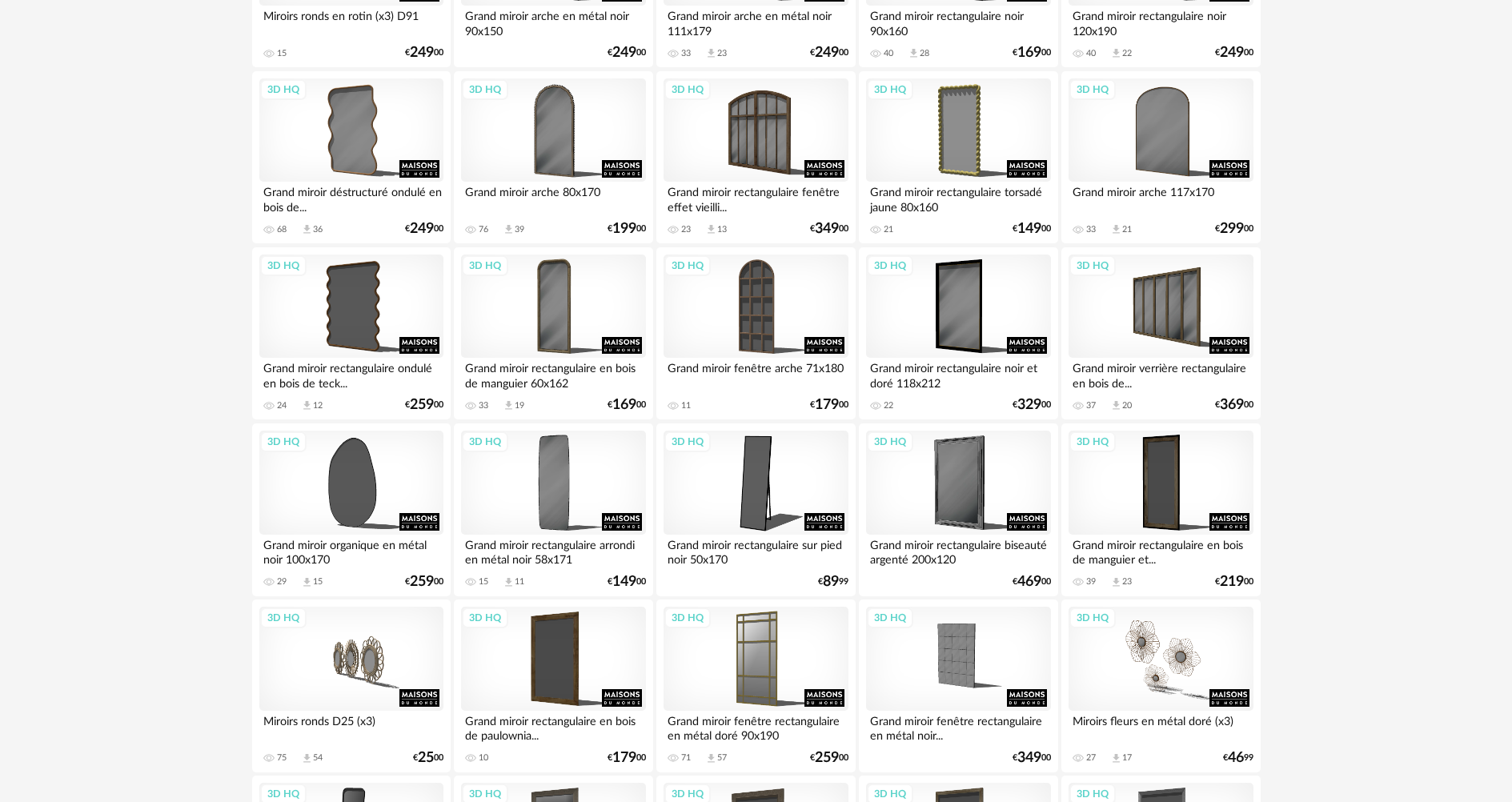
scroll to position [1281, 0]
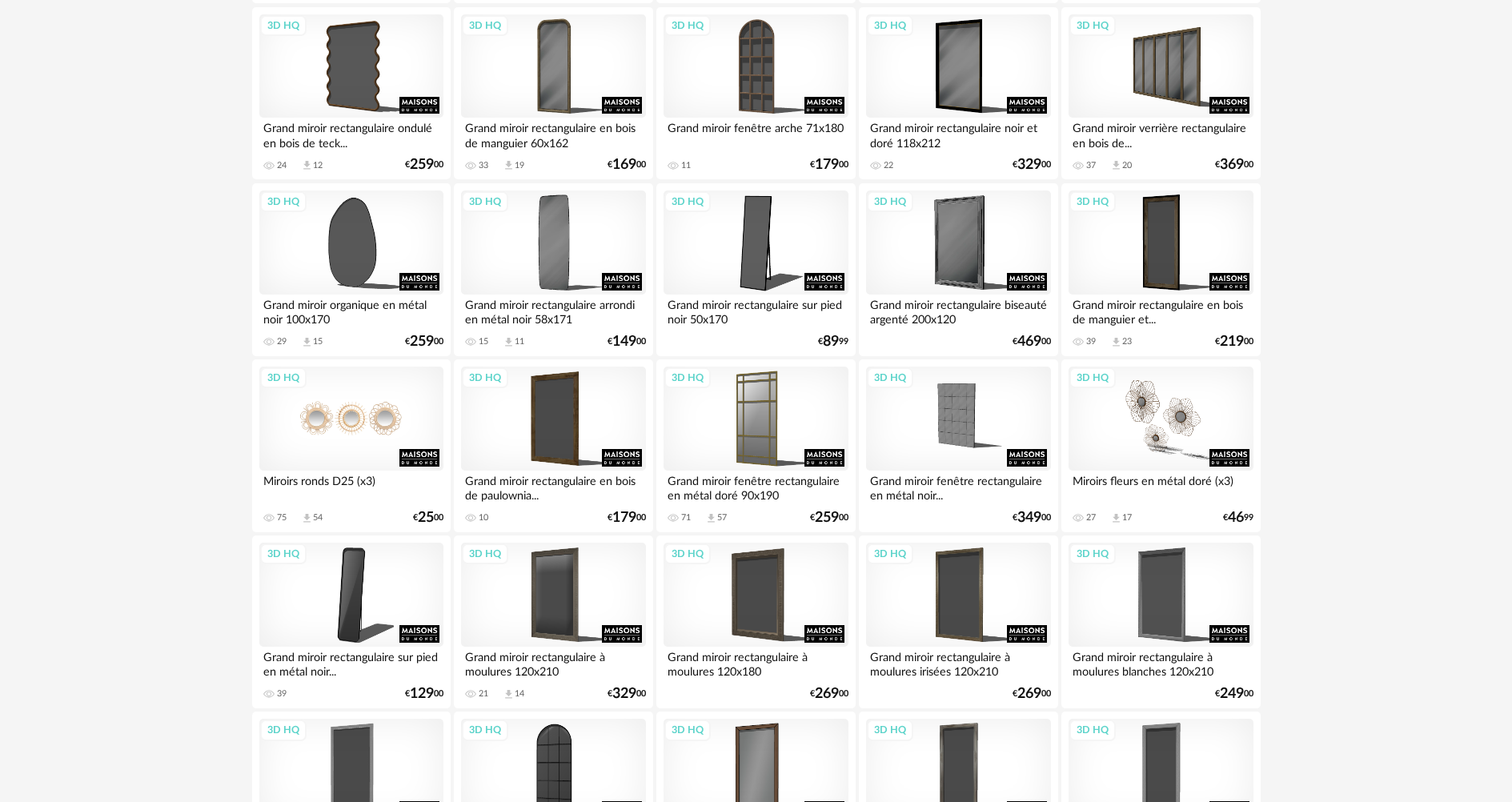
click at [371, 425] on div "3D HQ" at bounding box center [350, 419] width 184 height 104
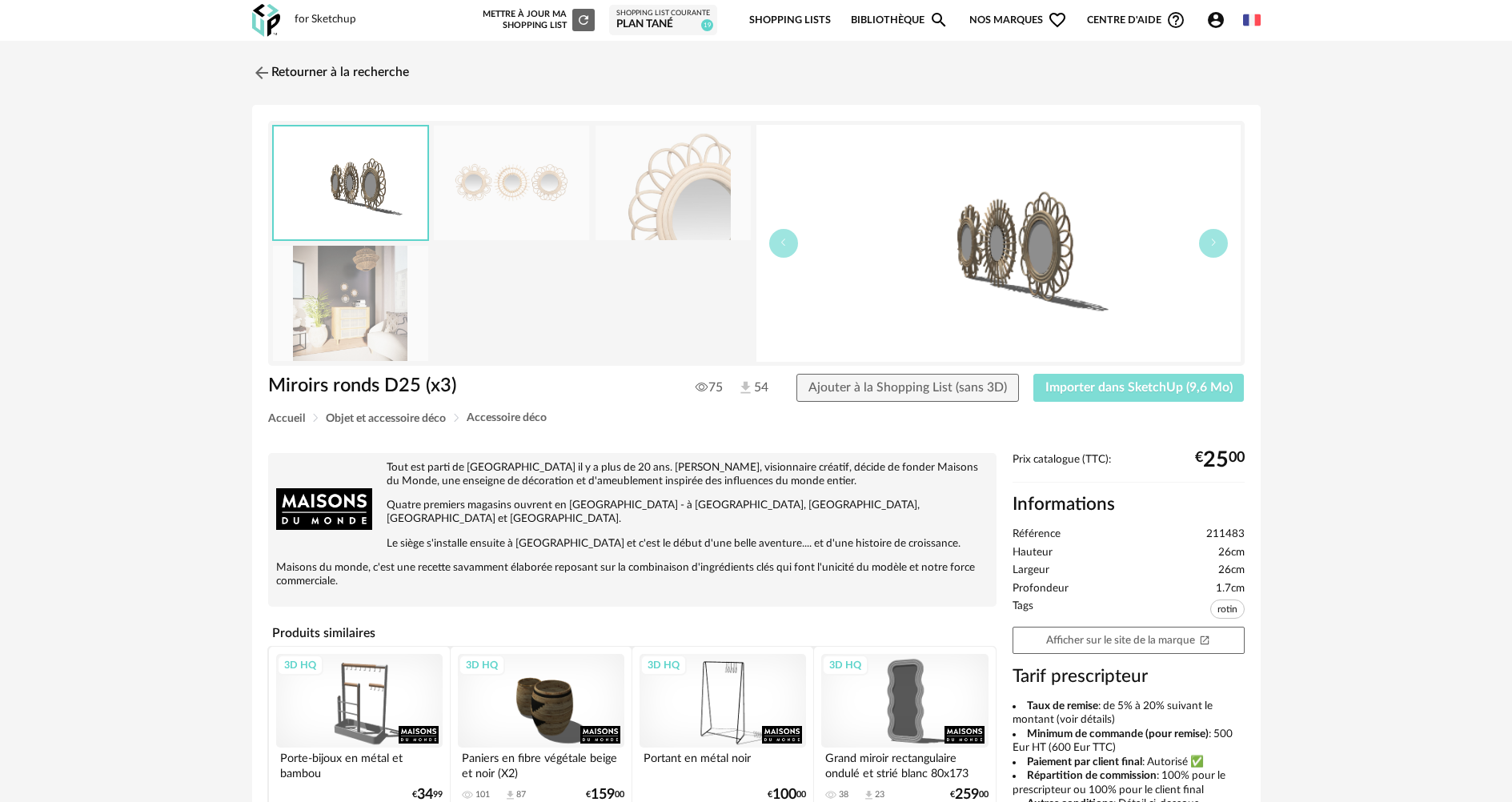
click at [1091, 379] on button "Importer dans SketchUp (9,6 Mo)" at bounding box center [1138, 388] width 211 height 29
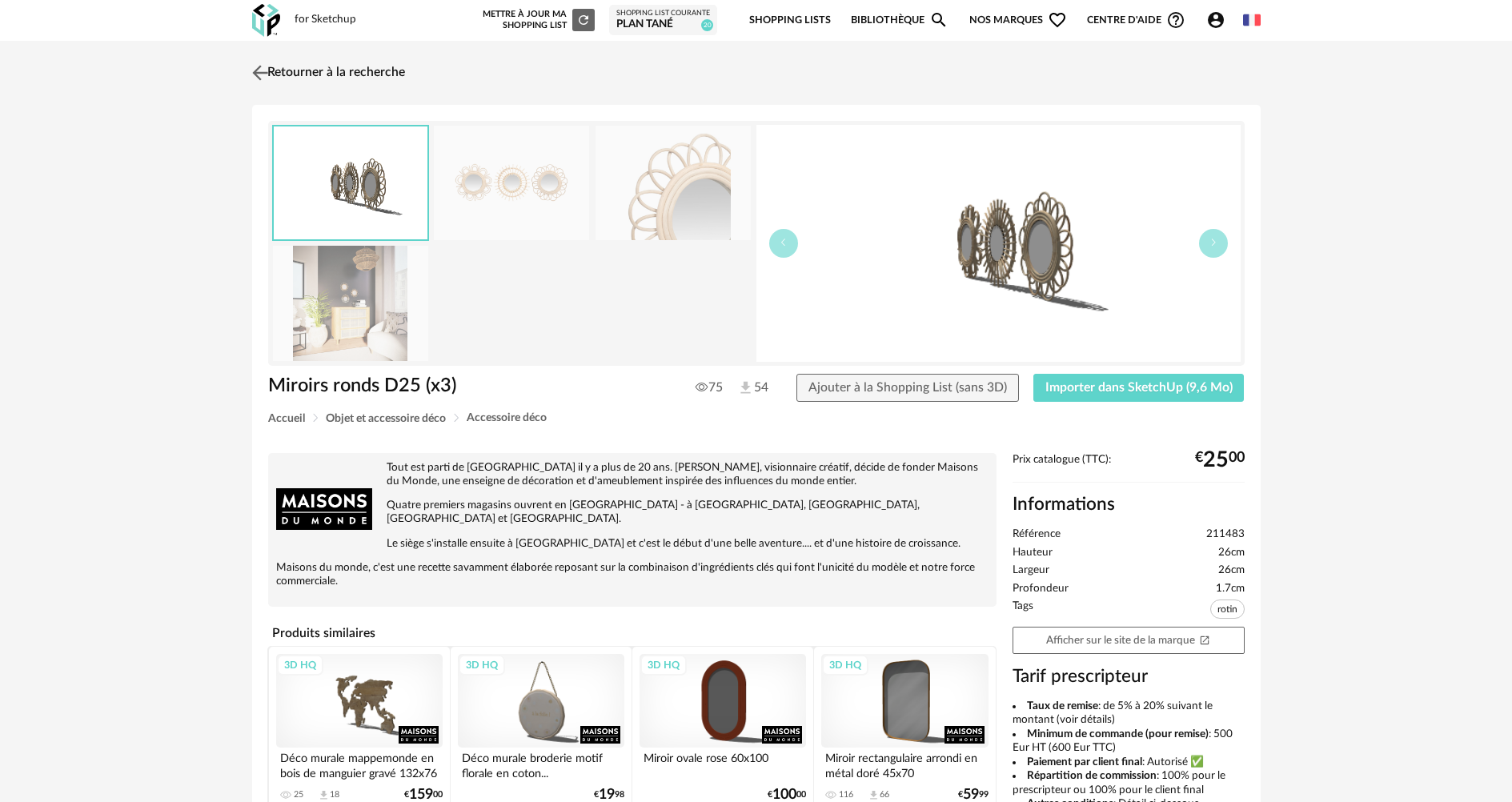
click at [257, 78] on img at bounding box center [259, 72] width 23 height 23
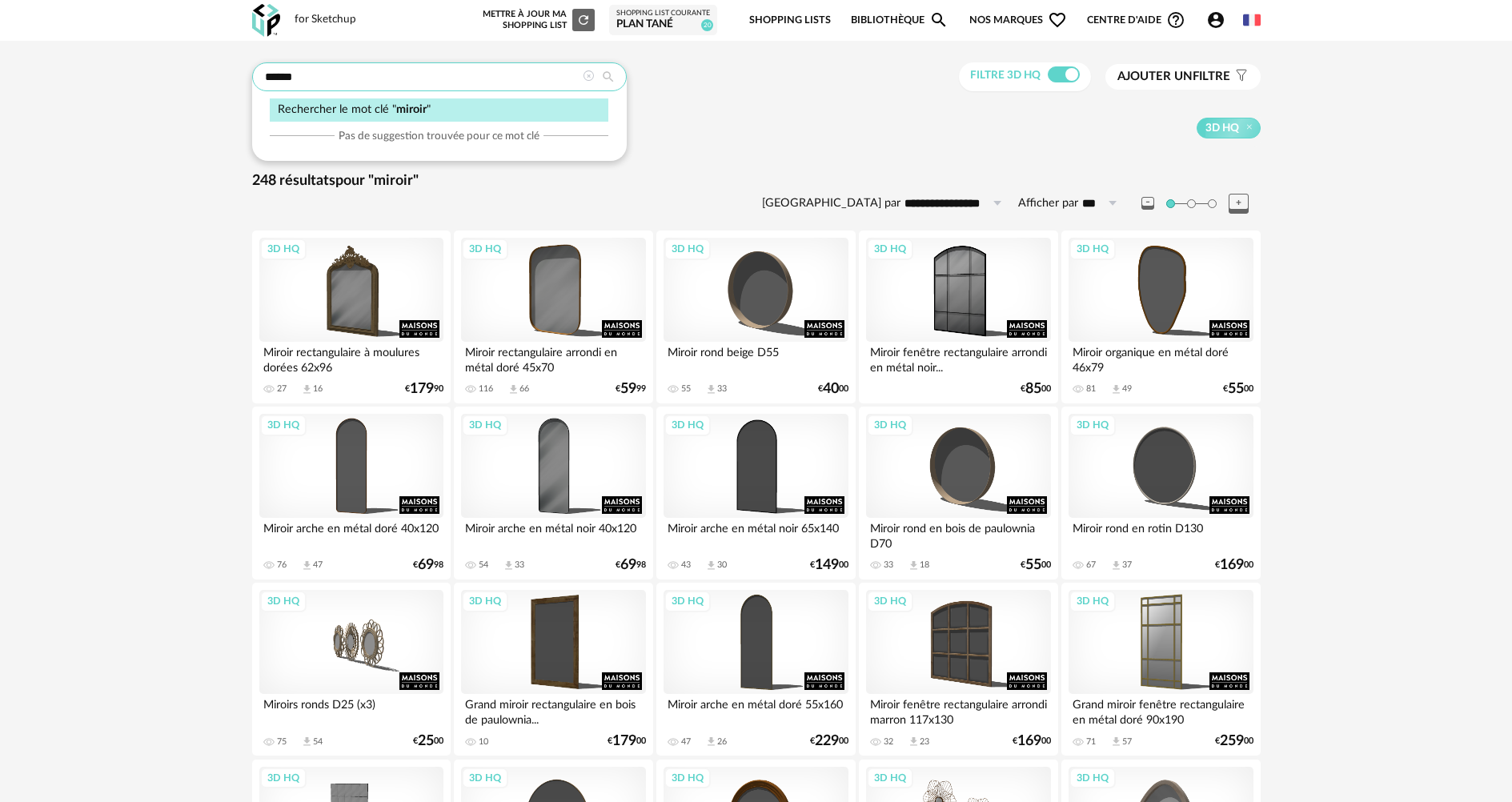
drag, startPoint x: 300, startPoint y: 71, endPoint x: 165, endPoint y: 87, distance: 135.9
type input "**********"
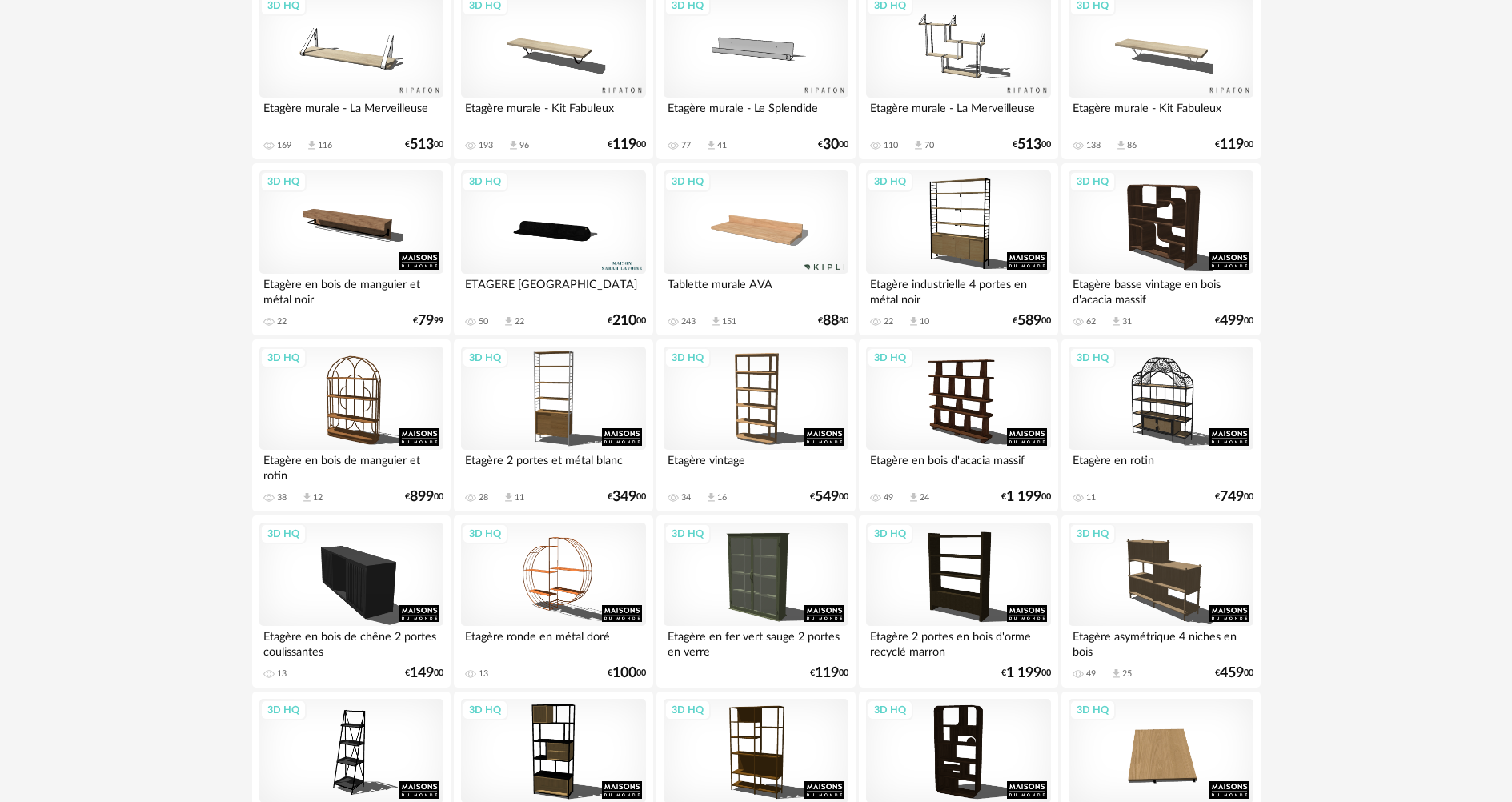
scroll to position [800, 0]
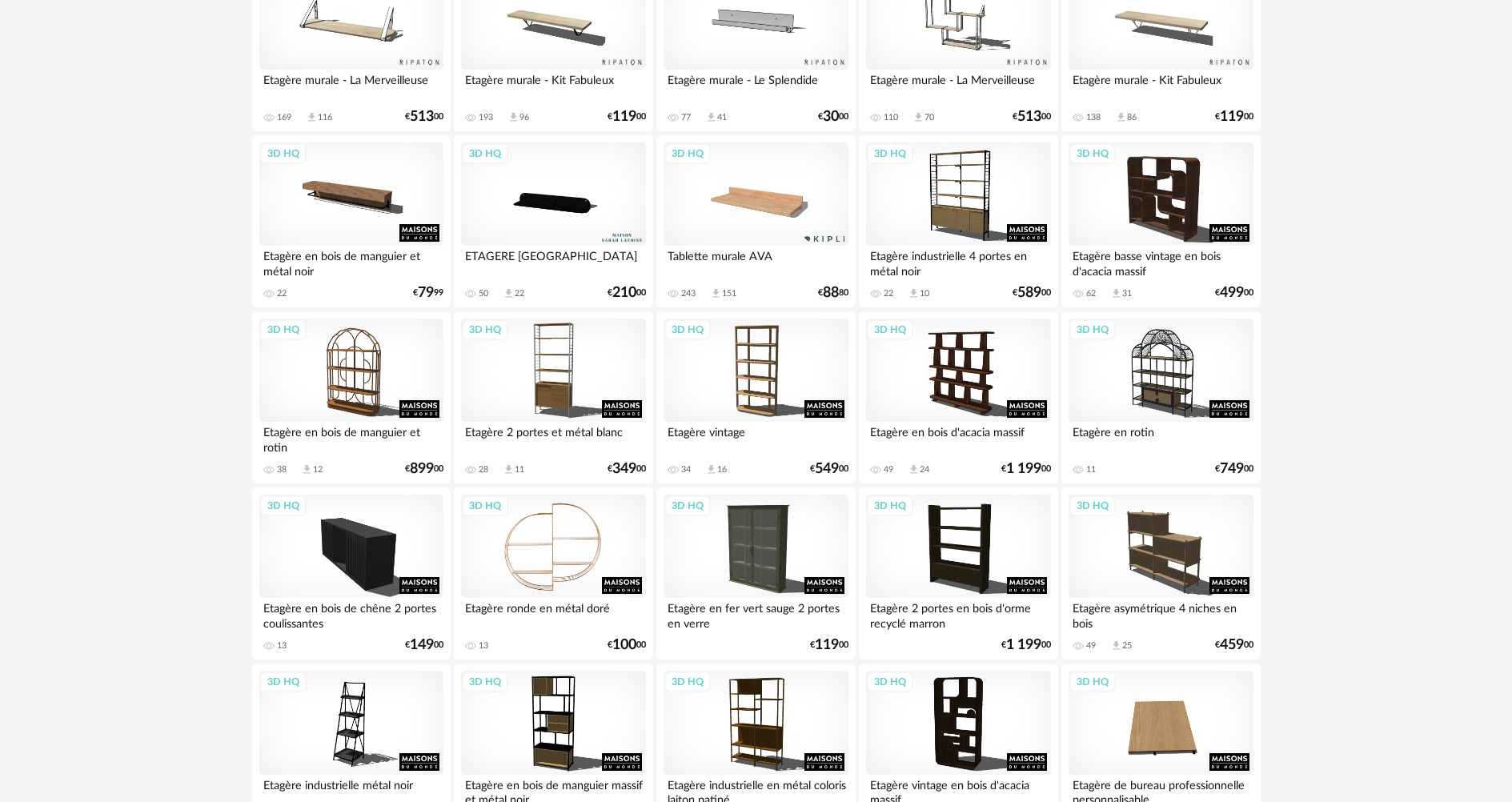
click at [522, 536] on div "3D HQ" at bounding box center [552, 547] width 184 height 104
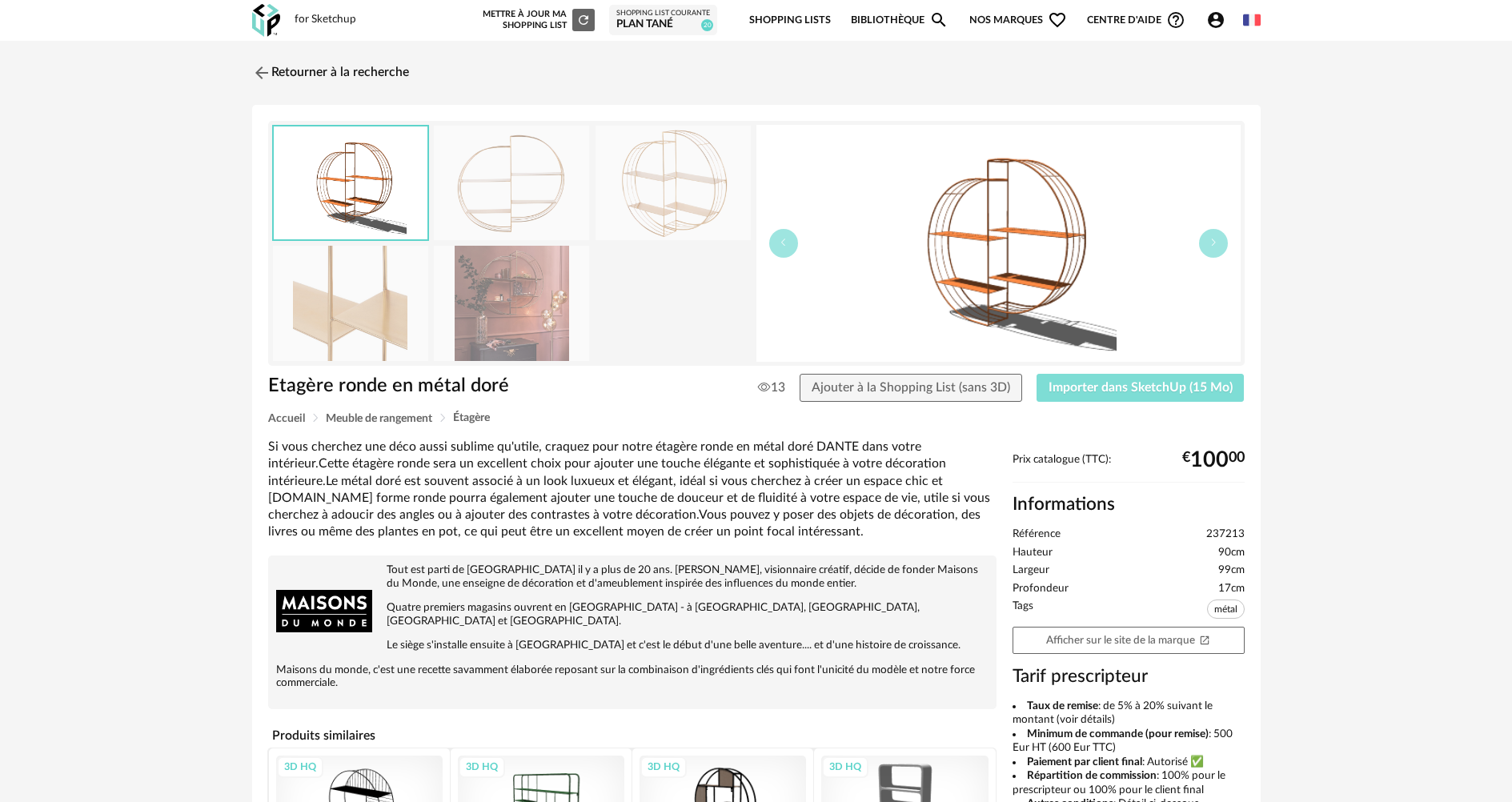
click at [1082, 390] on span "Importer dans SketchUp (15 Mo)" at bounding box center [1140, 387] width 184 height 13
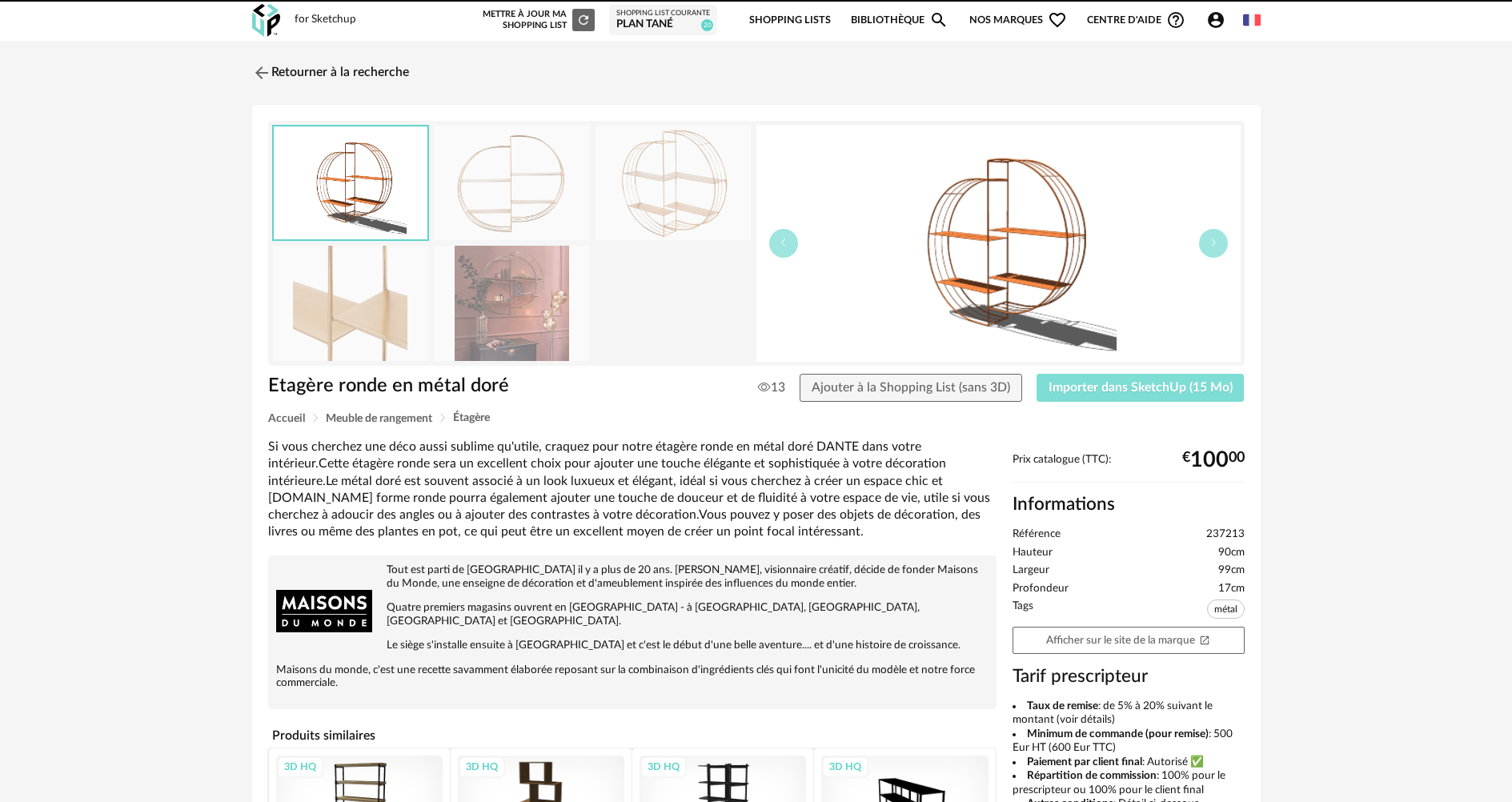
click at [1191, 383] on span "Importer dans SketchUp (15 Mo)" at bounding box center [1140, 387] width 184 height 13
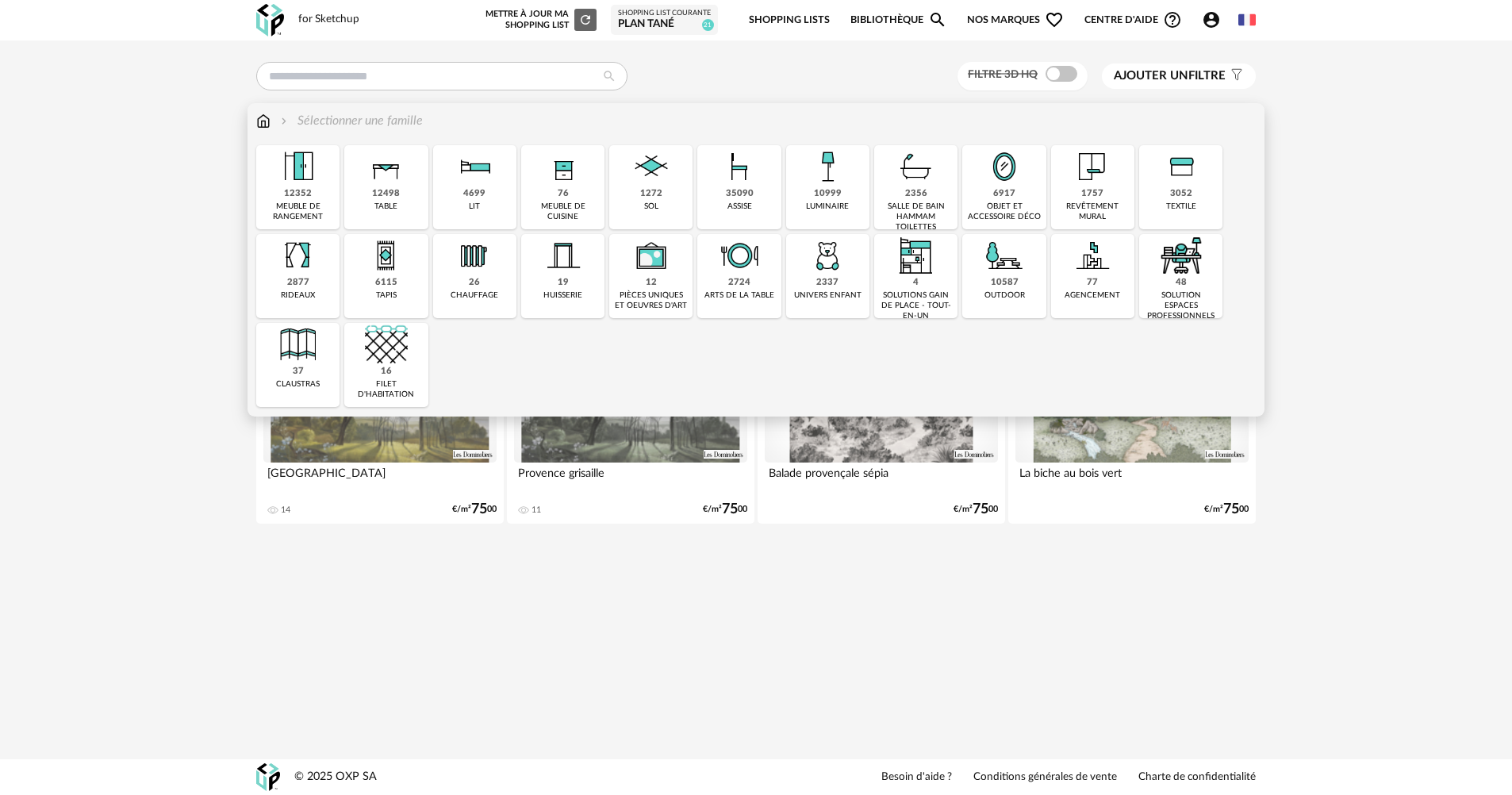
click at [832, 170] on img at bounding box center [827, 166] width 43 height 43
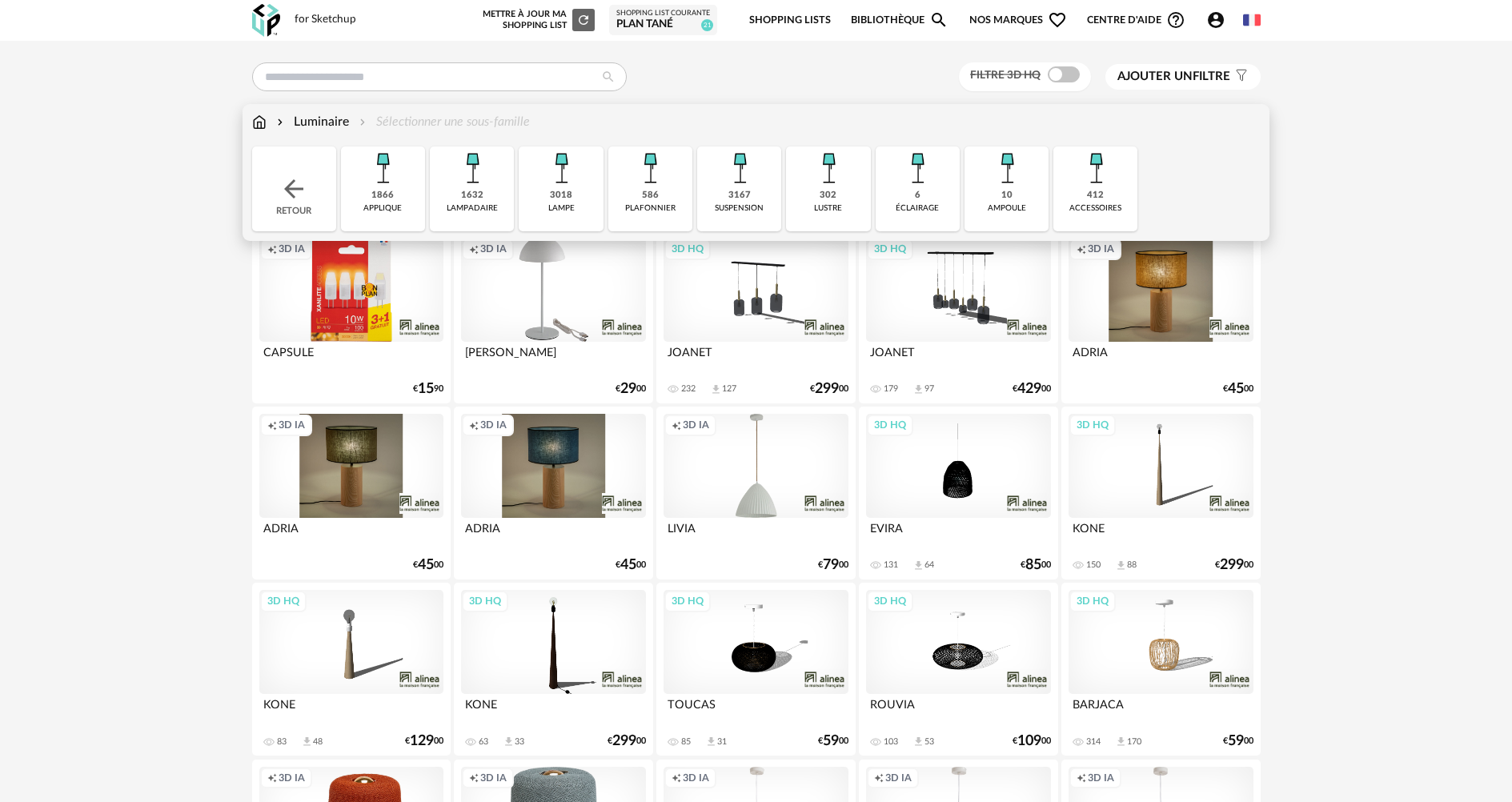
click at [749, 197] on div "3167" at bounding box center [739, 196] width 22 height 12
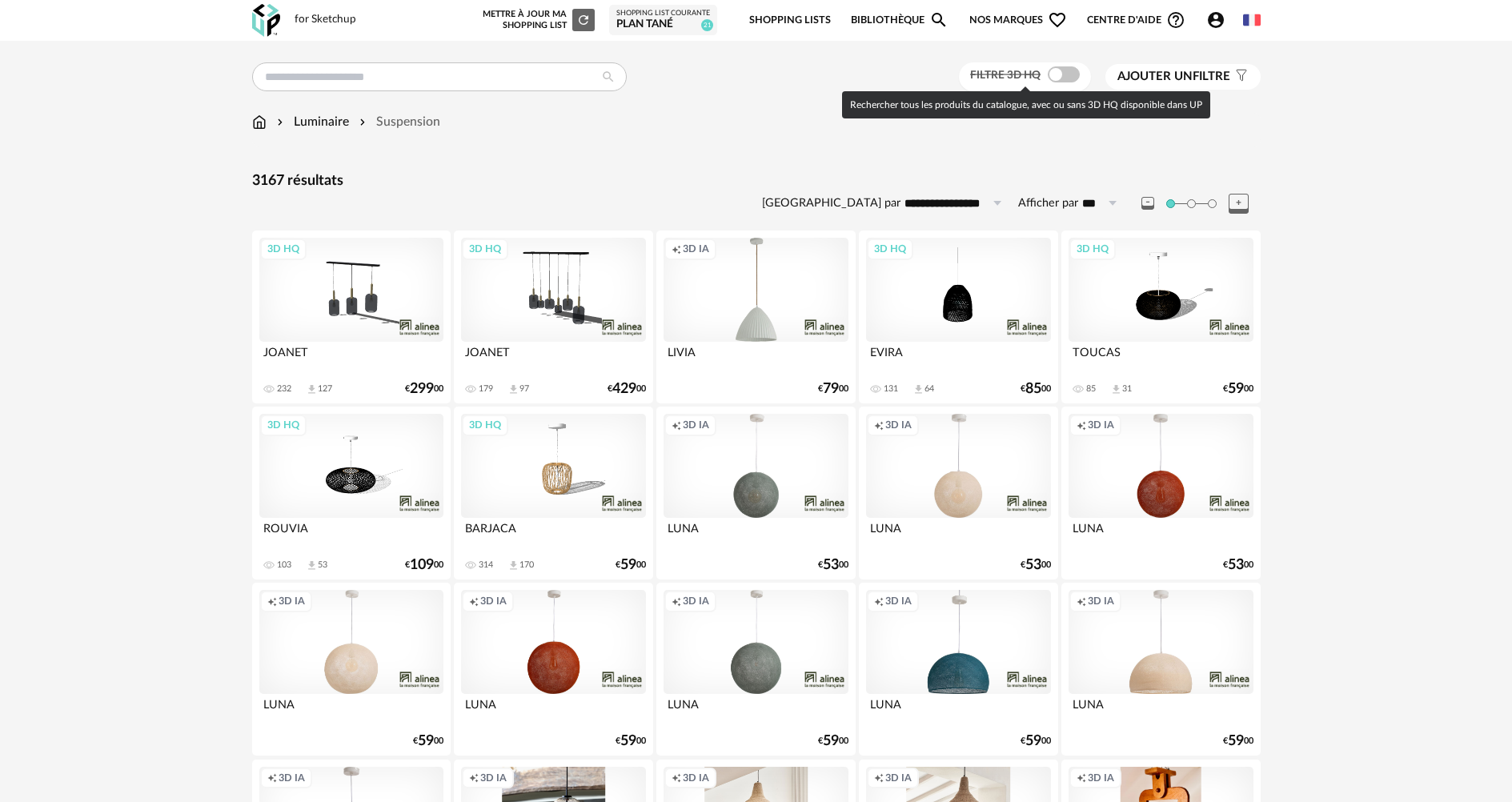
click at [1062, 73] on span at bounding box center [1063, 74] width 32 height 16
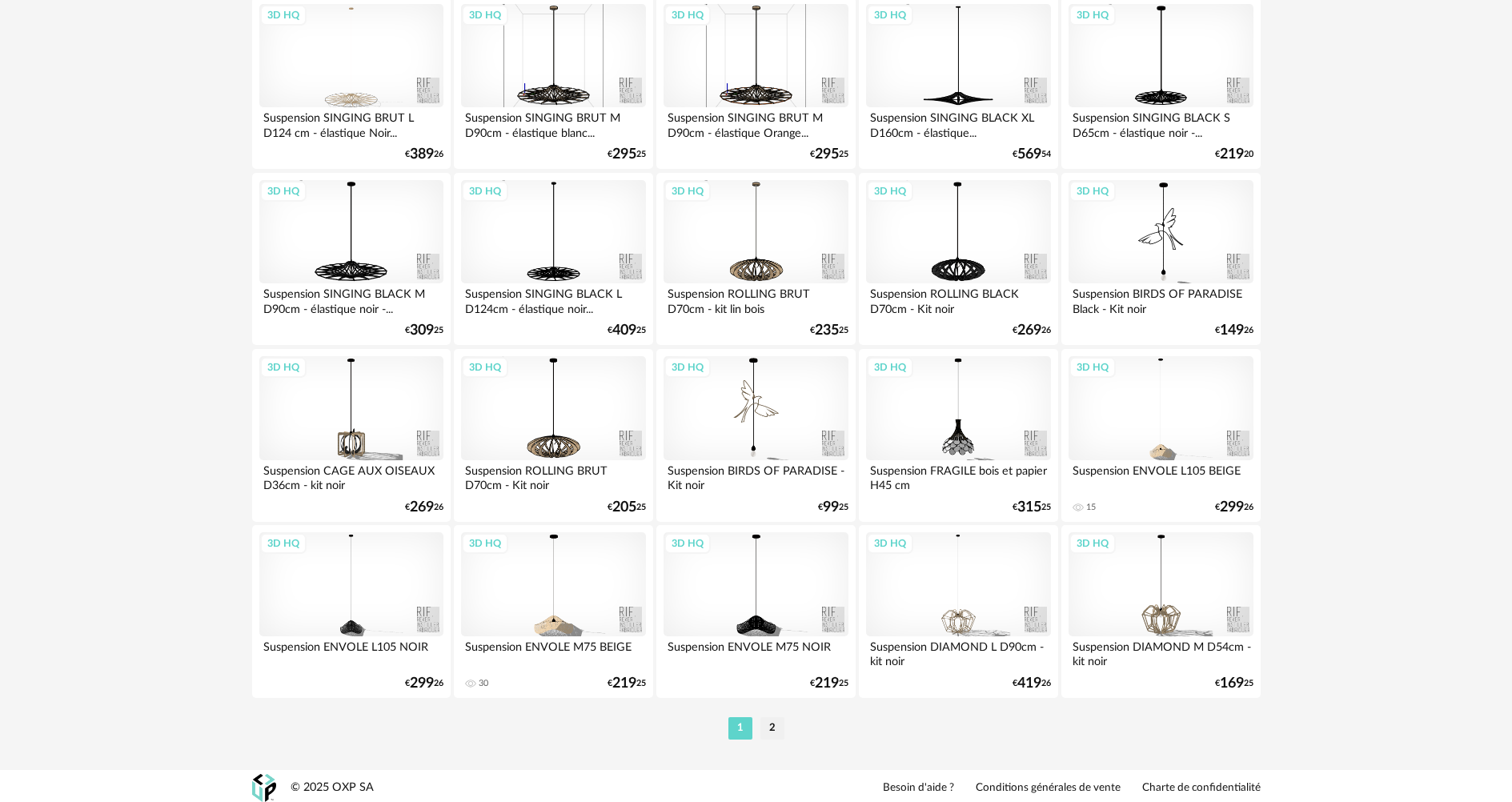
scroll to position [3057, 0]
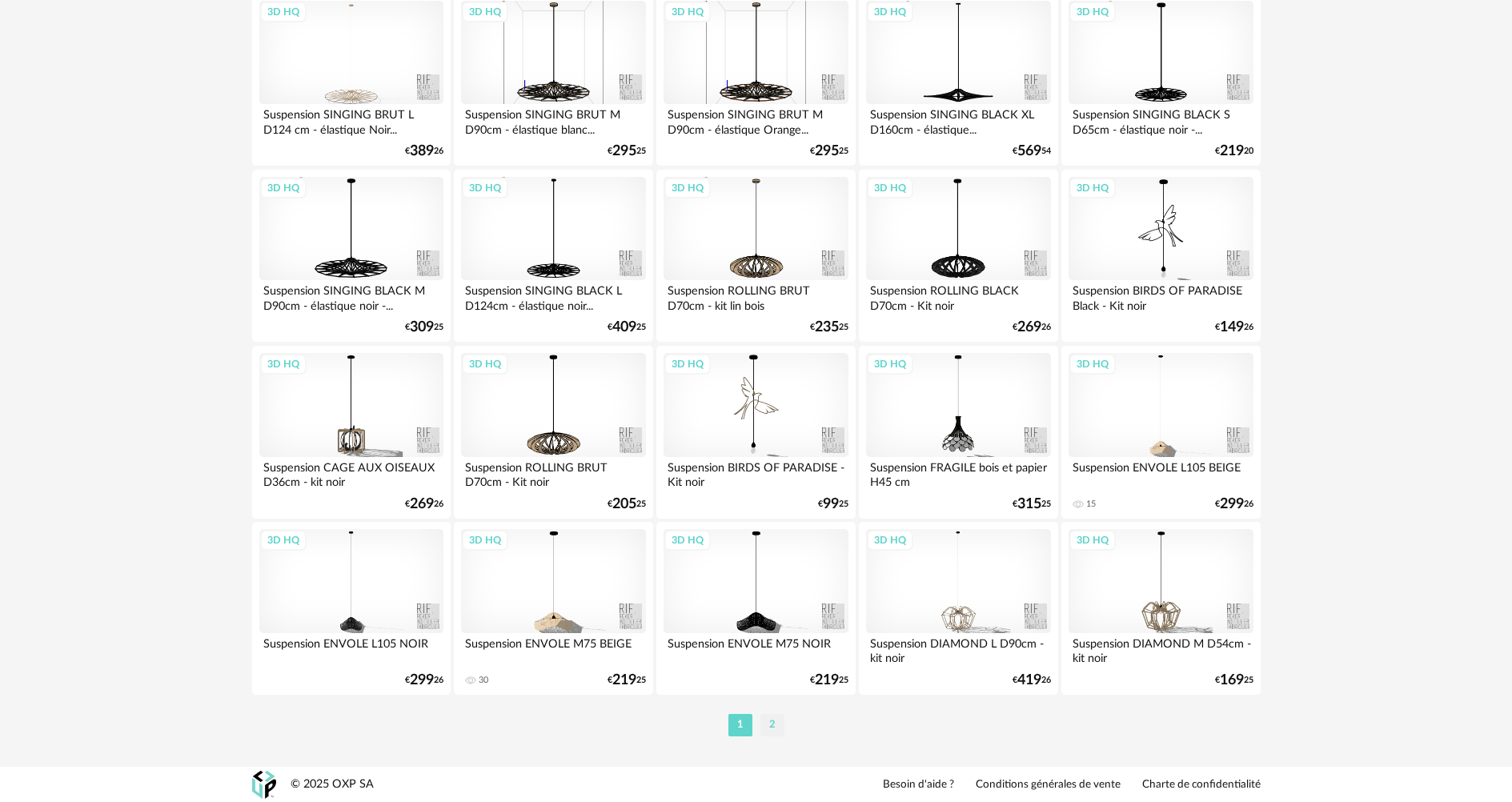
click at [774, 728] on li "2" at bounding box center [773, 725] width 24 height 22
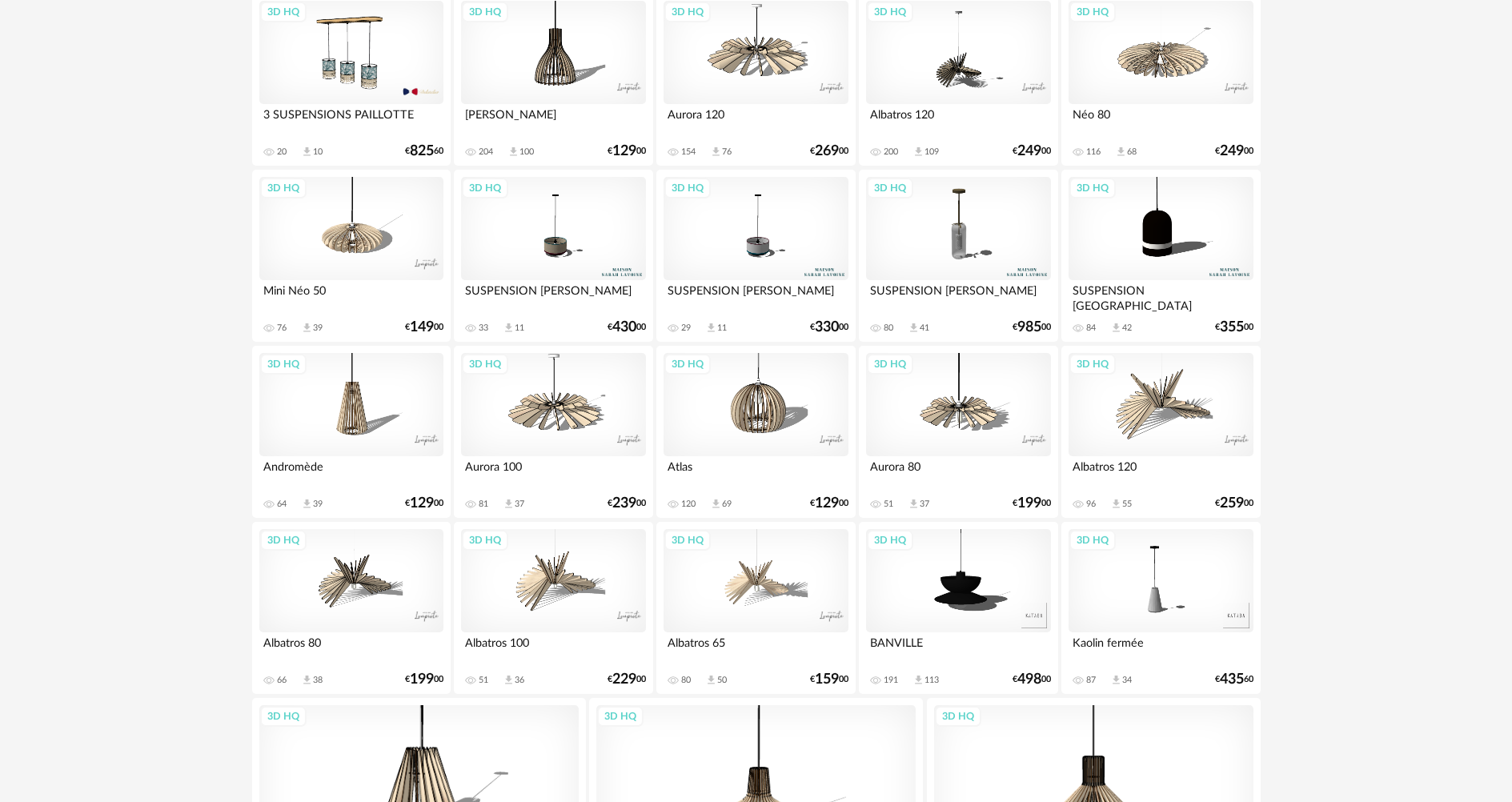
scroll to position [2722, 0]
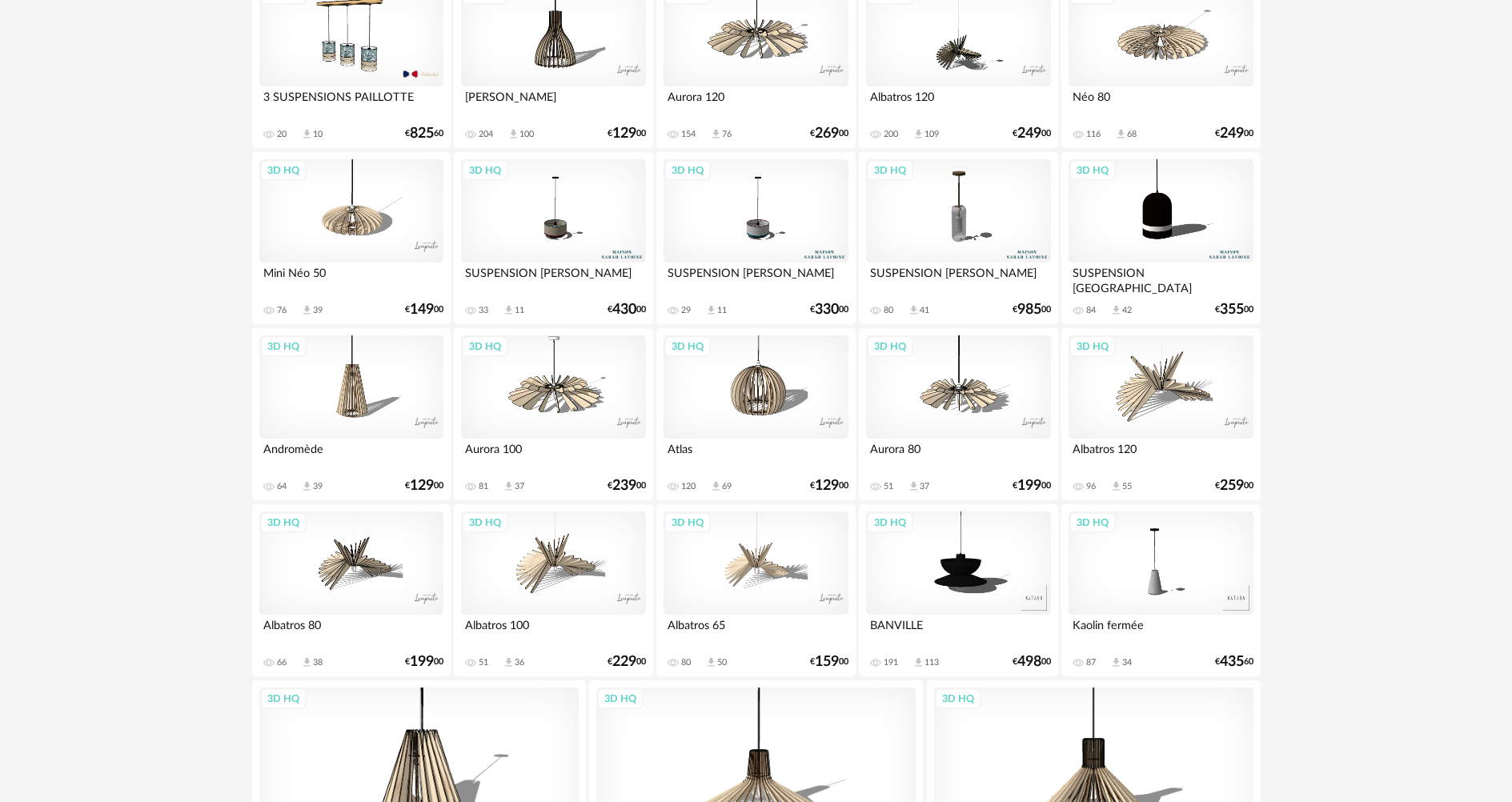
click at [357, 567] on div "3D HQ" at bounding box center [350, 563] width 184 height 104
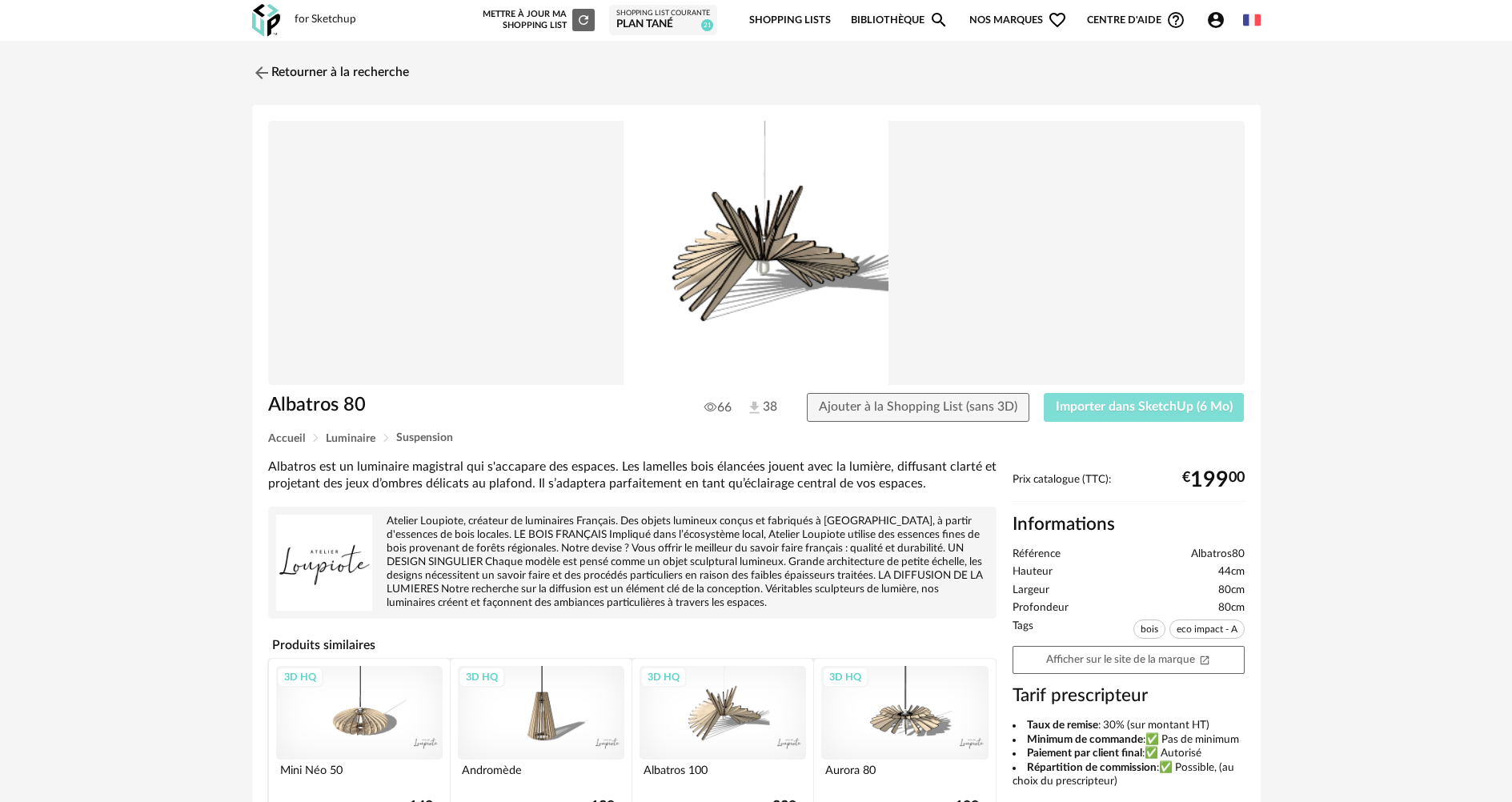
click at [1155, 406] on span "Importer dans SketchUp (6 Mo)" at bounding box center [1144, 406] width 177 height 13
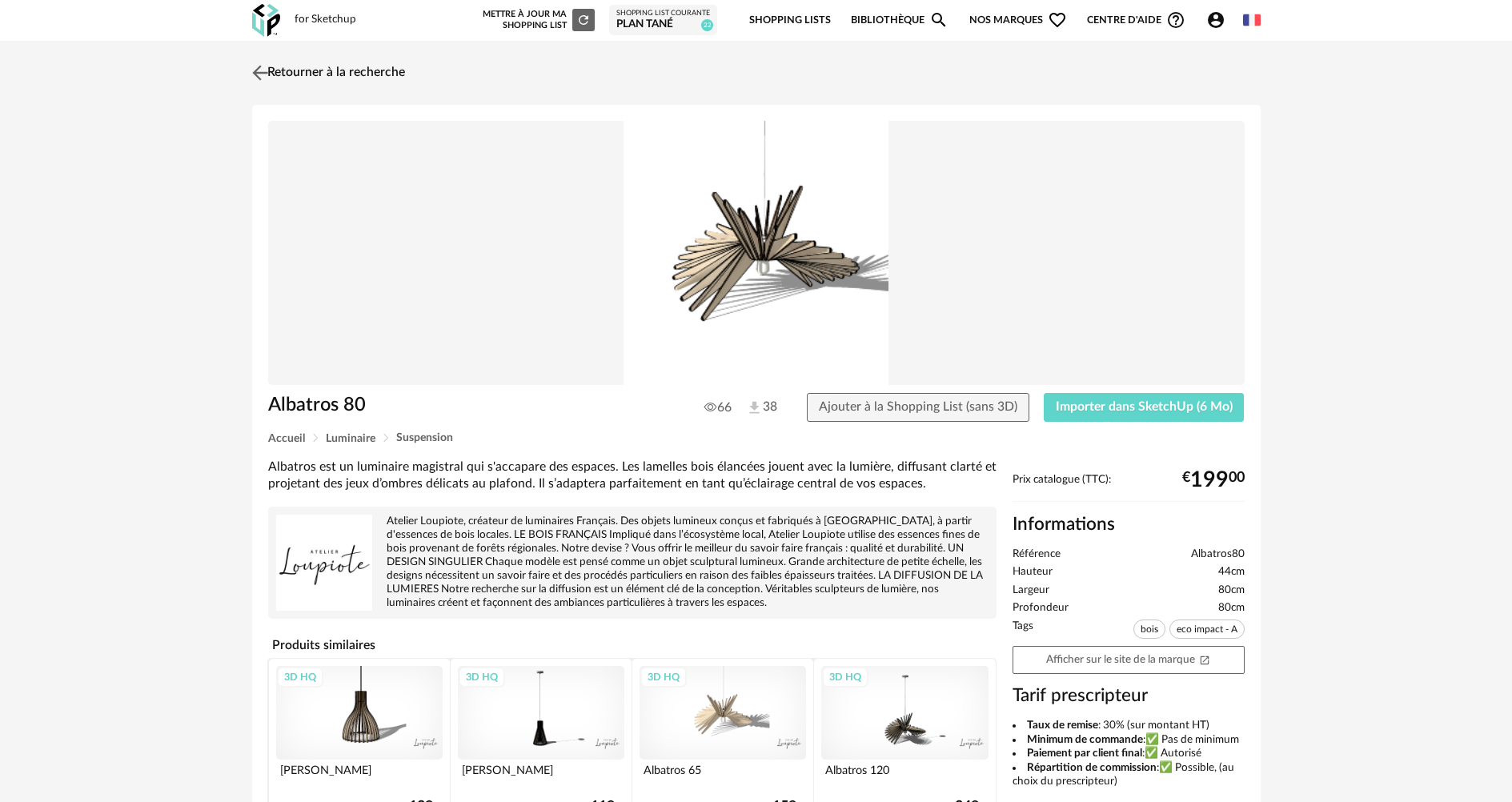
click at [259, 67] on img at bounding box center [259, 72] width 23 height 23
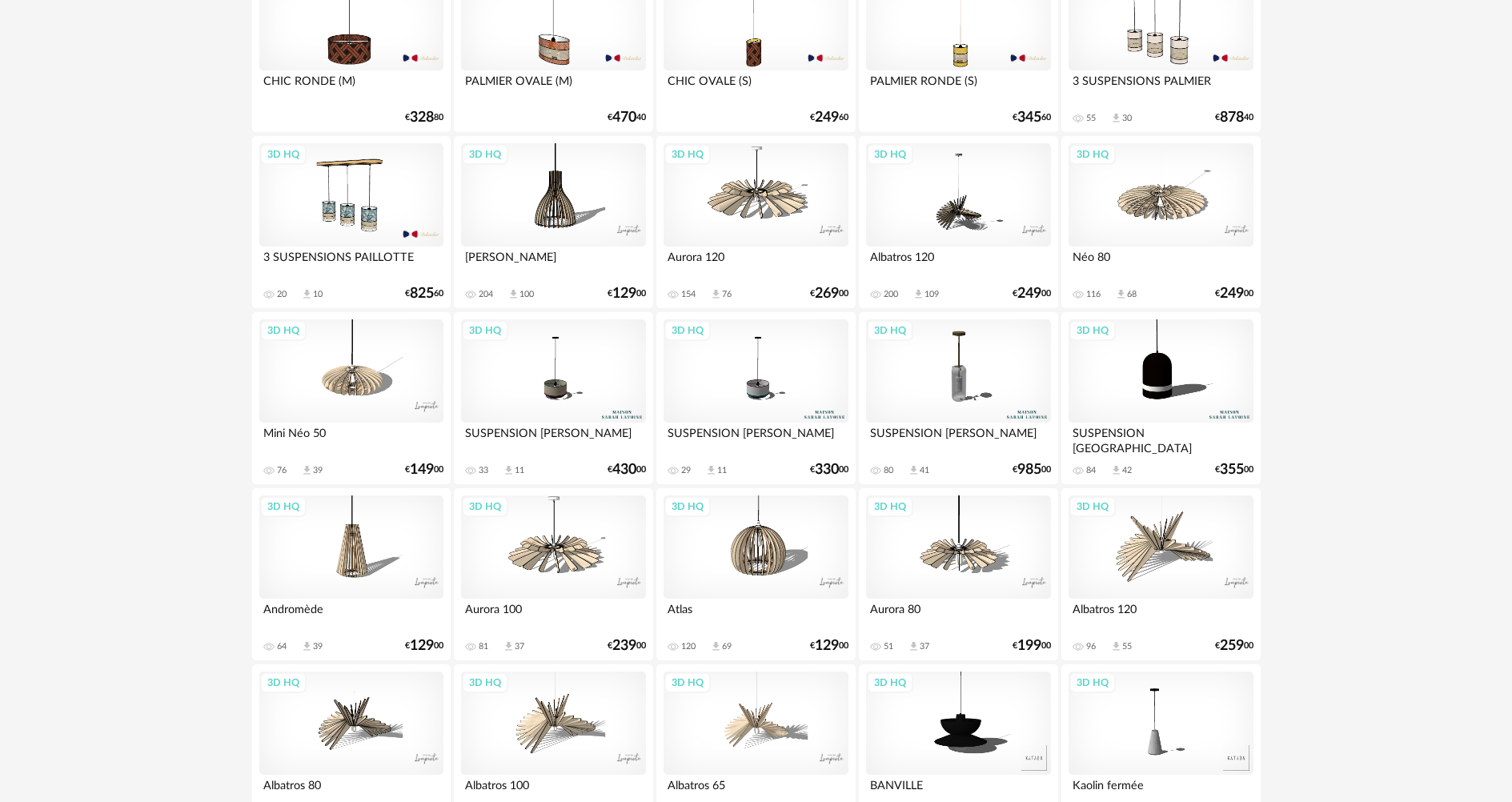
scroll to position [2957, 0]
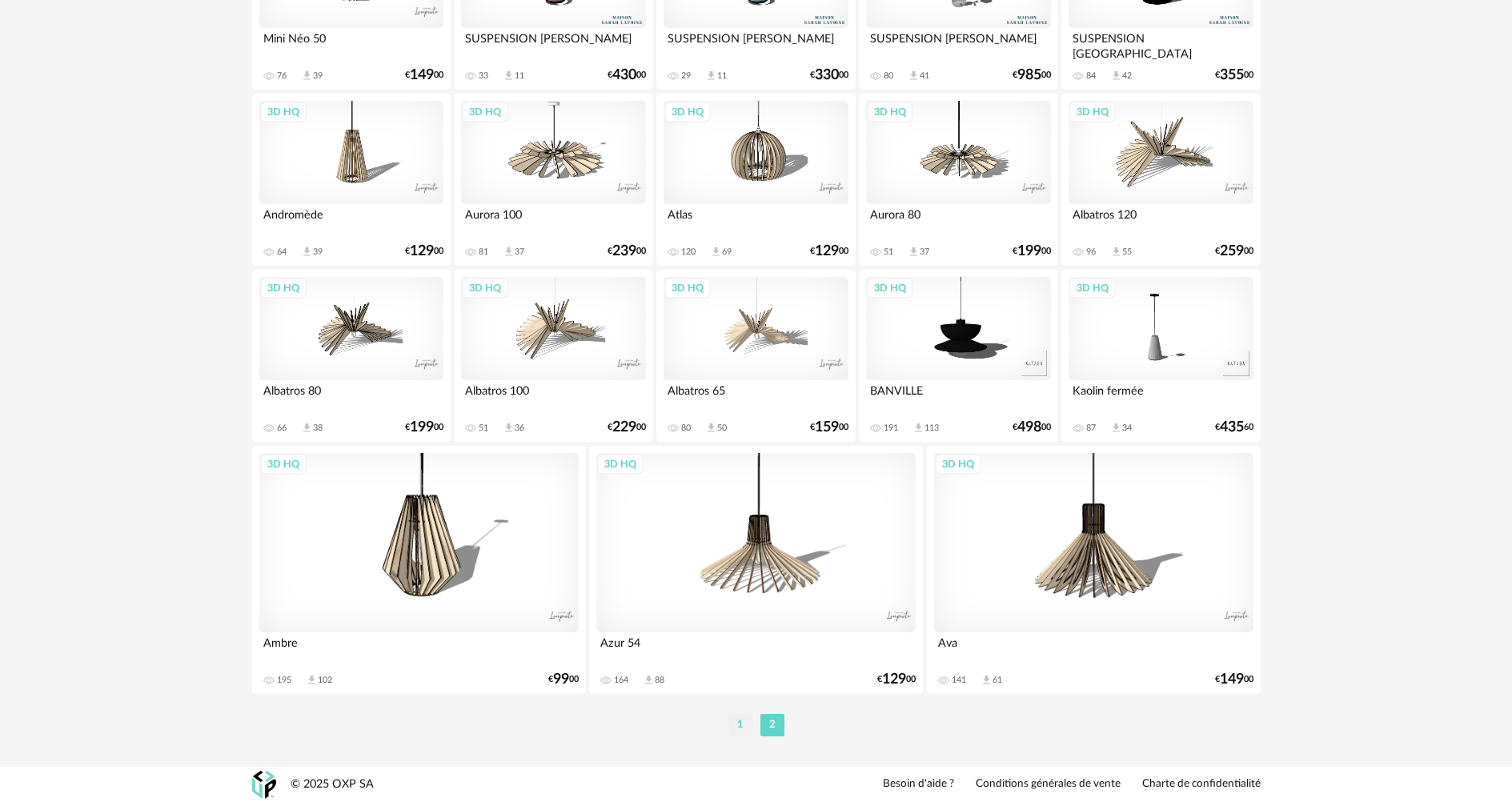
click at [744, 728] on li "1" at bounding box center [740, 725] width 24 height 22
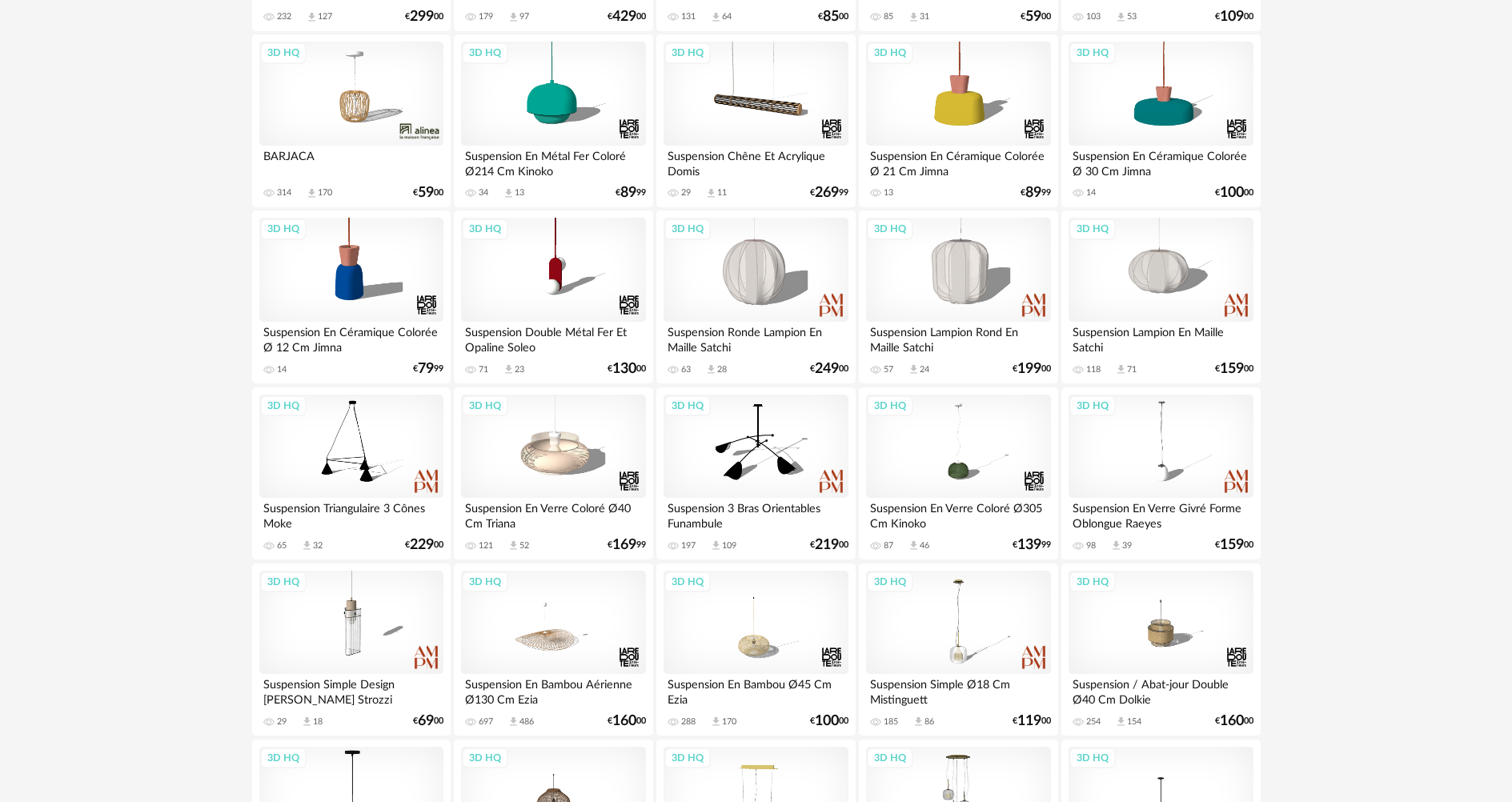
scroll to position [400, 0]
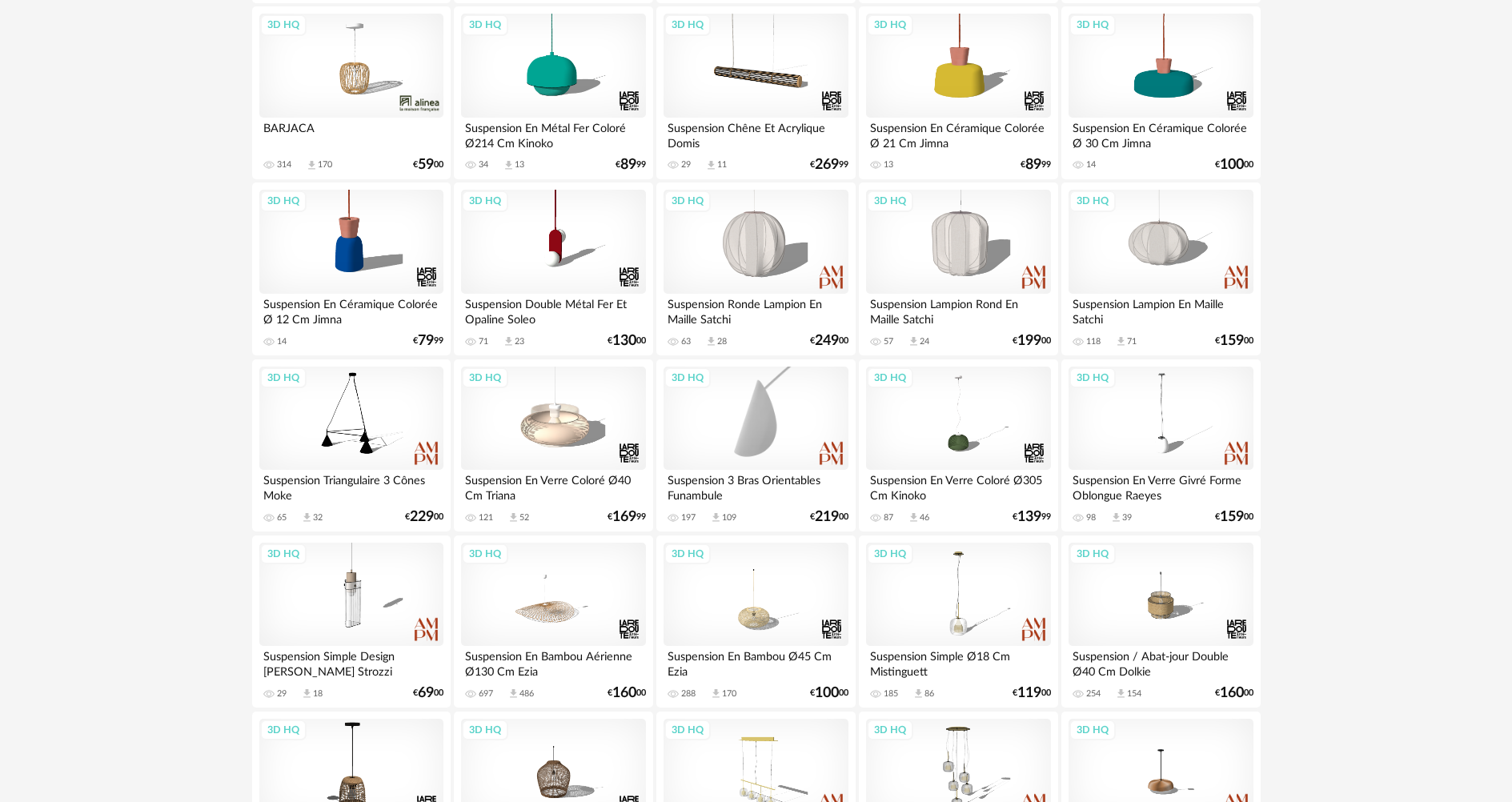
click at [757, 422] on div "3D HQ" at bounding box center [755, 419] width 184 height 104
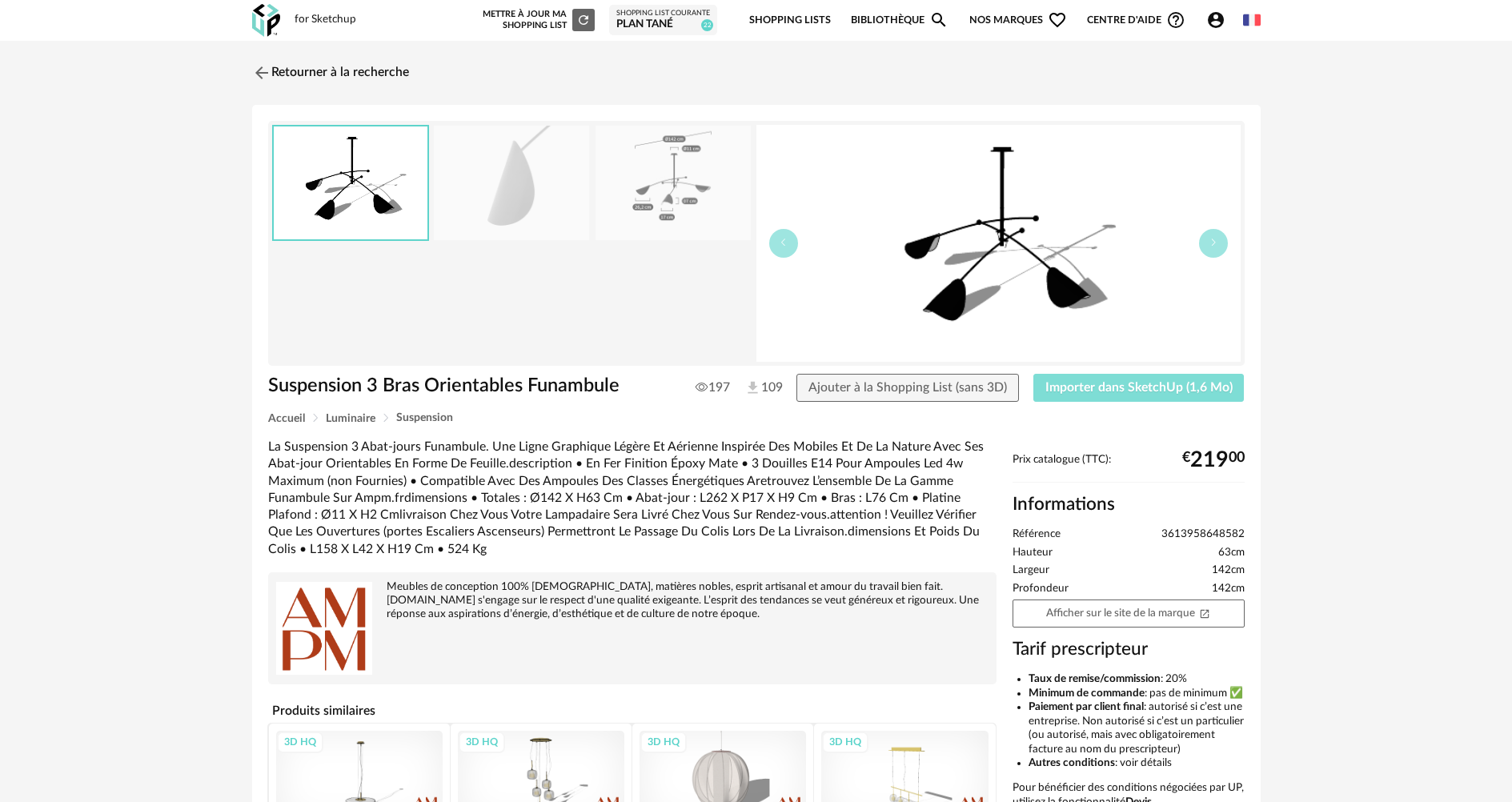
click at [1146, 386] on span "Importer dans SketchUp (1,6 Mo)" at bounding box center [1138, 387] width 187 height 13
click at [262, 74] on img at bounding box center [259, 72] width 23 height 23
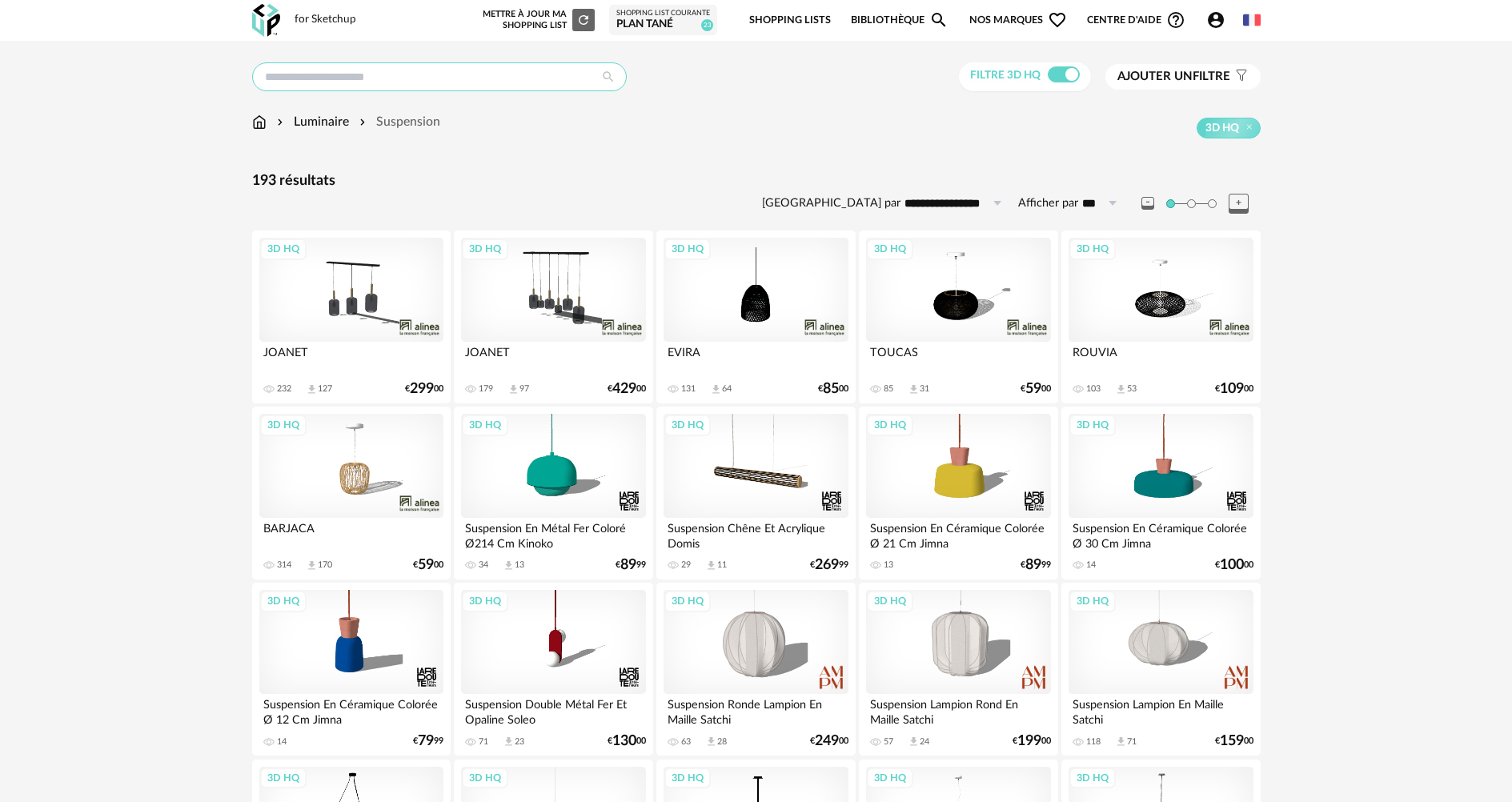
click at [427, 78] on input "text" at bounding box center [439, 77] width 374 height 29
type input "******"
type input "**********"
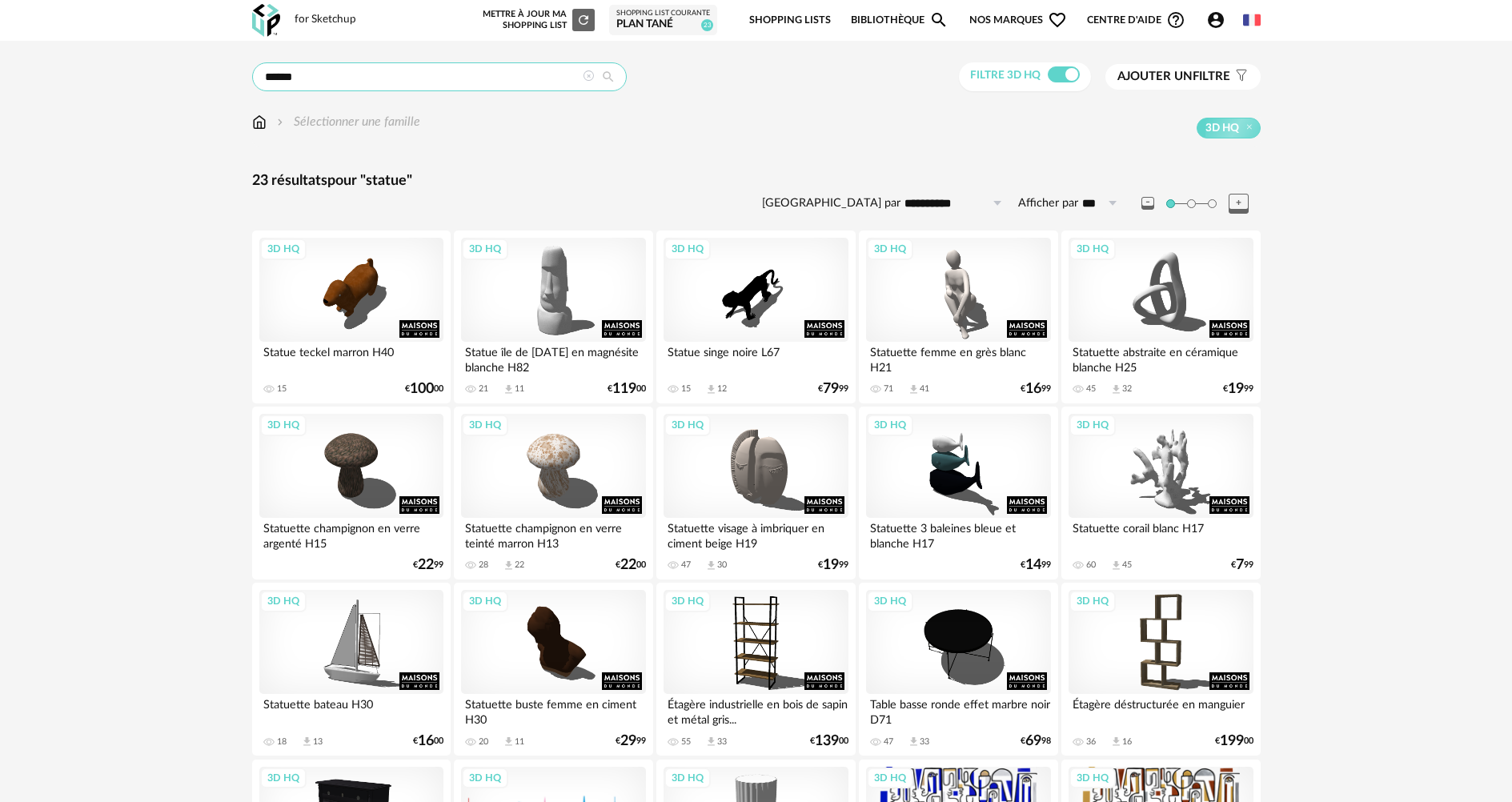
drag, startPoint x: 357, startPoint y: 72, endPoint x: 101, endPoint y: 77, distance: 256.0
click at [101, 77] on div "**********" at bounding box center [756, 629] width 1512 height 1176
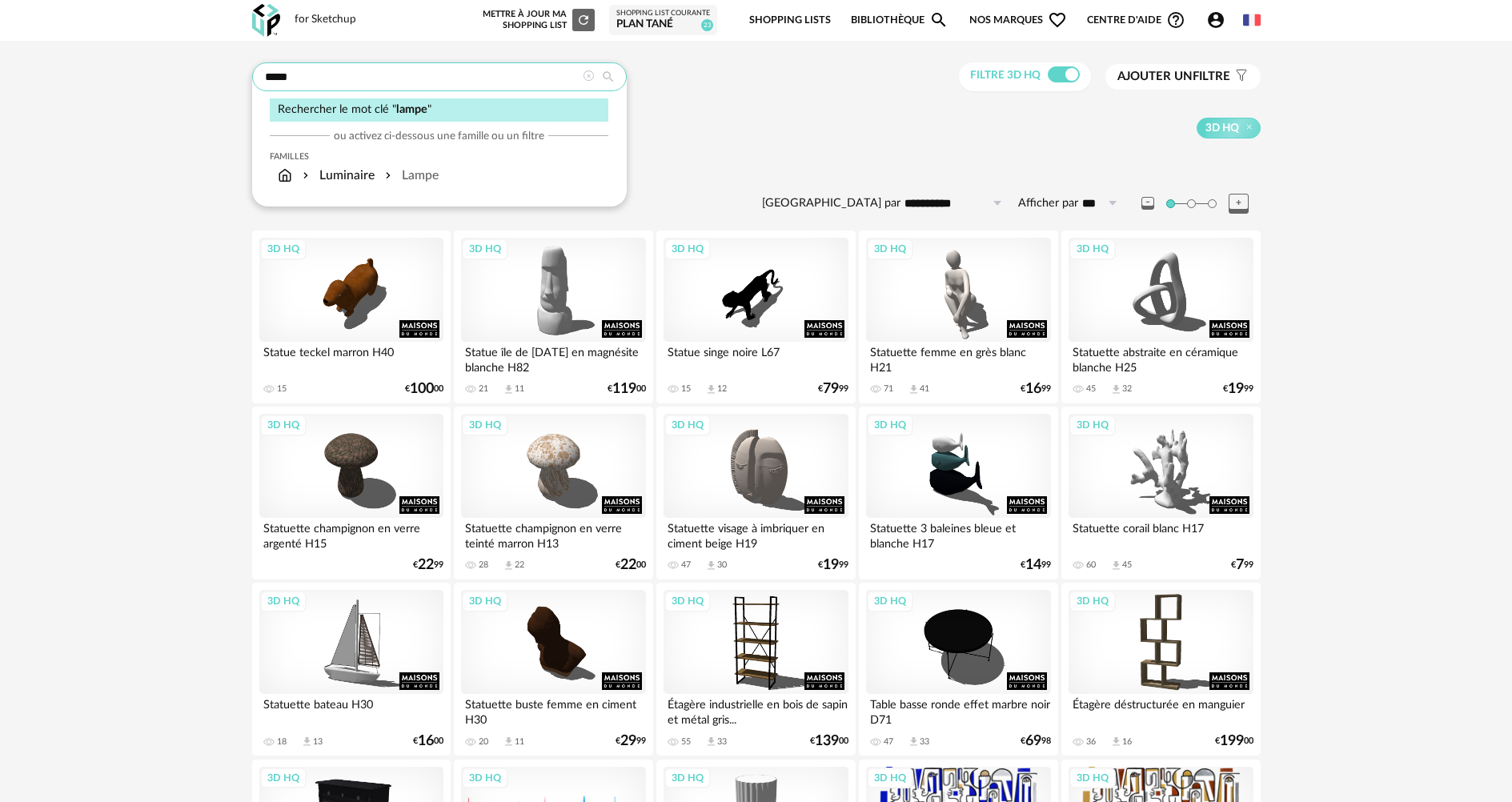
type input "*****"
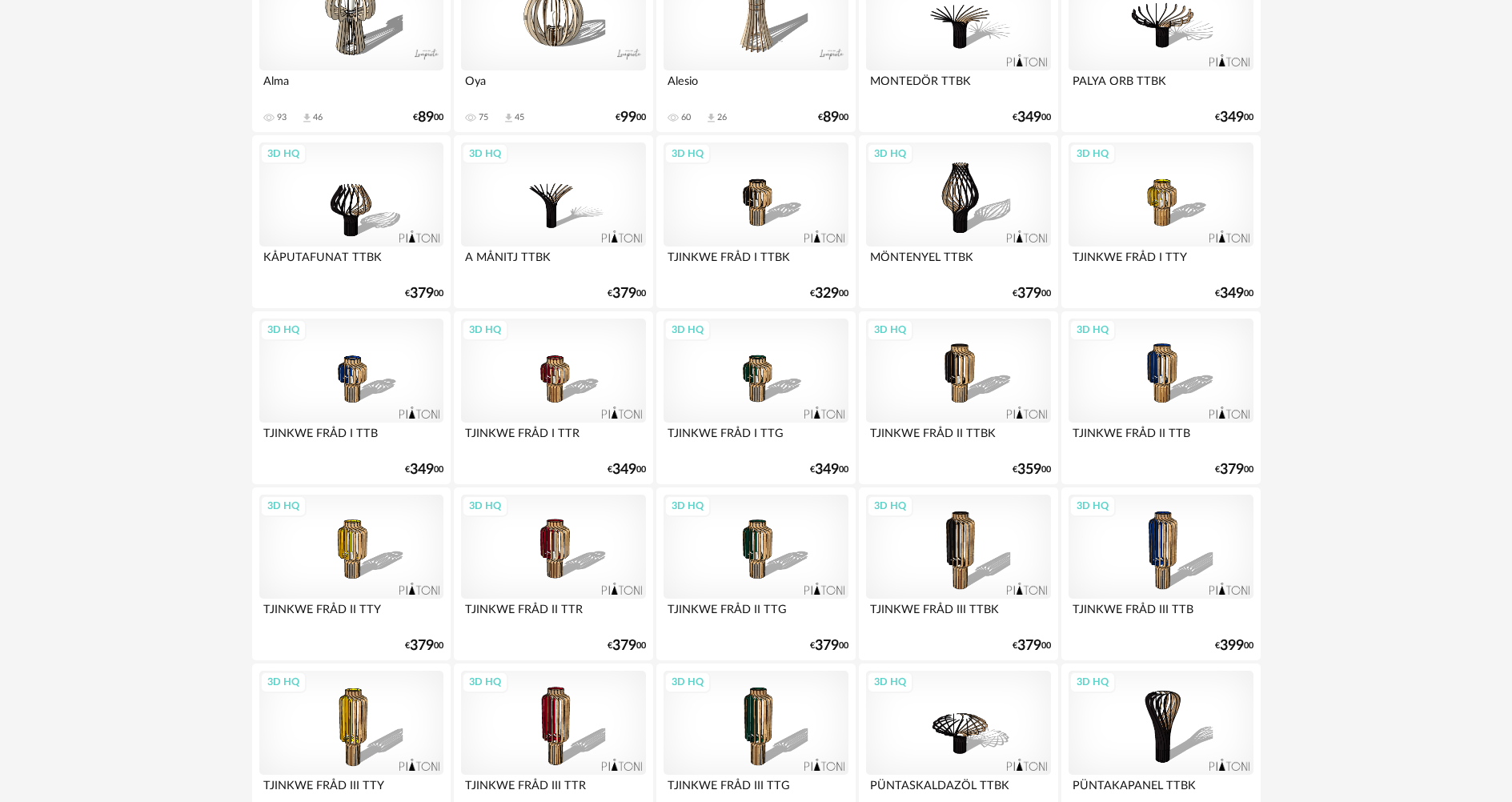
scroll to position [1521, 0]
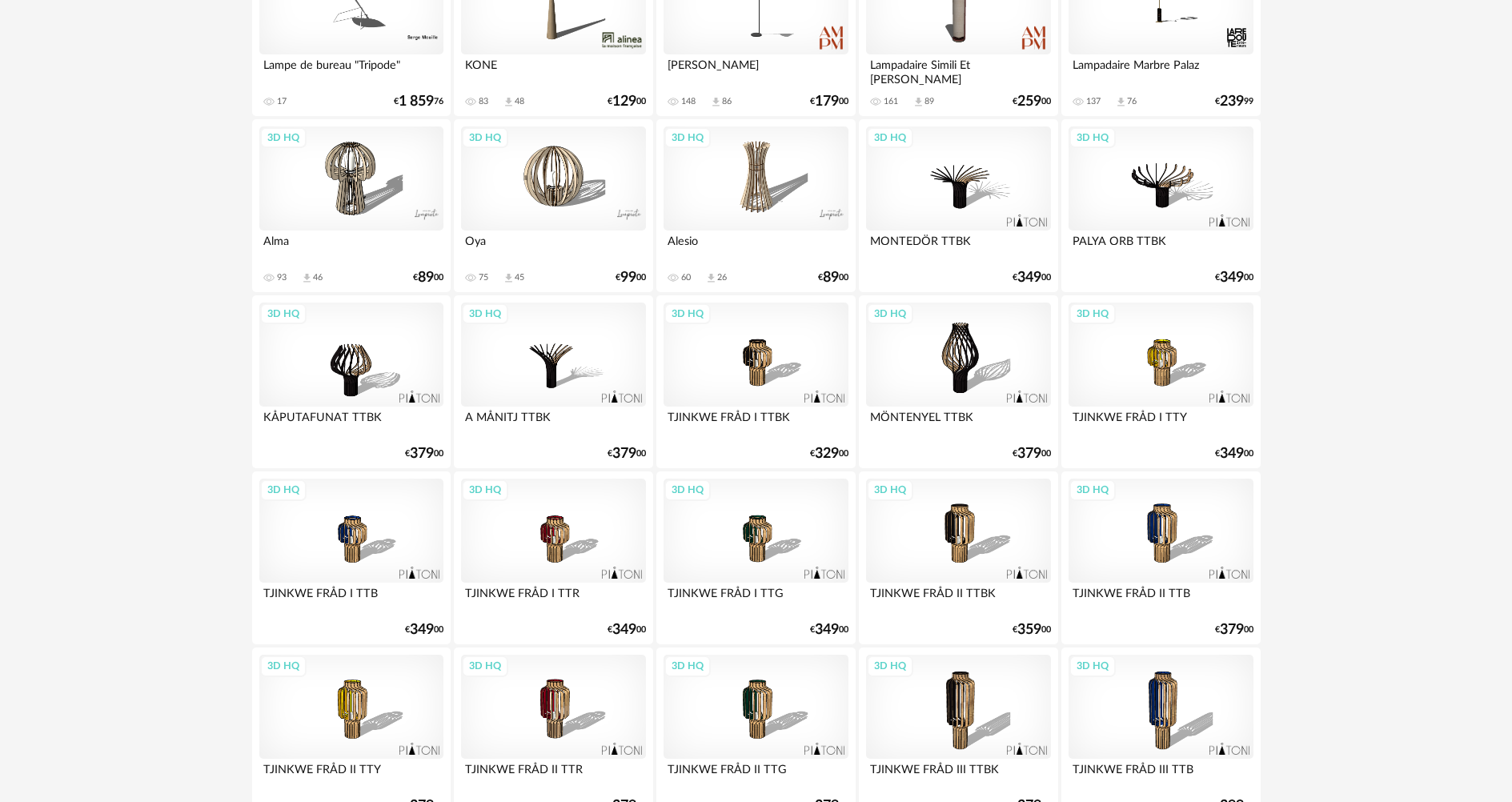
click at [551, 195] on div "3D HQ" at bounding box center [552, 179] width 184 height 104
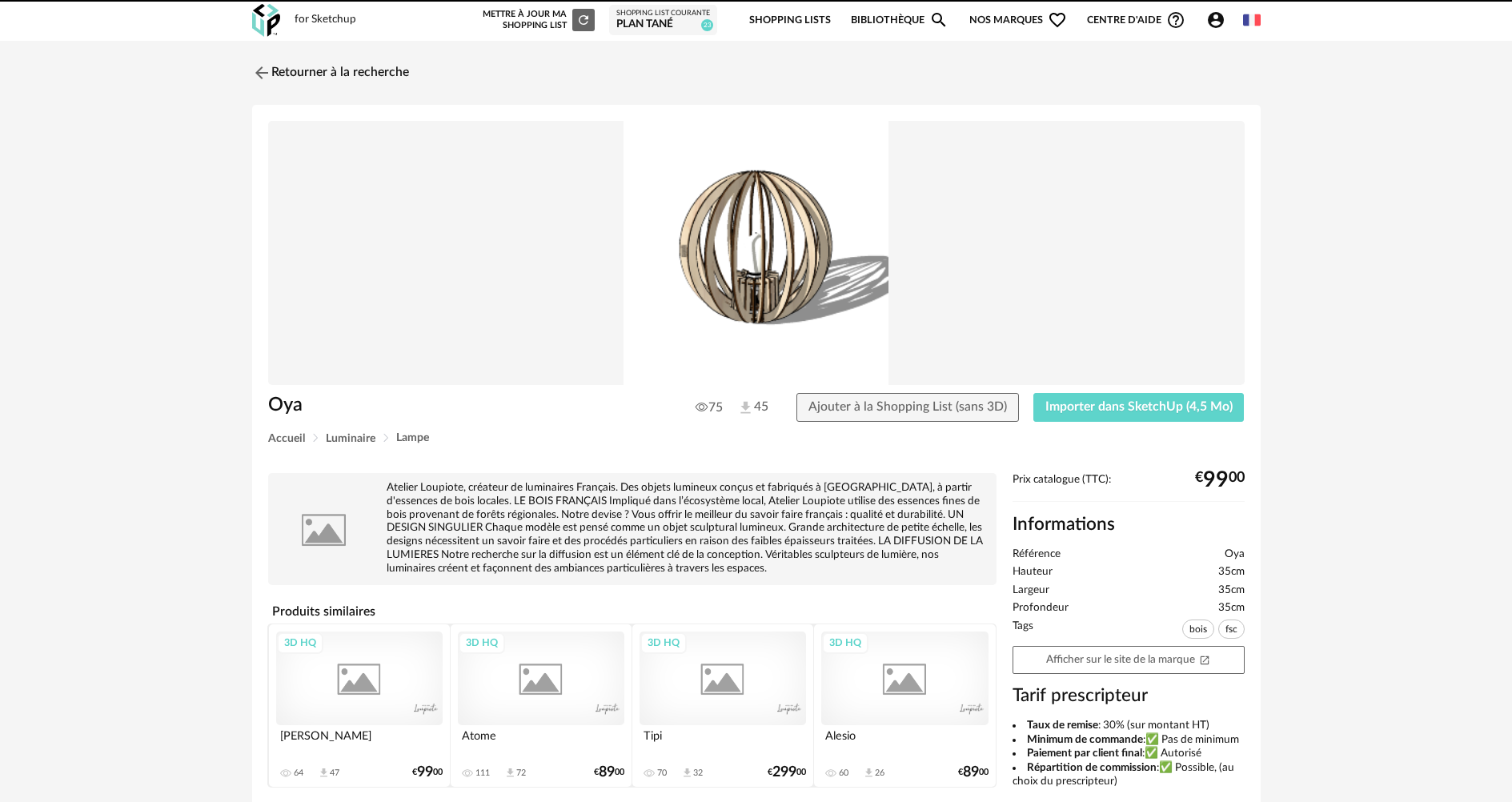
click at [551, 195] on img at bounding box center [756, 253] width 976 height 265
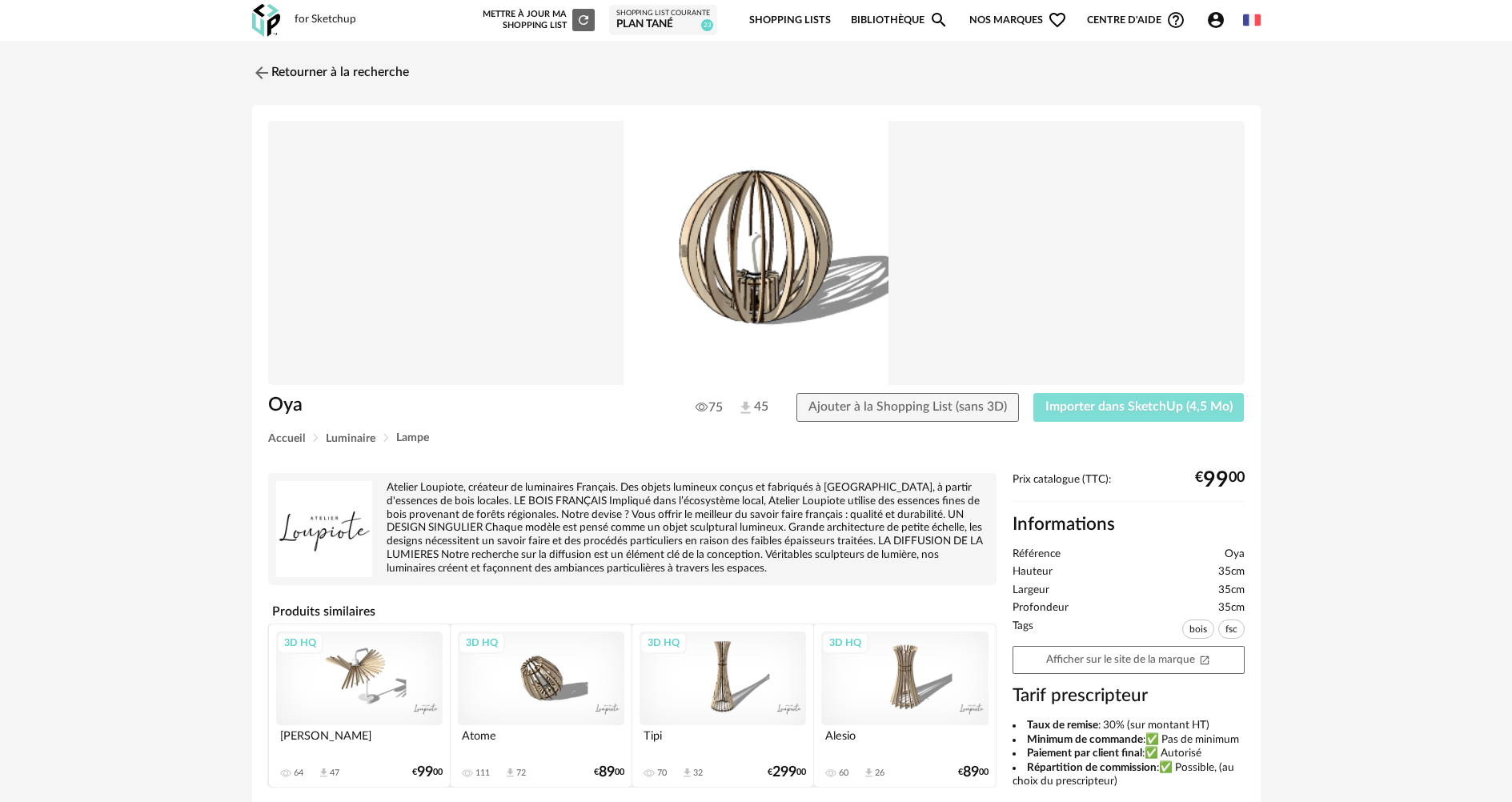
click at [1152, 414] on button "Importer dans SketchUp (4,5 Mo)" at bounding box center [1138, 408] width 211 height 29
